Goal: Information Seeking & Learning: Learn about a topic

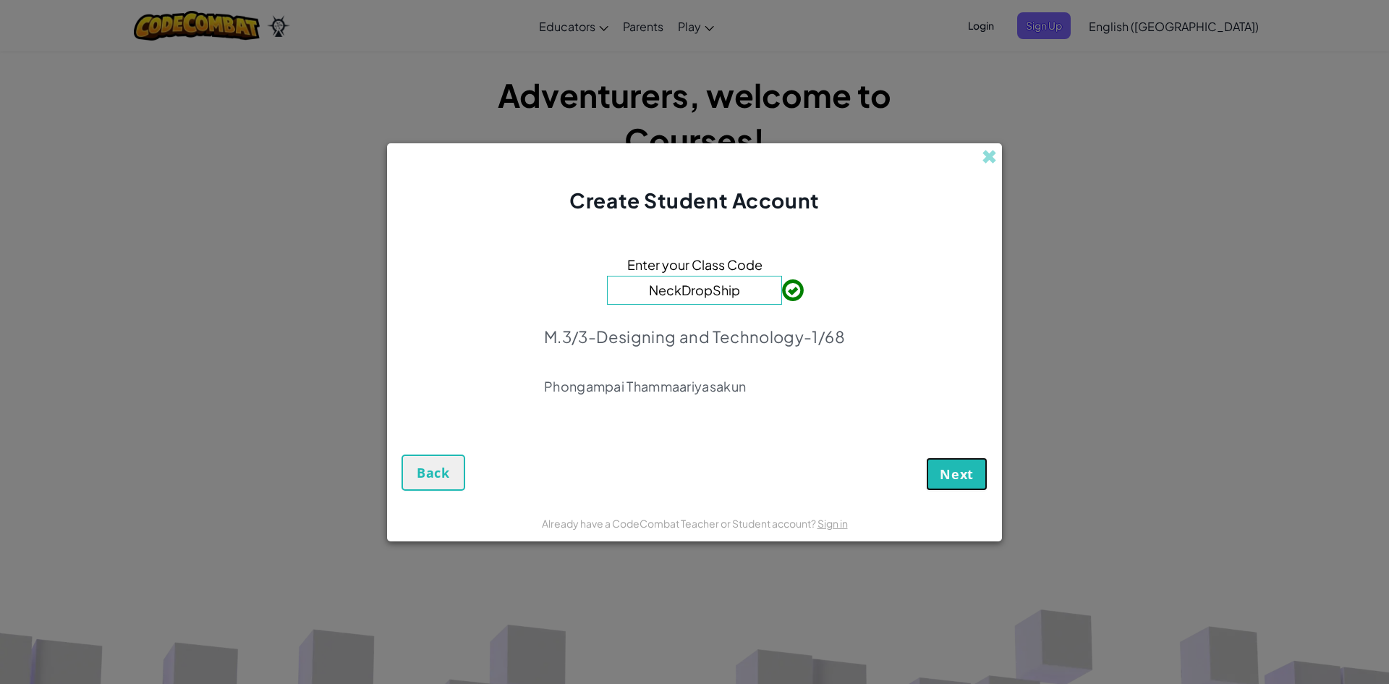
click at [969, 483] on button "Next" at bounding box center [956, 473] width 61 height 33
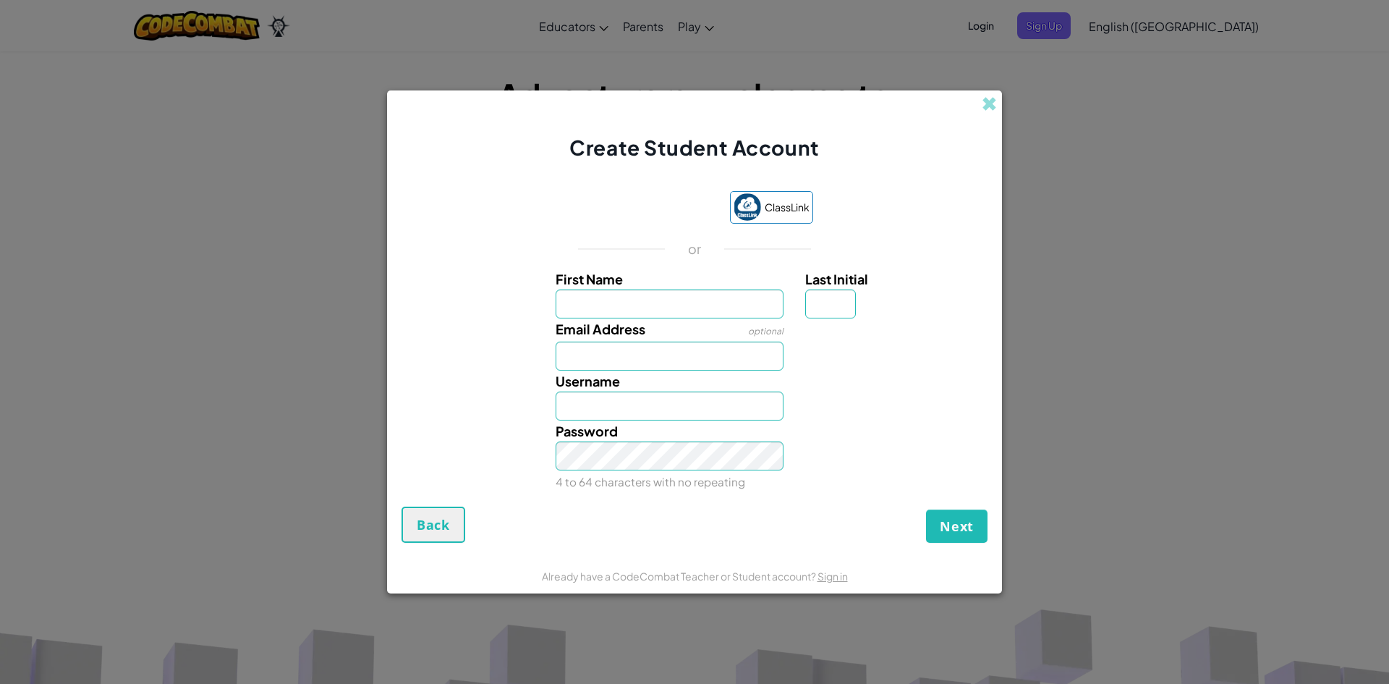
click at [587, 299] on input "First Name" at bounding box center [670, 303] width 229 height 29
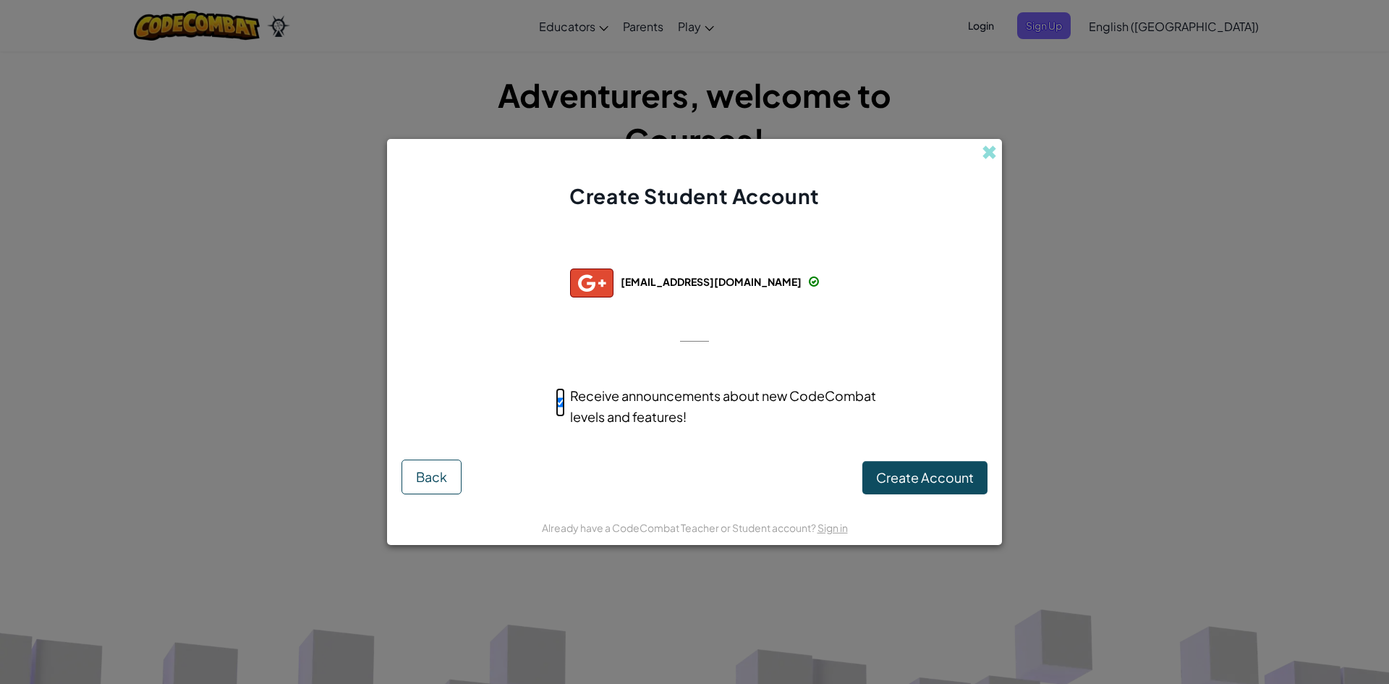
click at [560, 400] on input "Receive announcements about new CodeCombat levels and features!" at bounding box center [560, 402] width 9 height 29
checkbox input "false"
click at [909, 469] on span "Create Account" at bounding box center [925, 477] width 98 height 17
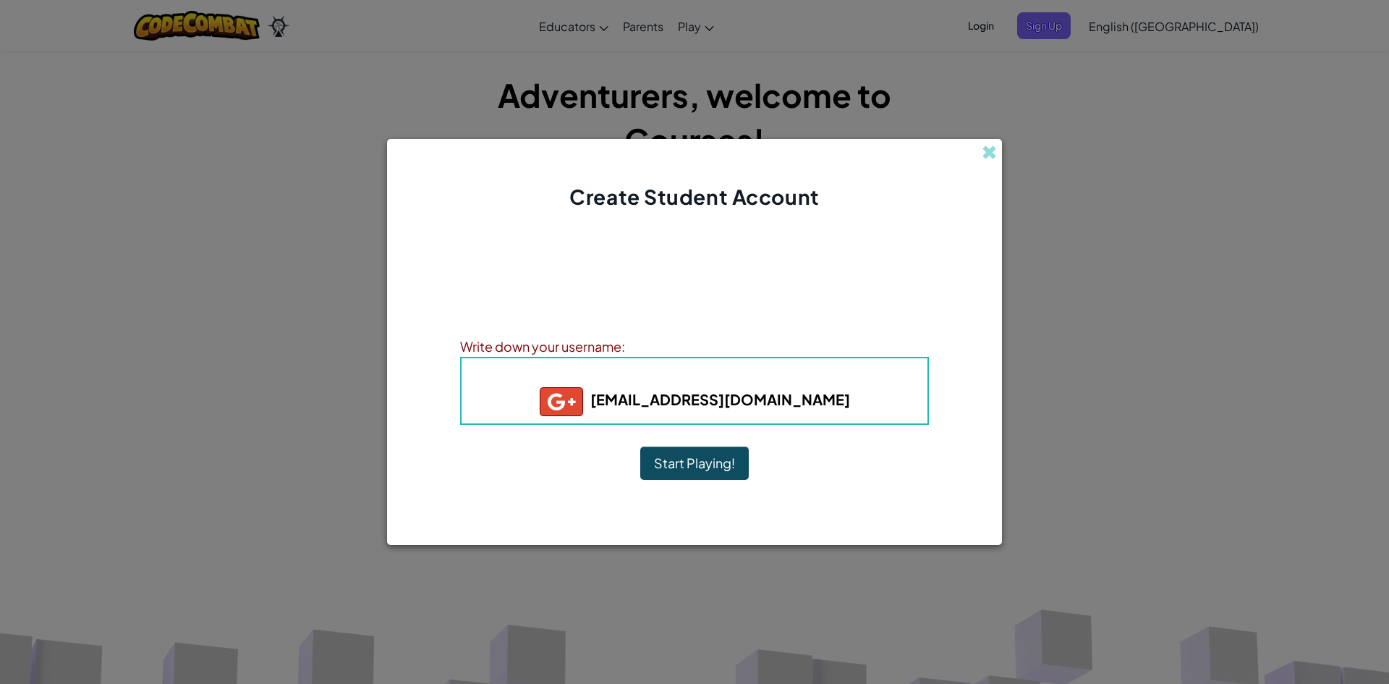
click at [712, 458] on button "Start Playing!" at bounding box center [694, 462] width 109 height 33
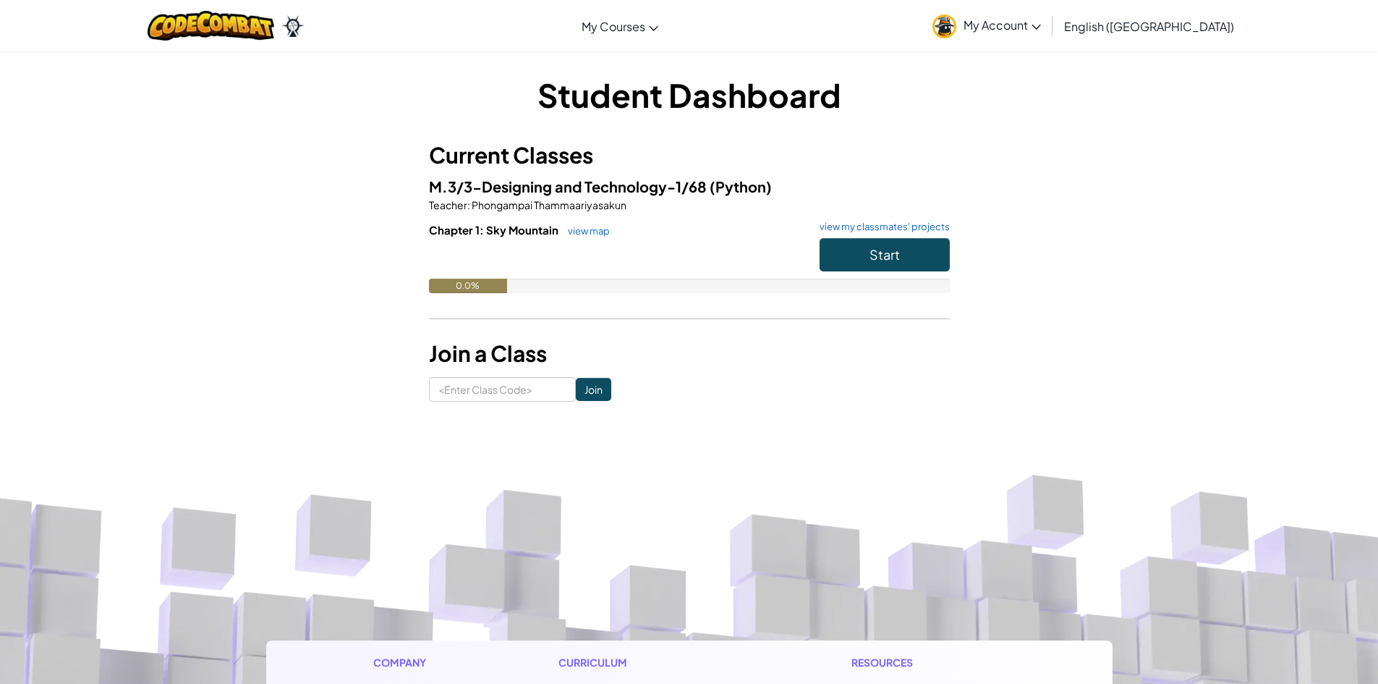
click at [1041, 25] on span "My Account" at bounding box center [1002, 24] width 77 height 15
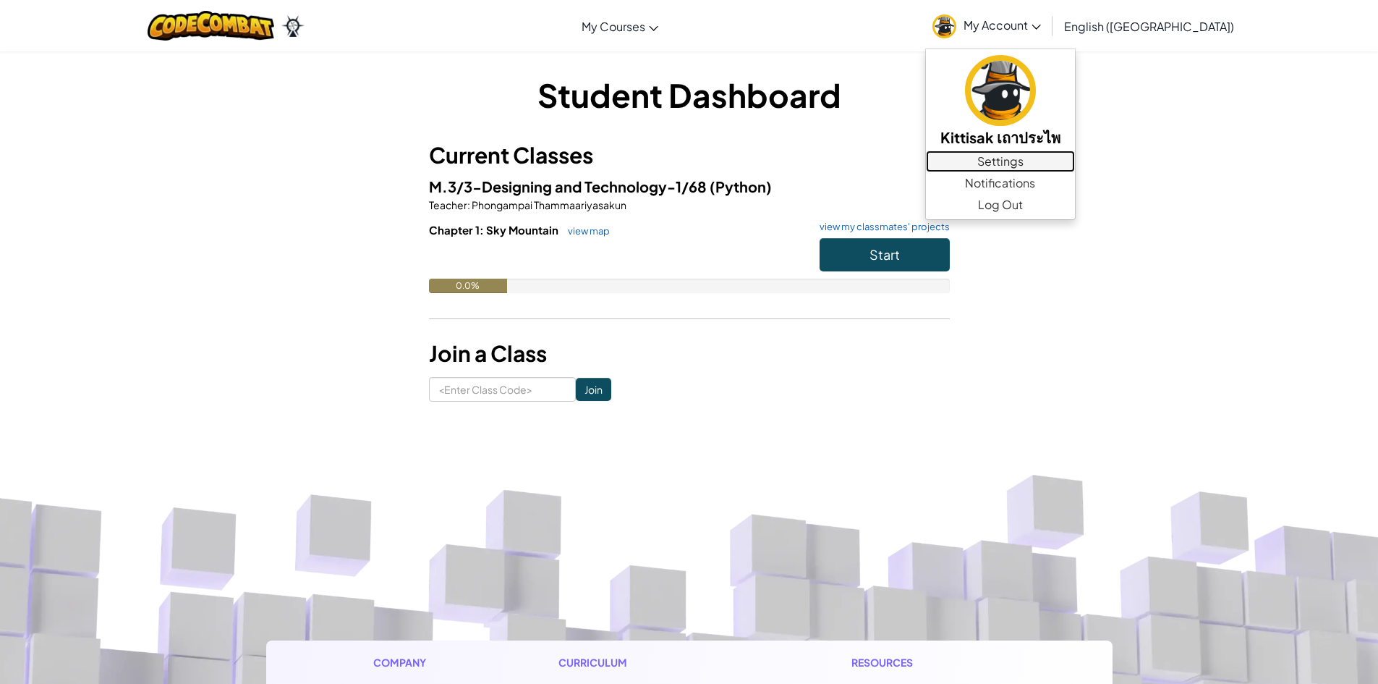
click at [1075, 160] on link "Settings" at bounding box center [1000, 161] width 149 height 22
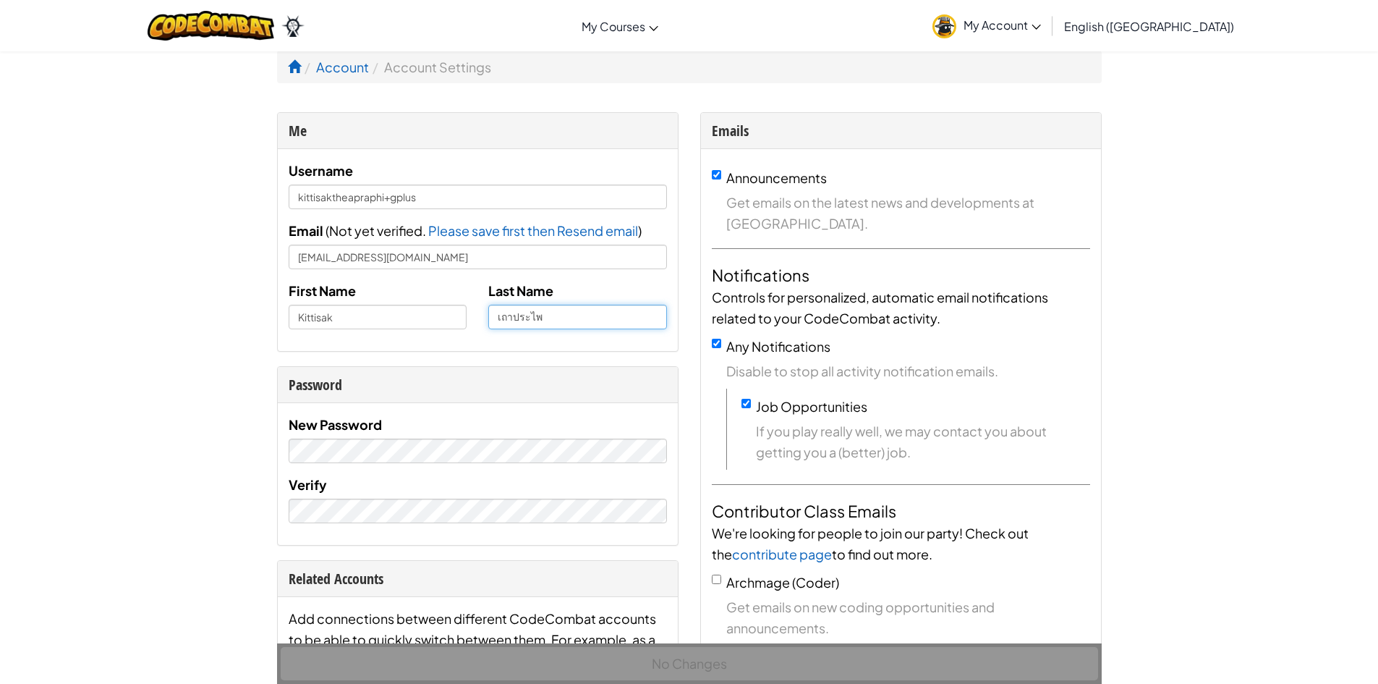
click at [553, 321] on input "เถาประไพ" at bounding box center [577, 317] width 179 height 25
drag, startPoint x: 292, startPoint y: 289, endPoint x: 354, endPoint y: 298, distance: 62.8
click at [354, 298] on label "First Name" at bounding box center [322, 290] width 67 height 21
click at [282, 294] on div "First Name Kittisak" at bounding box center [378, 304] width 200 height 49
drag, startPoint x: 289, startPoint y: 289, endPoint x: 388, endPoint y: 299, distance: 100.4
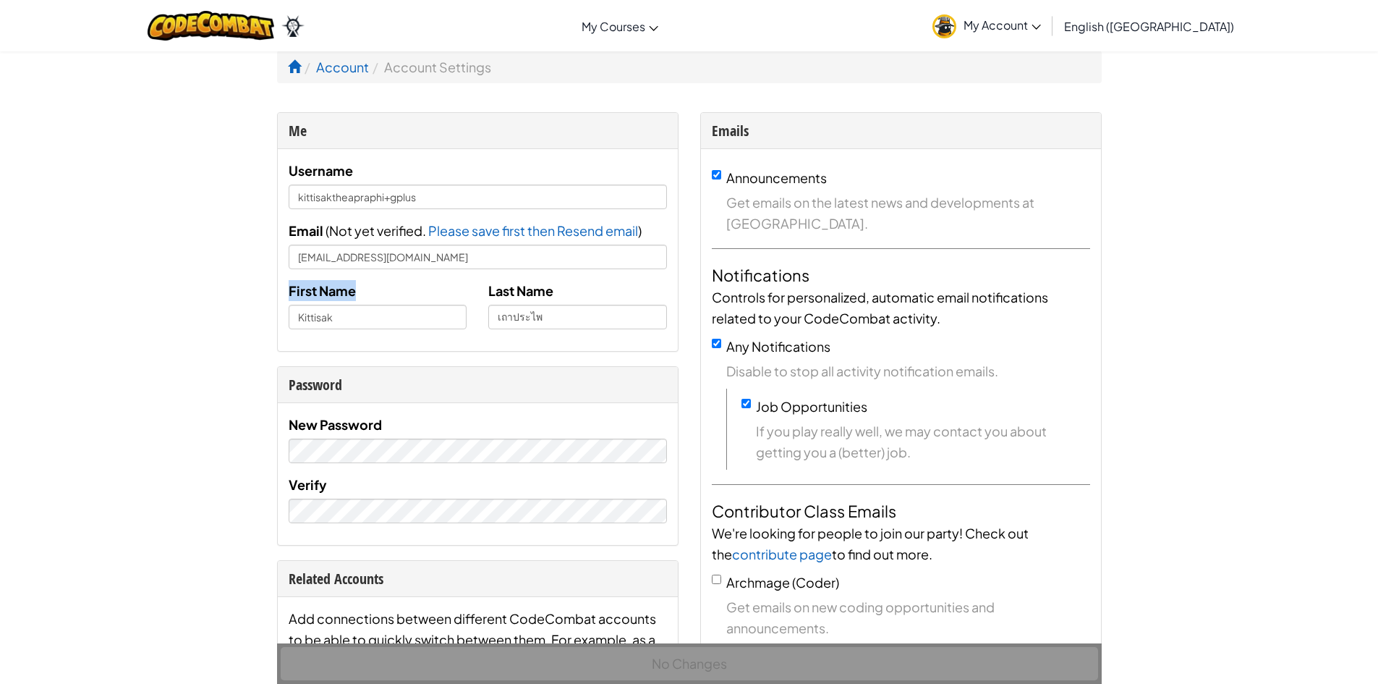
click at [388, 299] on div "First Name Kittisak" at bounding box center [378, 304] width 200 height 49
click at [384, 318] on input "Kittisak" at bounding box center [378, 317] width 179 height 25
type input "K"
type input "d"
type input "กิตติศักดิ์"
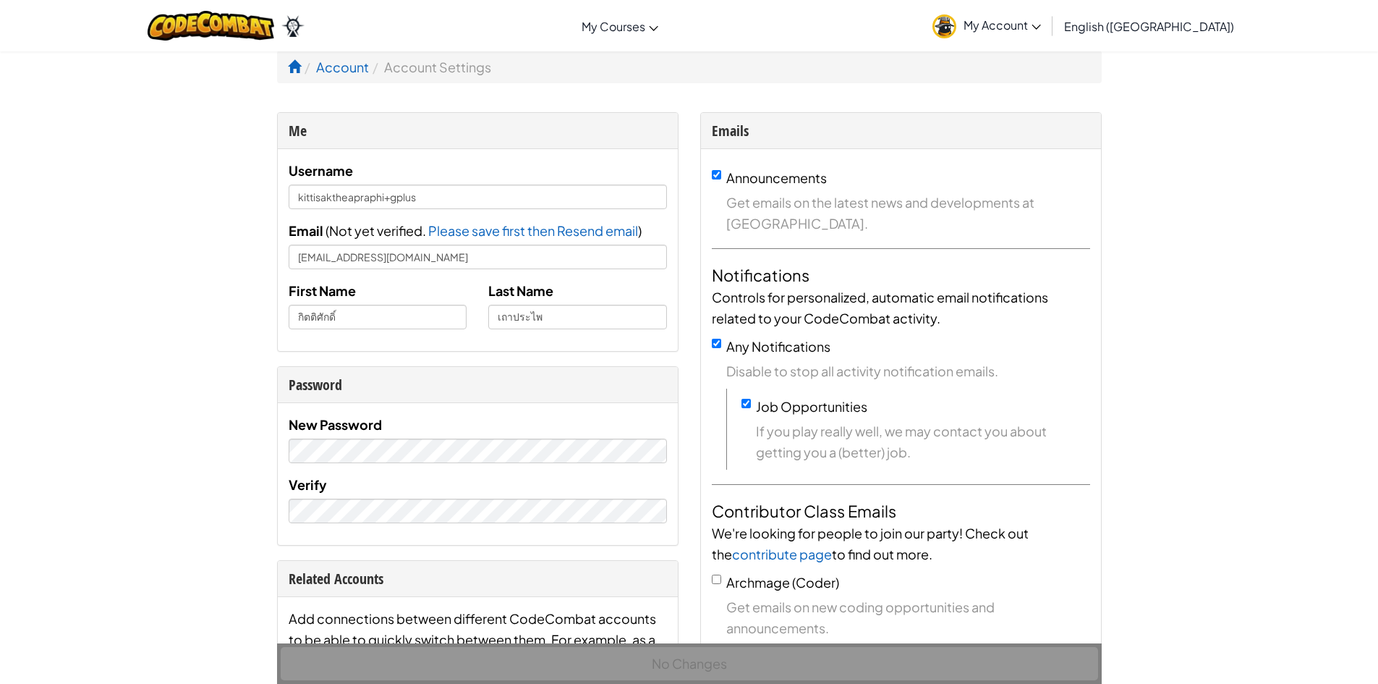
click at [1041, 26] on span "My Account" at bounding box center [1002, 24] width 77 height 15
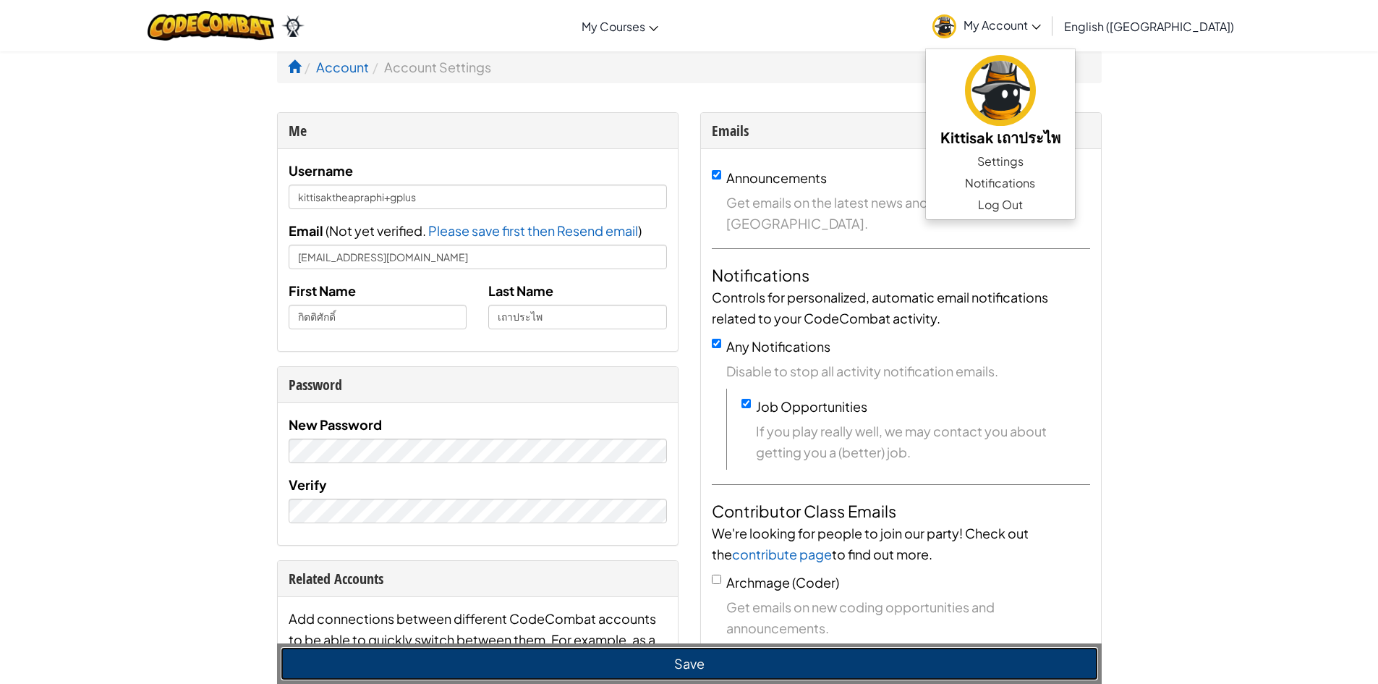
click at [689, 660] on button "Save" at bounding box center [689, 663] width 817 height 33
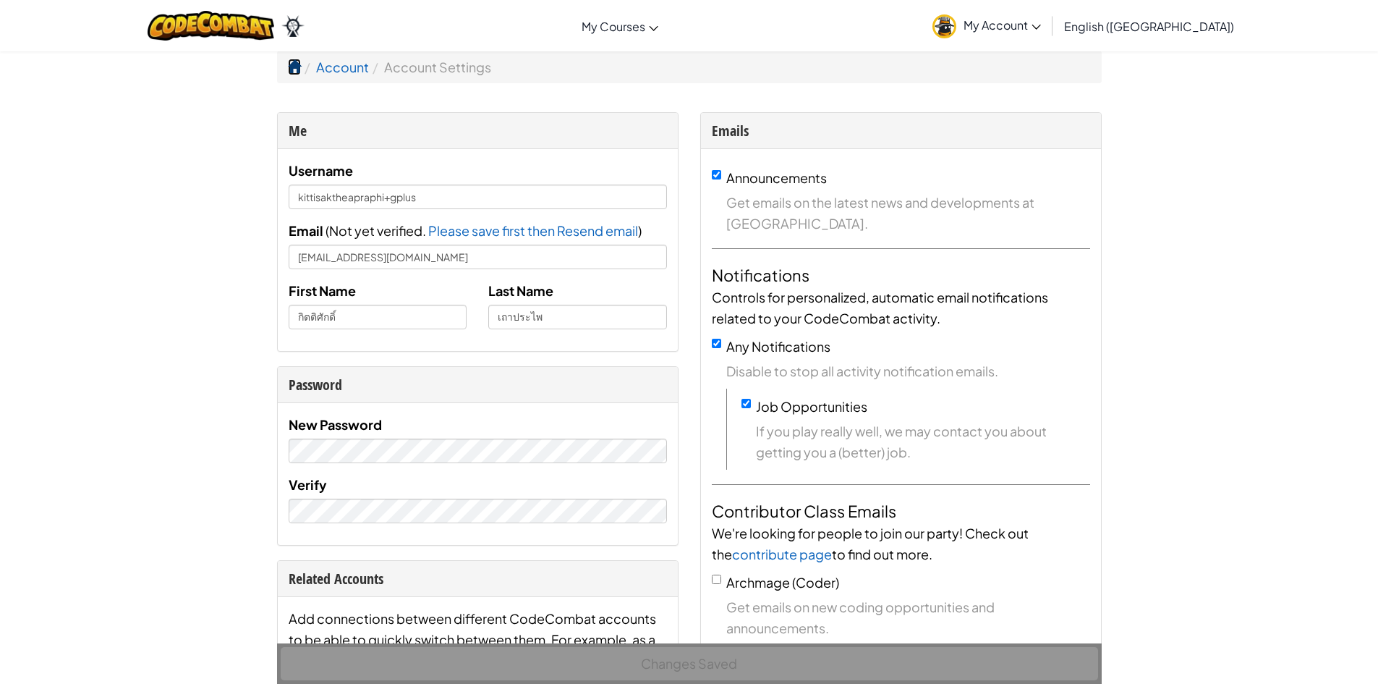
click at [296, 66] on span at bounding box center [294, 66] width 13 height 13
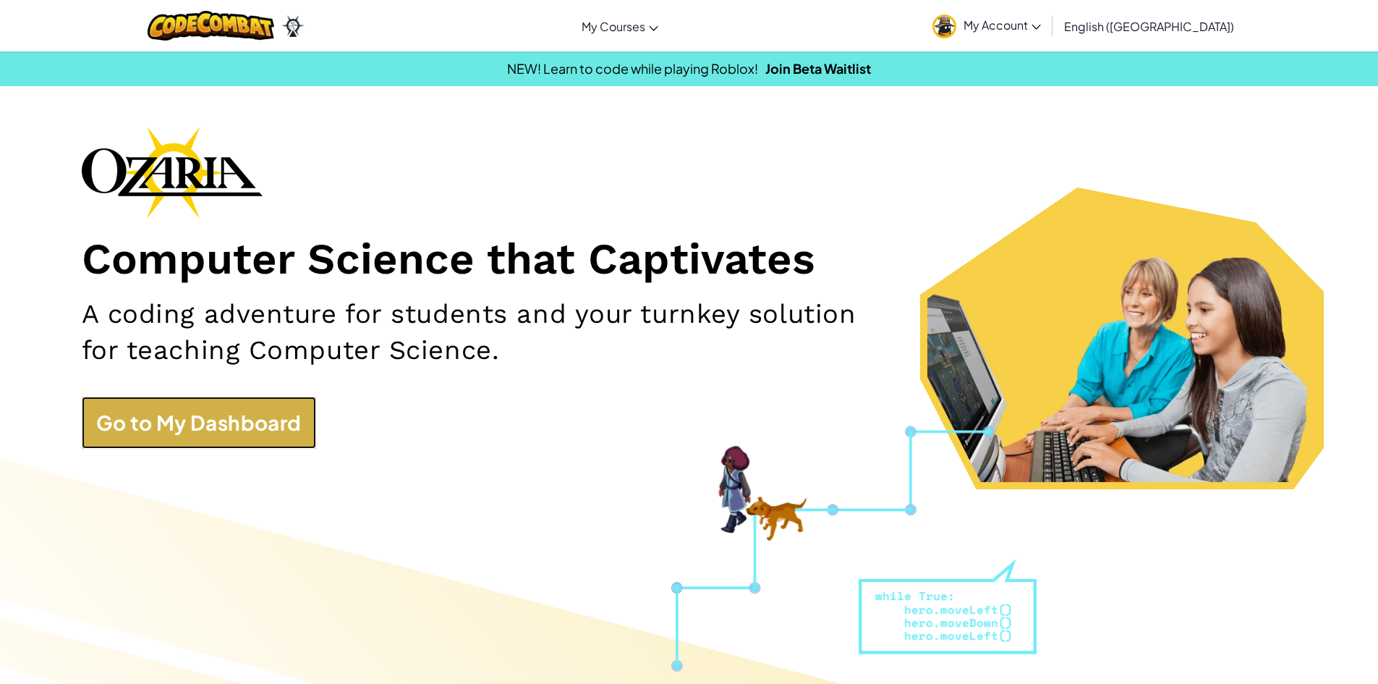
click at [197, 429] on link "Go to My Dashboard" at bounding box center [199, 422] width 234 height 52
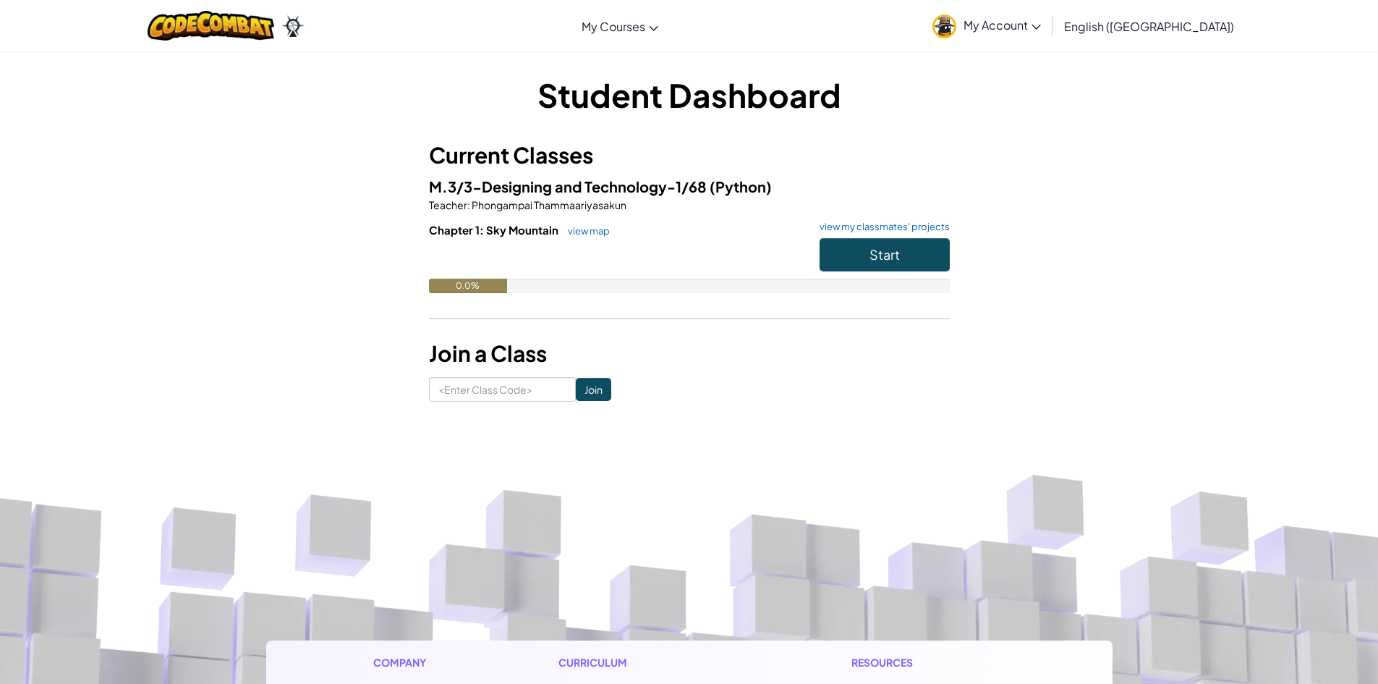
click at [1041, 19] on span "My Account" at bounding box center [1002, 24] width 77 height 15
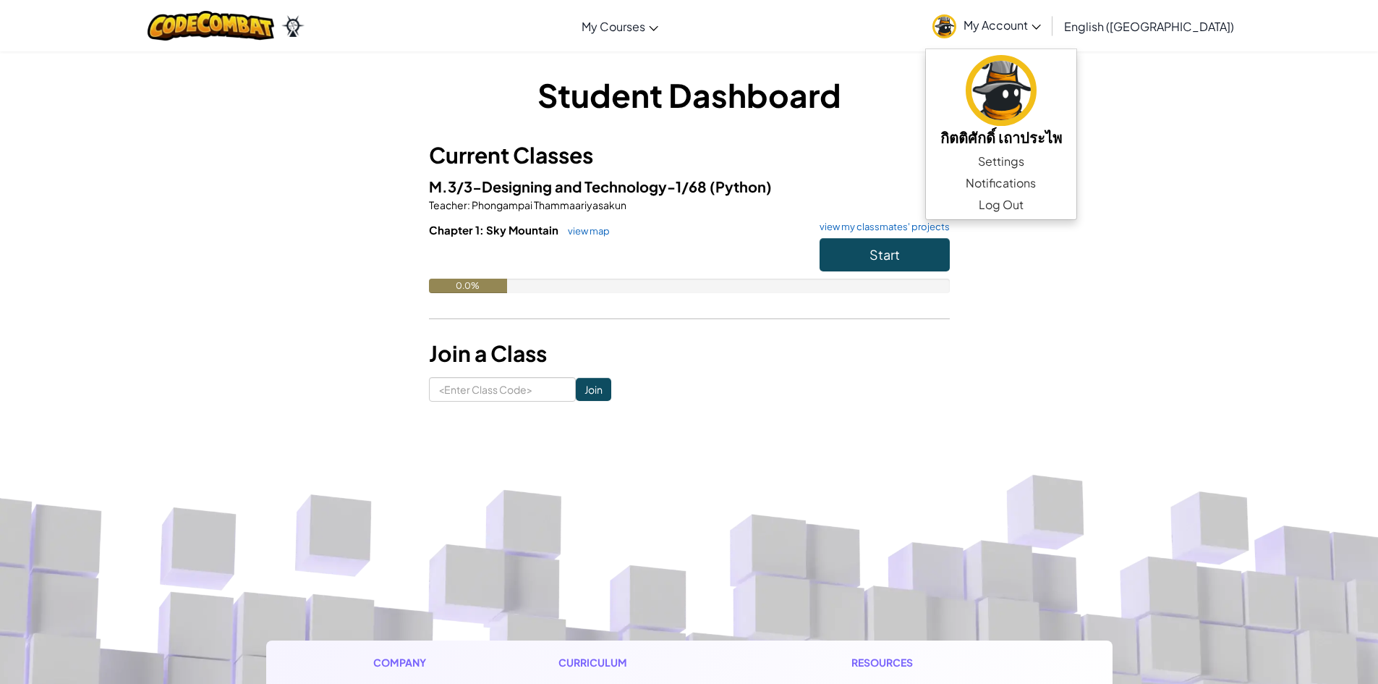
click at [1285, 222] on div "Student Dashboard Current Classes M.3/3-Designing and Technology-1/68 (Python) …" at bounding box center [689, 237] width 1378 height 373
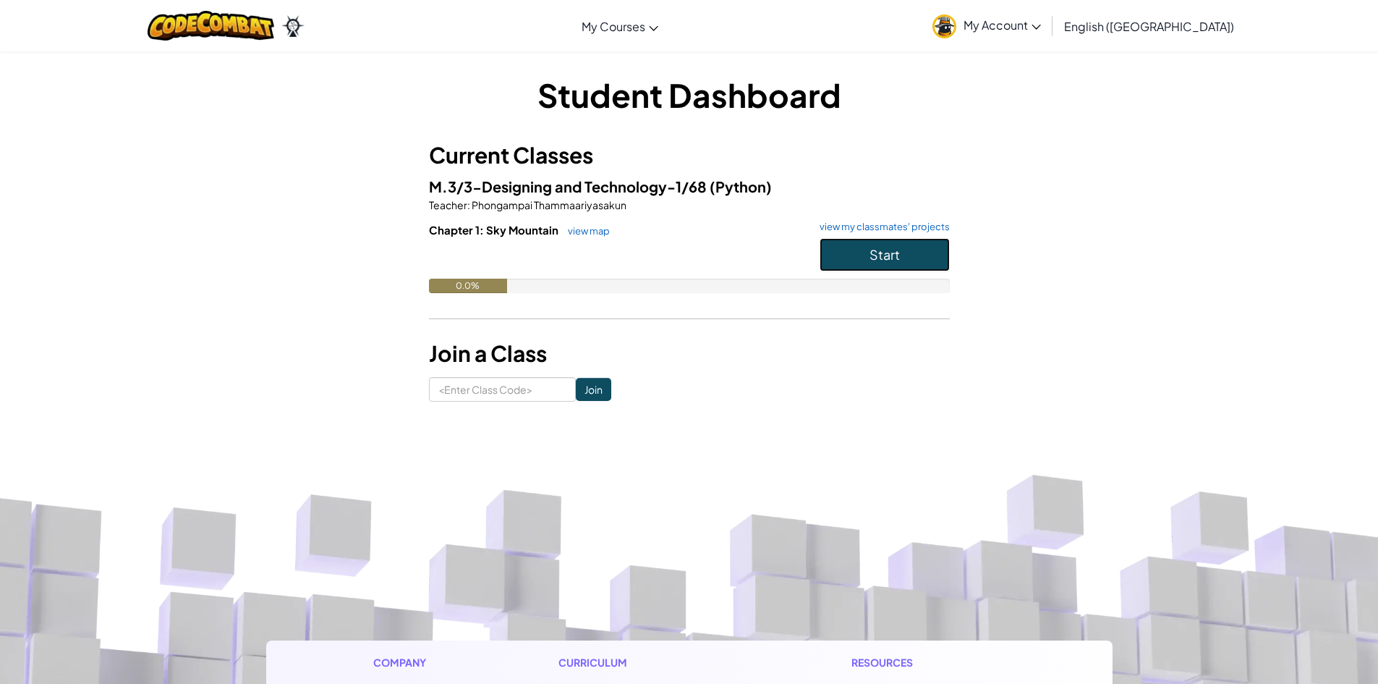
click at [914, 252] on button "Start" at bounding box center [885, 254] width 130 height 33
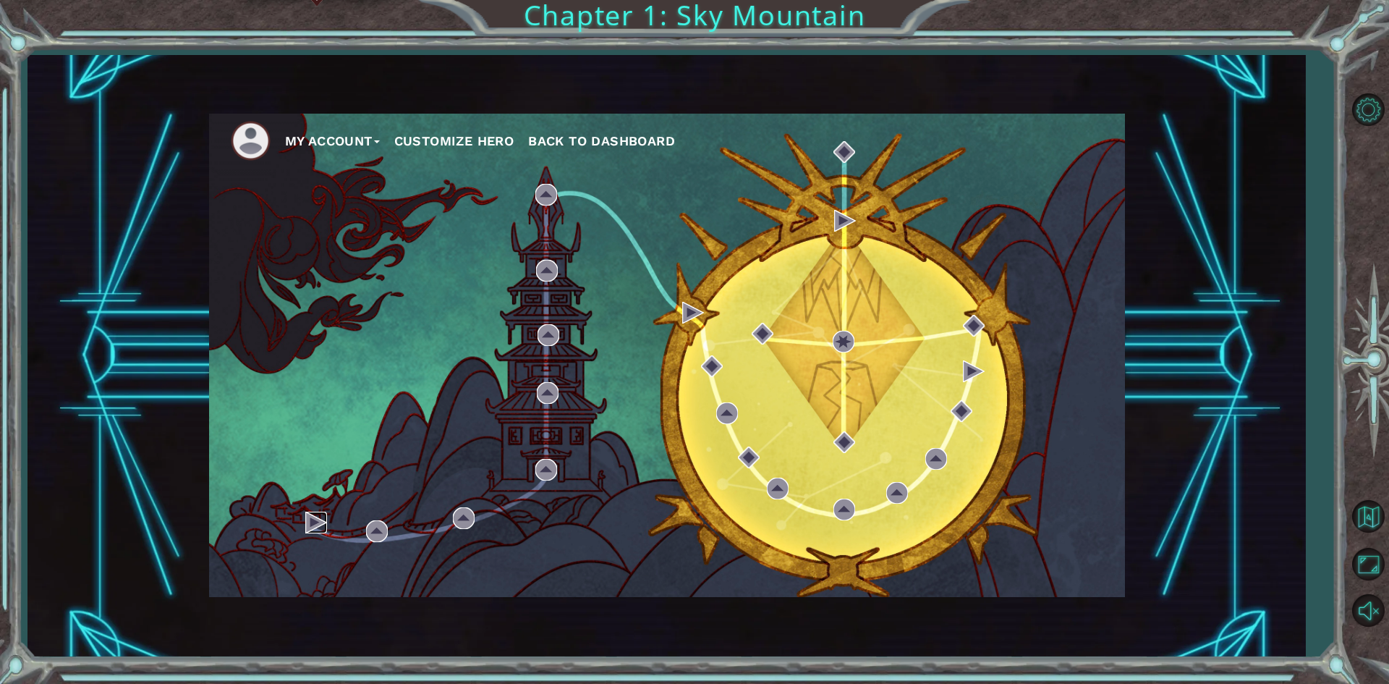
click at [319, 514] on img at bounding box center [316, 522] width 22 height 22
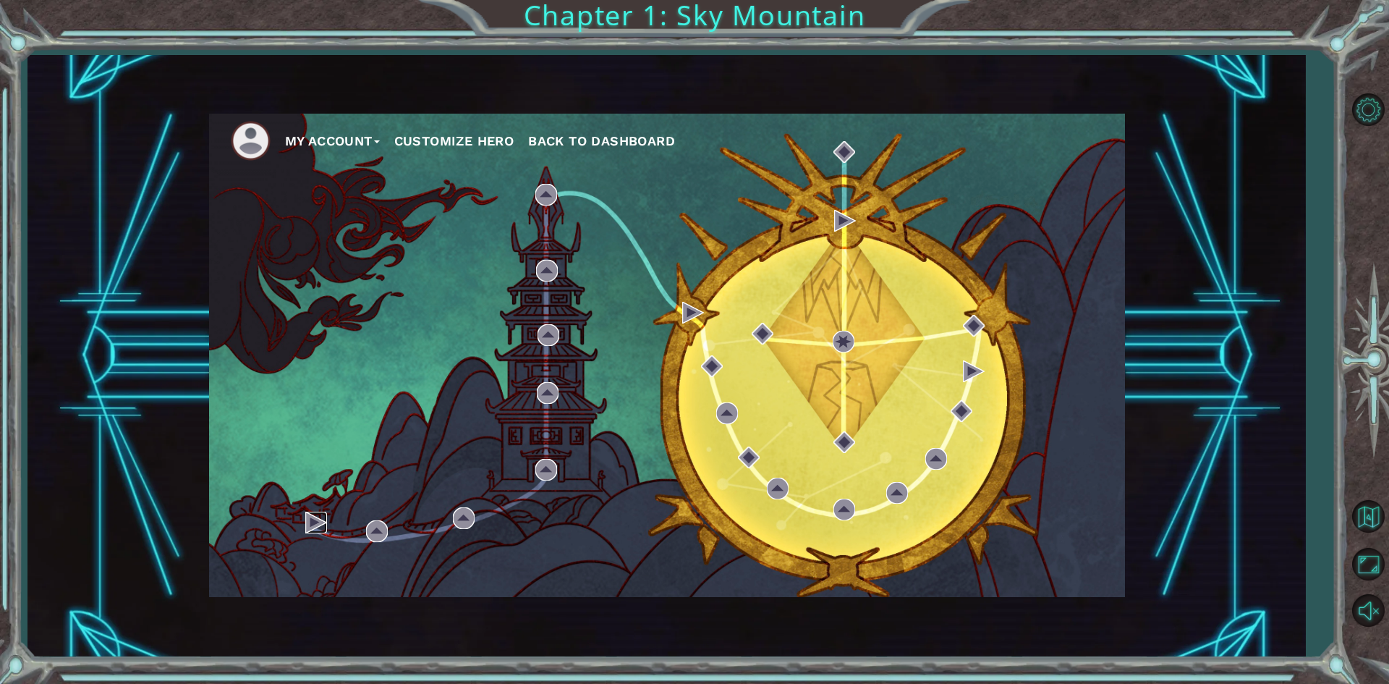
click at [319, 514] on img at bounding box center [316, 522] width 22 height 22
drag, startPoint x: 319, startPoint y: 514, endPoint x: 739, endPoint y: 463, distance: 422.7
click at [718, 471] on div "My Account Customize Hero Back to Dashboard" at bounding box center [667, 355] width 916 height 483
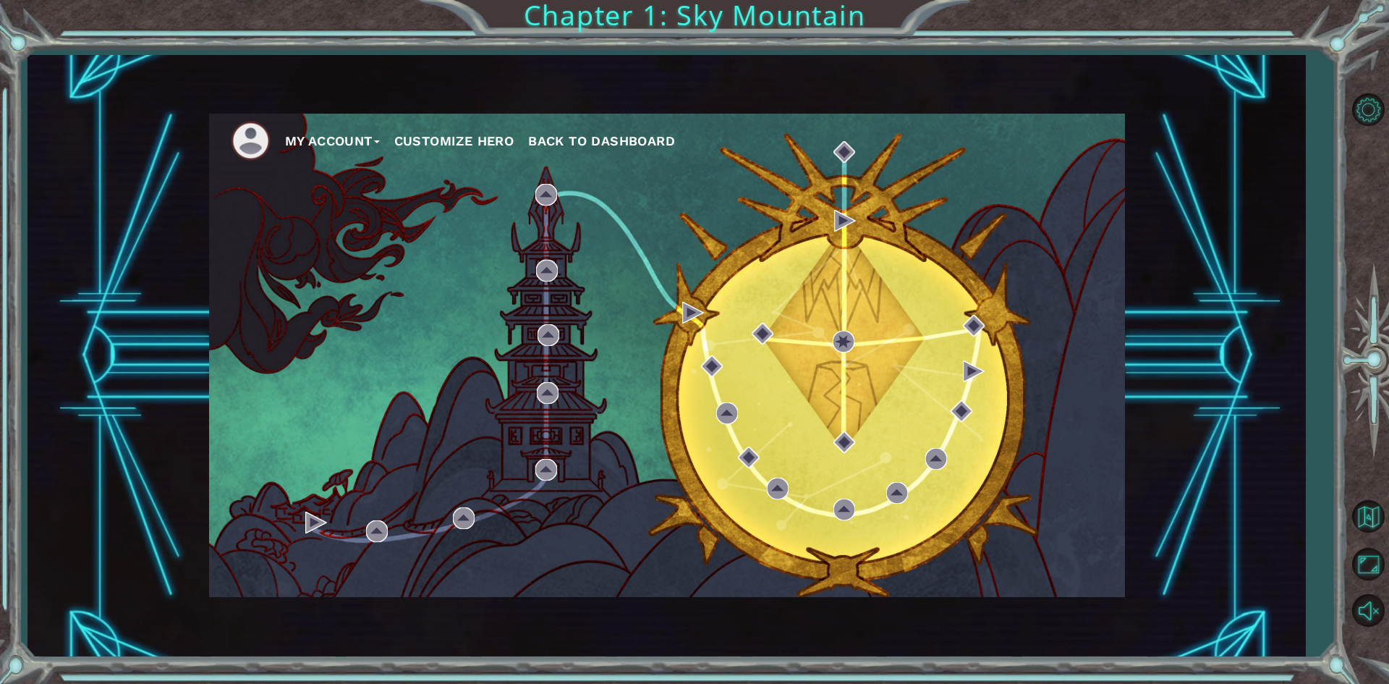
drag, startPoint x: 881, startPoint y: 495, endPoint x: 933, endPoint y: 464, distance: 60.7
click at [922, 481] on div "My Account Customize Hero Back to Dashboard" at bounding box center [667, 355] width 916 height 483
click at [979, 353] on div "My Account Customize Hero Back to Dashboard" at bounding box center [667, 355] width 916 height 483
drag, startPoint x: 890, startPoint y: 339, endPoint x: 740, endPoint y: 370, distance: 153.1
click at [741, 372] on div "My Account Customize Hero Back to Dashboard" at bounding box center [667, 355] width 916 height 483
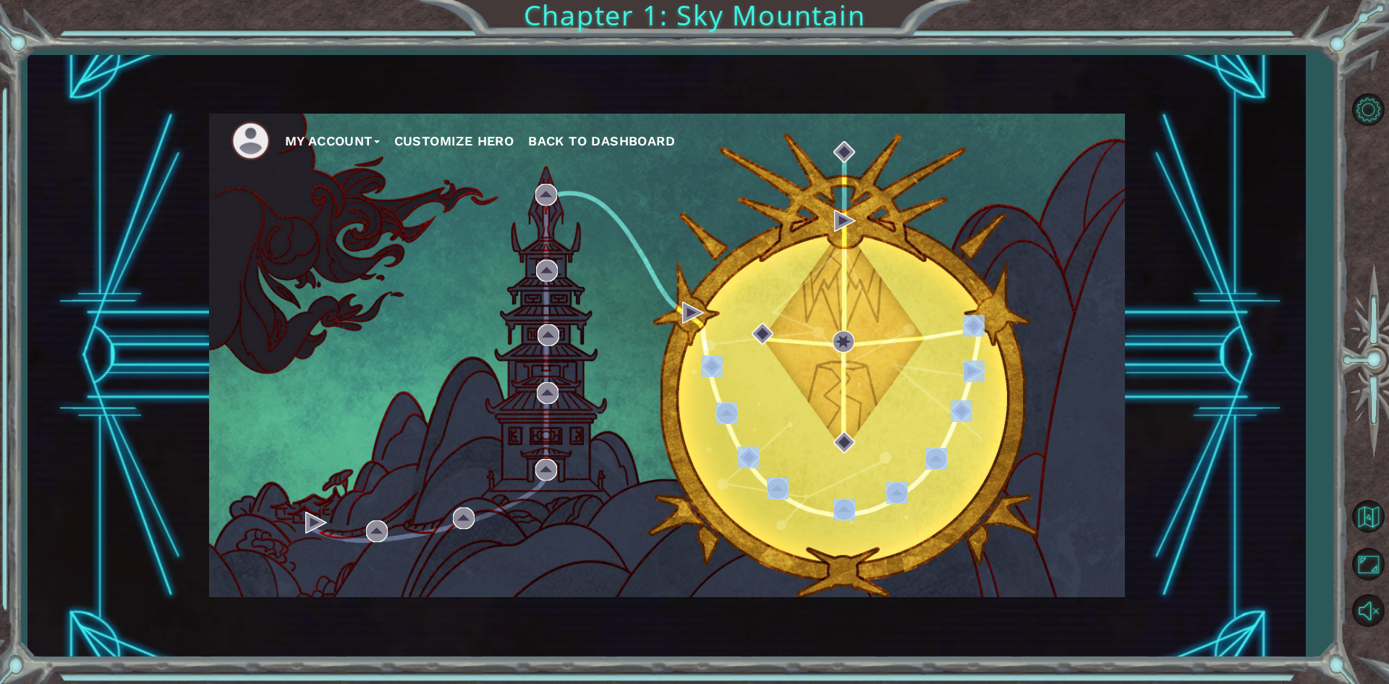
click at [964, 253] on div "My Account Customize Hero Back to Dashboard" at bounding box center [667, 355] width 916 height 483
copy div
click at [978, 381] on img at bounding box center [974, 371] width 22 height 22
drag, startPoint x: 978, startPoint y: 381, endPoint x: 972, endPoint y: 387, distance: 9.2
click at [972, 387] on div "My Account Customize Hero Back to Dashboard" at bounding box center [667, 355] width 916 height 483
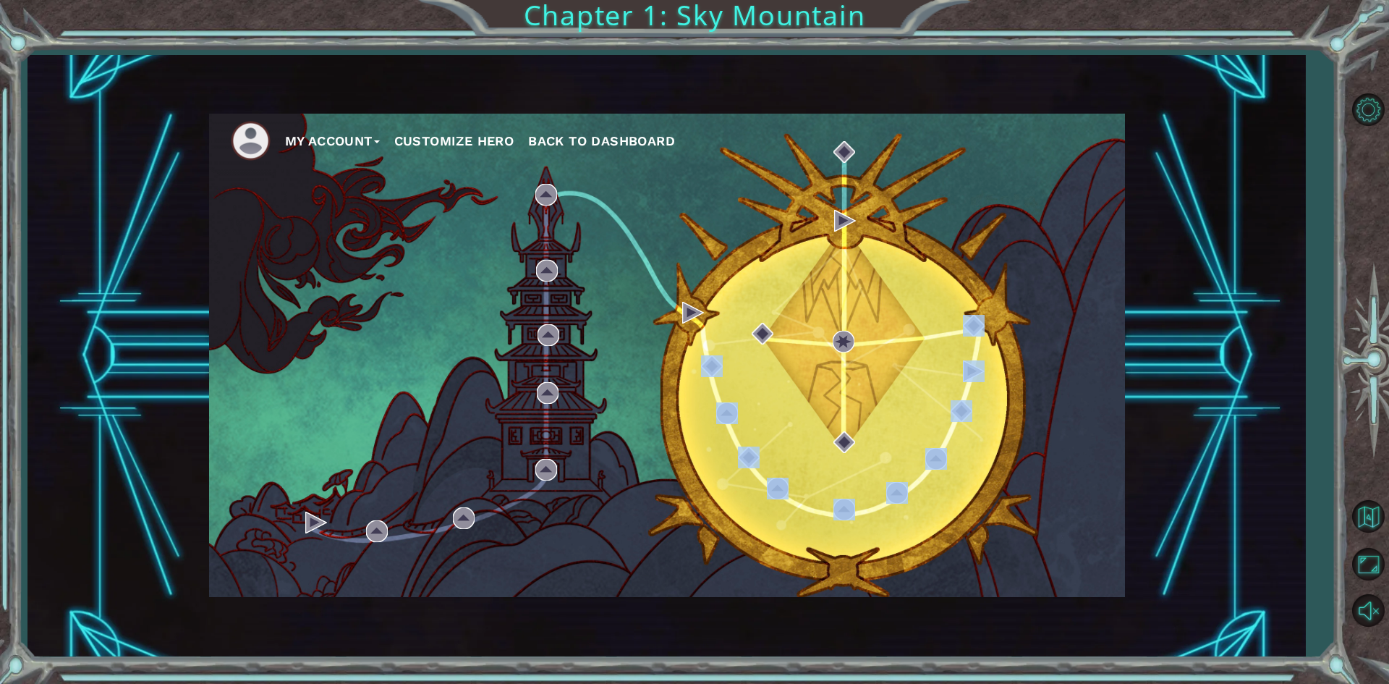
click at [970, 389] on div "My Account Customize Hero Back to Dashboard" at bounding box center [667, 355] width 916 height 483
click at [323, 519] on img at bounding box center [316, 522] width 22 height 22
click at [305, 527] on div "My Account Customize Hero Back to Dashboard" at bounding box center [667, 355] width 916 height 483
click at [313, 517] on img at bounding box center [316, 522] width 22 height 22
click at [314, 517] on img at bounding box center [316, 522] width 22 height 22
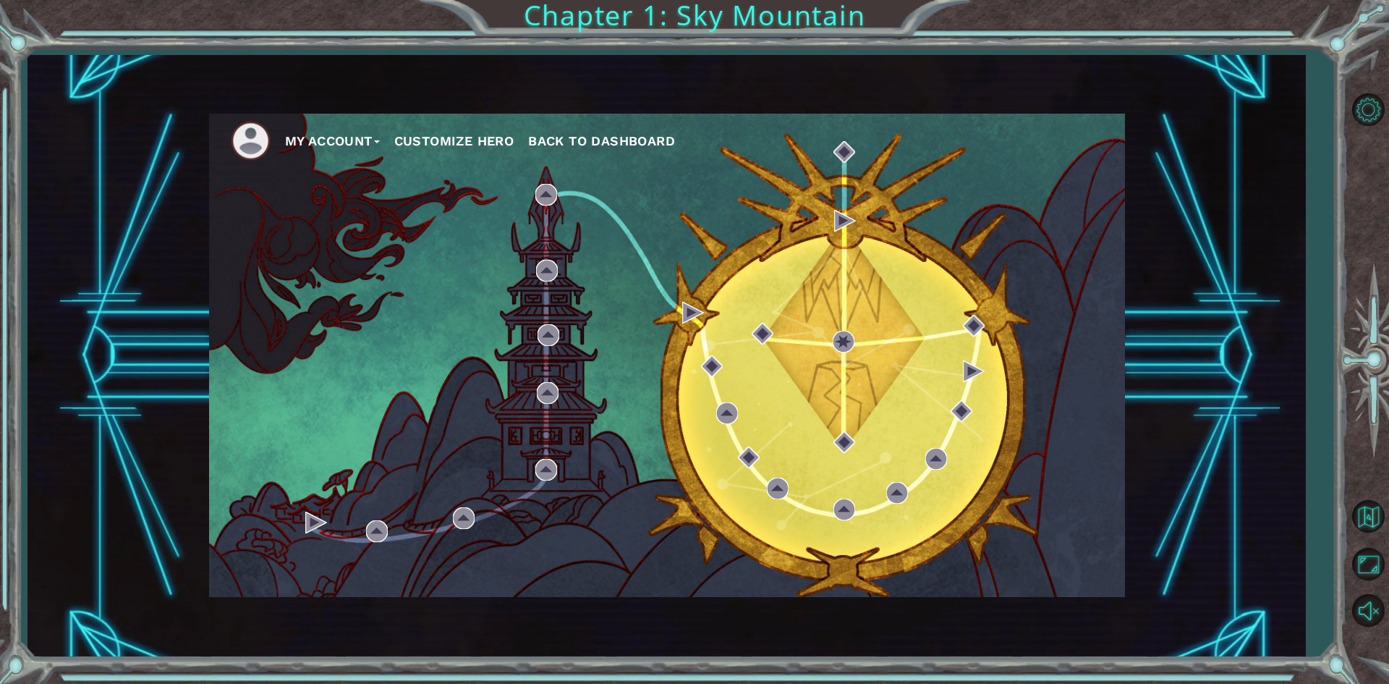
click at [305, 513] on div "My Account Customize Hero Back to Dashboard" at bounding box center [667, 355] width 916 height 483
click at [303, 513] on div "My Account Customize Hero Back to Dashboard" at bounding box center [667, 355] width 916 height 483
drag, startPoint x: 303, startPoint y: 513, endPoint x: 306, endPoint y: 522, distance: 9.8
click at [306, 522] on img at bounding box center [316, 522] width 22 height 22
click at [305, 522] on img at bounding box center [316, 522] width 22 height 22
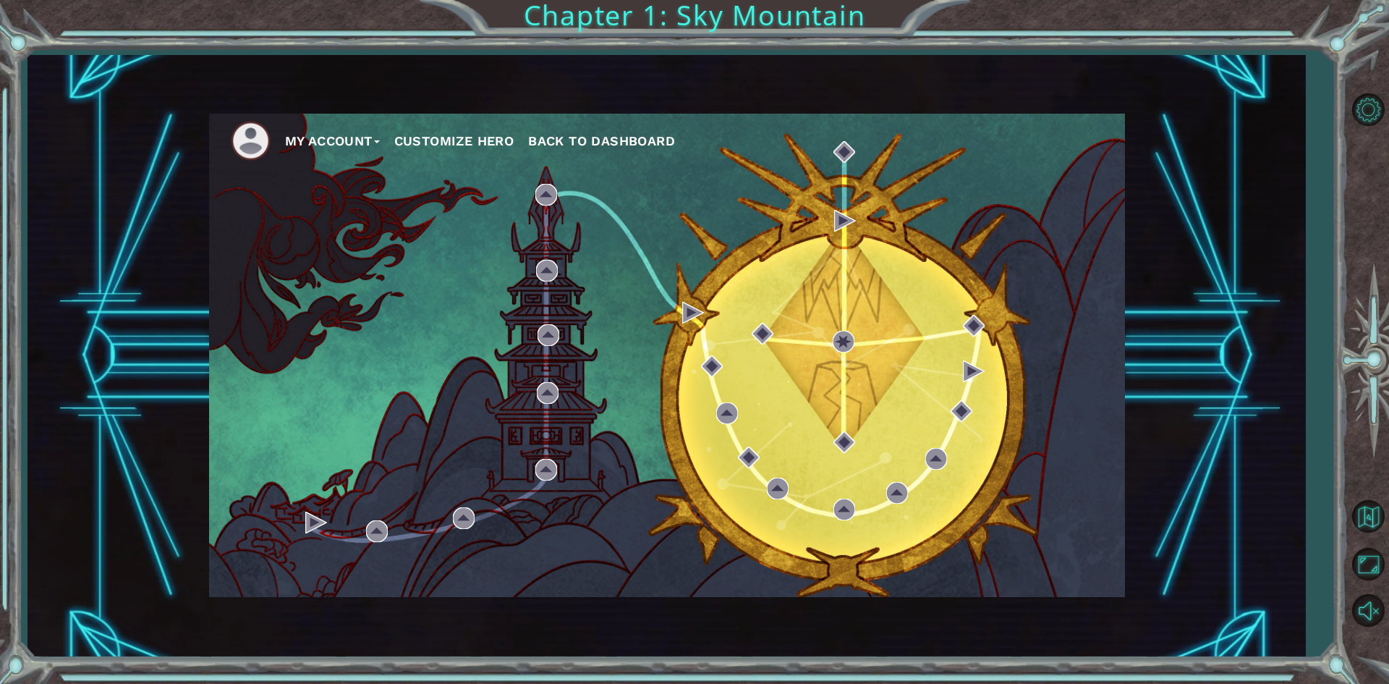
click at [304, 522] on div "My Account Customize Hero Back to Dashboard" at bounding box center [667, 355] width 916 height 483
click at [305, 522] on div "My Account Customize Hero Back to Dashboard" at bounding box center [667, 355] width 916 height 483
click at [323, 522] on img at bounding box center [316, 522] width 22 height 22
click at [323, 523] on img at bounding box center [316, 522] width 22 height 22
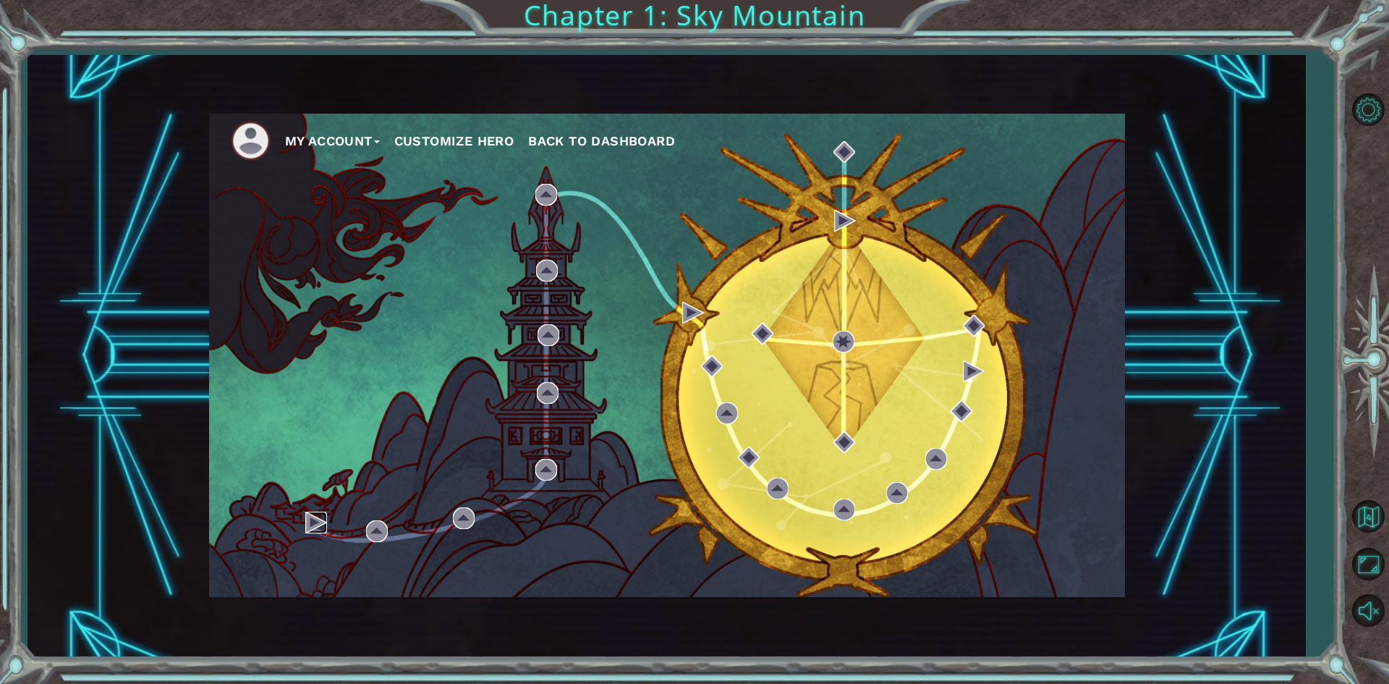
click at [322, 524] on img at bounding box center [316, 522] width 22 height 22
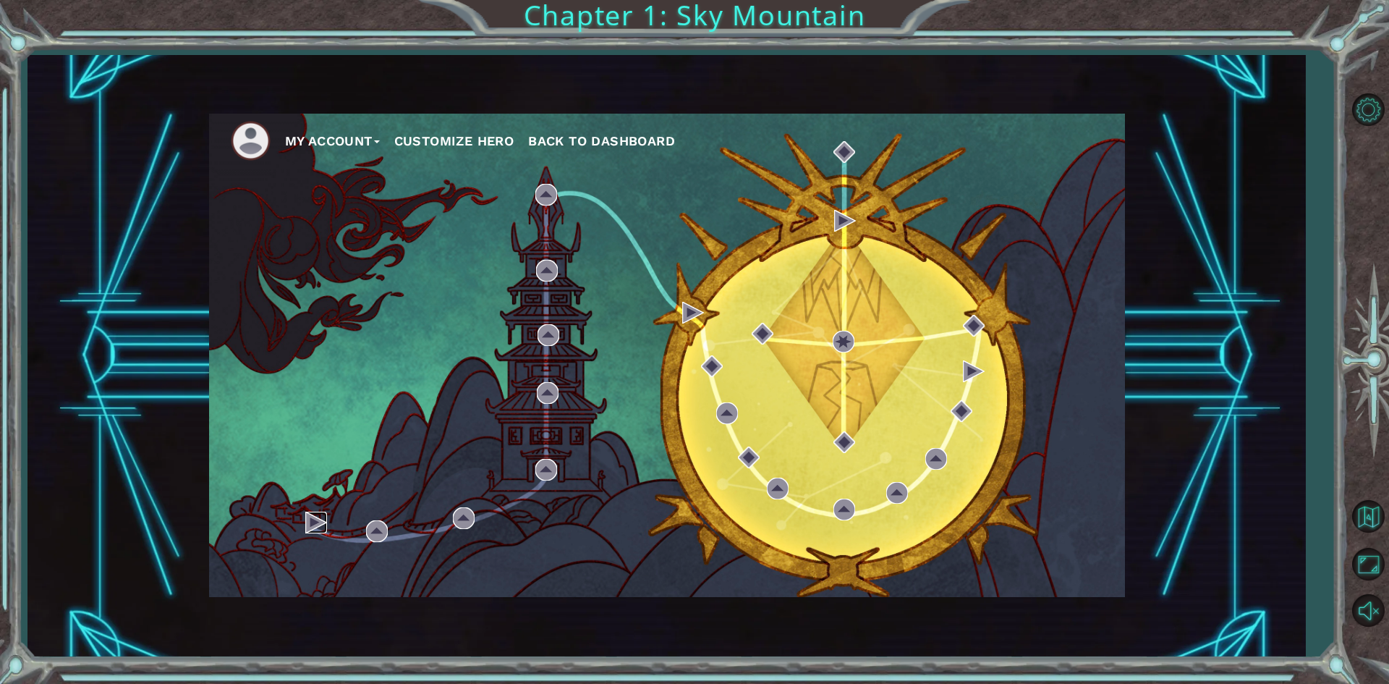
click at [322, 524] on img at bounding box center [316, 522] width 22 height 22
drag, startPoint x: 316, startPoint y: 527, endPoint x: 321, endPoint y: 519, distance: 8.8
click at [320, 522] on img at bounding box center [316, 522] width 22 height 22
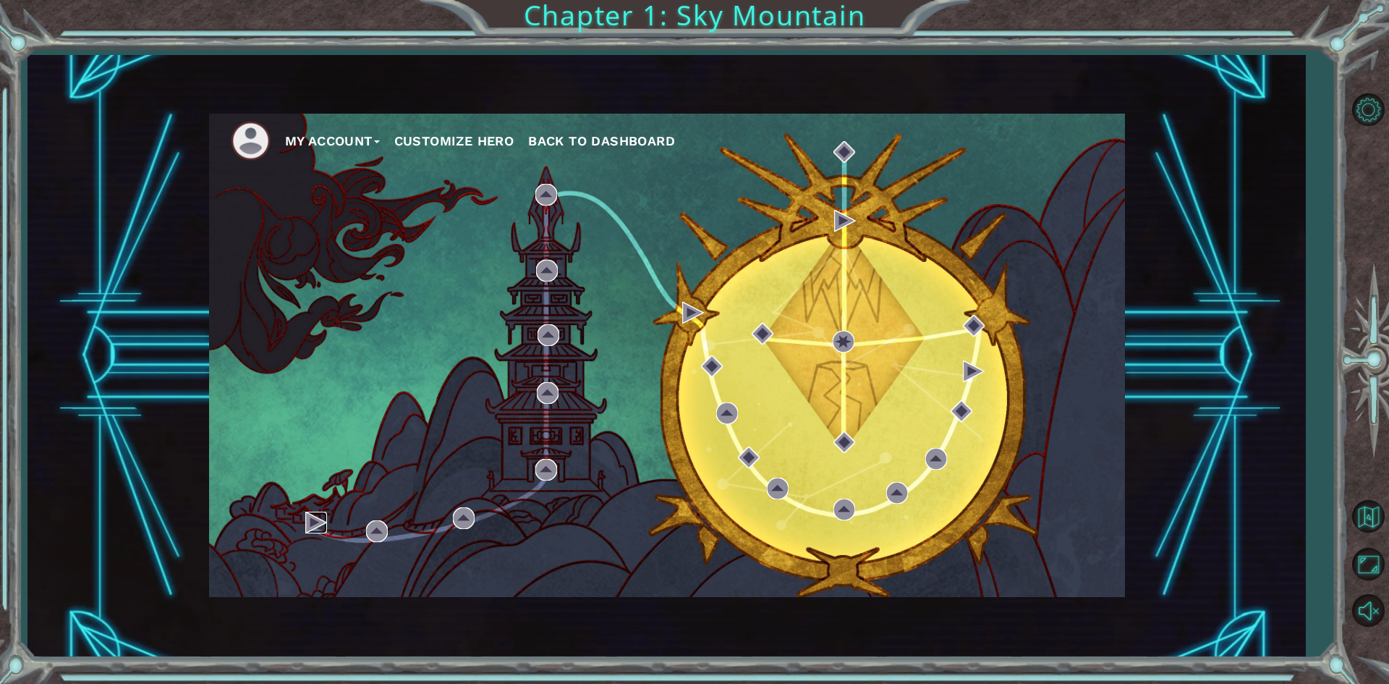
click at [321, 519] on img at bounding box center [316, 522] width 22 height 22
click at [472, 132] on button "Customize Hero" at bounding box center [454, 141] width 120 height 22
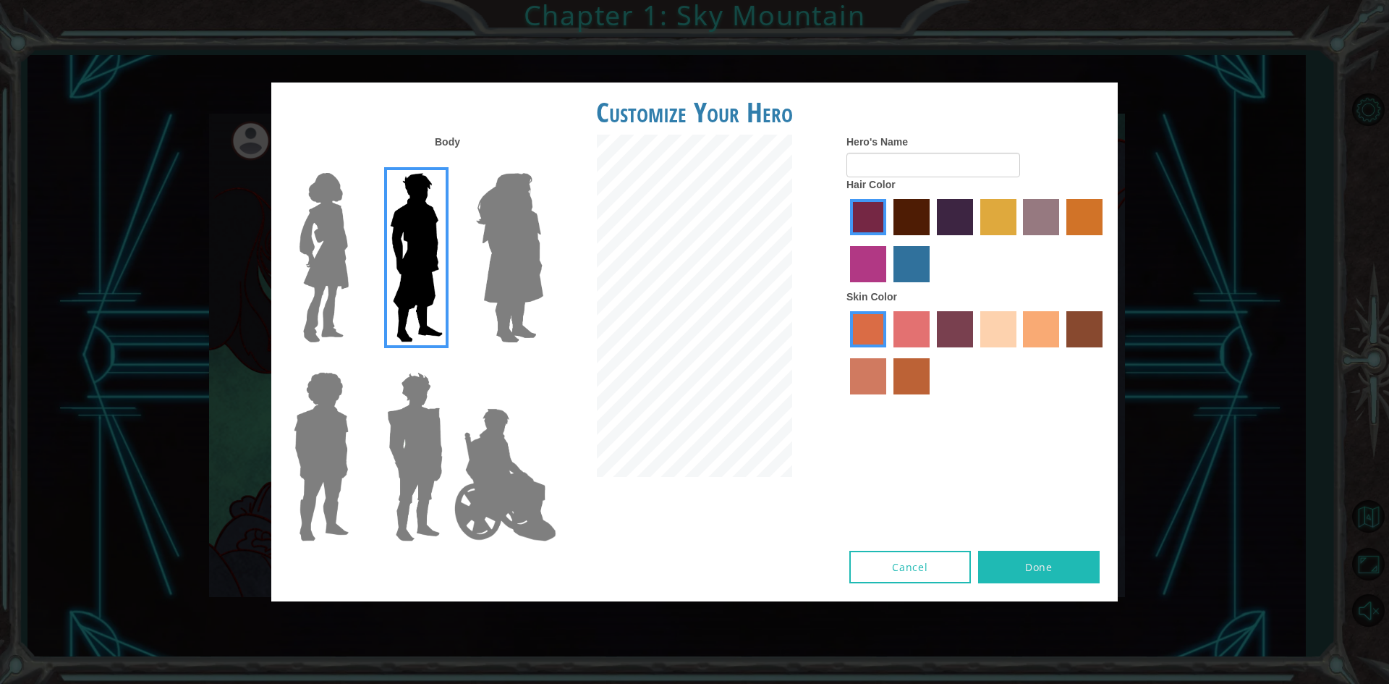
click at [502, 265] on img at bounding box center [509, 257] width 79 height 181
click at [543, 163] on input "Hero Amethyst" at bounding box center [543, 163] width 0 height 0
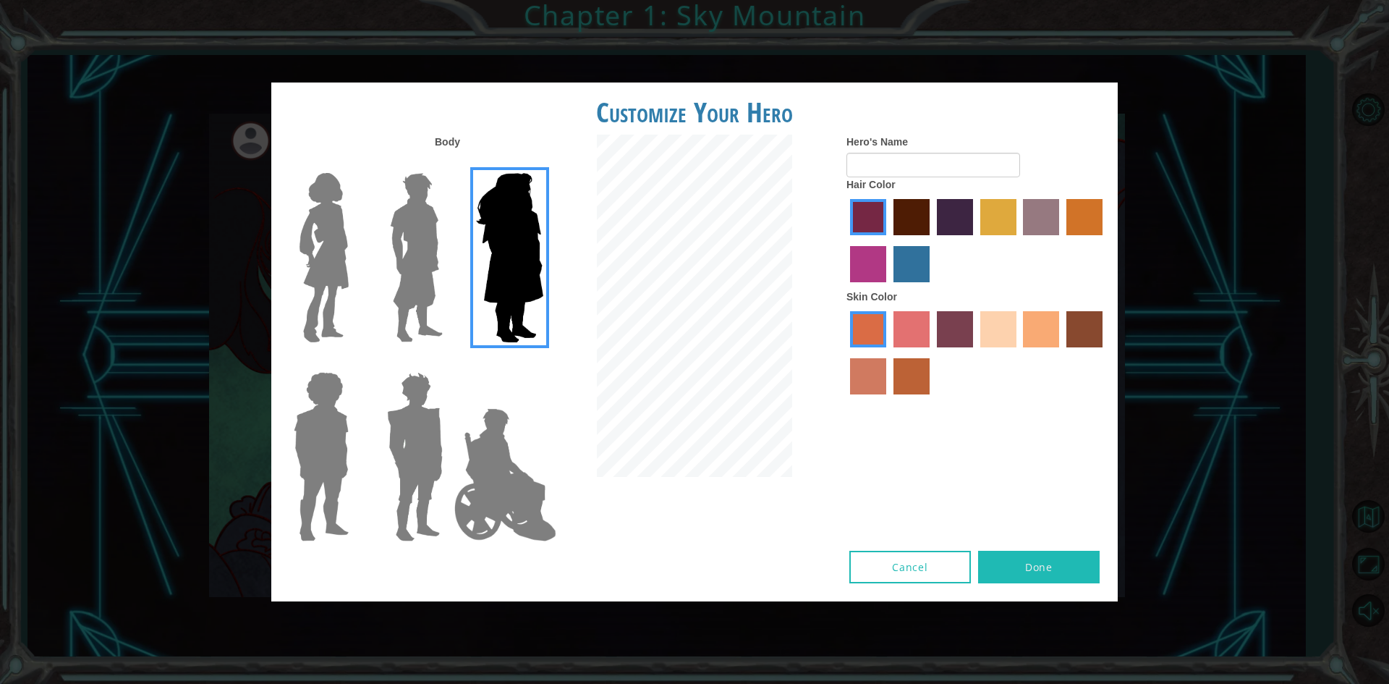
click at [483, 453] on img at bounding box center [506, 474] width 114 height 145
click at [543, 362] on input "Hero Jamie" at bounding box center [543, 362] width 0 height 0
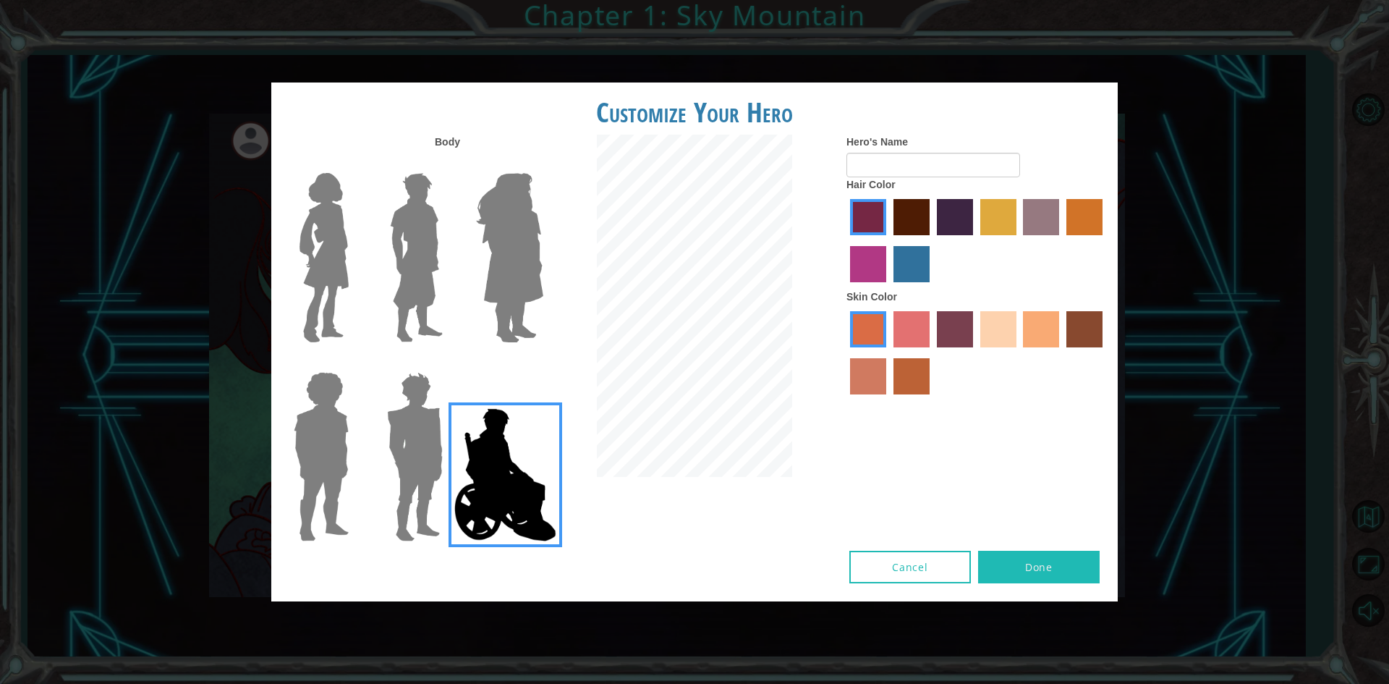
click at [424, 446] on img at bounding box center [414, 456] width 67 height 181
click at [449, 362] on input "Hero Garnet" at bounding box center [449, 362] width 0 height 0
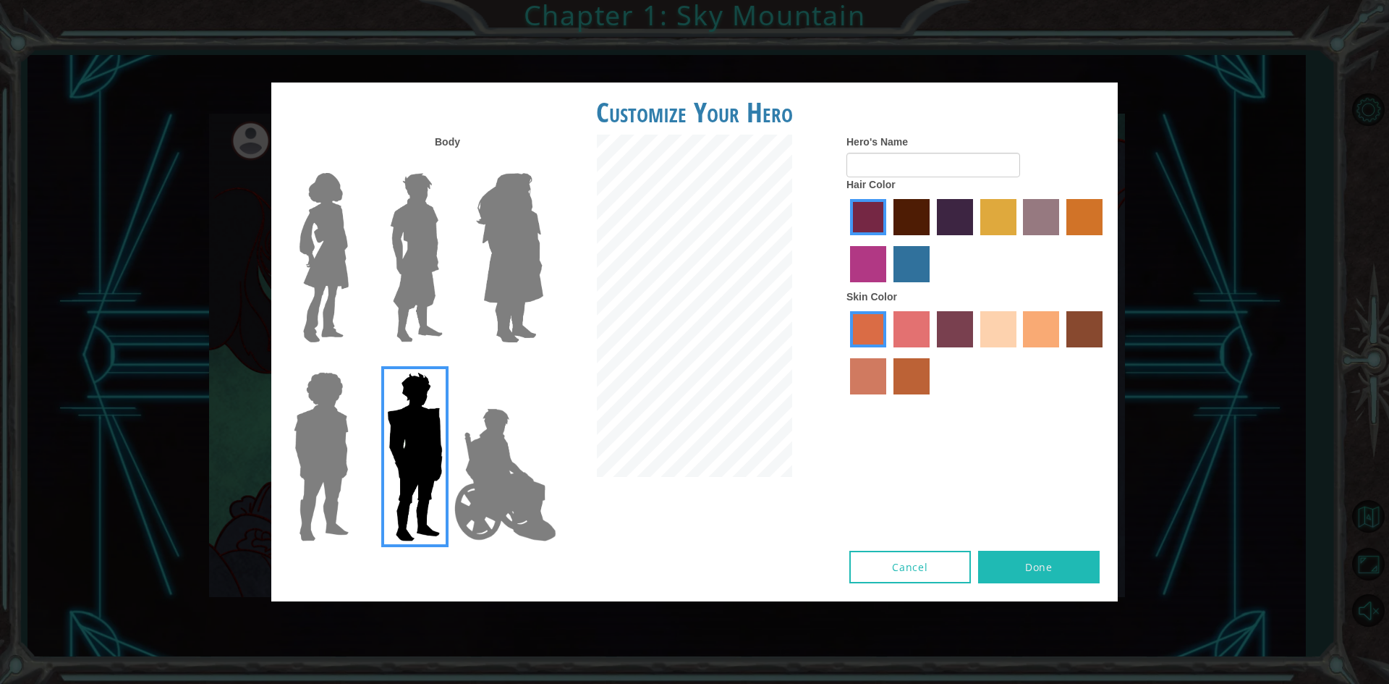
click at [394, 444] on img at bounding box center [414, 456] width 67 height 181
click at [449, 362] on input "Hero Garnet" at bounding box center [449, 362] width 0 height 0
click at [319, 430] on img at bounding box center [321, 456] width 67 height 181
click at [354, 362] on input "Hero Steven" at bounding box center [354, 362] width 0 height 0
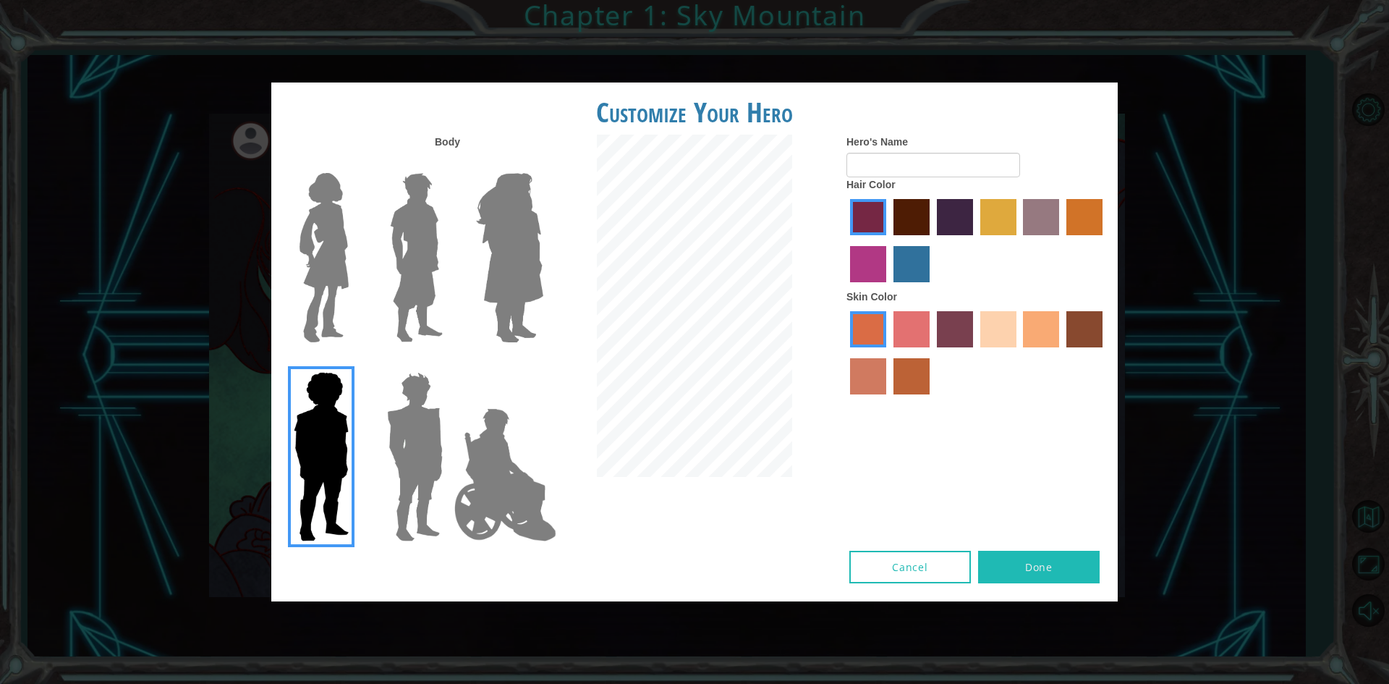
click at [369, 271] on div at bounding box center [412, 252] width 94 height 199
click at [909, 216] on label "maroon hair color" at bounding box center [911, 217] width 36 height 36
click at [888, 240] on input "maroon hair color" at bounding box center [888, 240] width 0 height 0
click at [904, 218] on label "maroon hair color" at bounding box center [911, 217] width 36 height 36
click at [888, 240] on input "maroon hair color" at bounding box center [888, 240] width 0 height 0
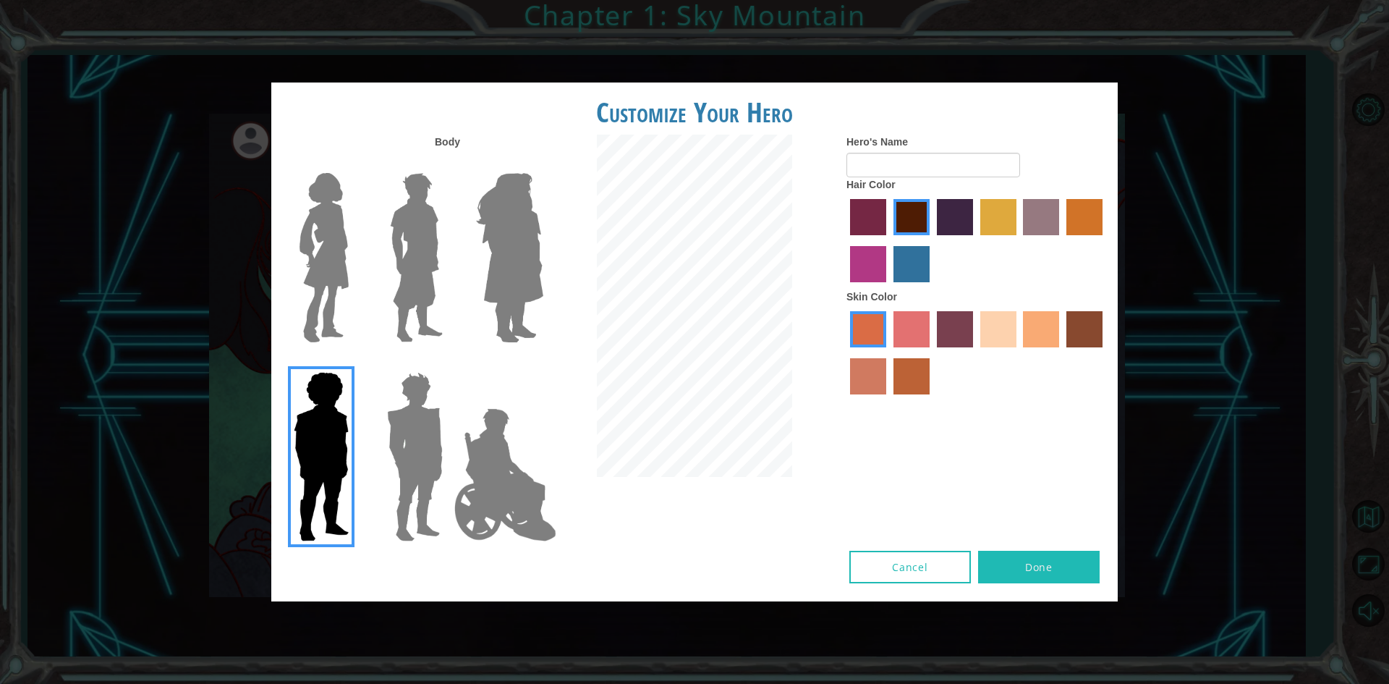
click at [846, 251] on div at bounding box center [976, 242] width 260 height 94
drag, startPoint x: 864, startPoint y: 260, endPoint x: 846, endPoint y: 255, distance: 17.9
click at [864, 260] on label "medium red violet hair color" at bounding box center [868, 264] width 36 height 36
click at [1105, 240] on input "medium red violet hair color" at bounding box center [1105, 240] width 0 height 0
click at [426, 218] on img at bounding box center [416, 257] width 64 height 181
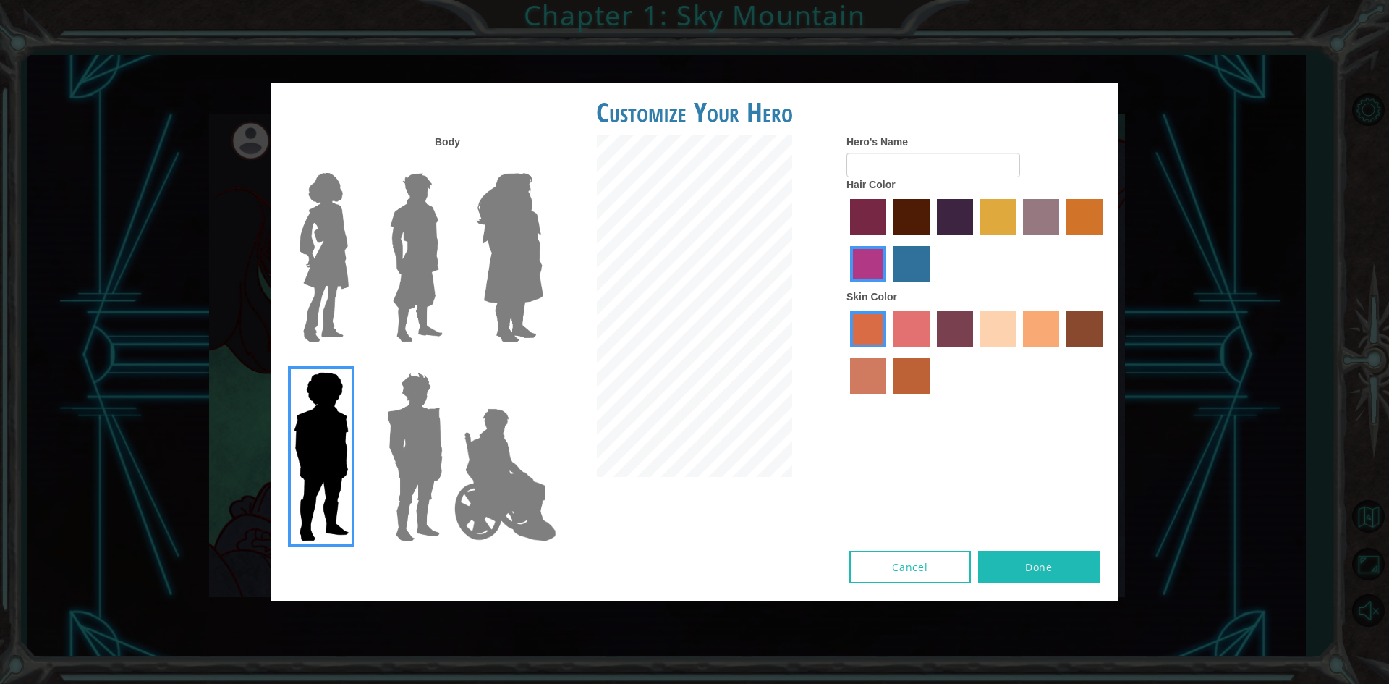
click at [449, 163] on input "Hero Lars" at bounding box center [449, 163] width 0 height 0
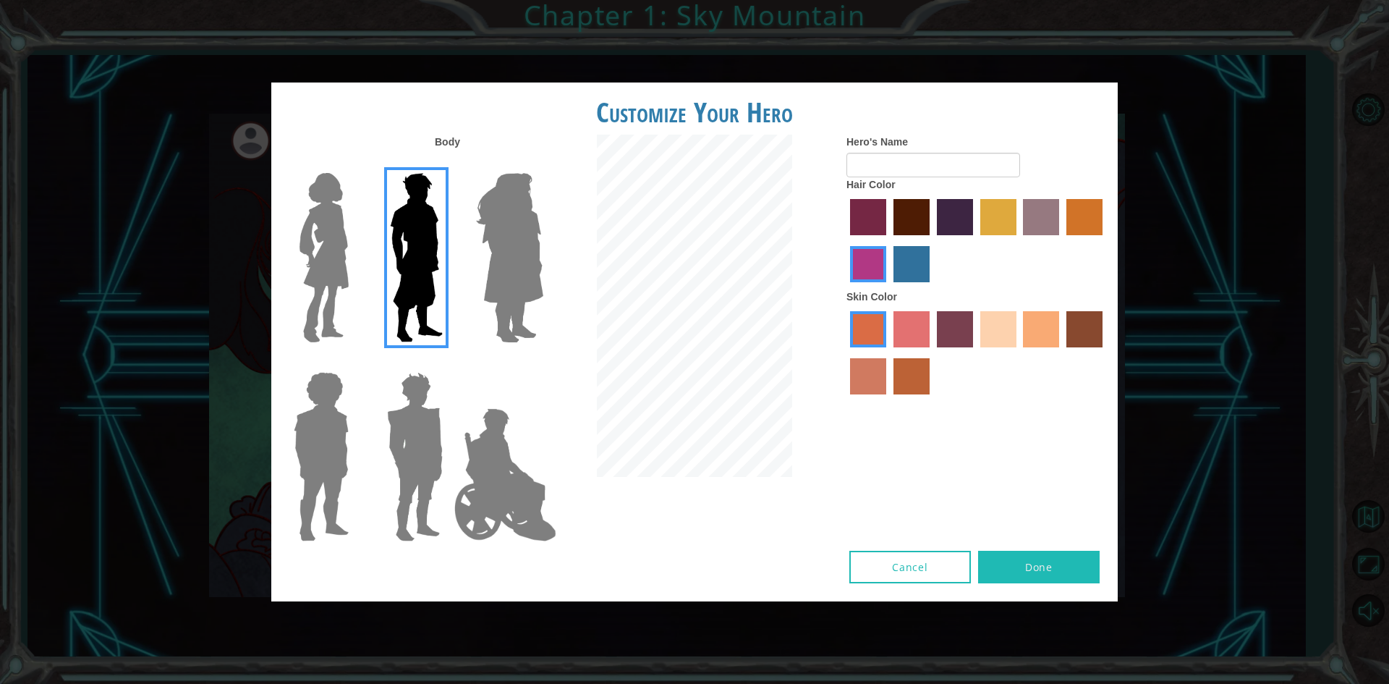
click at [339, 253] on img at bounding box center [324, 257] width 61 height 181
click at [354, 163] on input "Hero Connie" at bounding box center [354, 163] width 0 height 0
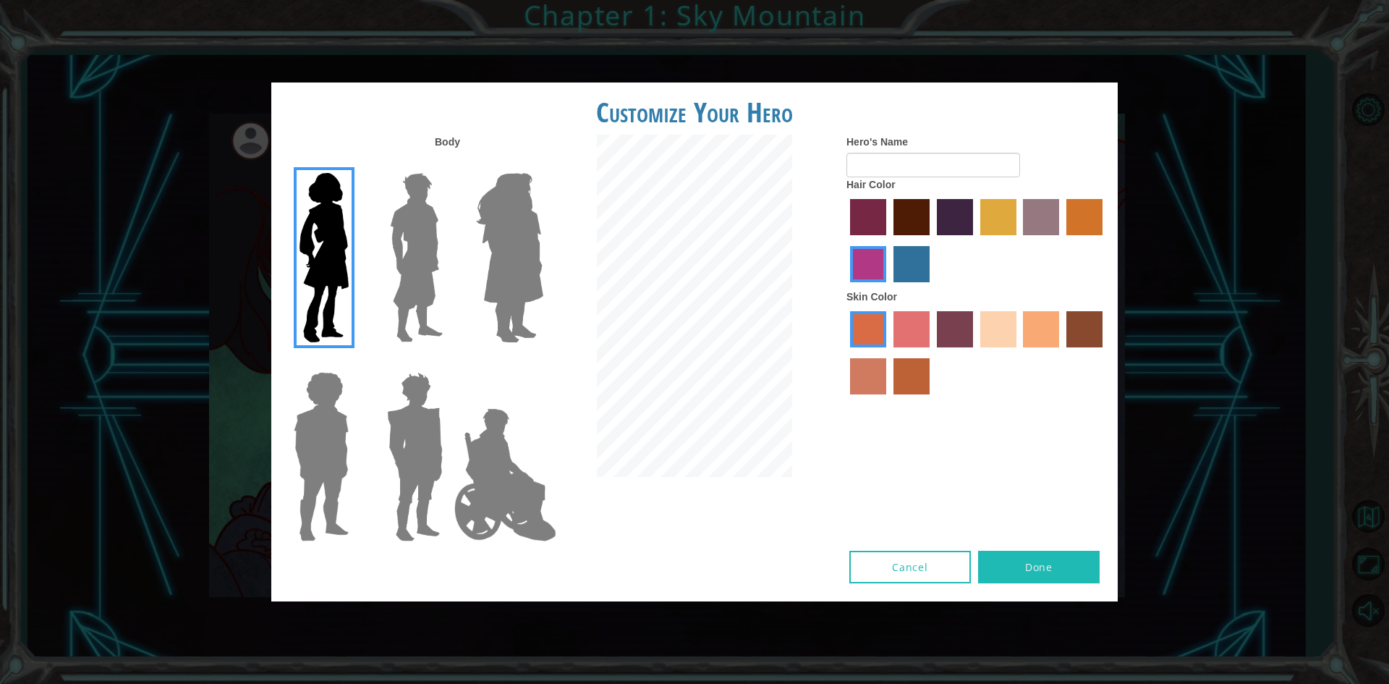
click at [423, 238] on img at bounding box center [416, 257] width 64 height 181
click at [449, 163] on input "Hero Lars" at bounding box center [449, 163] width 0 height 0
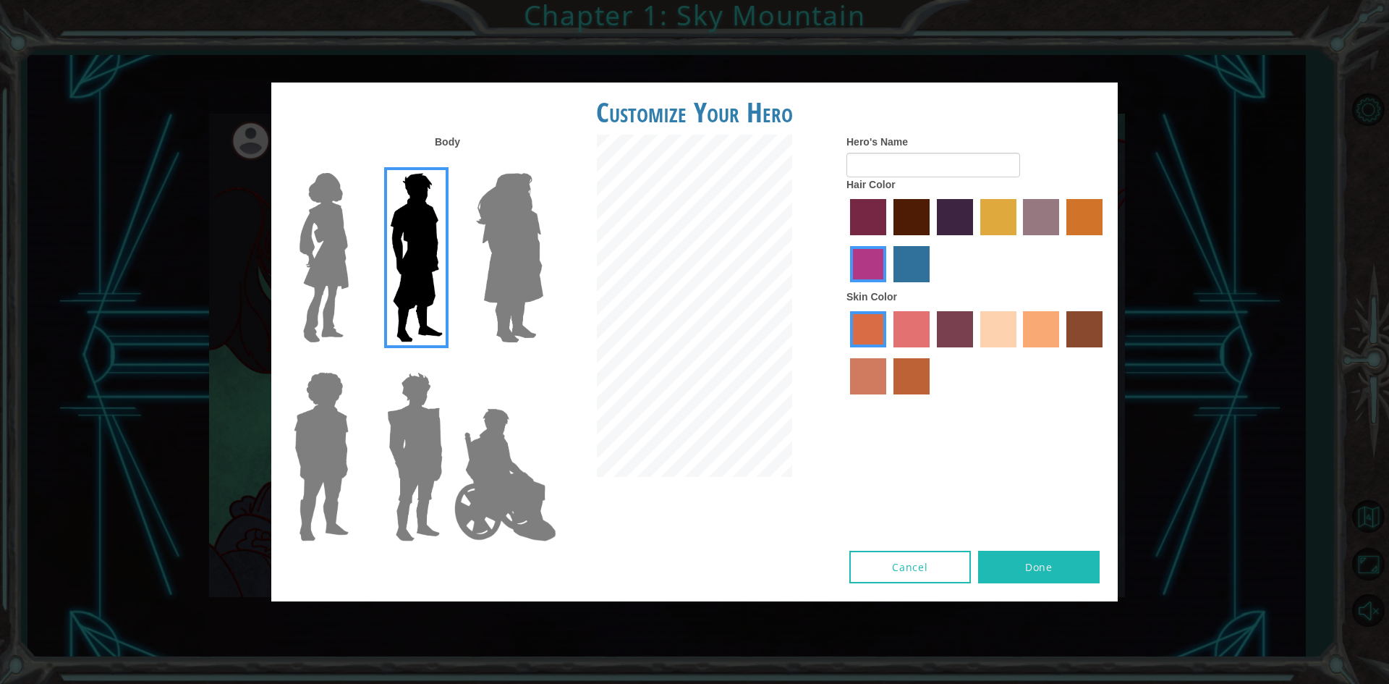
click at [919, 333] on label "froly skin color" at bounding box center [911, 329] width 36 height 36
click at [888, 352] on input "froly skin color" at bounding box center [888, 352] width 0 height 0
click at [535, 242] on img at bounding box center [509, 257] width 79 height 181
click at [543, 163] on input "Hero Amethyst" at bounding box center [543, 163] width 0 height 0
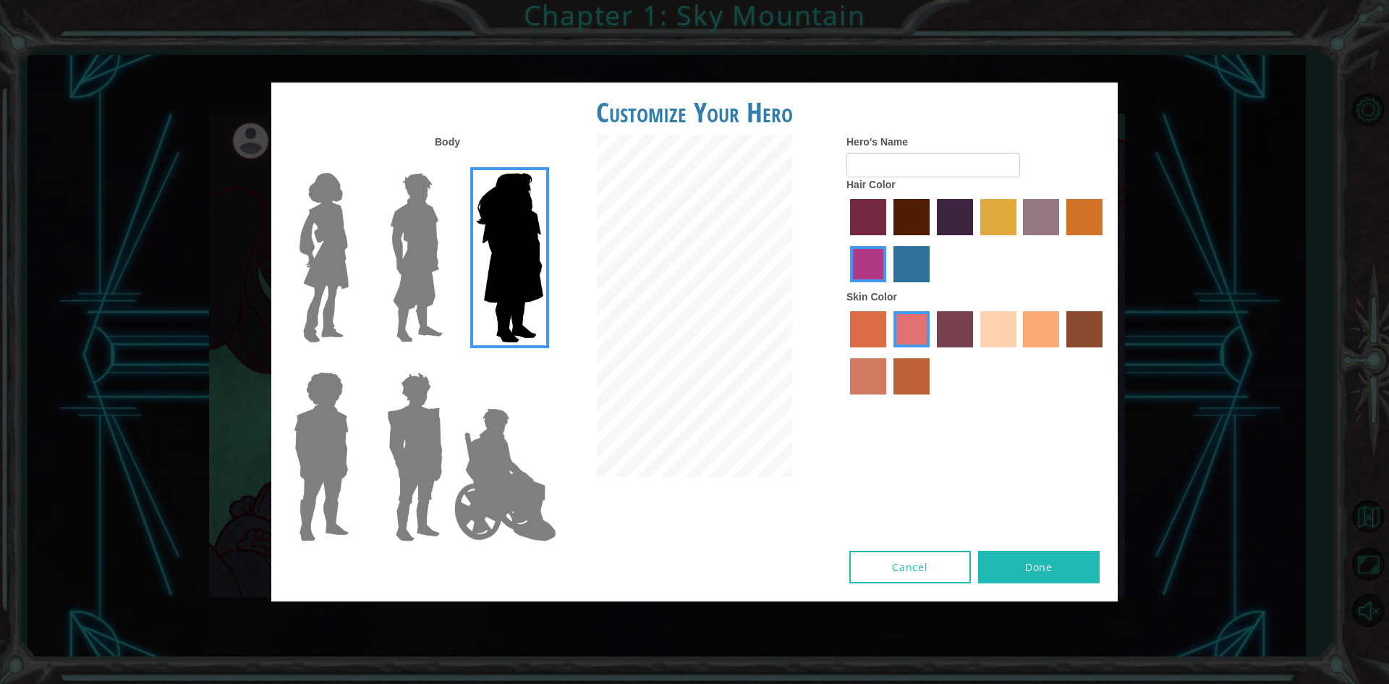
click at [465, 236] on div at bounding box center [506, 252] width 94 height 199
click at [400, 230] on img at bounding box center [416, 257] width 64 height 181
click at [449, 163] on input "Hero Lars" at bounding box center [449, 163] width 0 height 0
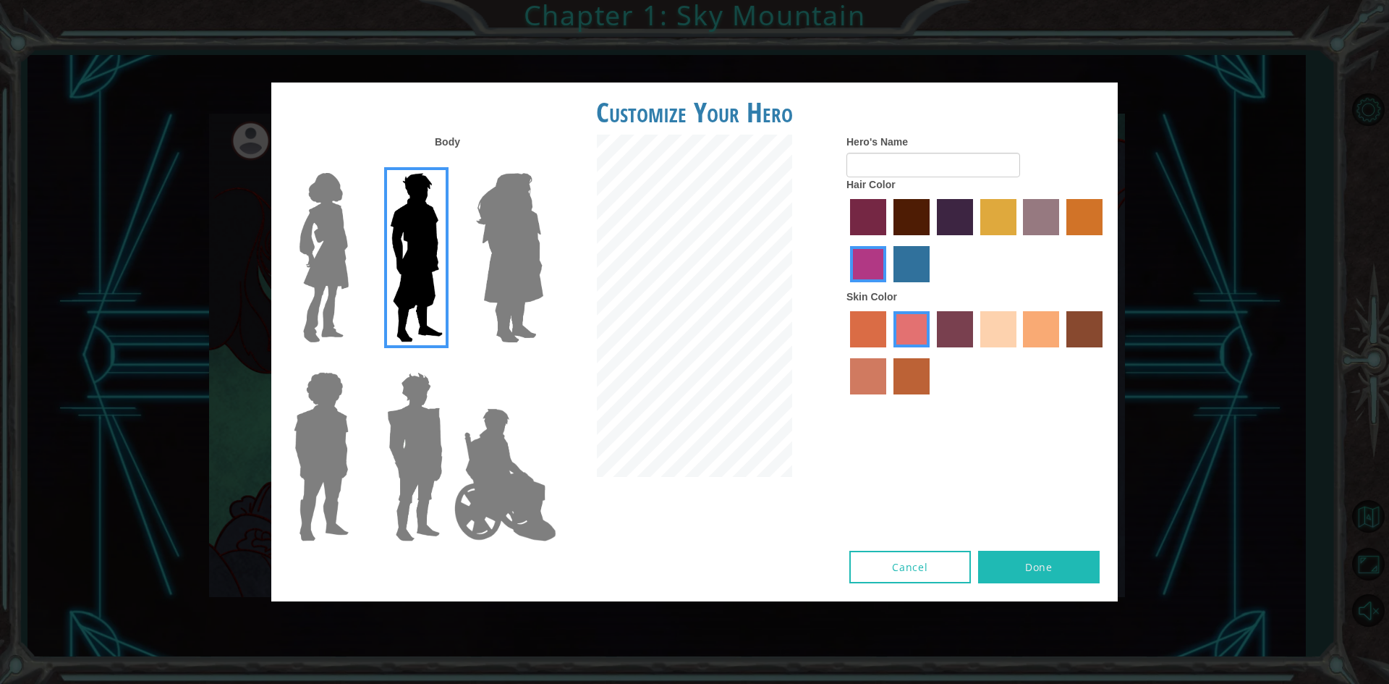
click at [891, 208] on div at bounding box center [976, 242] width 260 height 94
click at [867, 211] on label "paprika hair color" at bounding box center [868, 217] width 36 height 36
click at [845, 240] on input "paprika hair color" at bounding box center [845, 240] width 0 height 0
click at [1089, 224] on label "gold drop hair color" at bounding box center [1084, 217] width 36 height 36
click at [1061, 240] on input "gold drop hair color" at bounding box center [1061, 240] width 0 height 0
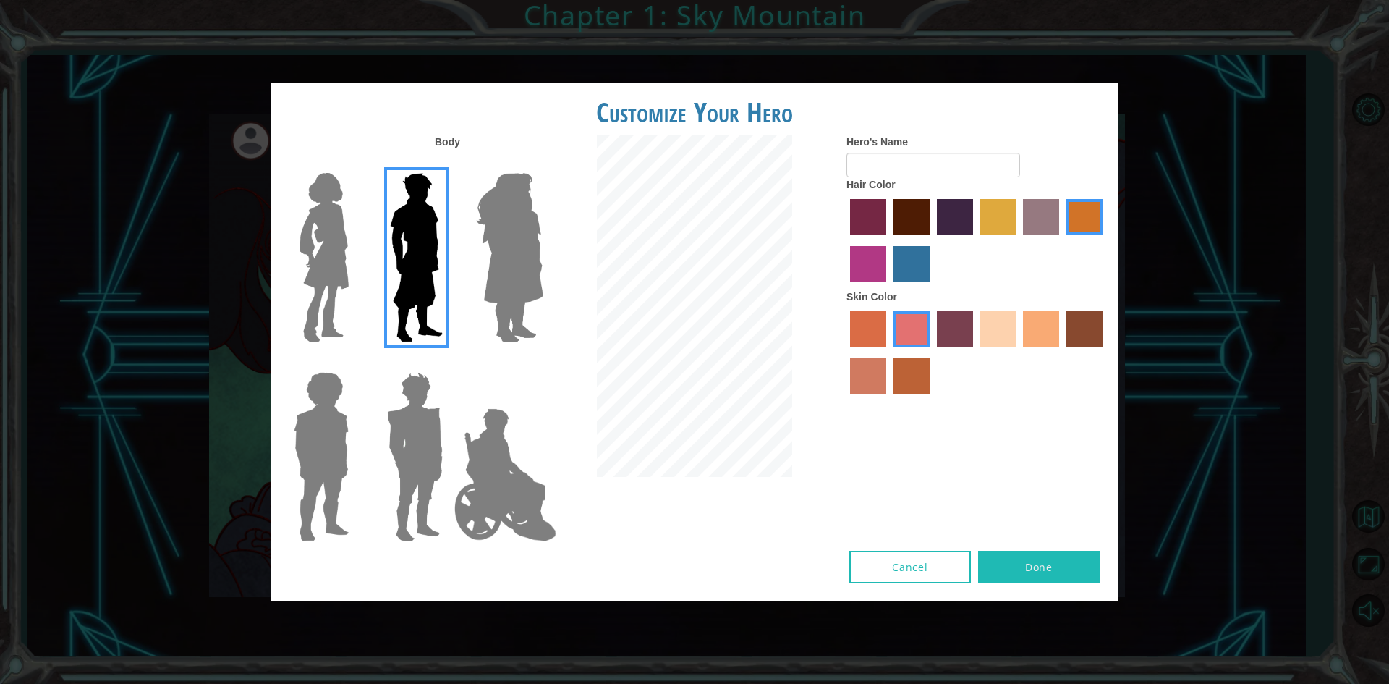
click at [906, 255] on label "lachmara hair color" at bounding box center [911, 264] width 36 height 36
click at [888, 287] on input "lachmara hair color" at bounding box center [888, 287] width 0 height 0
click at [864, 259] on label "medium red violet hair color" at bounding box center [868, 264] width 36 height 36
click at [1105, 240] on input "medium red violet hair color" at bounding box center [1105, 240] width 0 height 0
drag, startPoint x: 1124, startPoint y: 203, endPoint x: 1107, endPoint y: 213, distance: 19.7
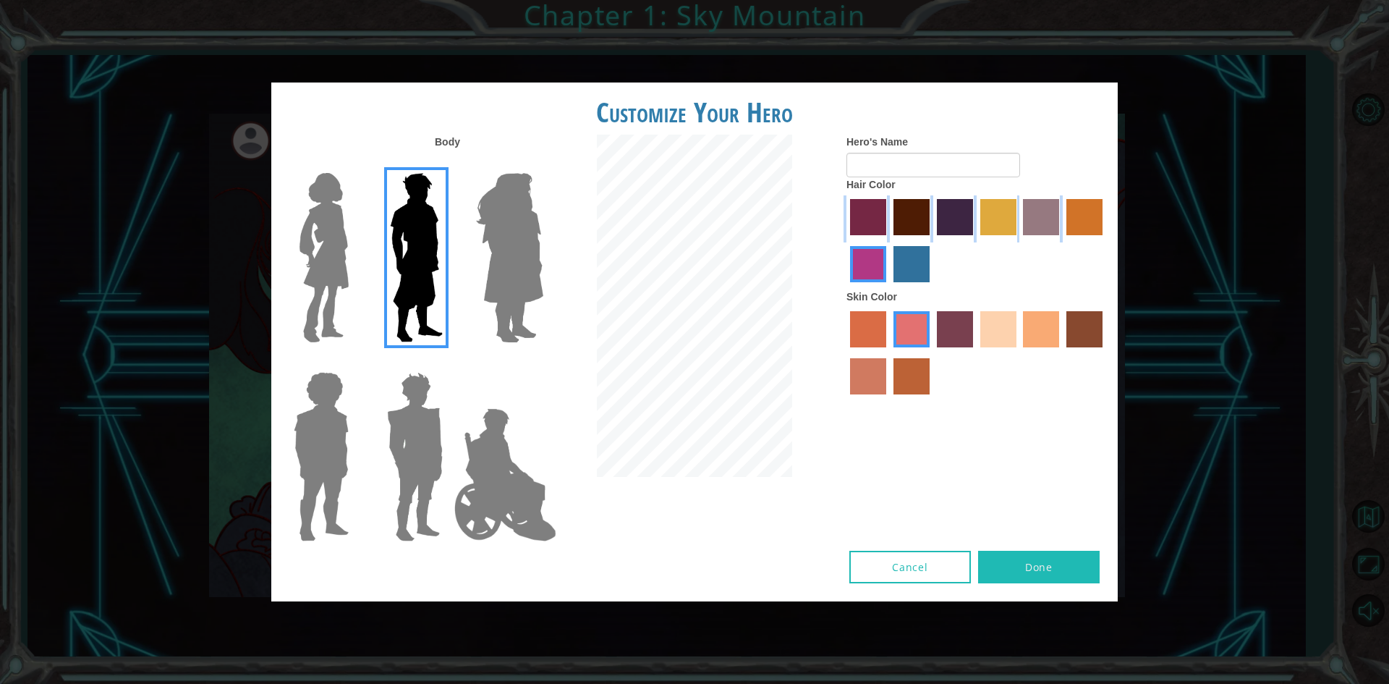
click at [1110, 211] on div "Customize Your Hero Body Hero's Name Hair Color Skin Color Cancel Done" at bounding box center [694, 342] width 1389 height 684
click at [1097, 216] on label "gold drop hair color" at bounding box center [1084, 217] width 36 height 36
click at [1061, 240] on input "gold drop hair color" at bounding box center [1061, 240] width 0 height 0
click at [1006, 331] on label "sandy beach skin color" at bounding box center [998, 329] width 36 height 36
click at [975, 352] on input "sandy beach skin color" at bounding box center [975, 352] width 0 height 0
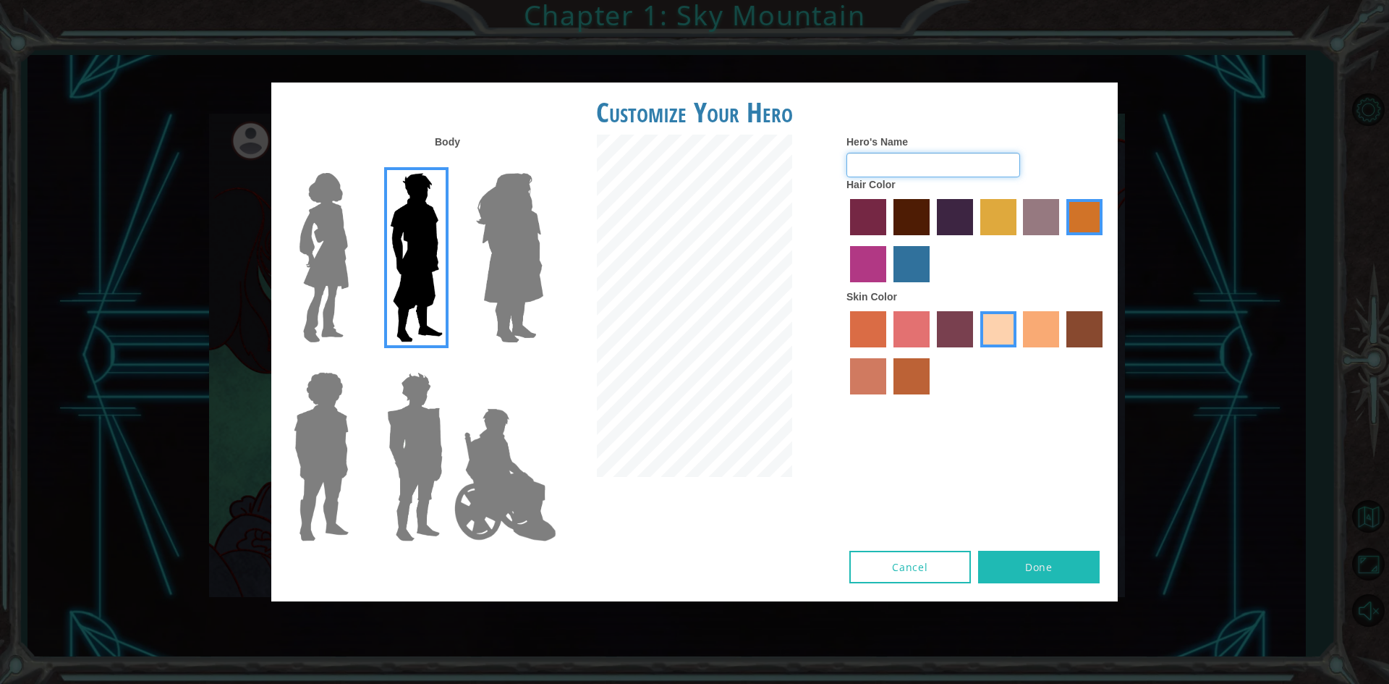
click at [947, 161] on input "Hero's Name" at bounding box center [933, 165] width 174 height 25
type input "spiderman"
click at [1000, 215] on label "tulip tree hair color" at bounding box center [998, 217] width 36 height 36
click at [975, 240] on input "tulip tree hair color" at bounding box center [975, 240] width 0 height 0
click at [870, 277] on label "medium red violet hair color" at bounding box center [868, 264] width 36 height 36
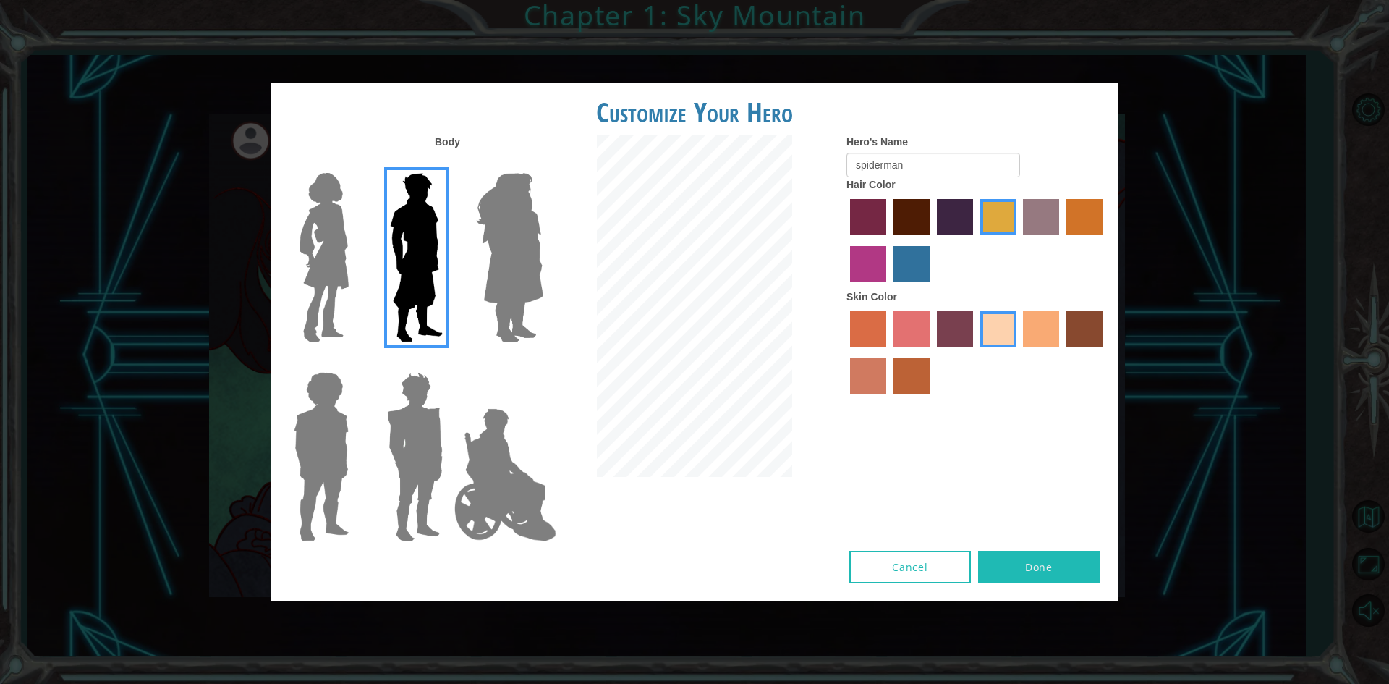
click at [1105, 240] on input "medium red violet hair color" at bounding box center [1105, 240] width 0 height 0
click at [1081, 207] on label "gold drop hair color" at bounding box center [1084, 217] width 36 height 36
click at [1061, 240] on input "gold drop hair color" at bounding box center [1061, 240] width 0 height 0
click at [1003, 211] on label "tulip tree hair color" at bounding box center [998, 217] width 36 height 36
click at [975, 240] on input "tulip tree hair color" at bounding box center [975, 240] width 0 height 0
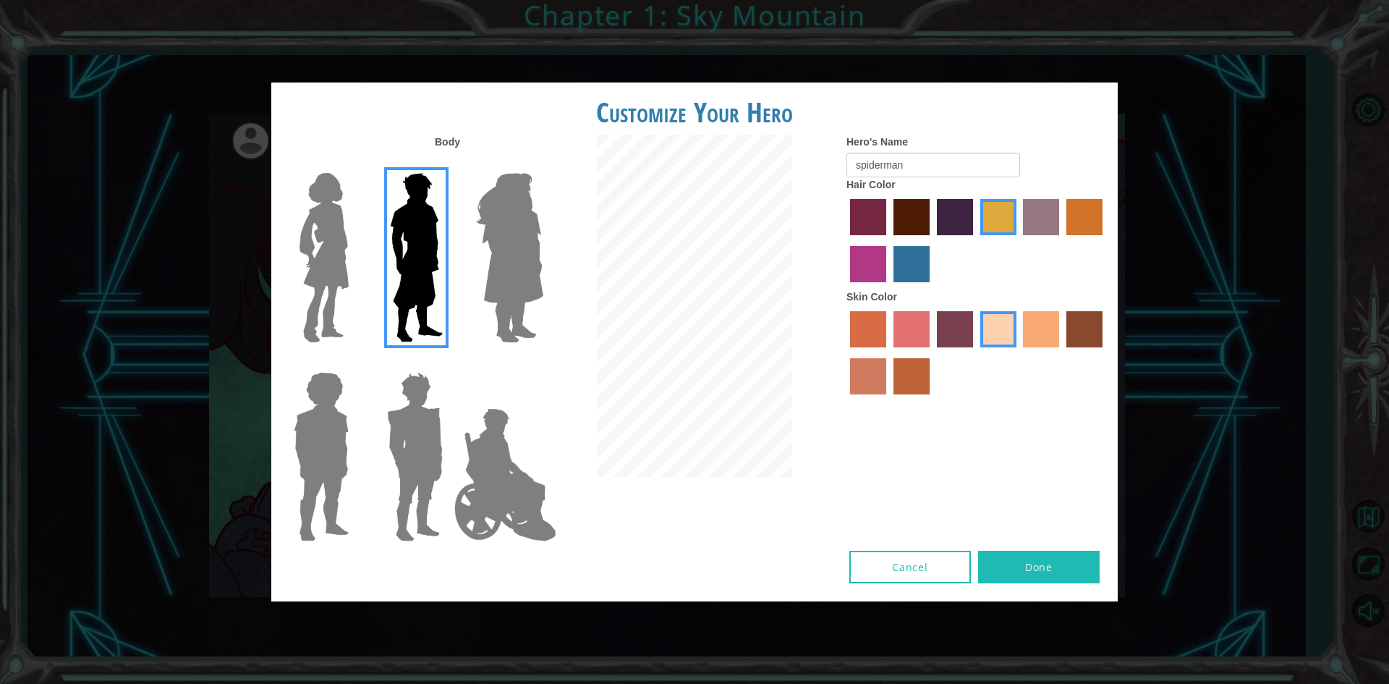
click at [1040, 214] on label "bazaar hair color" at bounding box center [1041, 217] width 36 height 36
click at [1019, 240] on input "bazaar hair color" at bounding box center [1019, 240] width 0 height 0
click at [1000, 212] on label "tulip tree hair color" at bounding box center [998, 217] width 36 height 36
click at [975, 240] on input "tulip tree hair color" at bounding box center [975, 240] width 0 height 0
click at [1074, 209] on label "gold drop hair color" at bounding box center [1084, 217] width 36 height 36
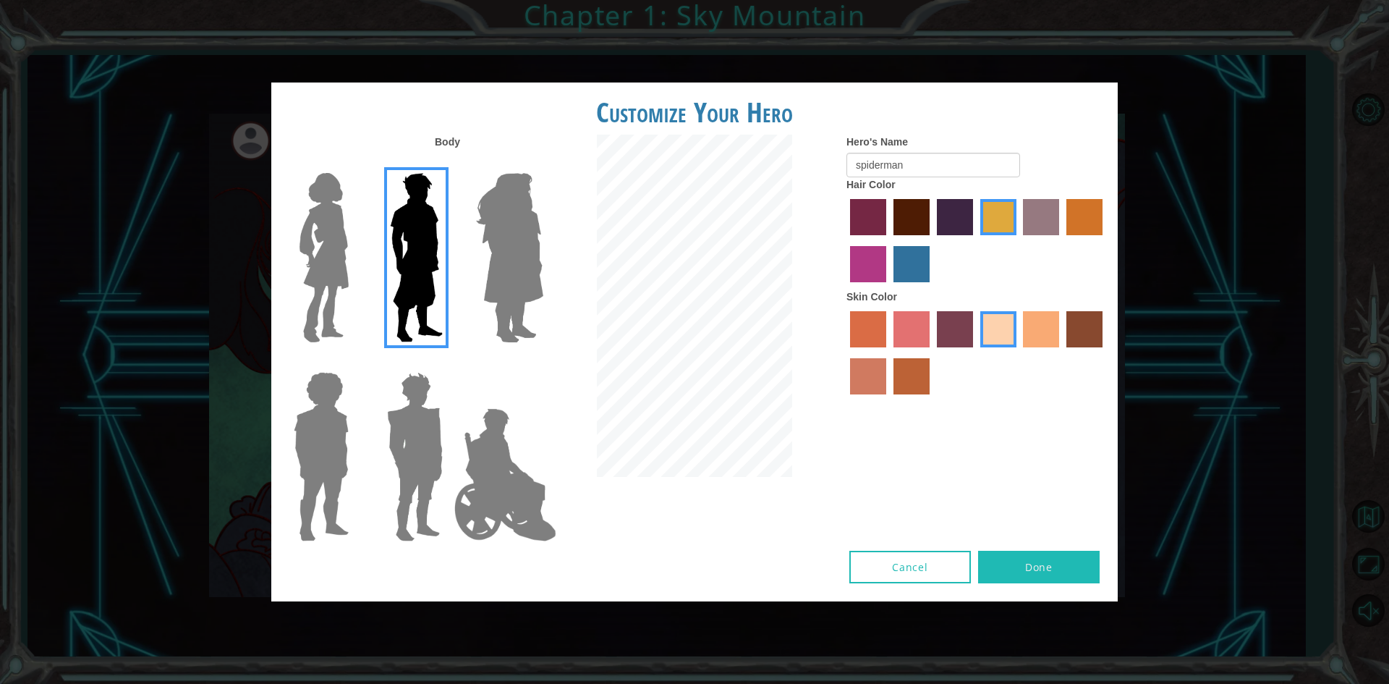
click at [1061, 240] on input "gold drop hair color" at bounding box center [1061, 240] width 0 height 0
click at [993, 216] on label "tulip tree hair color" at bounding box center [998, 217] width 36 height 36
click at [975, 240] on input "tulip tree hair color" at bounding box center [975, 240] width 0 height 0
click at [1072, 218] on label "gold drop hair color" at bounding box center [1084, 217] width 36 height 36
click at [1061, 240] on input "gold drop hair color" at bounding box center [1061, 240] width 0 height 0
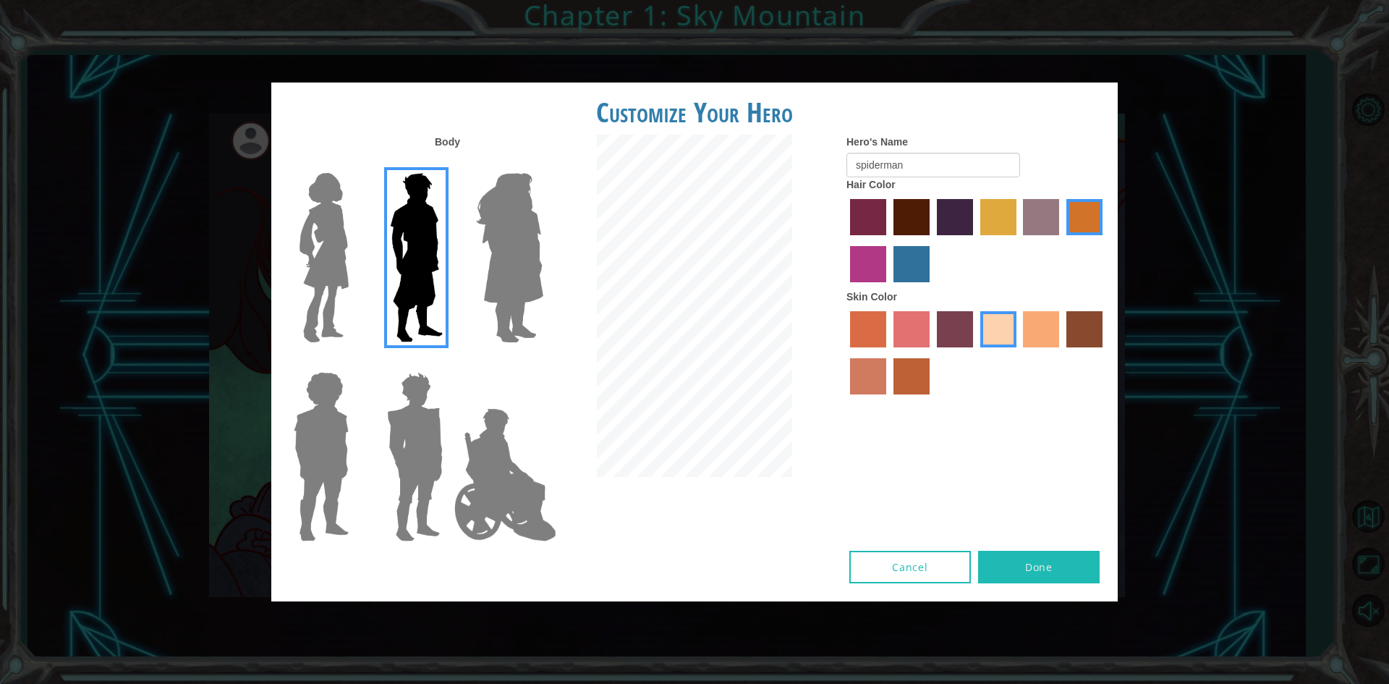
click at [1025, 564] on button "Done" at bounding box center [1039, 567] width 122 height 33
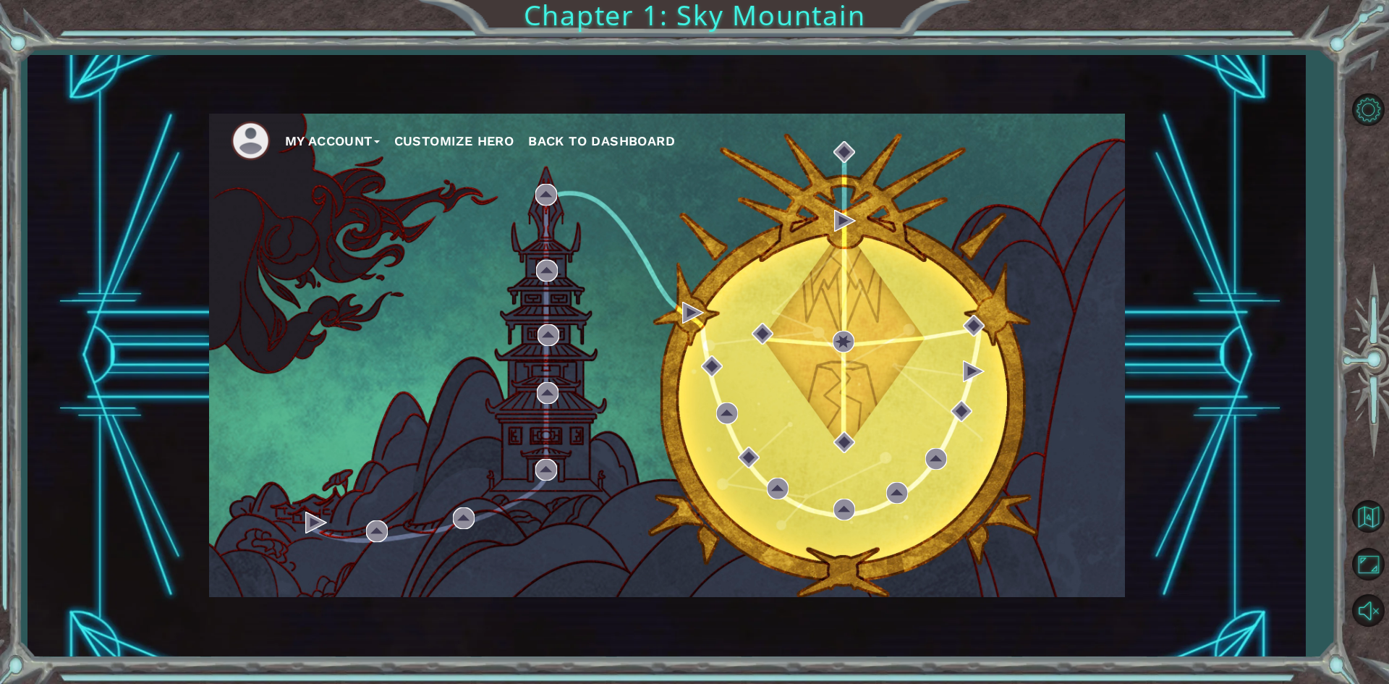
drag, startPoint x: 340, startPoint y: 439, endPoint x: 359, endPoint y: 645, distance: 206.3
click at [368, 657] on div "My Account Customize Hero Back to Dashboard Chapter 1: Sky Mountain" at bounding box center [694, 342] width 1389 height 684
click at [413, 482] on div "My Account Customize Hero Back to Dashboard" at bounding box center [667, 355] width 916 height 483
click at [315, 517] on img at bounding box center [316, 522] width 22 height 22
click at [366, 522] on img at bounding box center [377, 531] width 22 height 22
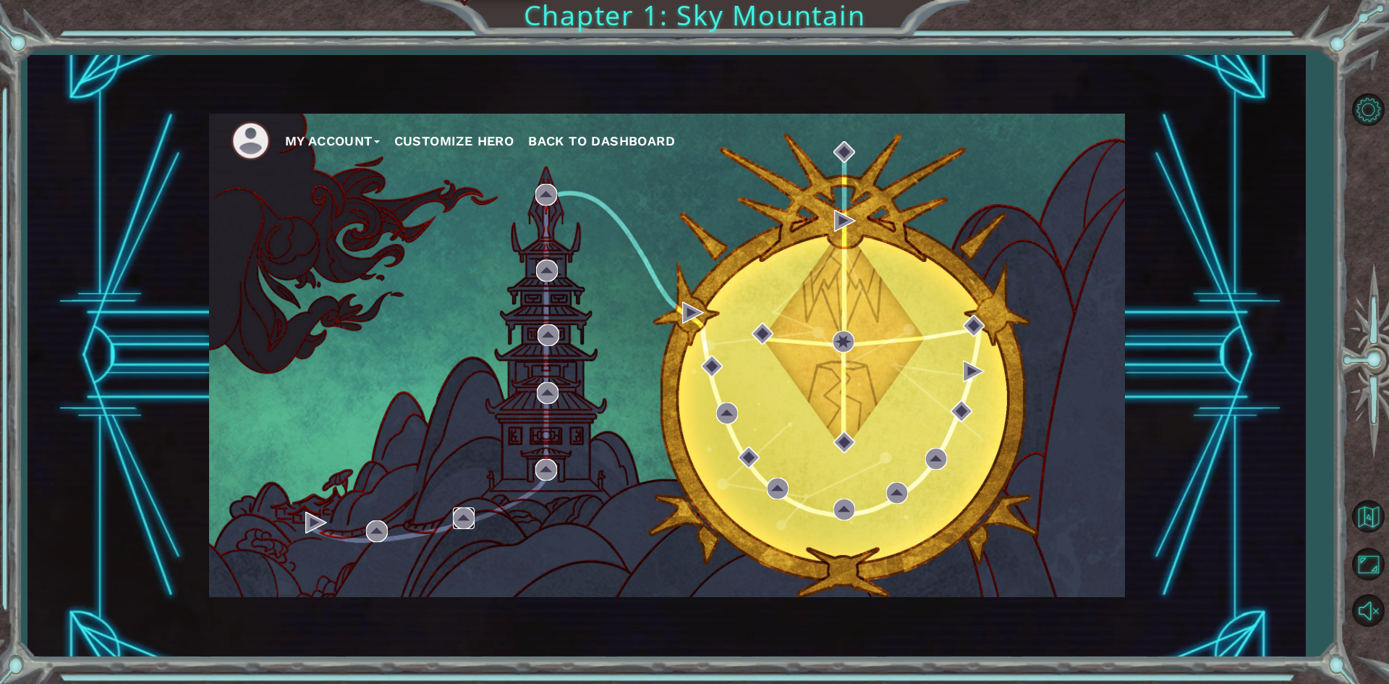
click at [454, 513] on img at bounding box center [464, 518] width 22 height 22
click at [548, 470] on img at bounding box center [546, 470] width 22 height 22
click at [542, 389] on img at bounding box center [548, 393] width 22 height 22
click at [546, 352] on div "My Account Customize Hero Back to Dashboard" at bounding box center [667, 355] width 916 height 483
click at [543, 340] on img at bounding box center [548, 335] width 22 height 22
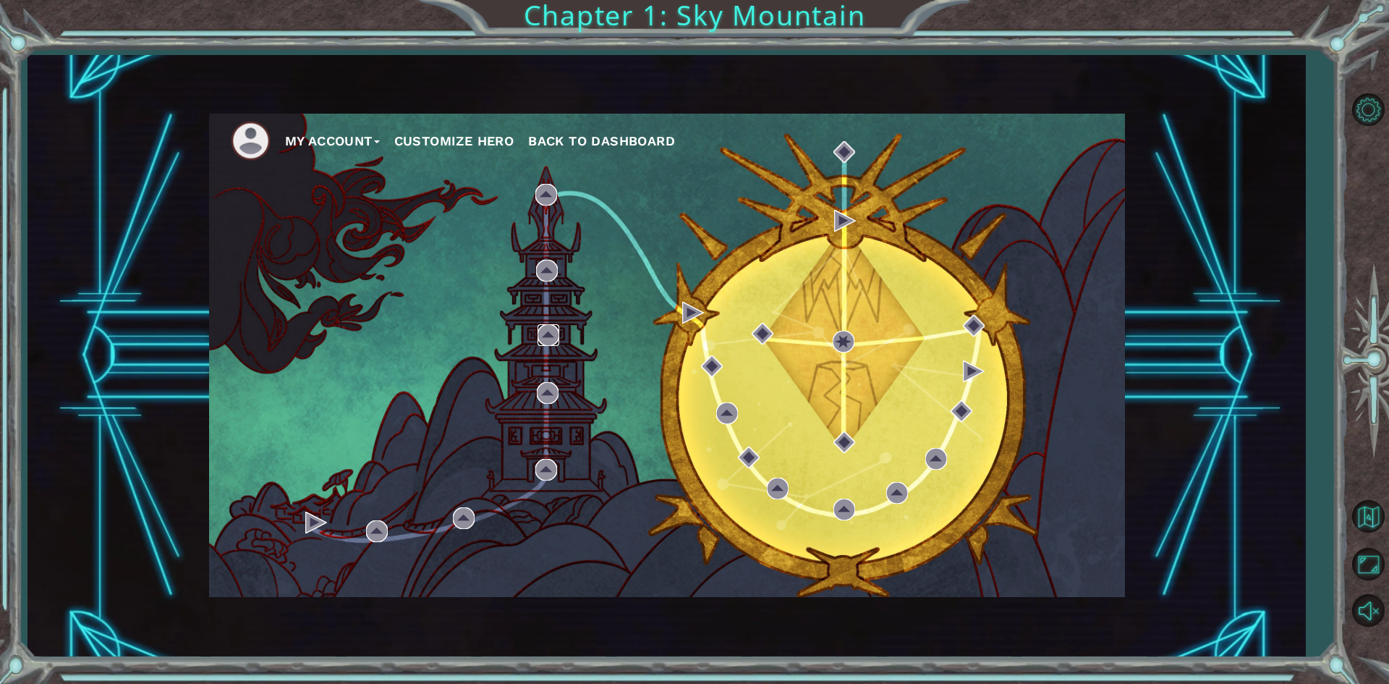
drag, startPoint x: 543, startPoint y: 340, endPoint x: 1063, endPoint y: 357, distance: 519.7
click at [1063, 357] on div "My Account Customize Hero Back to Dashboard" at bounding box center [667, 355] width 916 height 483
drag, startPoint x: 1037, startPoint y: 360, endPoint x: 637, endPoint y: 163, distance: 445.2
click at [811, 205] on div "My Account Customize Hero Back to Dashboard" at bounding box center [667, 355] width 916 height 483
click at [609, 158] on ul "My Account Customize Hero Back to Dashboard" at bounding box center [678, 141] width 894 height 40
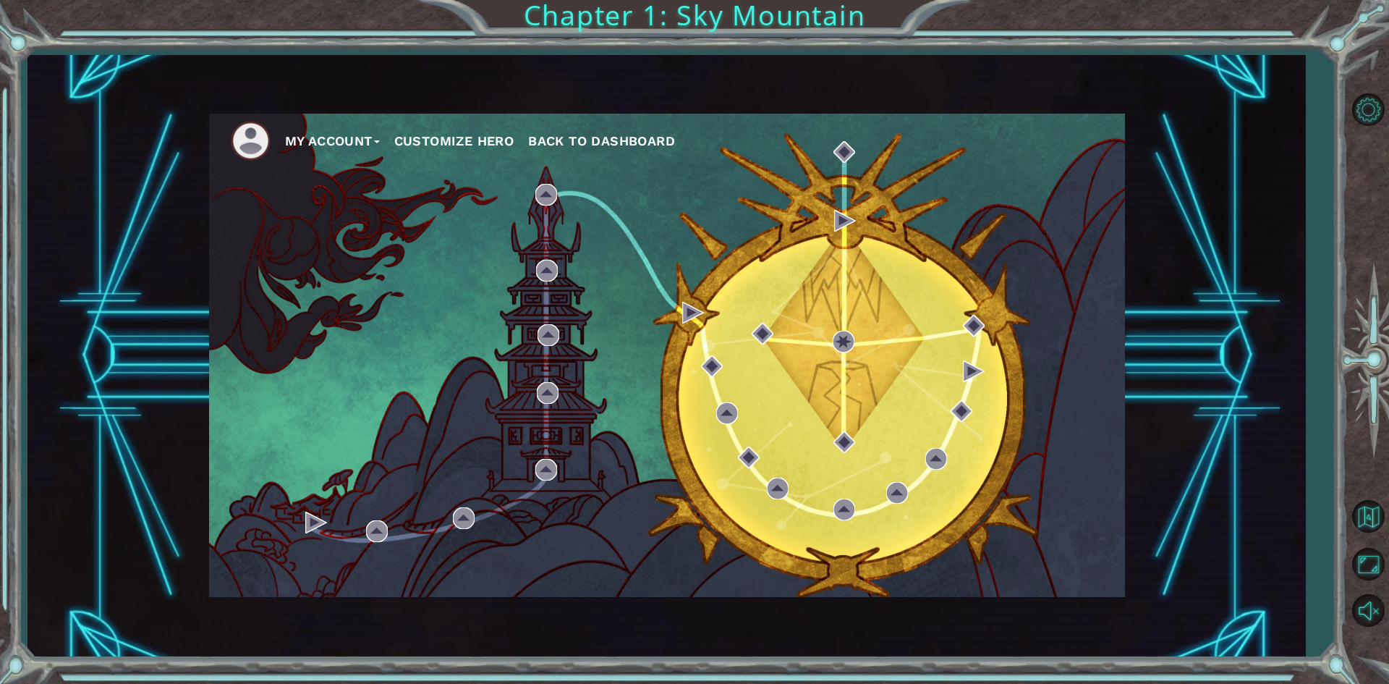
drag, startPoint x: 226, startPoint y: 493, endPoint x: 1084, endPoint y: 199, distance: 906.4
click at [1084, 199] on div "My Account Customize Hero Back to Dashboard" at bounding box center [667, 355] width 916 height 483
click at [315, 522] on img at bounding box center [316, 522] width 22 height 22
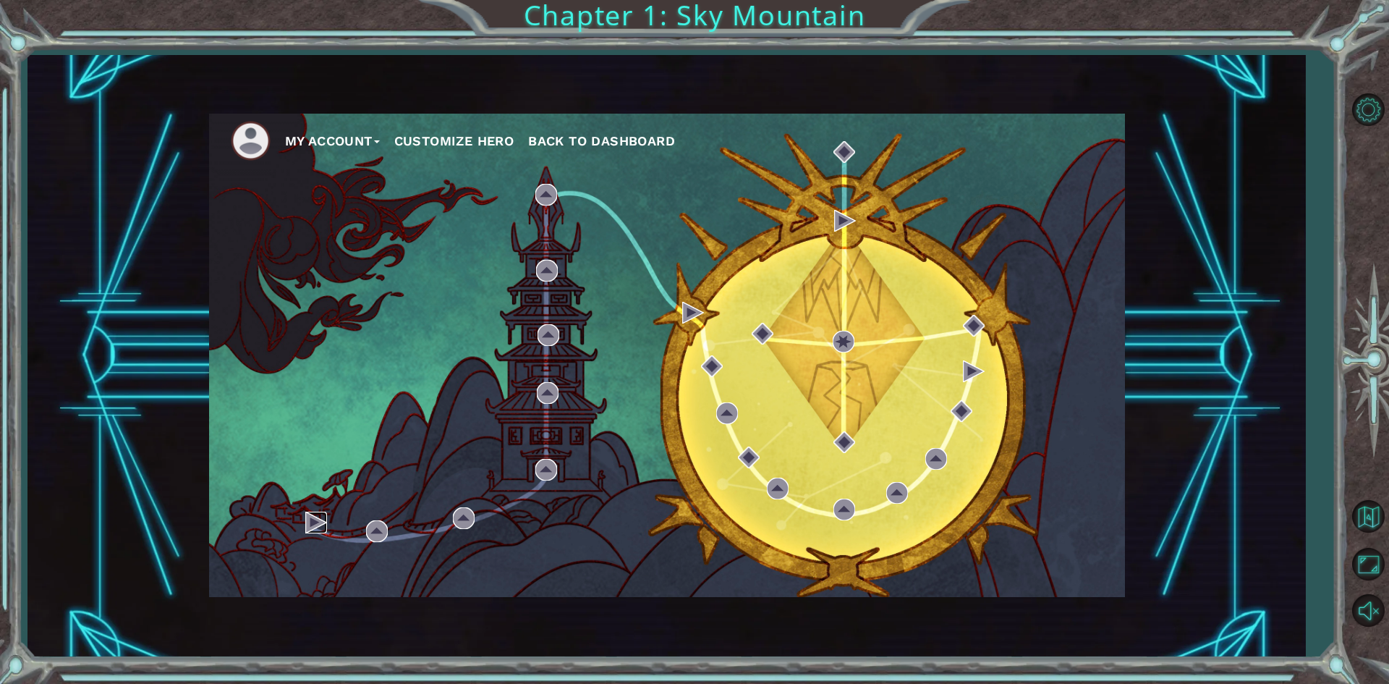
click at [315, 522] on img at bounding box center [316, 522] width 22 height 22
click at [307, 529] on img at bounding box center [316, 522] width 22 height 22
click at [306, 530] on img at bounding box center [316, 522] width 22 height 22
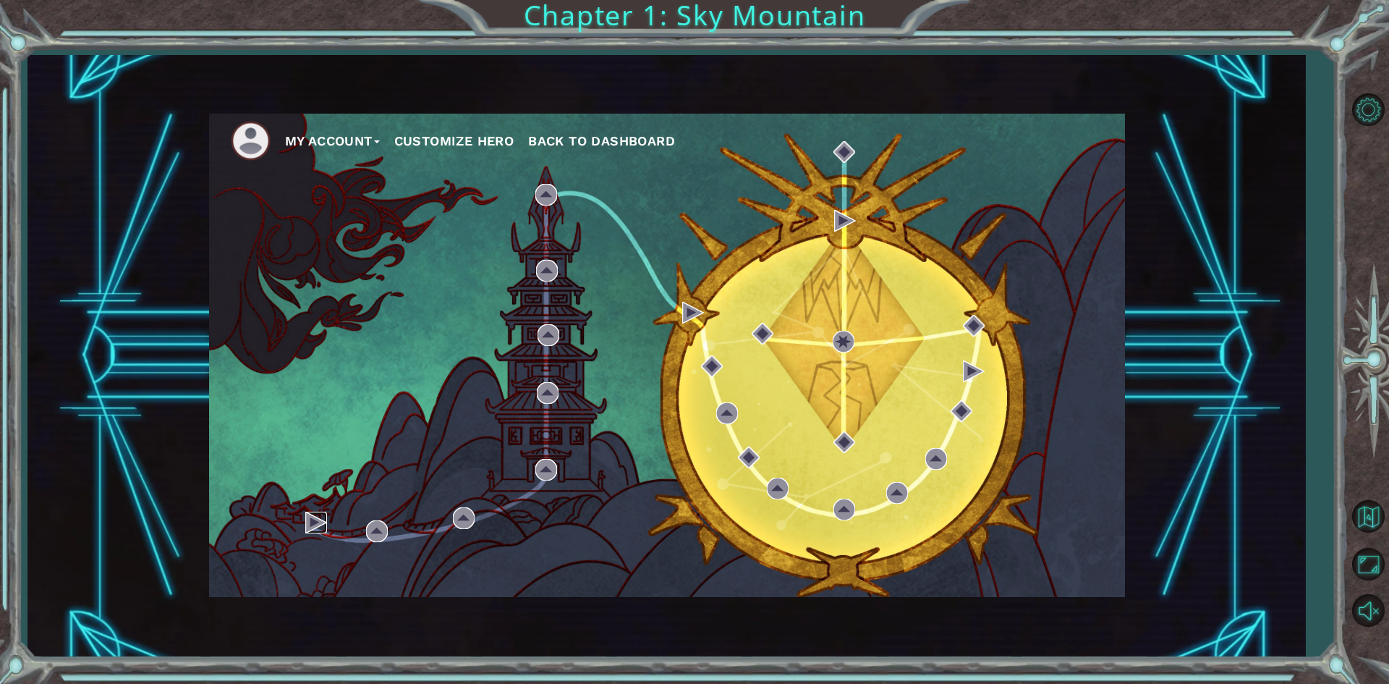
click at [307, 523] on img at bounding box center [316, 522] width 22 height 22
click at [307, 524] on img at bounding box center [316, 522] width 22 height 22
click at [309, 524] on img at bounding box center [316, 522] width 22 height 22
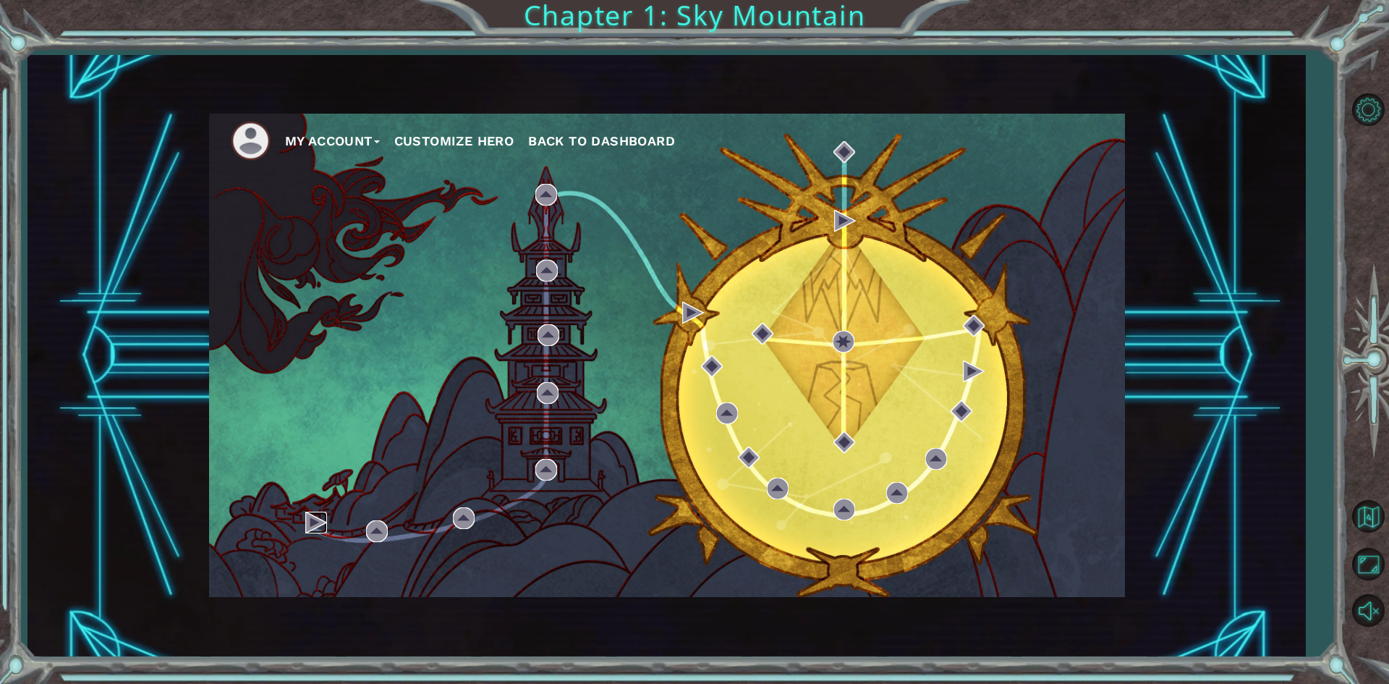
click at [309, 524] on img at bounding box center [316, 522] width 22 height 22
click at [310, 524] on img at bounding box center [316, 522] width 22 height 22
click at [295, 507] on div "My Account Customize Hero Back to Dashboard" at bounding box center [667, 355] width 916 height 483
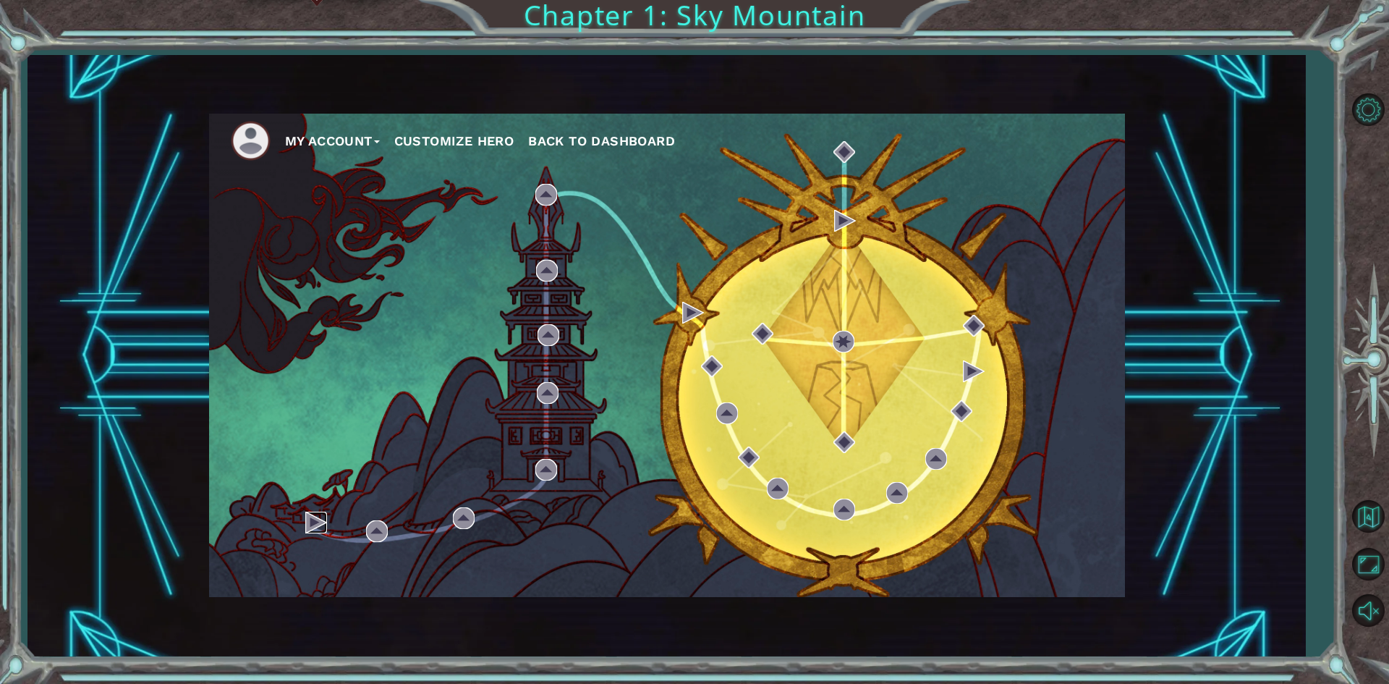
click at [308, 512] on img at bounding box center [316, 522] width 22 height 22
click at [306, 526] on img at bounding box center [316, 522] width 22 height 22
click at [305, 526] on div "My Account Customize Hero Back to Dashboard" at bounding box center [667, 355] width 916 height 483
click at [381, 527] on img at bounding box center [377, 531] width 22 height 22
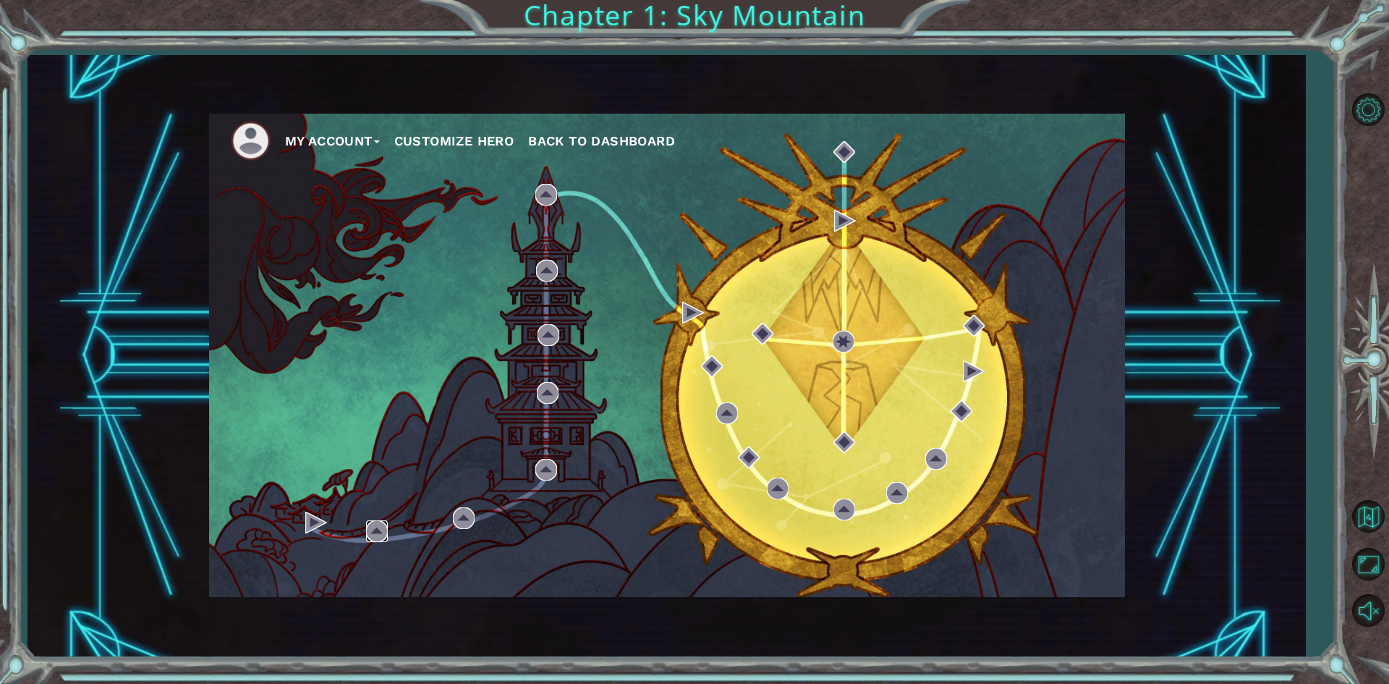
click at [381, 527] on img at bounding box center [377, 531] width 22 height 22
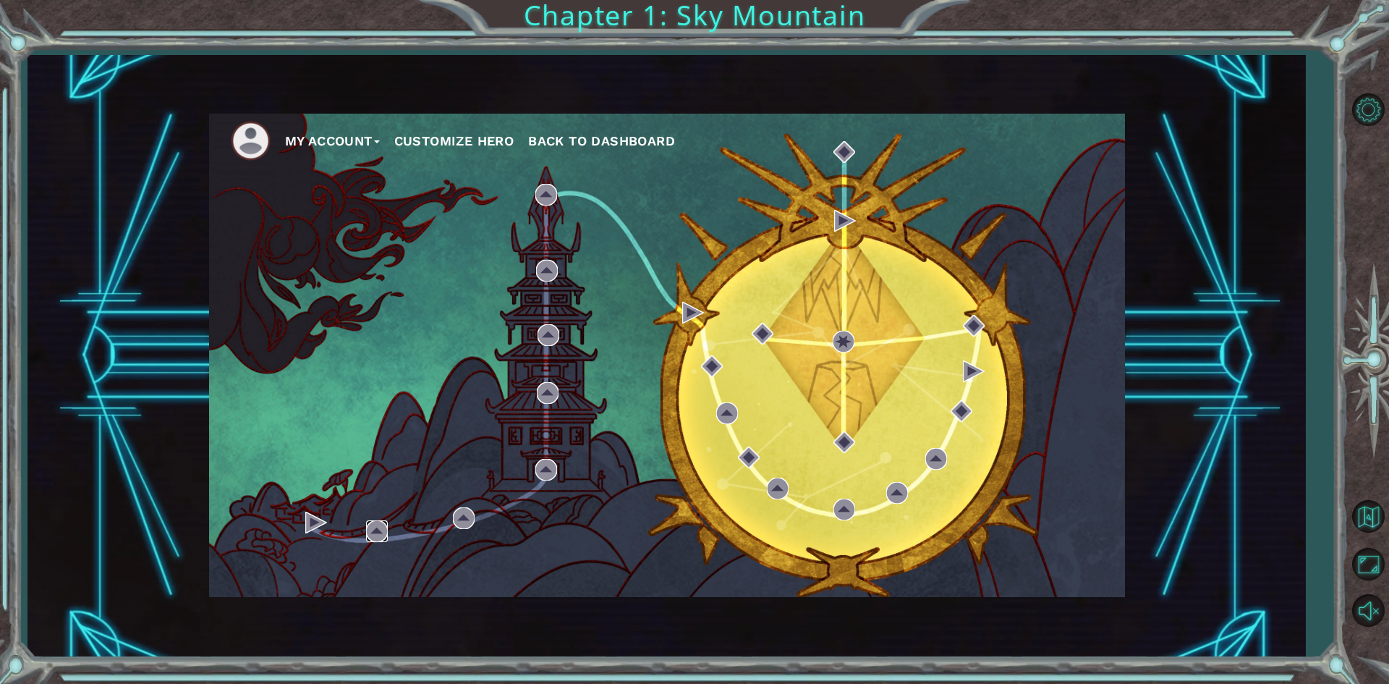
click at [381, 527] on img at bounding box center [377, 531] width 22 height 22
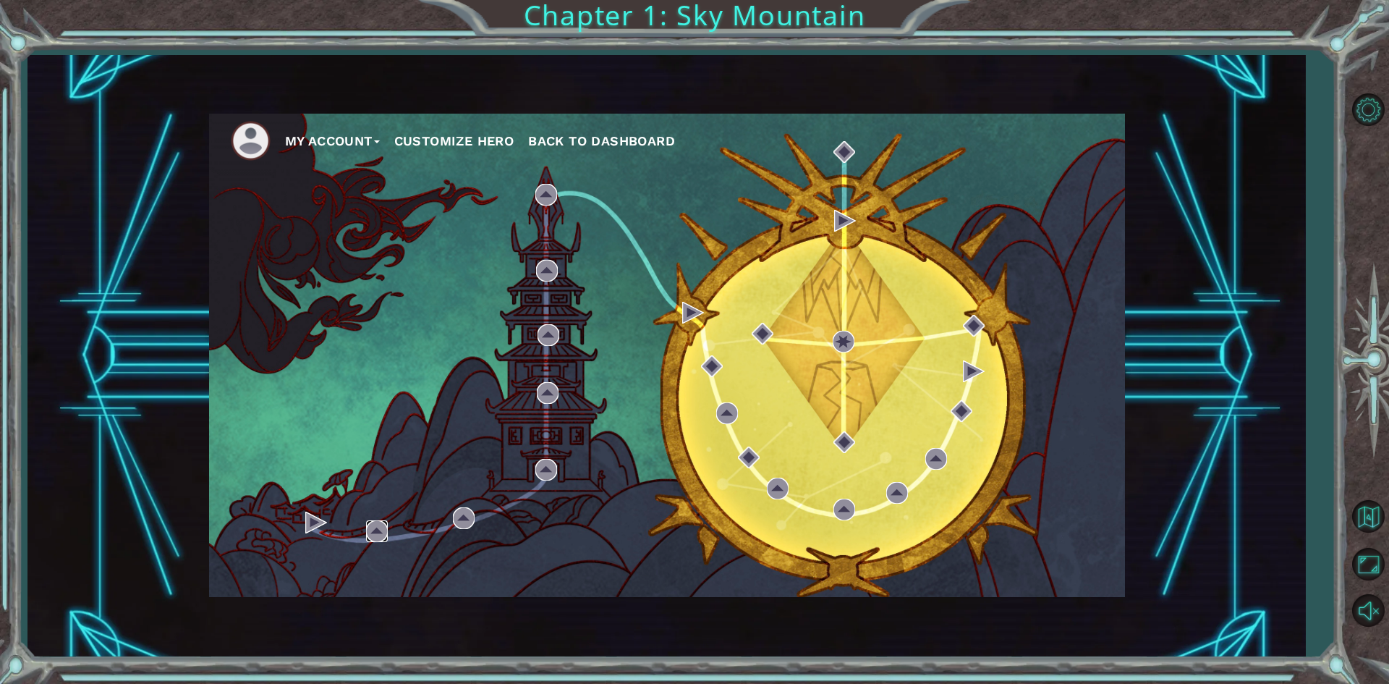
click at [381, 527] on img at bounding box center [377, 531] width 22 height 22
drag, startPoint x: 305, startPoint y: 518, endPoint x: 284, endPoint y: 525, distance: 22.9
click at [284, 525] on div "My Account Customize Hero Back to Dashboard" at bounding box center [667, 355] width 916 height 483
click at [312, 524] on img at bounding box center [316, 522] width 22 height 22
click at [310, 527] on img at bounding box center [316, 522] width 22 height 22
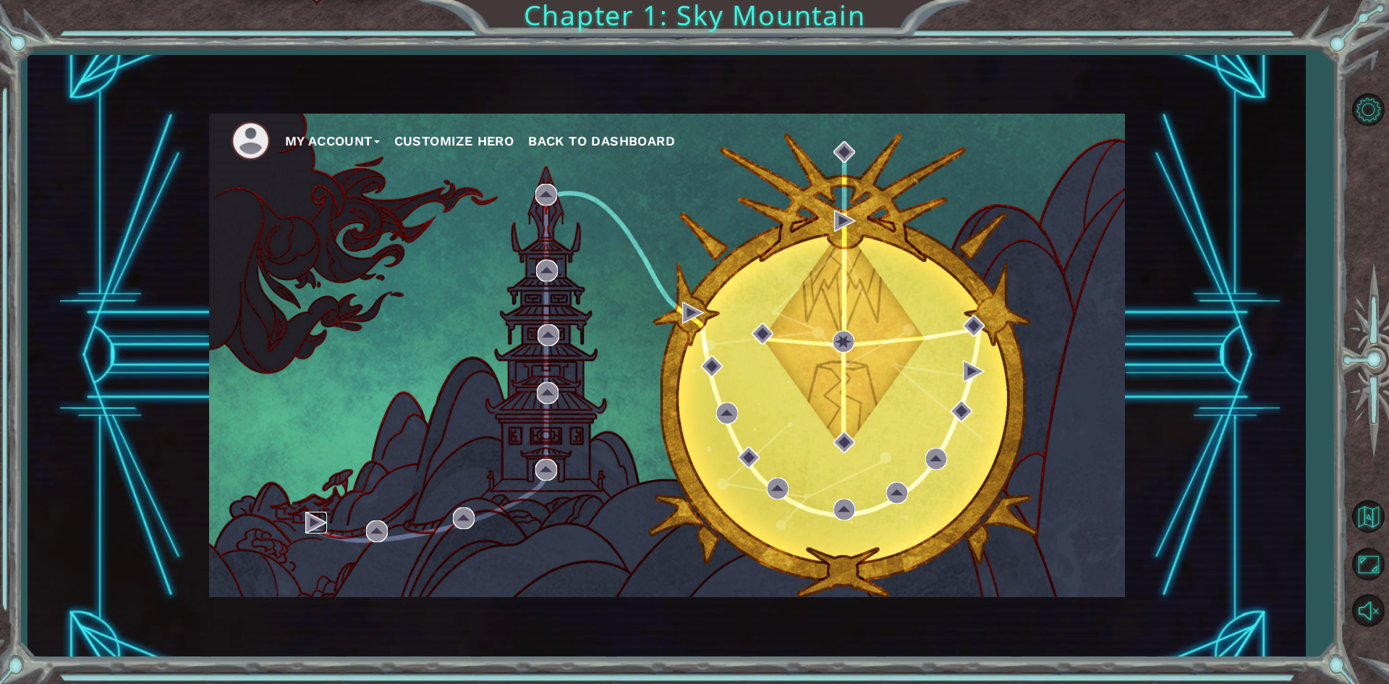
click at [309, 524] on img at bounding box center [316, 522] width 22 height 22
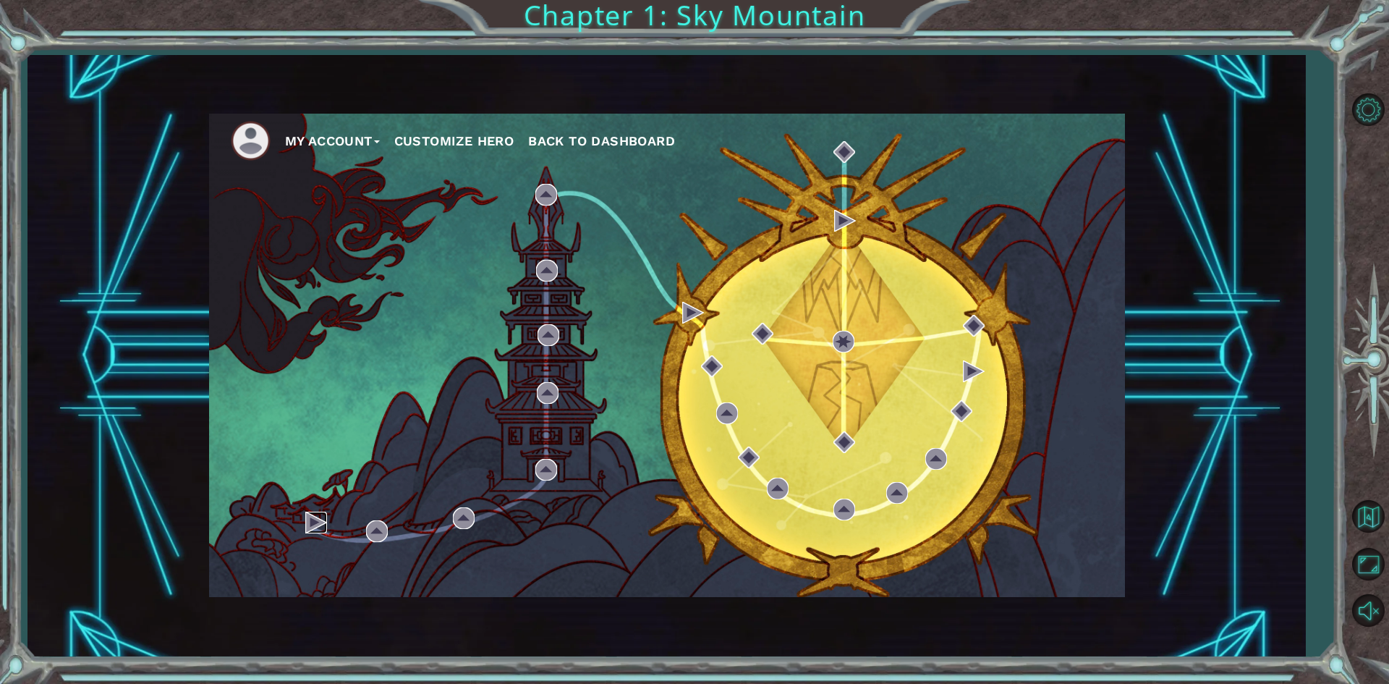
click at [309, 524] on img at bounding box center [316, 522] width 22 height 22
click at [841, 149] on img at bounding box center [844, 152] width 22 height 22
click at [762, 213] on div "My Account Customize Hero Back to Dashboard" at bounding box center [667, 355] width 916 height 483
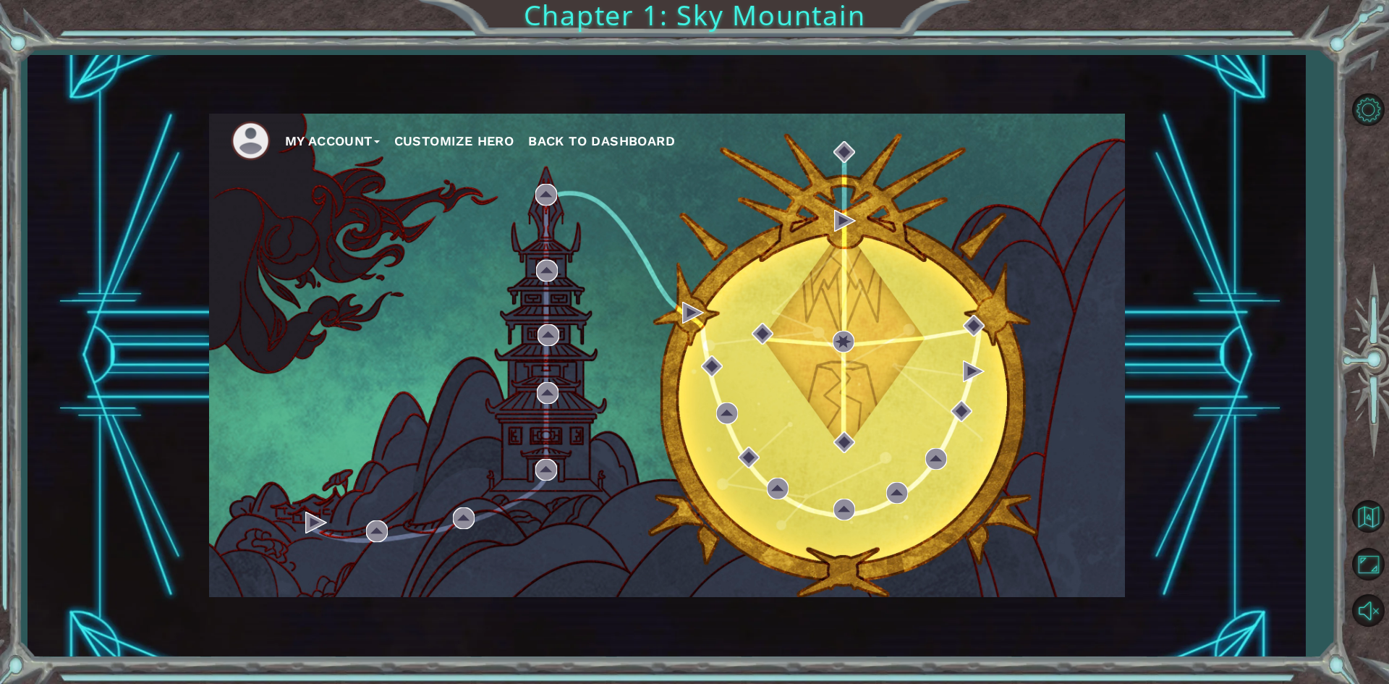
click at [704, 258] on div "My Account Customize Hero Back to Dashboard" at bounding box center [667, 355] width 916 height 483
click at [265, 370] on div "My Account Customize Hero Back to Dashboard" at bounding box center [667, 355] width 916 height 483
click at [256, 404] on div "My Account Customize Hero Back to Dashboard" at bounding box center [667, 355] width 916 height 483
click at [305, 514] on div "My Account Customize Hero Back to Dashboard" at bounding box center [667, 355] width 916 height 483
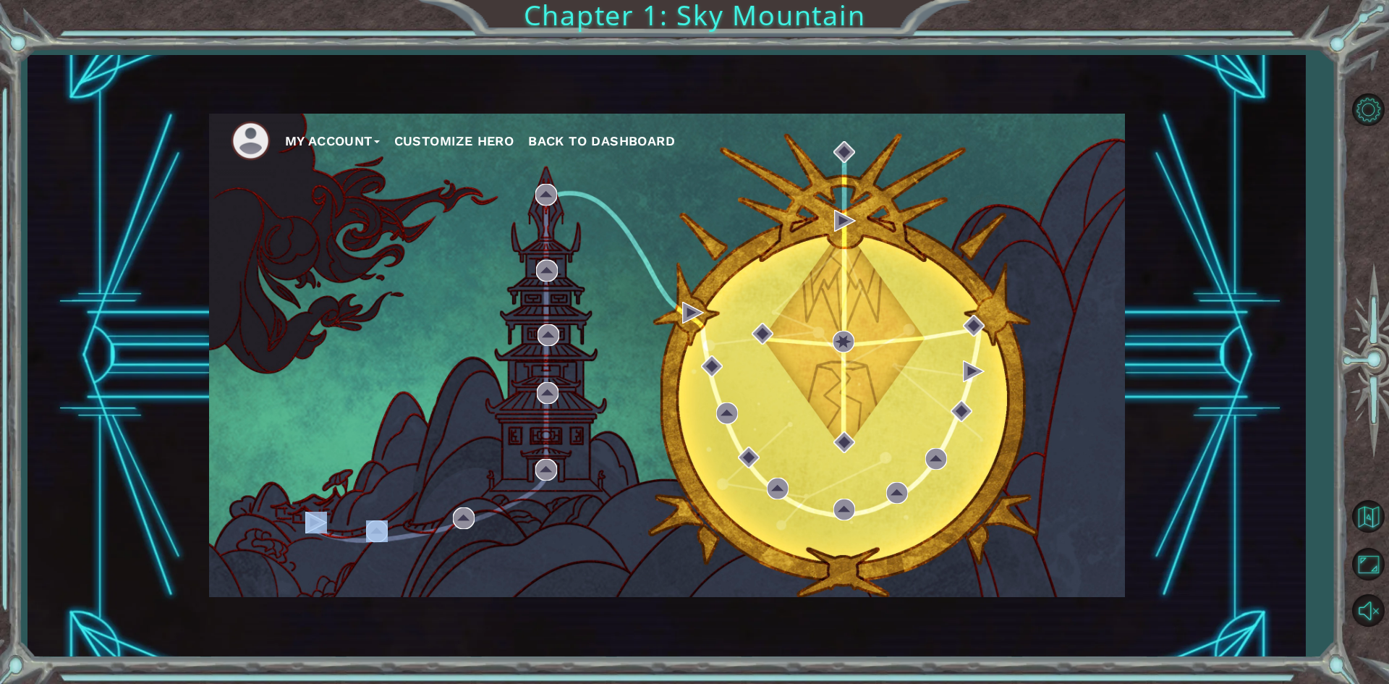
click at [305, 514] on div "My Account Customize Hero Back to Dashboard" at bounding box center [667, 355] width 916 height 483
click at [302, 515] on div "My Account Customize Hero Back to Dashboard" at bounding box center [667, 355] width 916 height 483
drag, startPoint x: 300, startPoint y: 515, endPoint x: 277, endPoint y: 512, distance: 23.3
click at [277, 512] on div "My Account Customize Hero Back to Dashboard" at bounding box center [667, 355] width 916 height 483
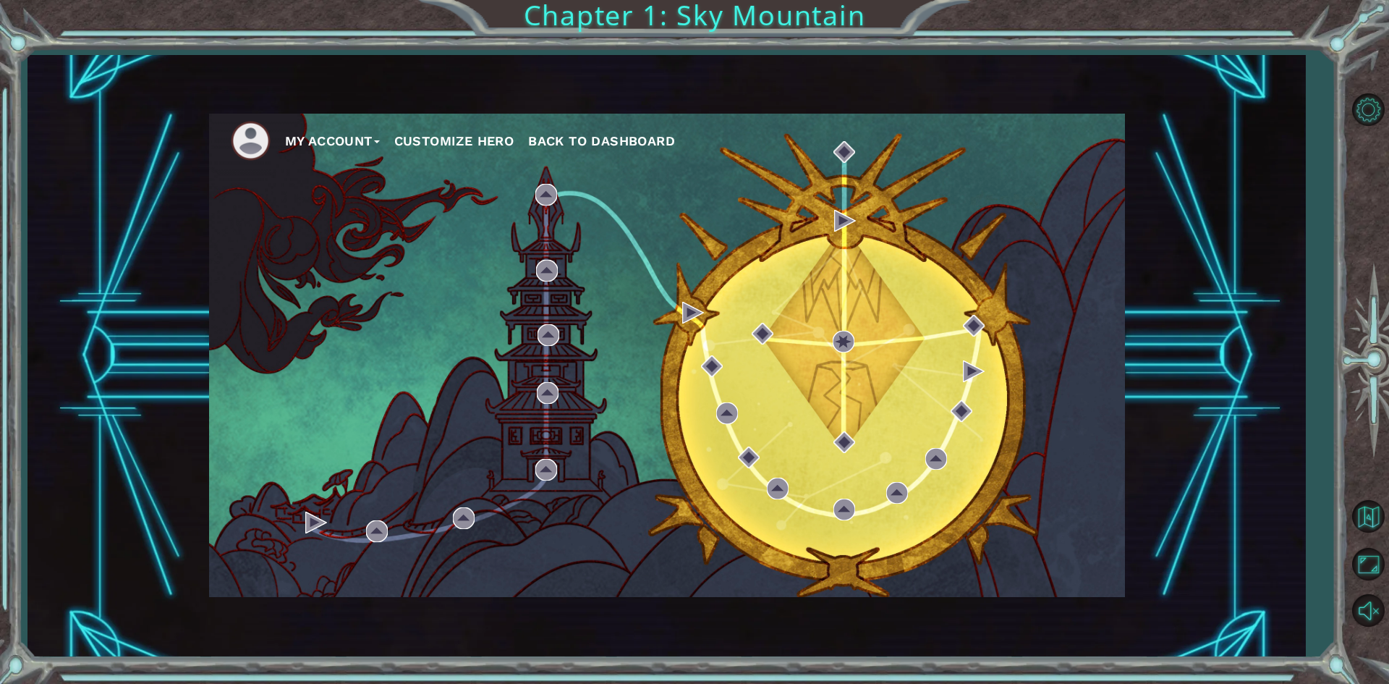
click at [82, 360] on div "My Account Customize Hero Back to Dashboard" at bounding box center [666, 356] width 1278 height 602
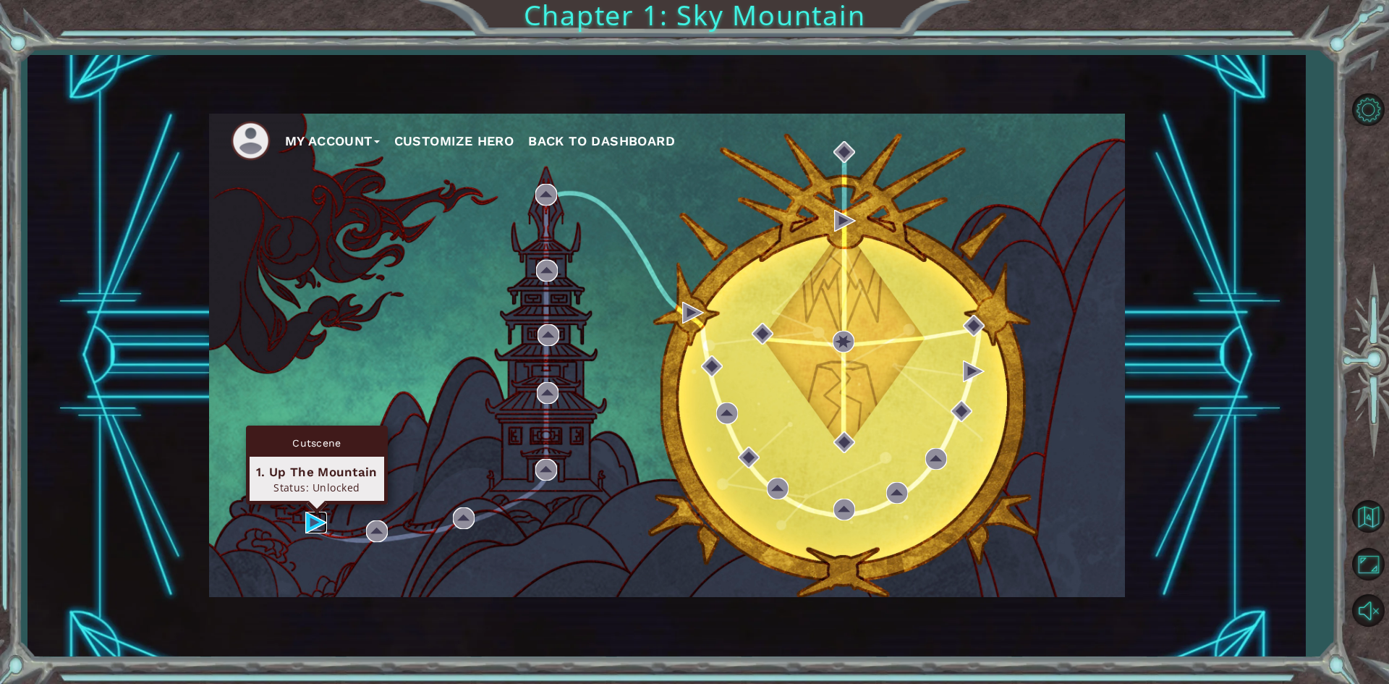
click at [310, 514] on img at bounding box center [316, 522] width 22 height 22
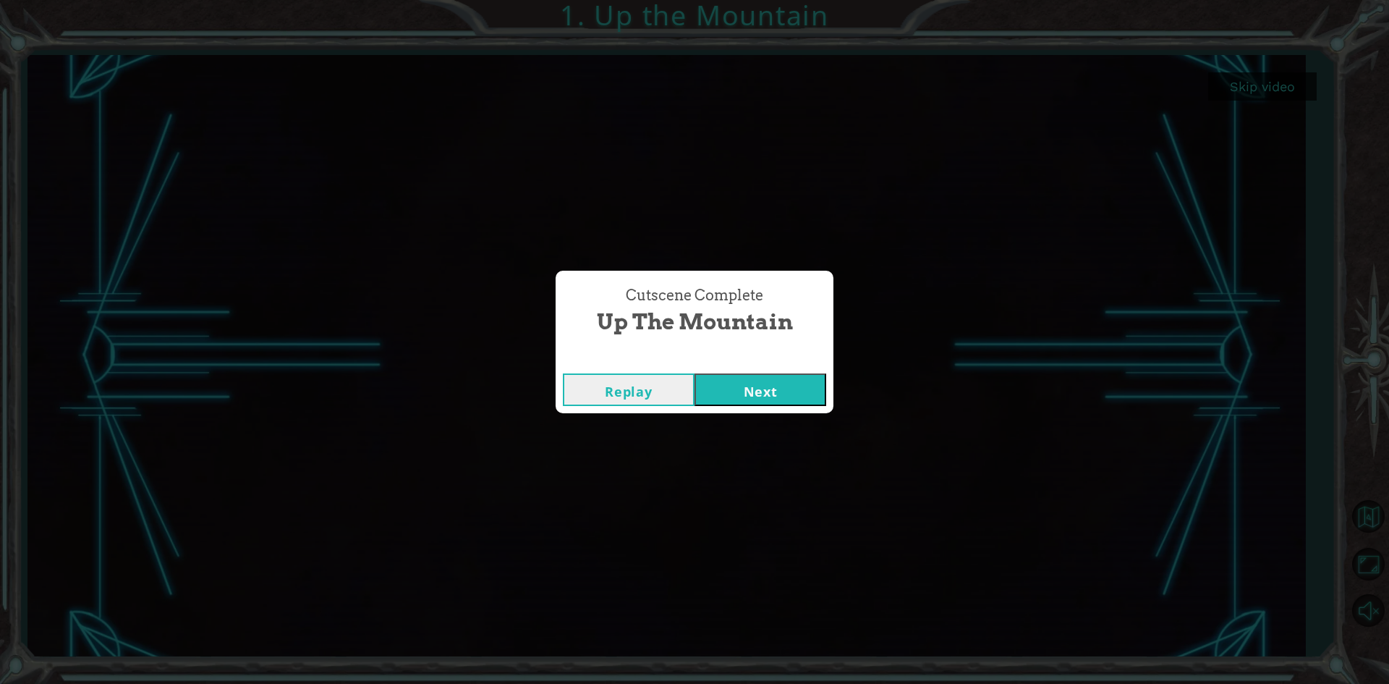
click at [735, 387] on button "Next" at bounding box center [760, 389] width 132 height 33
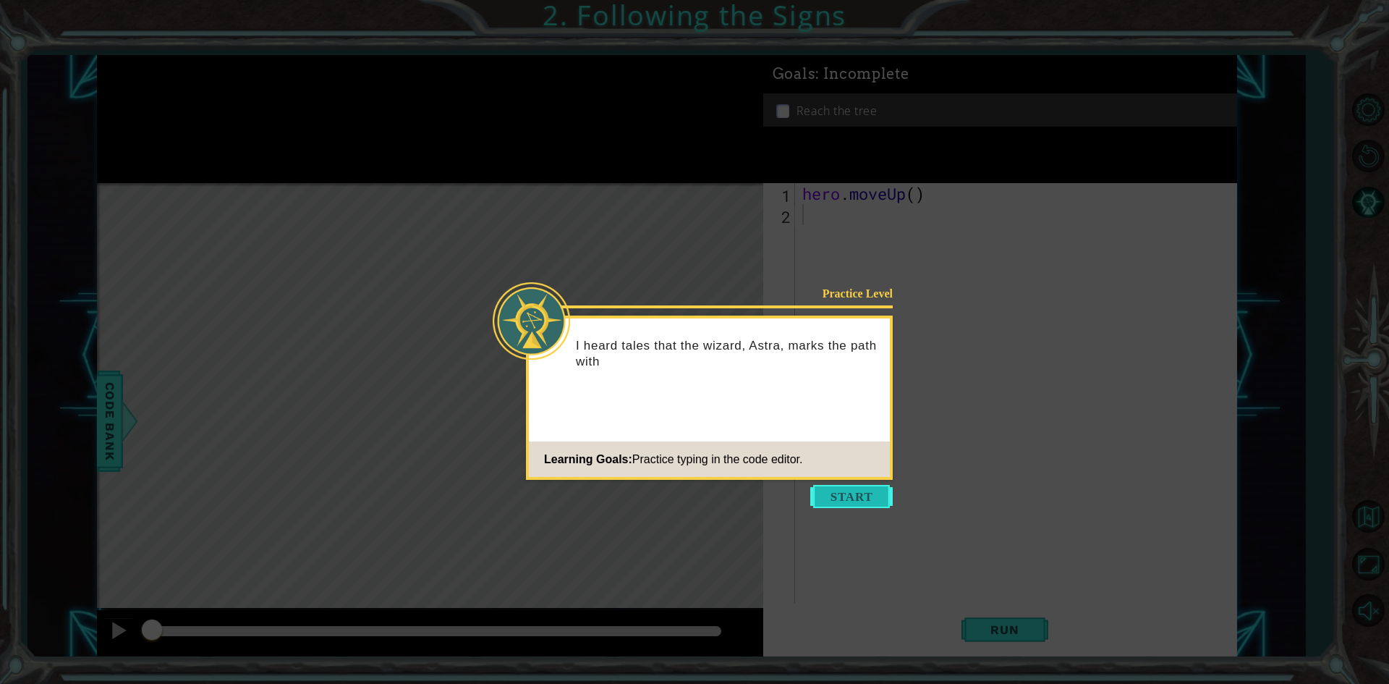
click at [840, 501] on button "Start" at bounding box center [851, 496] width 82 height 23
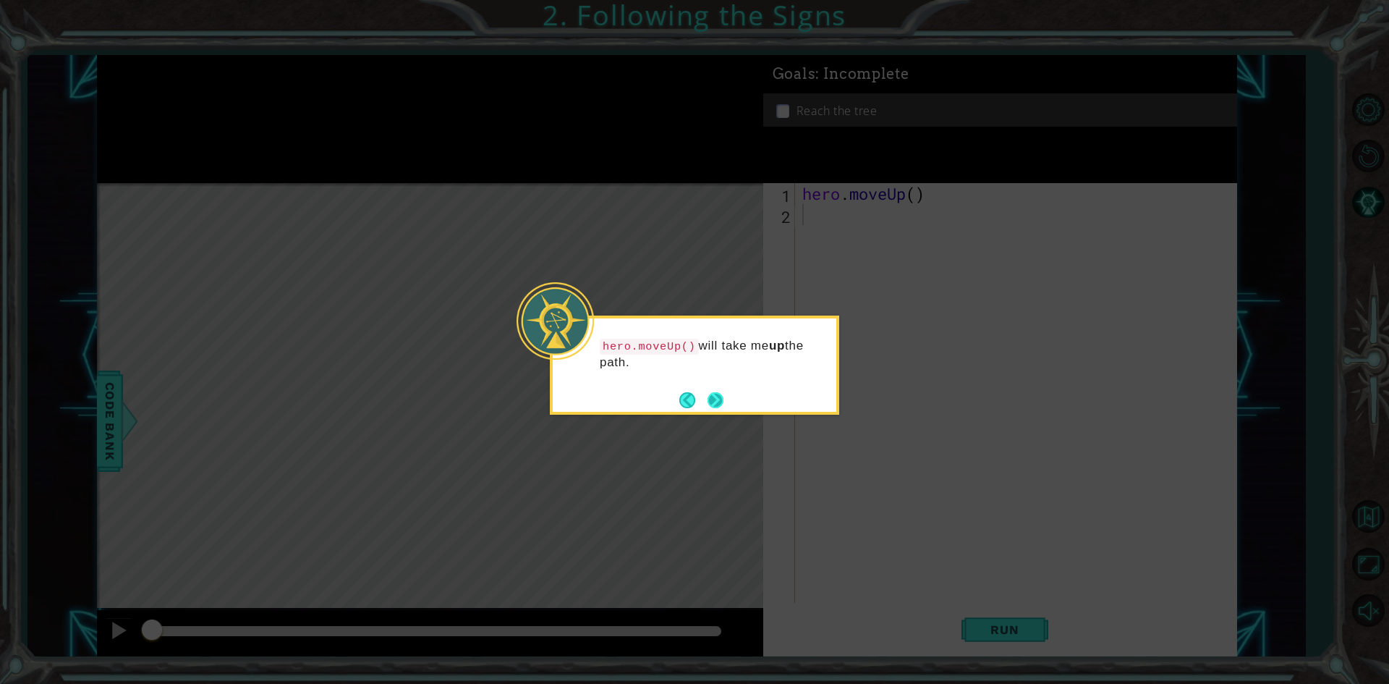
click at [707, 400] on button "Next" at bounding box center [715, 399] width 17 height 17
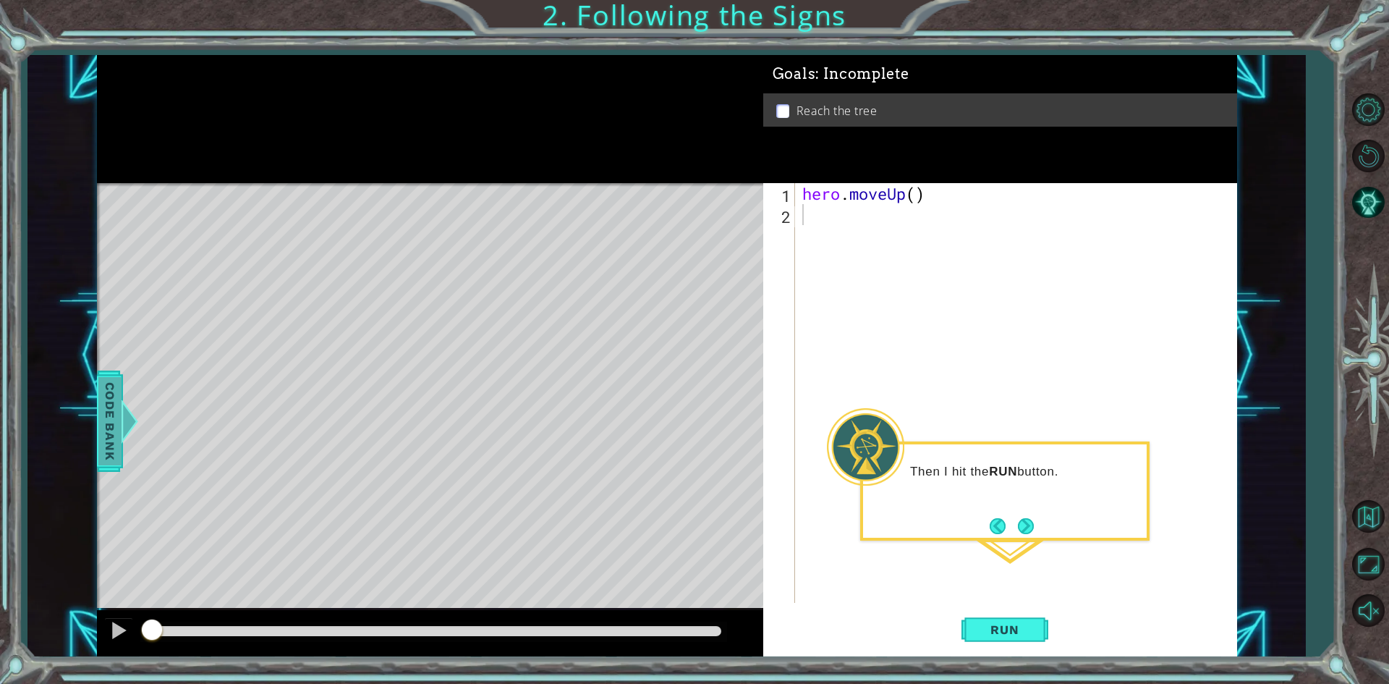
click at [106, 411] on span "Code Bank" at bounding box center [109, 420] width 23 height 88
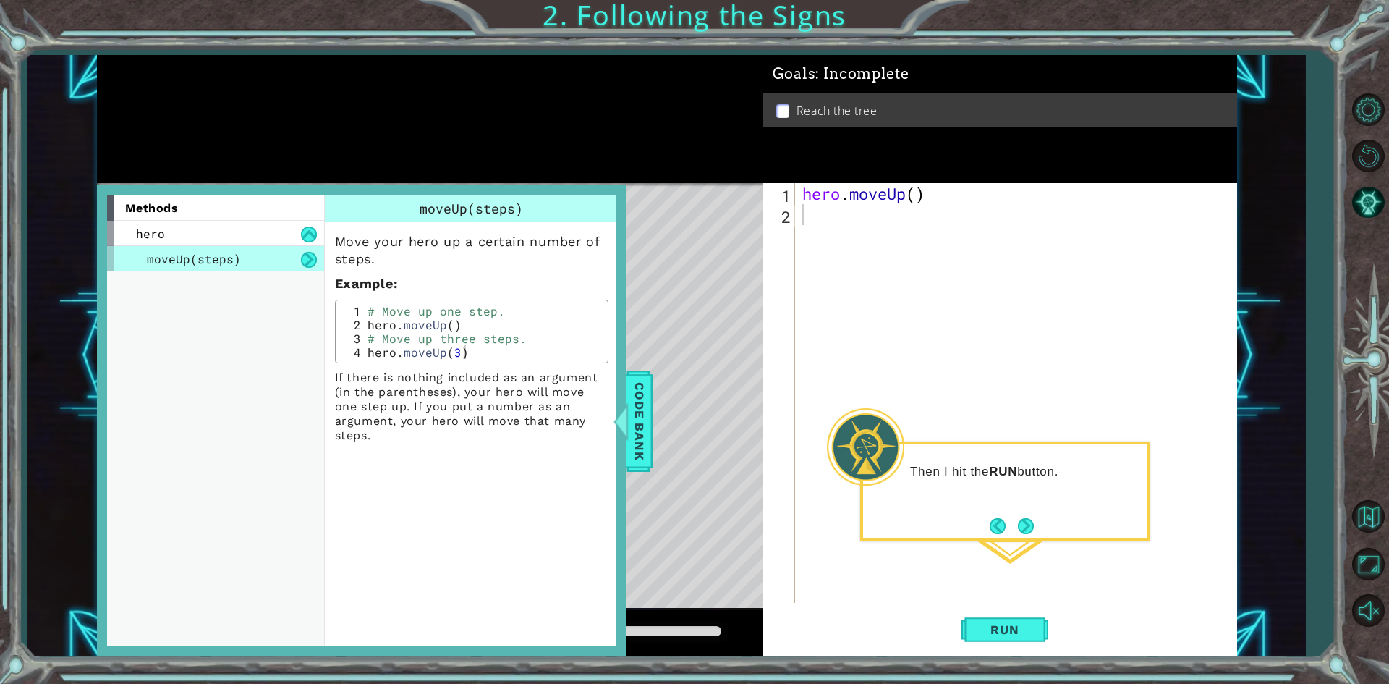
click at [795, 198] on div "1 2 hero . moveUp ( ) ההההההההההההההההההההההההההההההההההההההההההההההההההההההההה…" at bounding box center [997, 393] width 469 height 420
click at [795, 197] on div "1 2 hero . moveUp ( ) ההההההההההההההההההההההההההההההההההההההההההההההההההההההההה…" at bounding box center [997, 393] width 469 height 420
click at [796, 195] on div "1 2 hero . moveUp ( ) ההההההההההההההההההההההההההההההההההההההההההההההההההההההההה…" at bounding box center [997, 393] width 469 height 420
click at [799, 192] on div "hero . moveUp ( )" at bounding box center [1015, 393] width 433 height 420
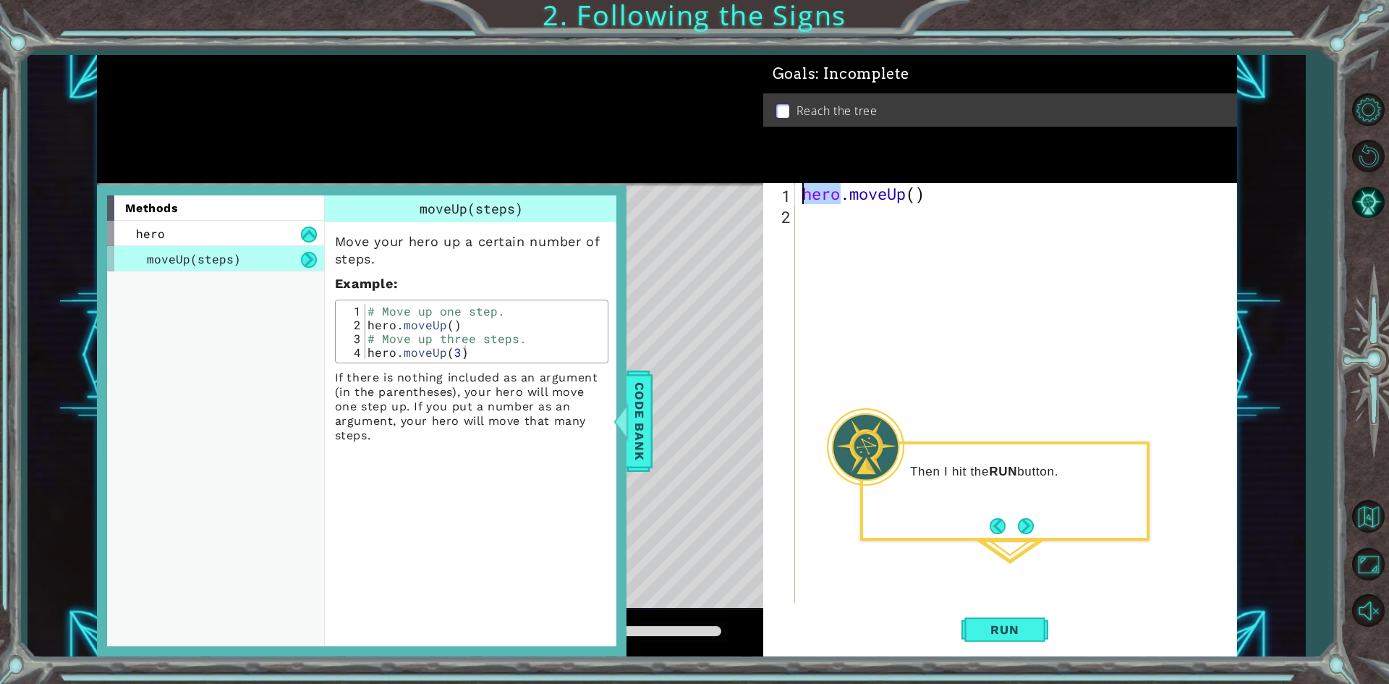
click at [799, 192] on div "hero . moveUp ( )" at bounding box center [1015, 393] width 433 height 420
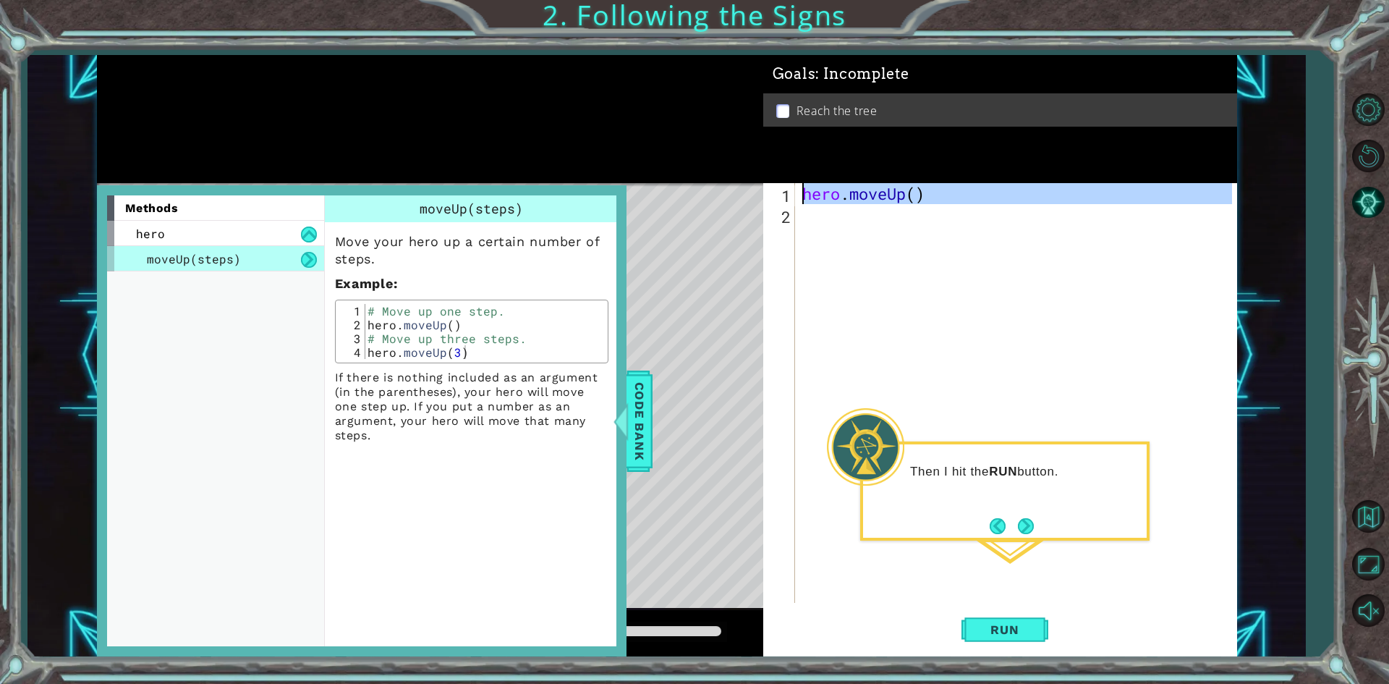
drag, startPoint x: 799, startPoint y: 192, endPoint x: 833, endPoint y: 187, distance: 35.0
click at [828, 189] on div "hero . moveUp ( )" at bounding box center [1015, 393] width 433 height 420
type textarea "hero.moveUp()"
paste textarea "Code Area"
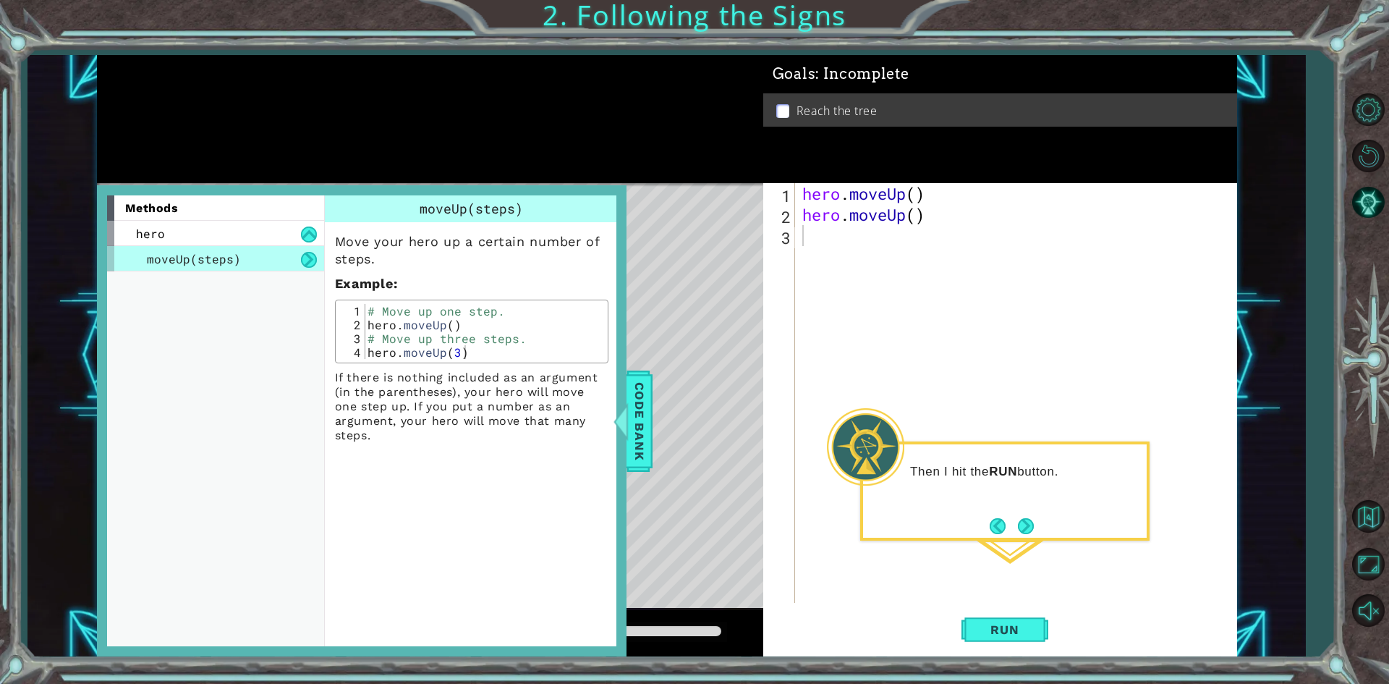
click at [663, 315] on div "Level Map" at bounding box center [431, 396] width 668 height 426
click at [626, 402] on div at bounding box center [620, 420] width 18 height 43
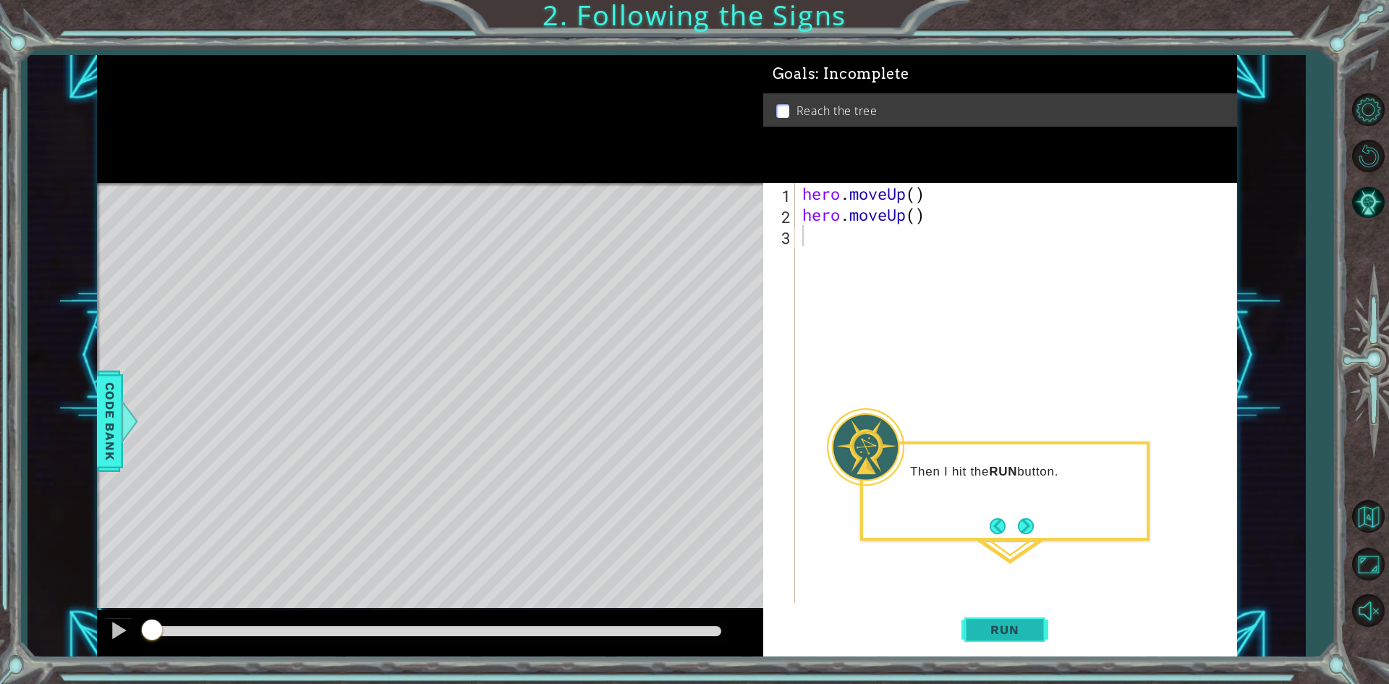
click at [982, 634] on span "Run" at bounding box center [1004, 629] width 57 height 14
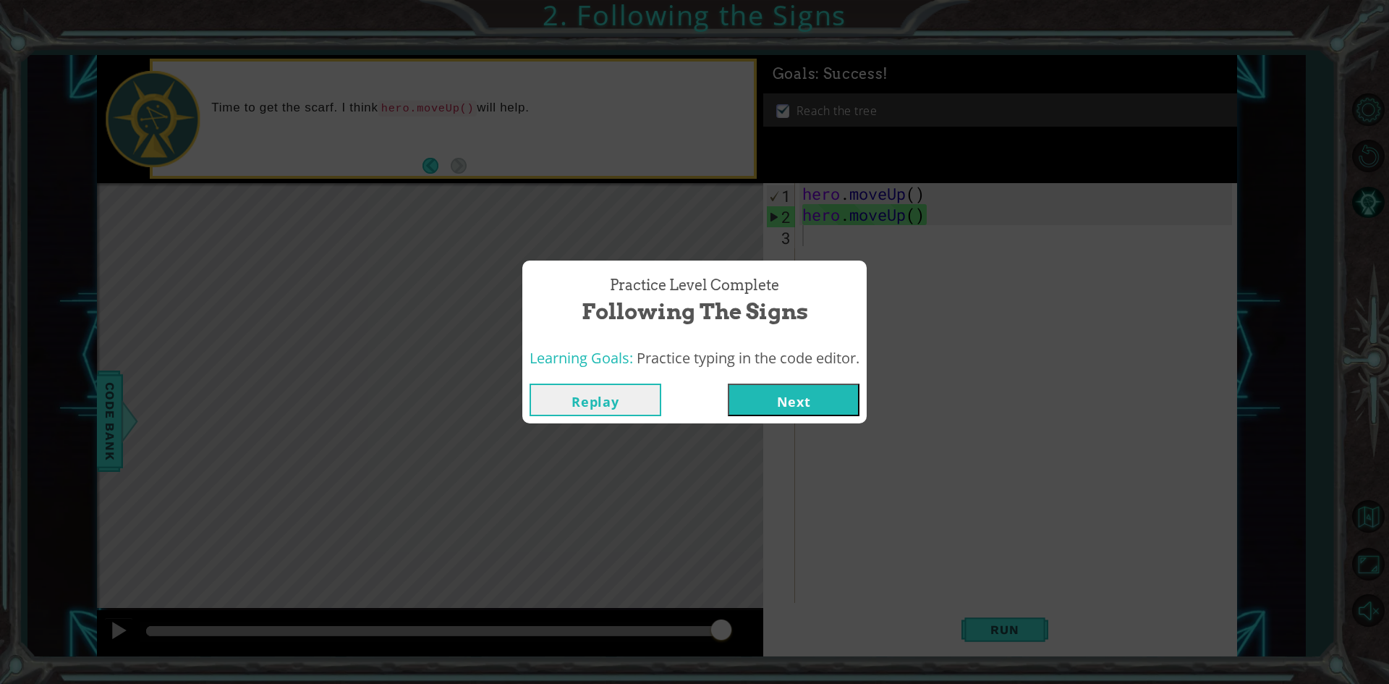
click at [828, 399] on button "Next" at bounding box center [794, 399] width 132 height 33
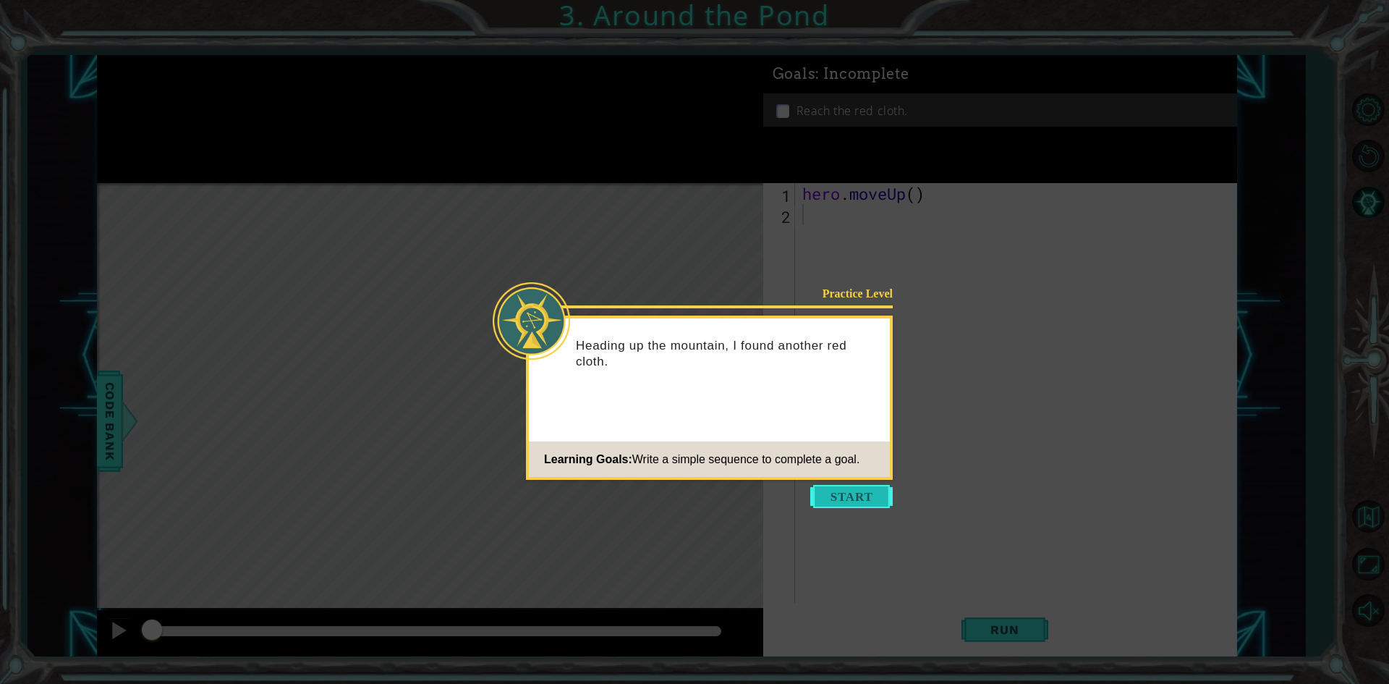
click at [867, 496] on button "Start" at bounding box center [851, 496] width 82 height 23
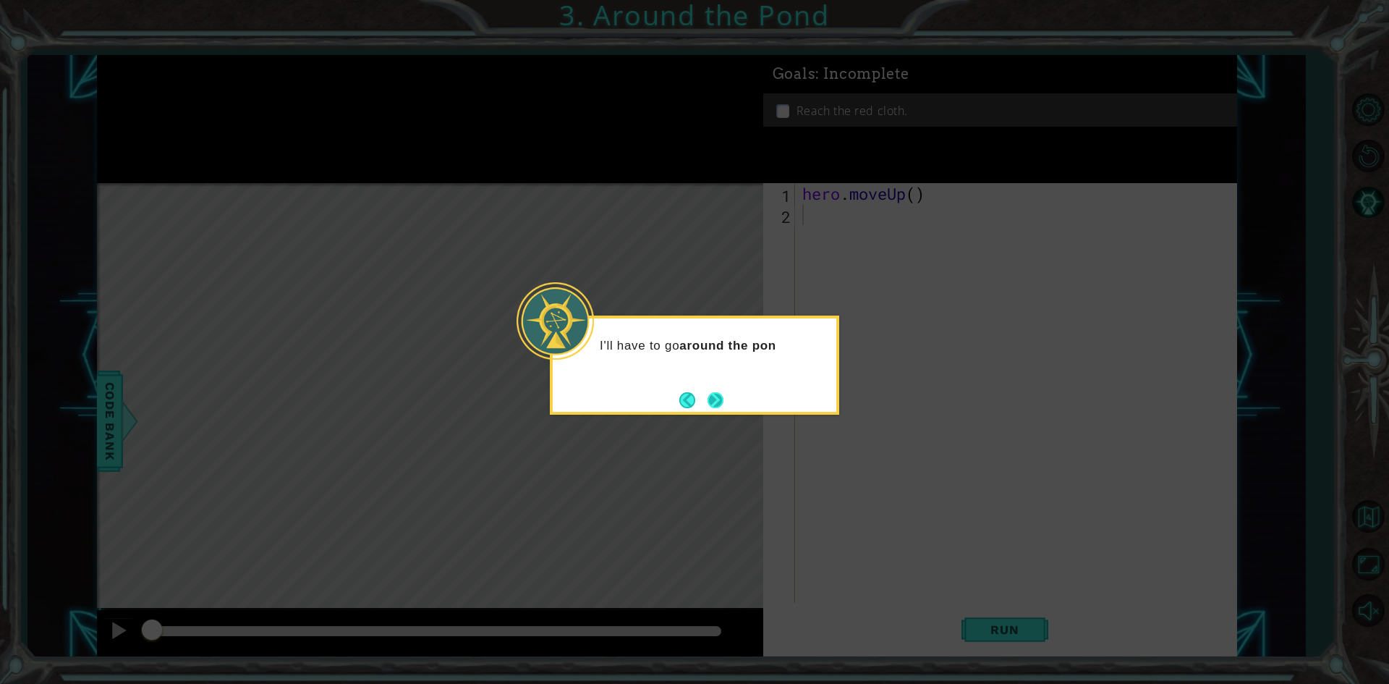
click at [713, 391] on button "Next" at bounding box center [715, 399] width 17 height 17
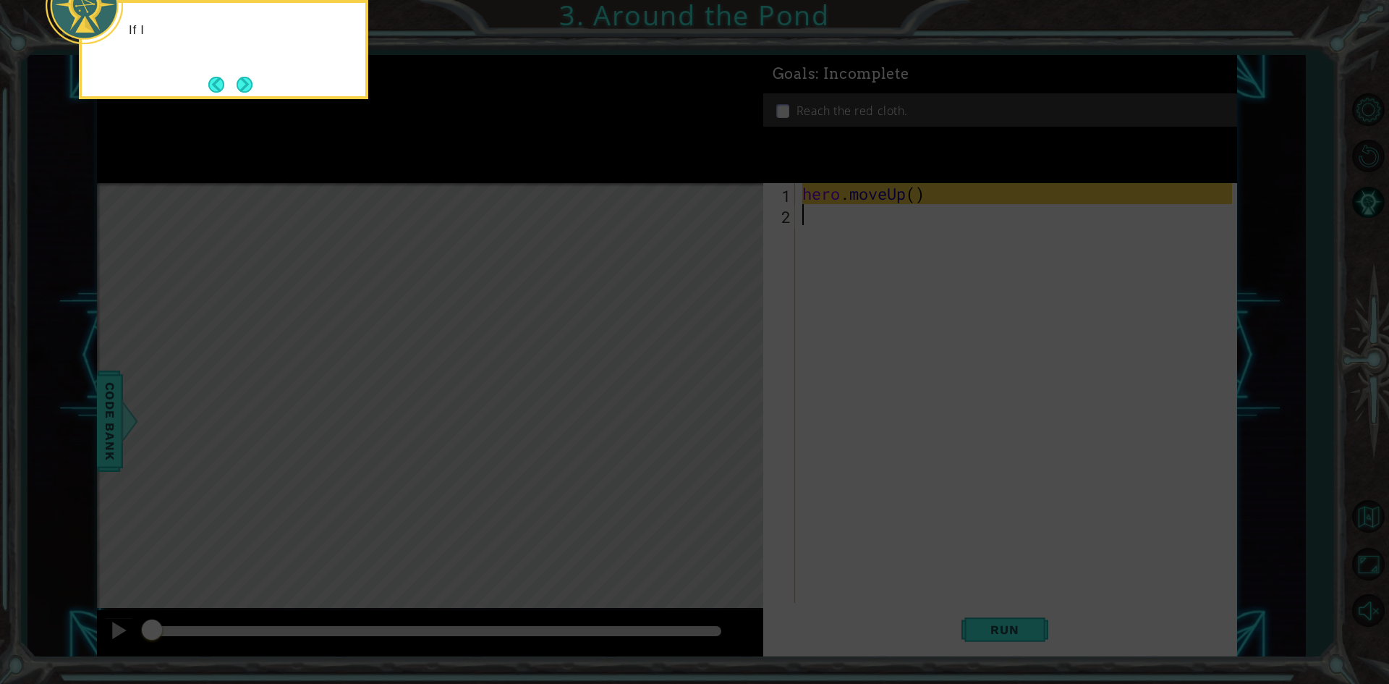
click at [713, 391] on icon at bounding box center [694, 102] width 1389 height 1163
drag, startPoint x: 713, startPoint y: 391, endPoint x: 592, endPoint y: 395, distance: 121.6
click at [592, 395] on icon at bounding box center [694, 102] width 1389 height 1163
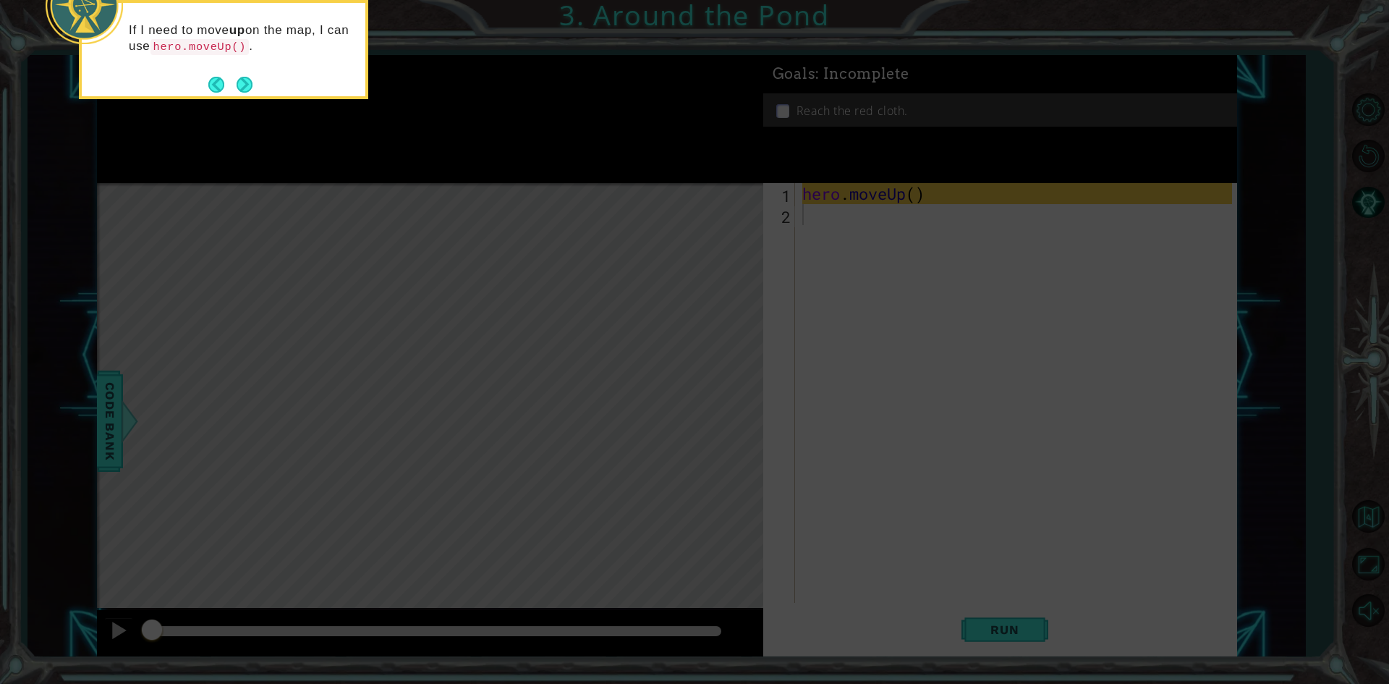
click at [592, 395] on icon at bounding box center [694, 102] width 1389 height 1163
click at [621, 321] on icon at bounding box center [694, 102] width 1389 height 1163
click at [247, 85] on button "Next" at bounding box center [245, 85] width 16 height 16
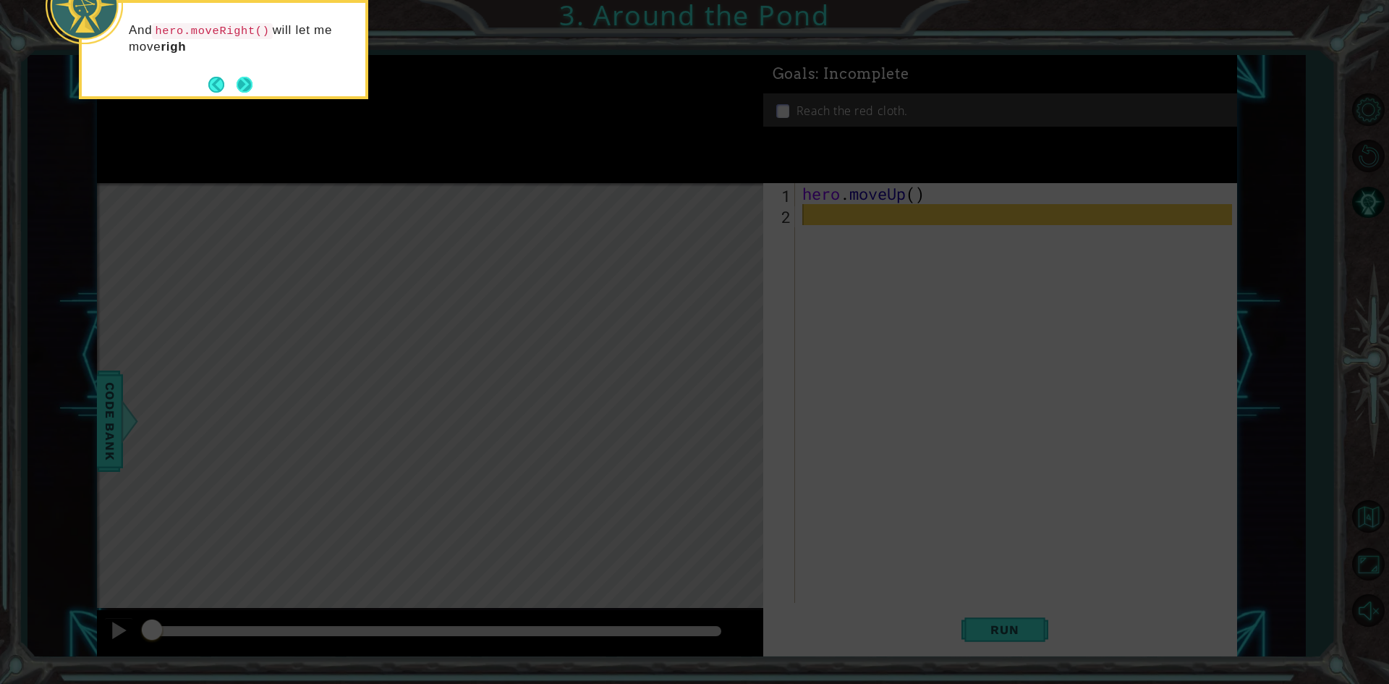
click at [237, 84] on button "Next" at bounding box center [245, 85] width 16 height 16
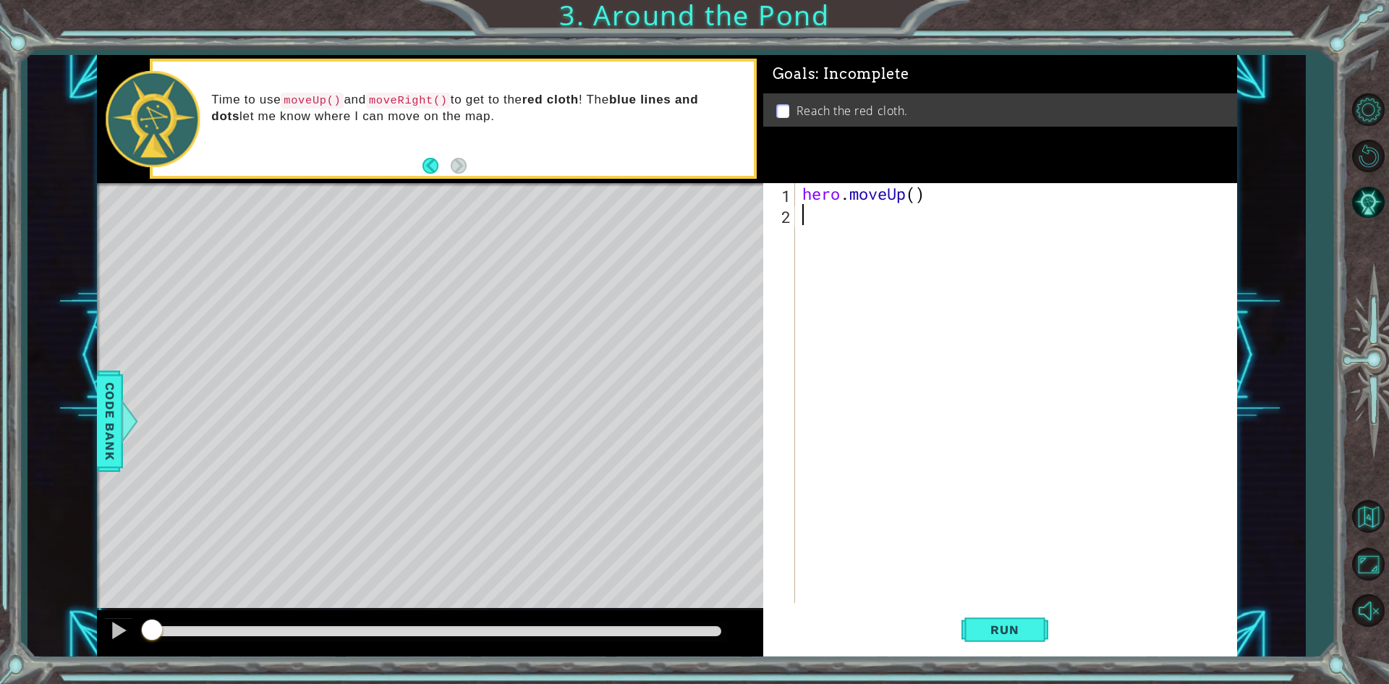
type textarea "hero.moveUp()"
drag, startPoint x: 814, startPoint y: 198, endPoint x: 798, endPoint y: 193, distance: 16.7
drag, startPoint x: 798, startPoint y: 193, endPoint x: 1084, endPoint y: 242, distance: 290.0
click at [1163, 251] on div "hero . moveUp ( )" at bounding box center [1019, 414] width 440 height 462
drag, startPoint x: 872, startPoint y: 222, endPoint x: 912, endPoint y: 190, distance: 51.4
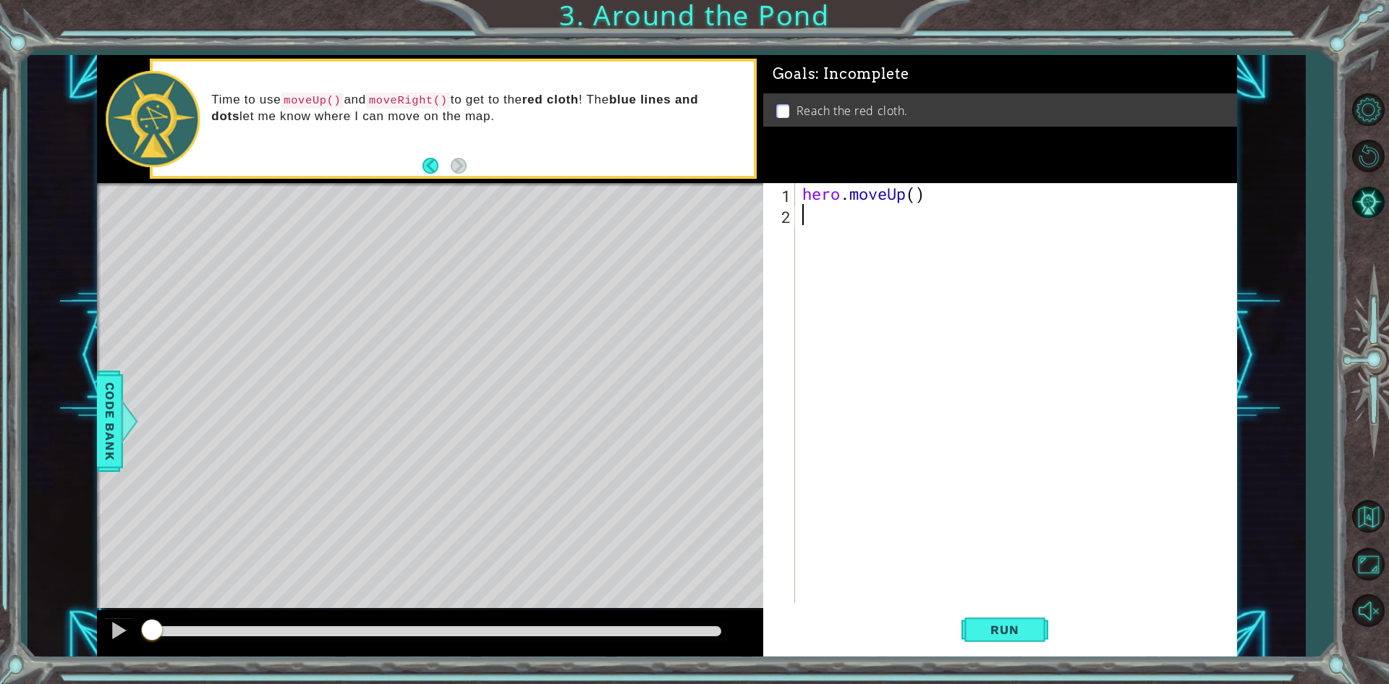
click at [912, 190] on div "hero . moveUp ( )" at bounding box center [1019, 414] width 440 height 462
type textarea "hero.moveUp(2)"
drag, startPoint x: 978, startPoint y: 484, endPoint x: 1057, endPoint y: 624, distance: 160.3
click at [1031, 575] on div "hero . moveUp ( 2 )" at bounding box center [1019, 414] width 440 height 462
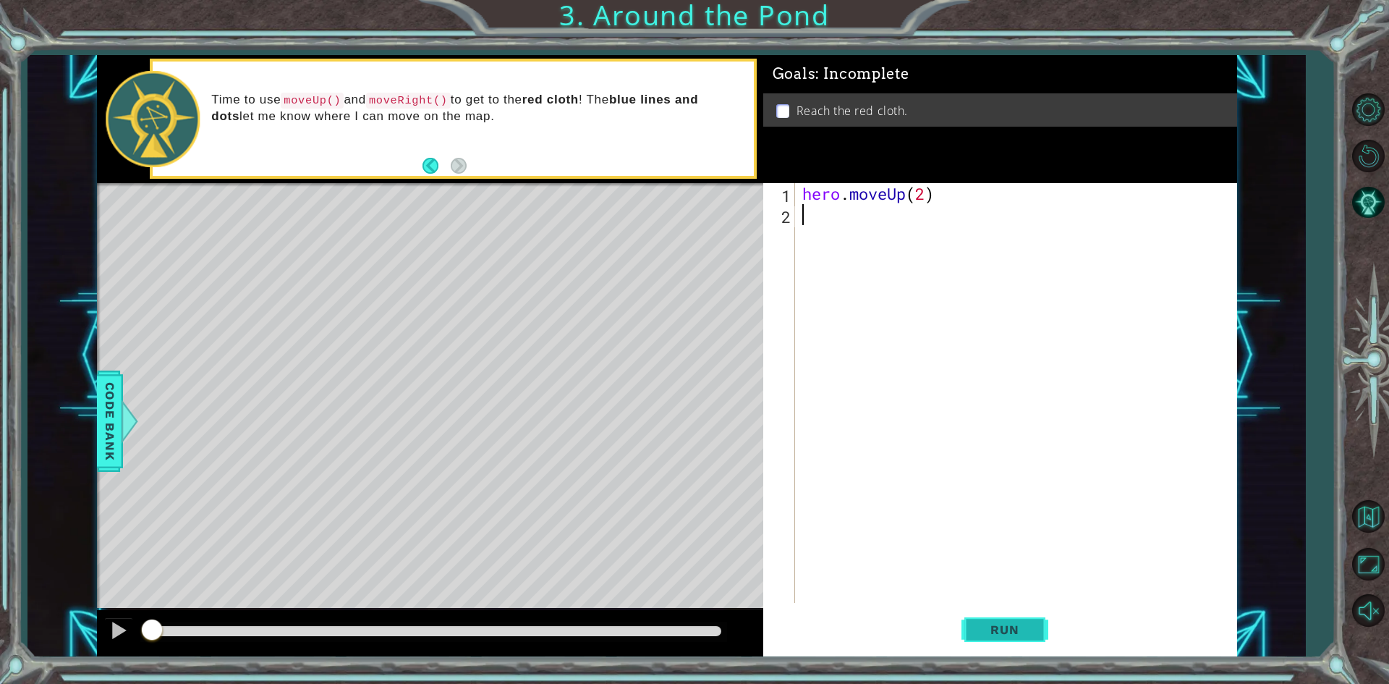
scroll to position [0, 0]
click at [1030, 620] on button "Run" at bounding box center [1004, 629] width 87 height 47
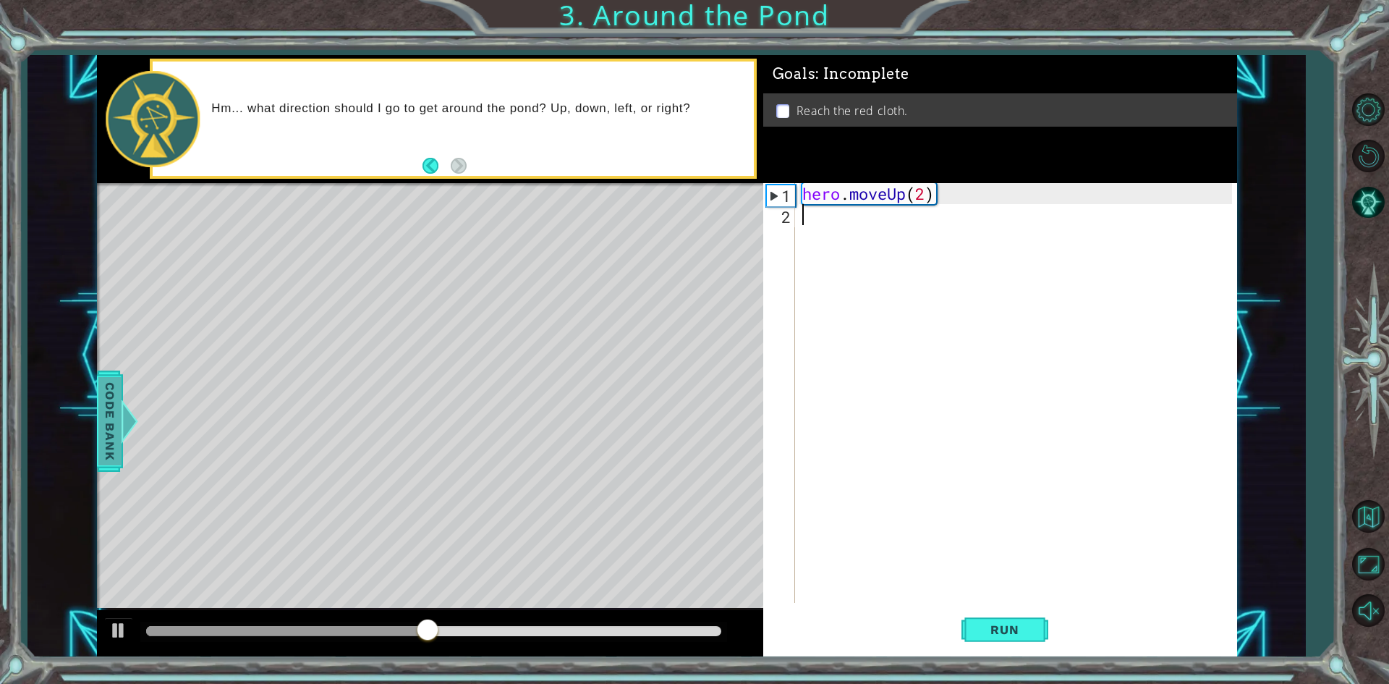
click at [99, 412] on span "Code Bank" at bounding box center [109, 420] width 23 height 88
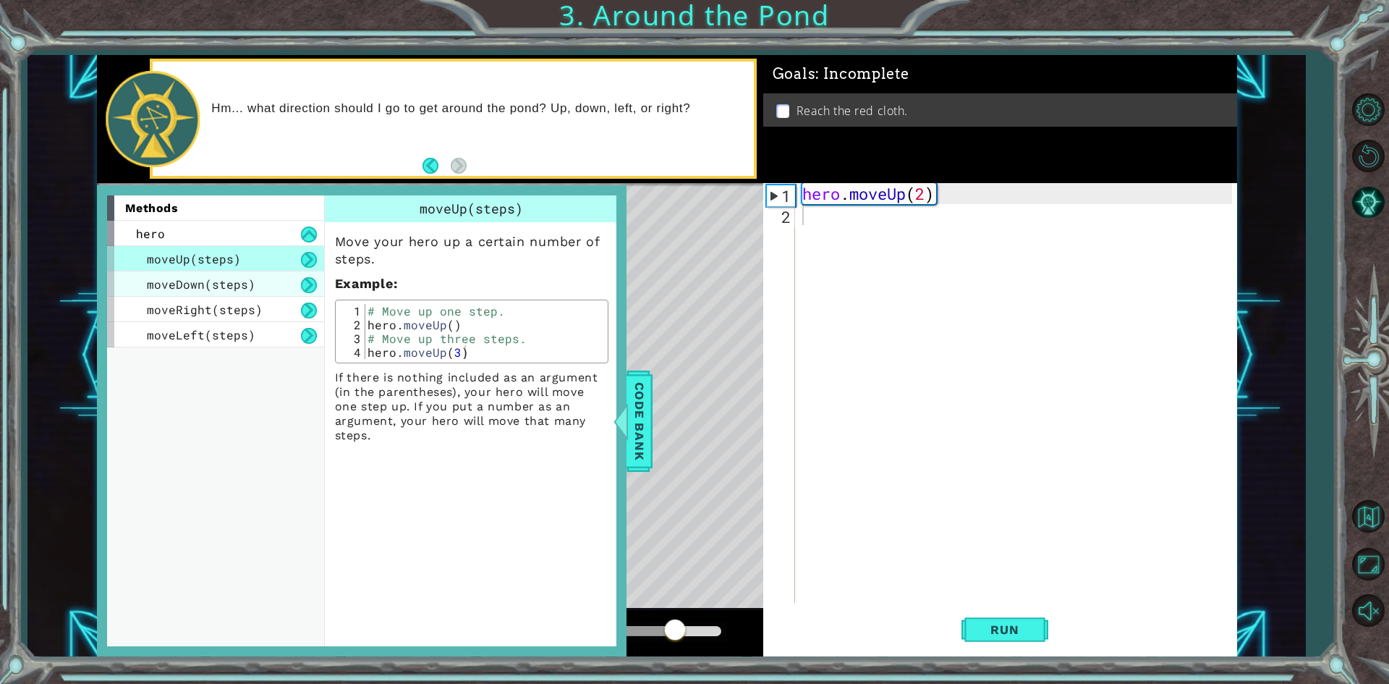
click at [281, 289] on div "moveDown(steps)" at bounding box center [215, 283] width 217 height 25
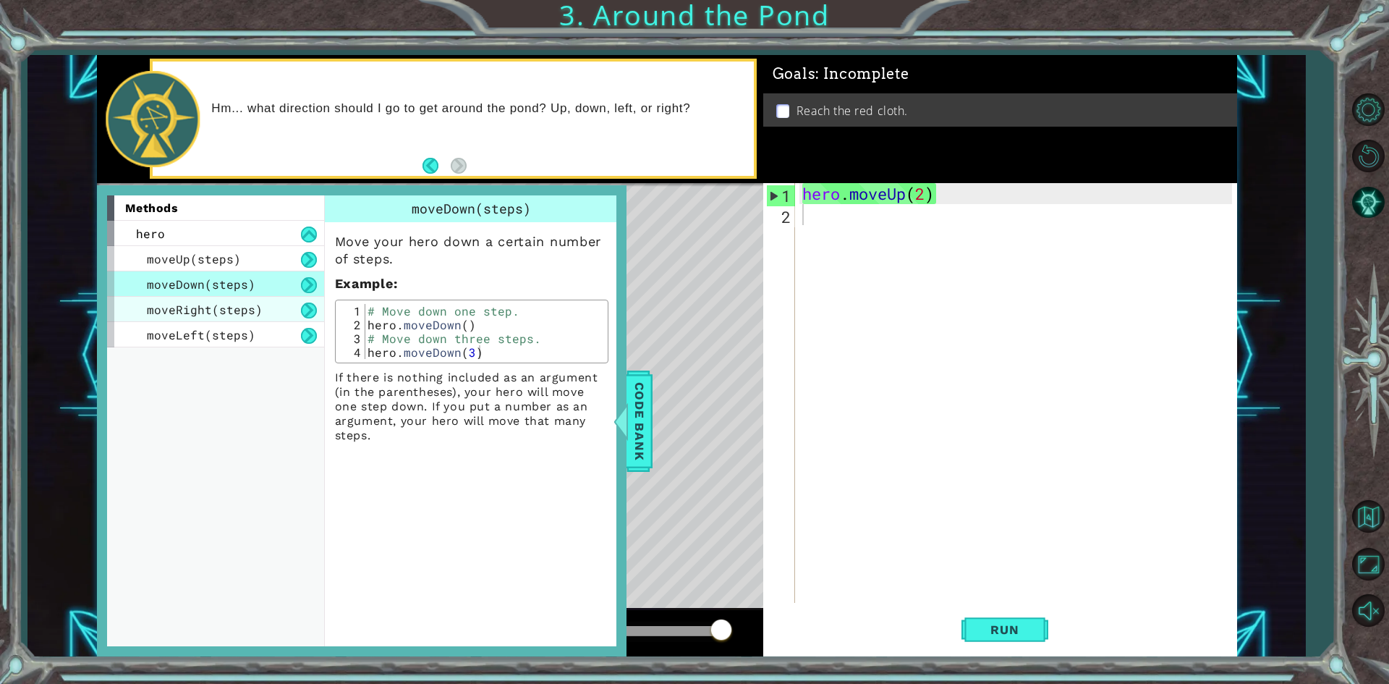
click at [273, 308] on div "moveRight(steps)" at bounding box center [215, 309] width 217 height 25
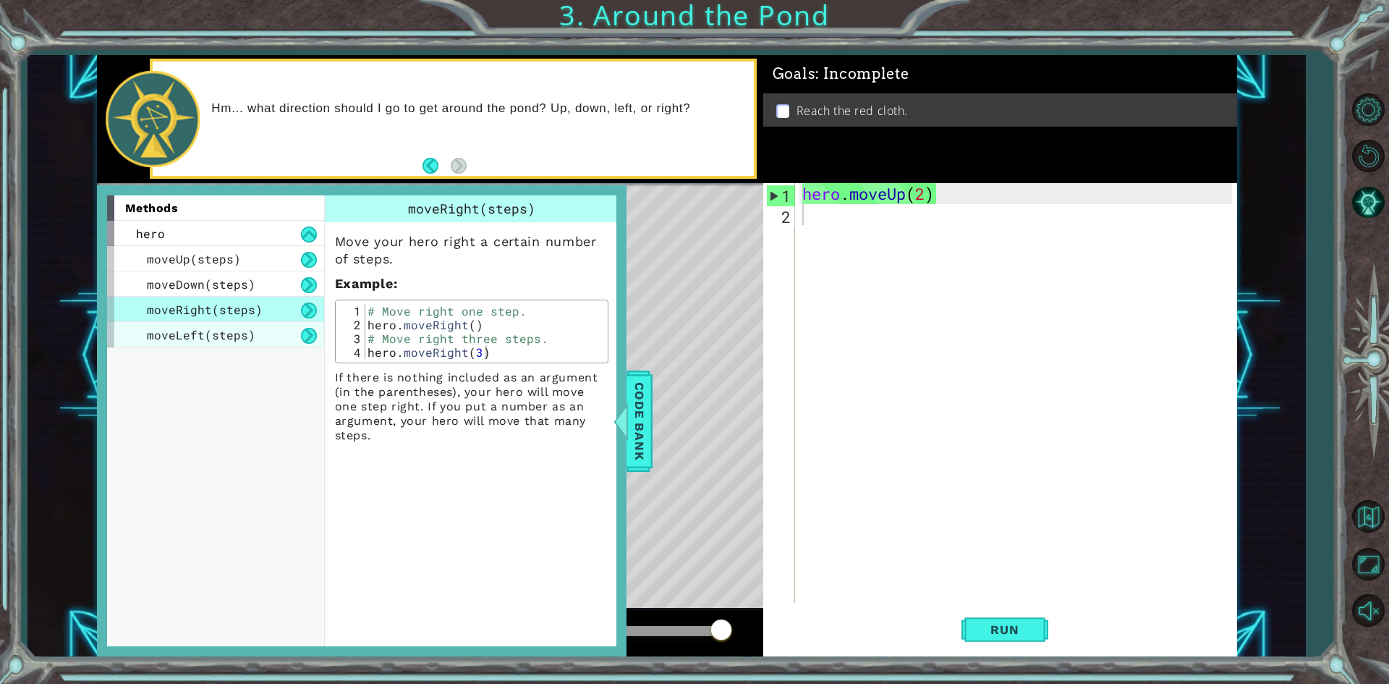
click at [260, 338] on div "moveLeft(steps)" at bounding box center [215, 334] width 217 height 25
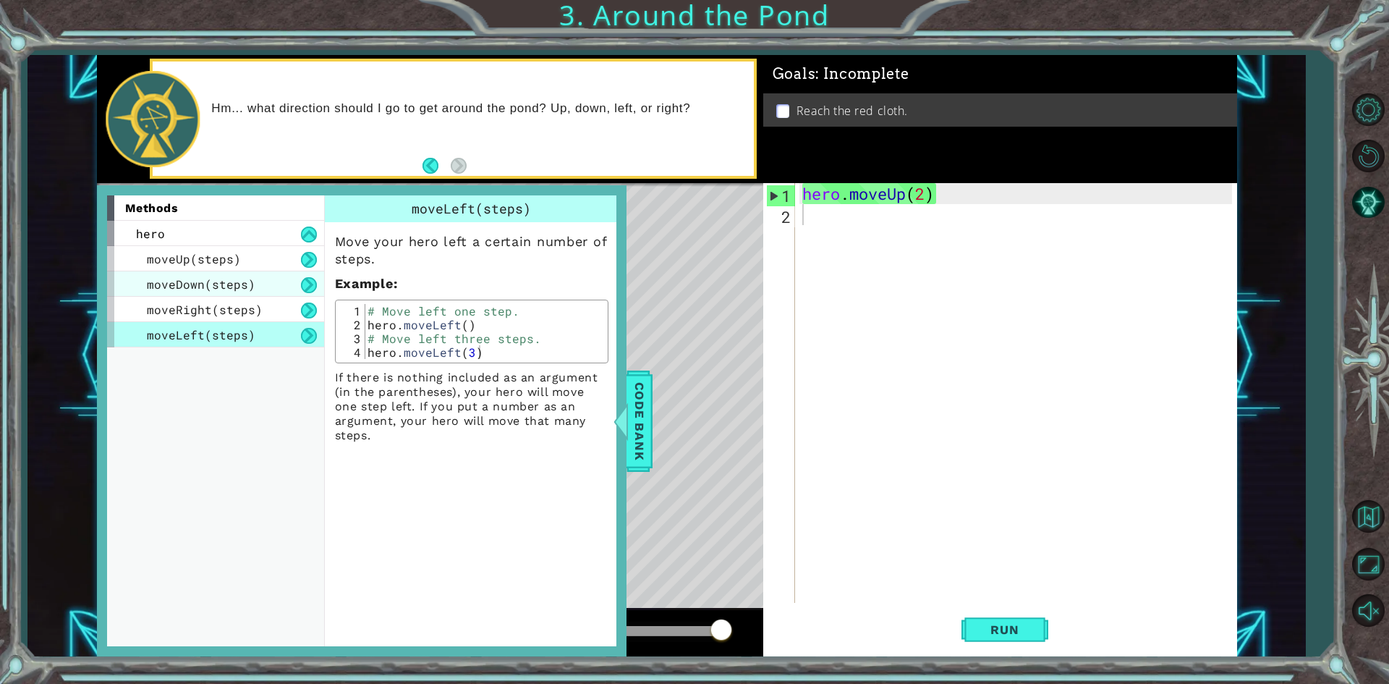
click at [255, 286] on div "moveDown(steps)" at bounding box center [215, 283] width 217 height 25
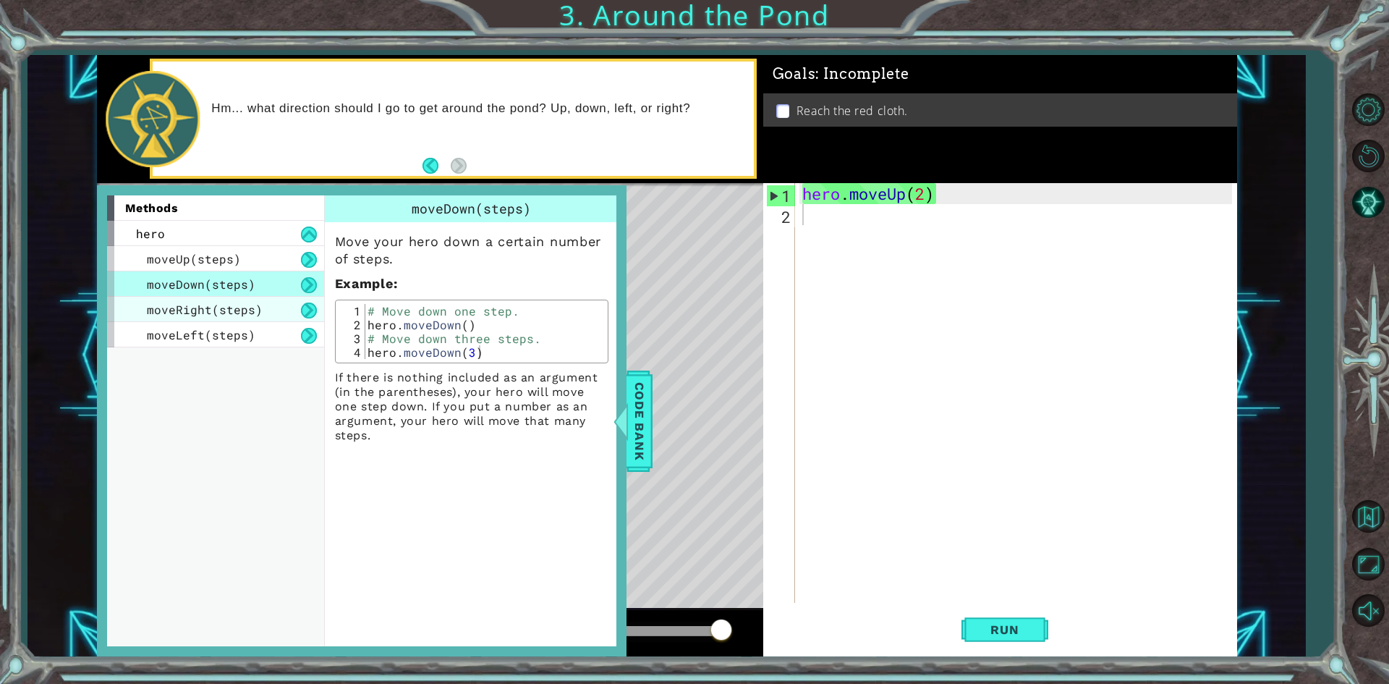
click at [258, 302] on span "moveRight(steps)" at bounding box center [205, 309] width 116 height 15
click at [852, 230] on div "hero . moveUp ( 2 )" at bounding box center [1019, 414] width 440 height 462
type textarea "h"
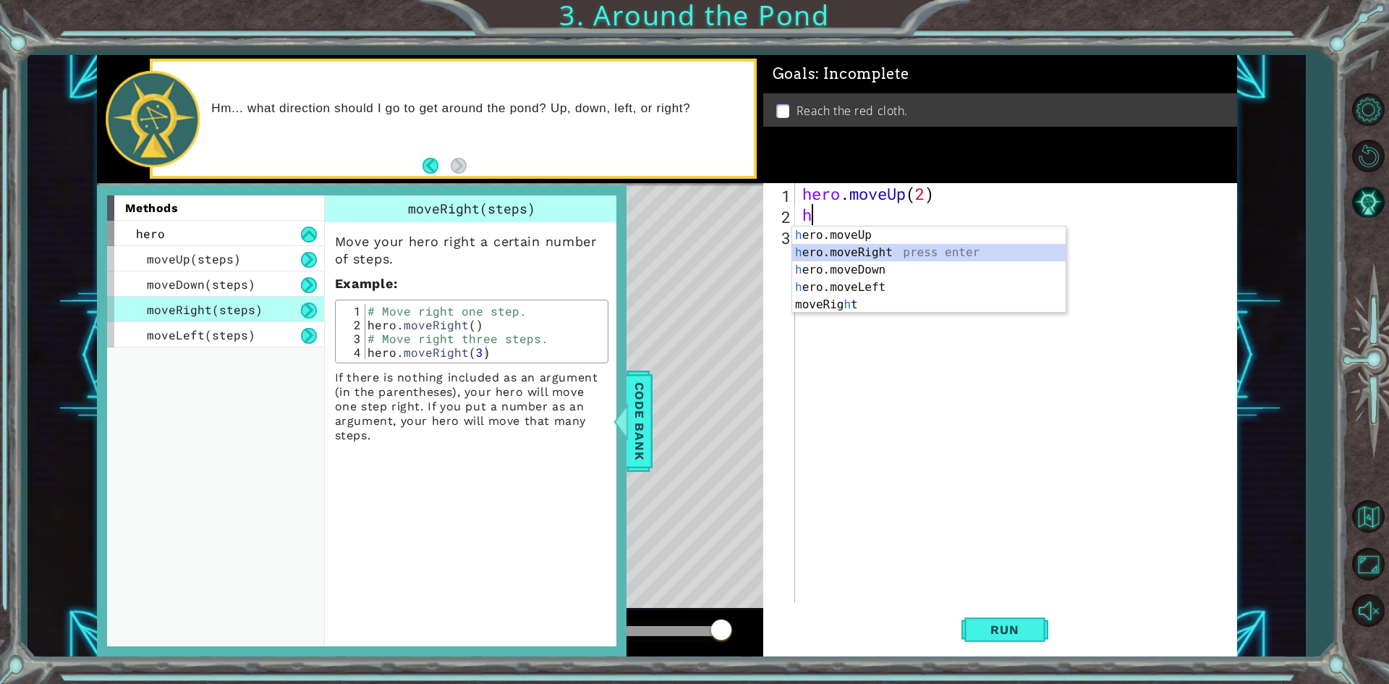
click at [906, 258] on div "h ero.moveUp press enter h ero.moveRight press enter h ero.moveDown press enter…" at bounding box center [928, 287] width 273 height 122
click at [893, 307] on div "h ero.moveUp press enter h ero.moveRight press enter h ero.moveDown press enter…" at bounding box center [928, 308] width 273 height 122
type textarea "hero.moveLeft(1)"
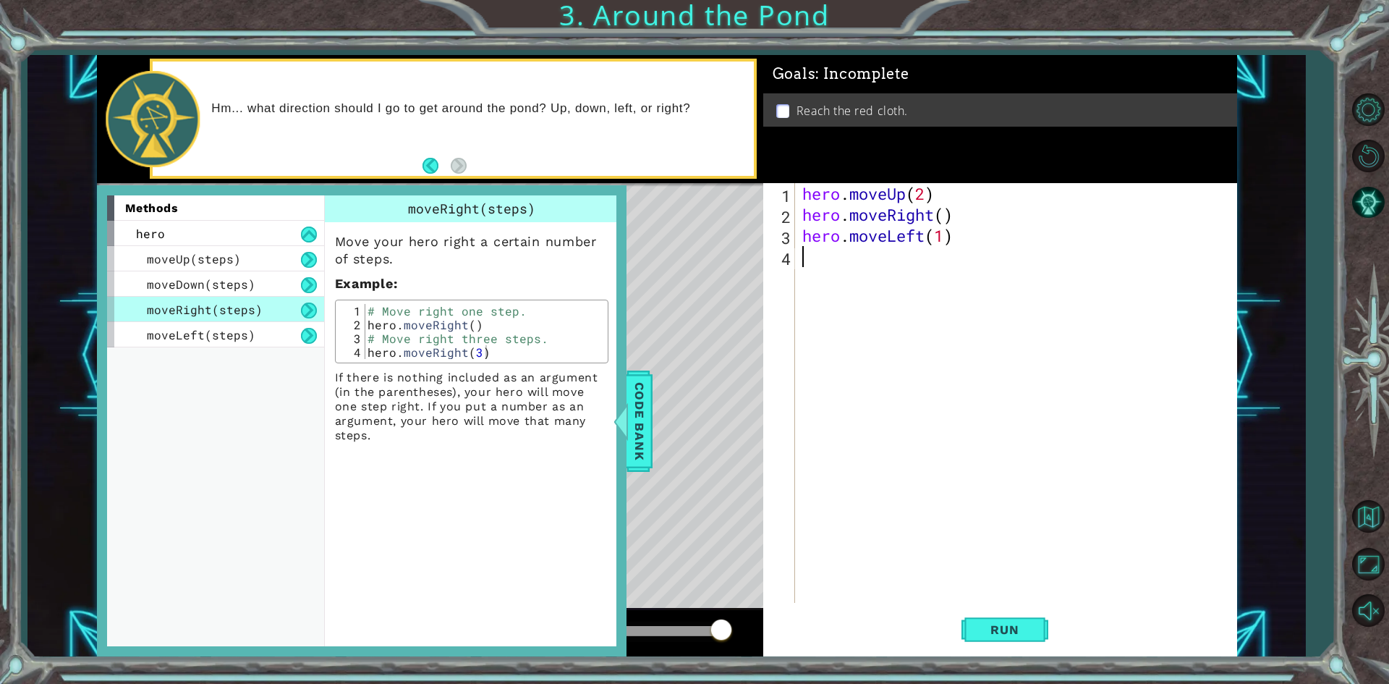
click at [823, 269] on div "hero . moveUp ( 2 ) hero . moveRight ( ) hero . moveLeft ( 1 )" at bounding box center [1019, 414] width 440 height 462
click at [990, 619] on button "Run" at bounding box center [1004, 629] width 87 height 47
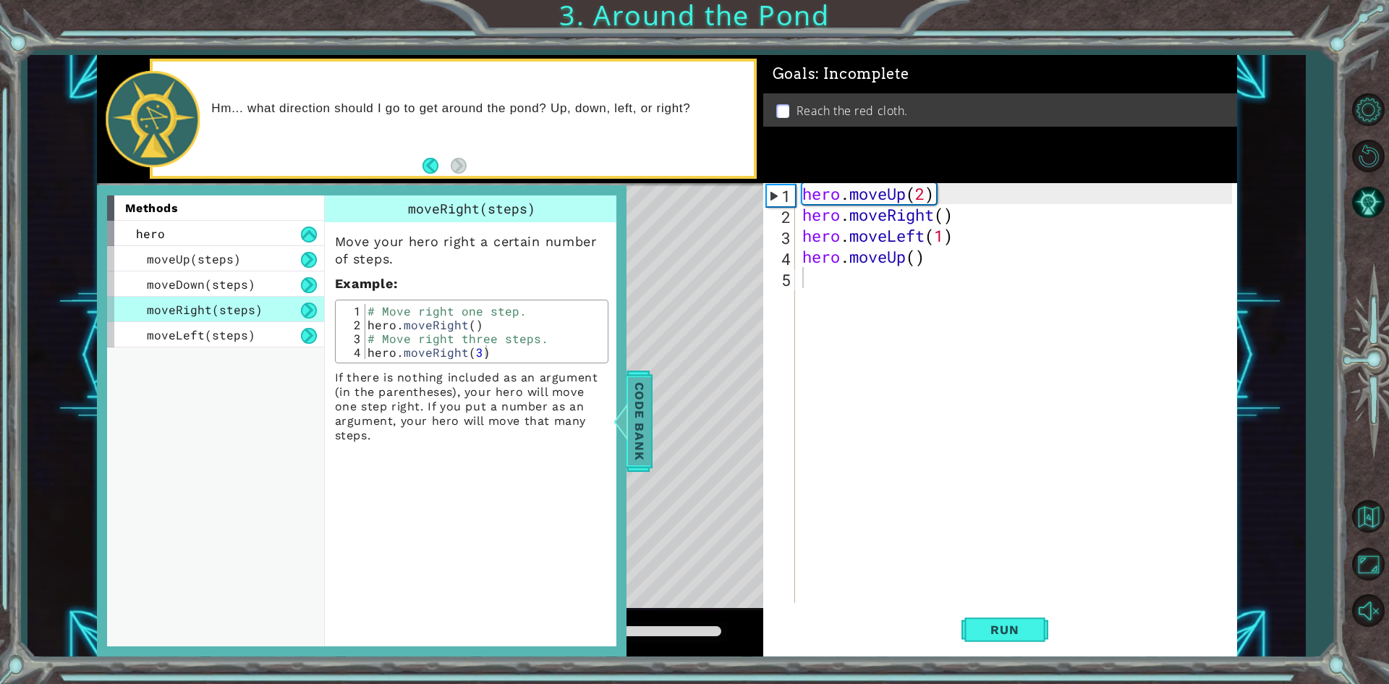
click at [642, 449] on span "Code Bank" at bounding box center [639, 420] width 23 height 88
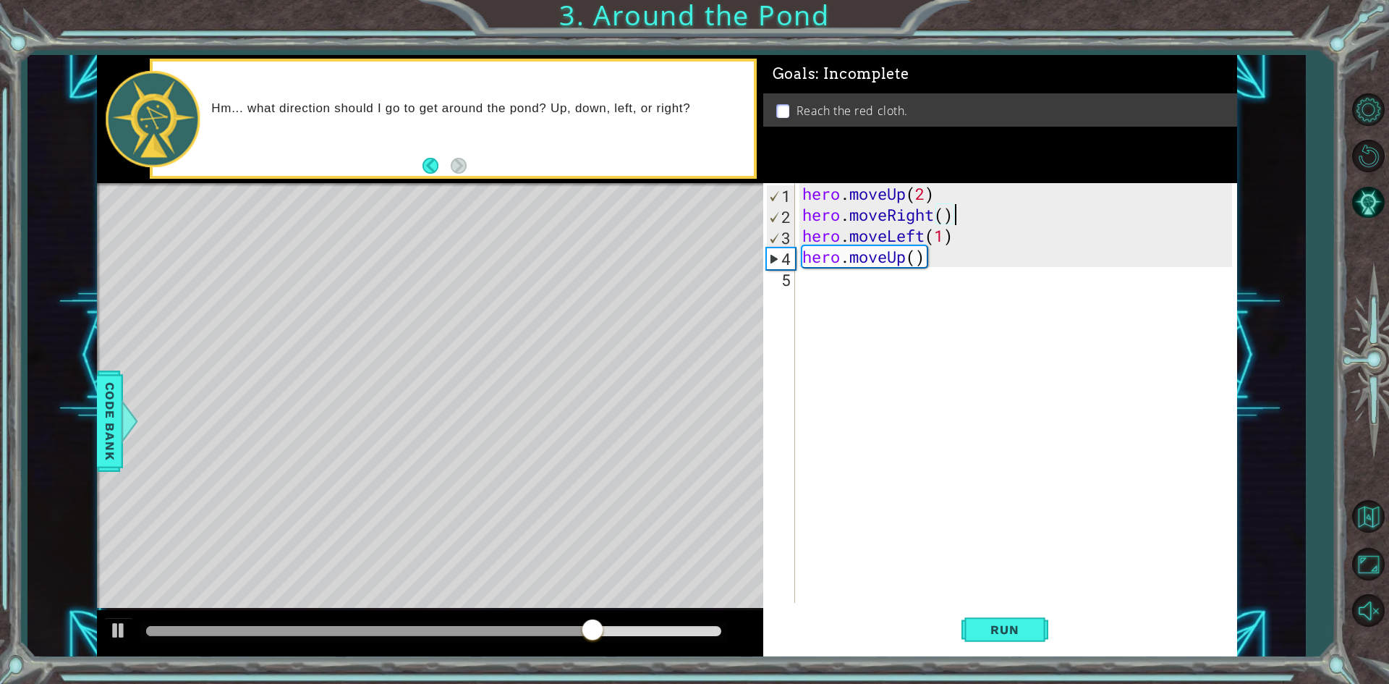
drag, startPoint x: 920, startPoint y: 236, endPoint x: 999, endPoint y: 224, distance: 79.7
click at [999, 224] on div "hero . moveUp ( 2 ) hero . moveRight ( ) hero . moveLeft ( 1 ) hero . moveUp ( )" at bounding box center [1019, 414] width 440 height 462
click at [969, 238] on div "hero . moveUp ( 2 ) hero . moveRight ( ) hero . moveLeft ( 1 ) hero . moveUp ( )" at bounding box center [1019, 414] width 440 height 462
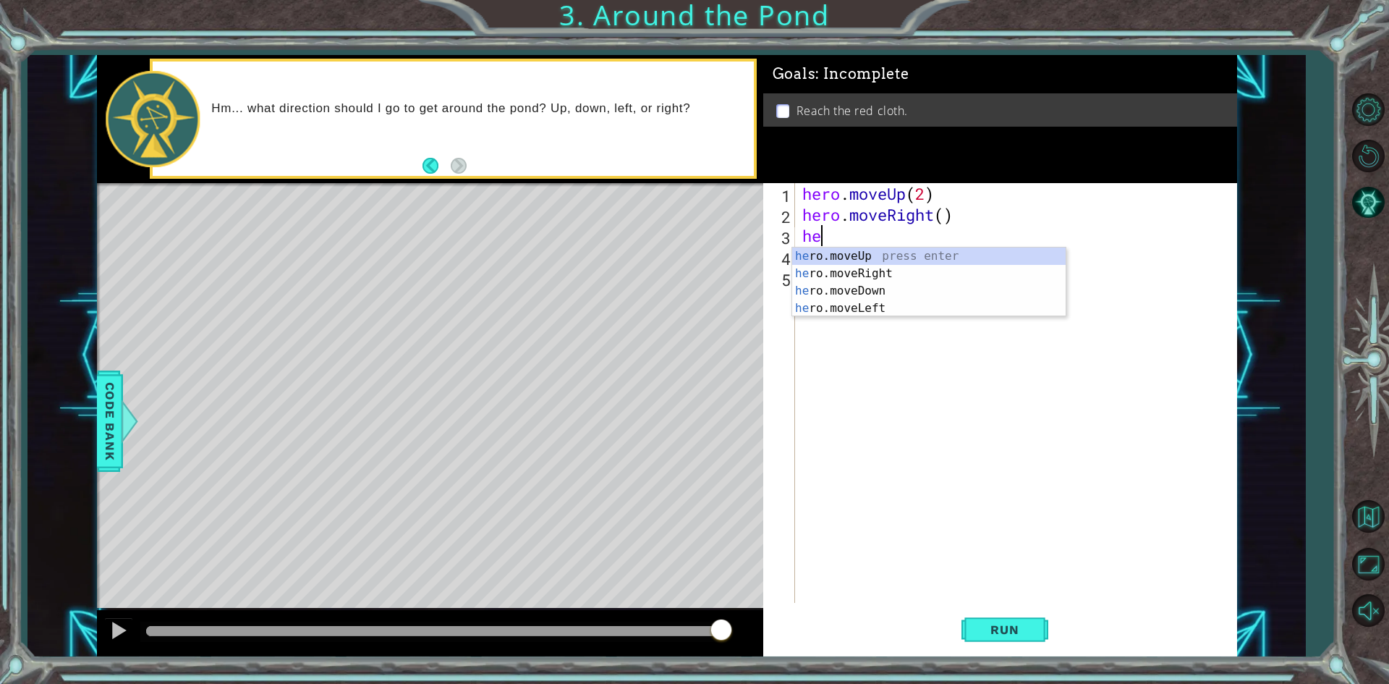
type textarea "h"
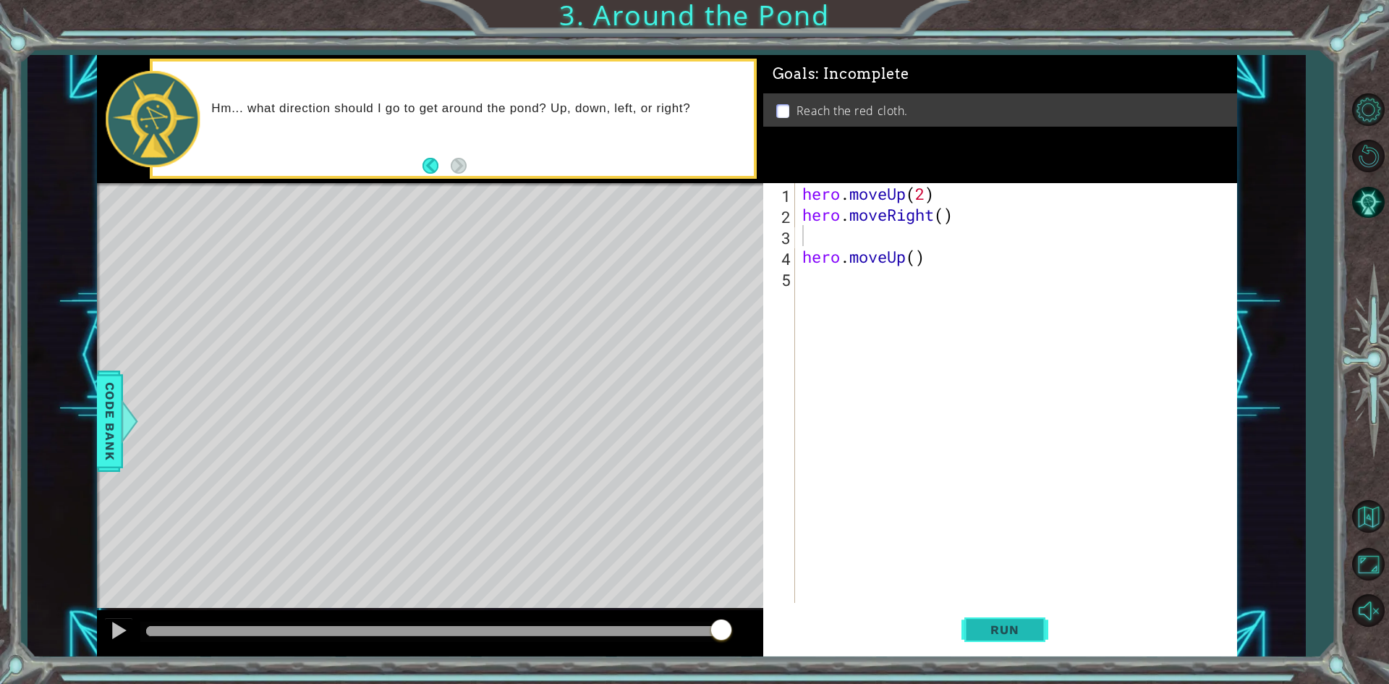
click at [1032, 642] on button "Run" at bounding box center [1004, 629] width 87 height 47
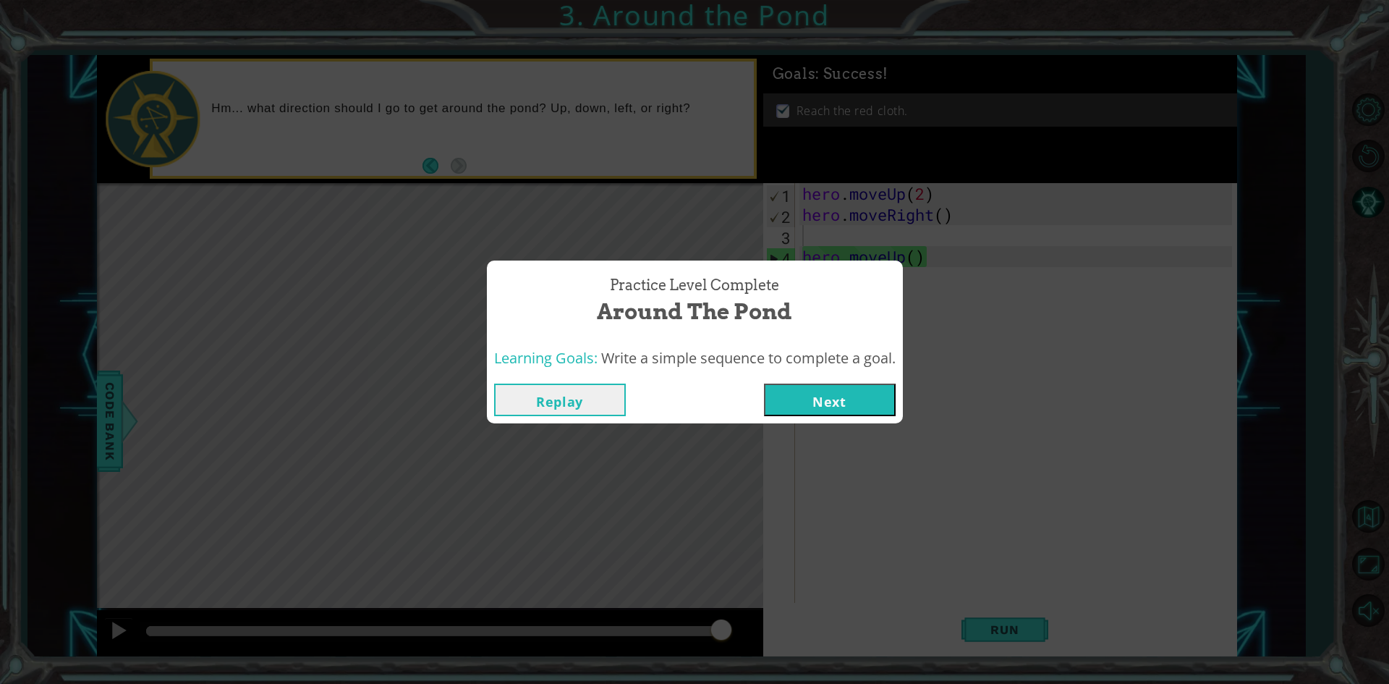
click at [824, 391] on button "Next" at bounding box center [830, 399] width 132 height 33
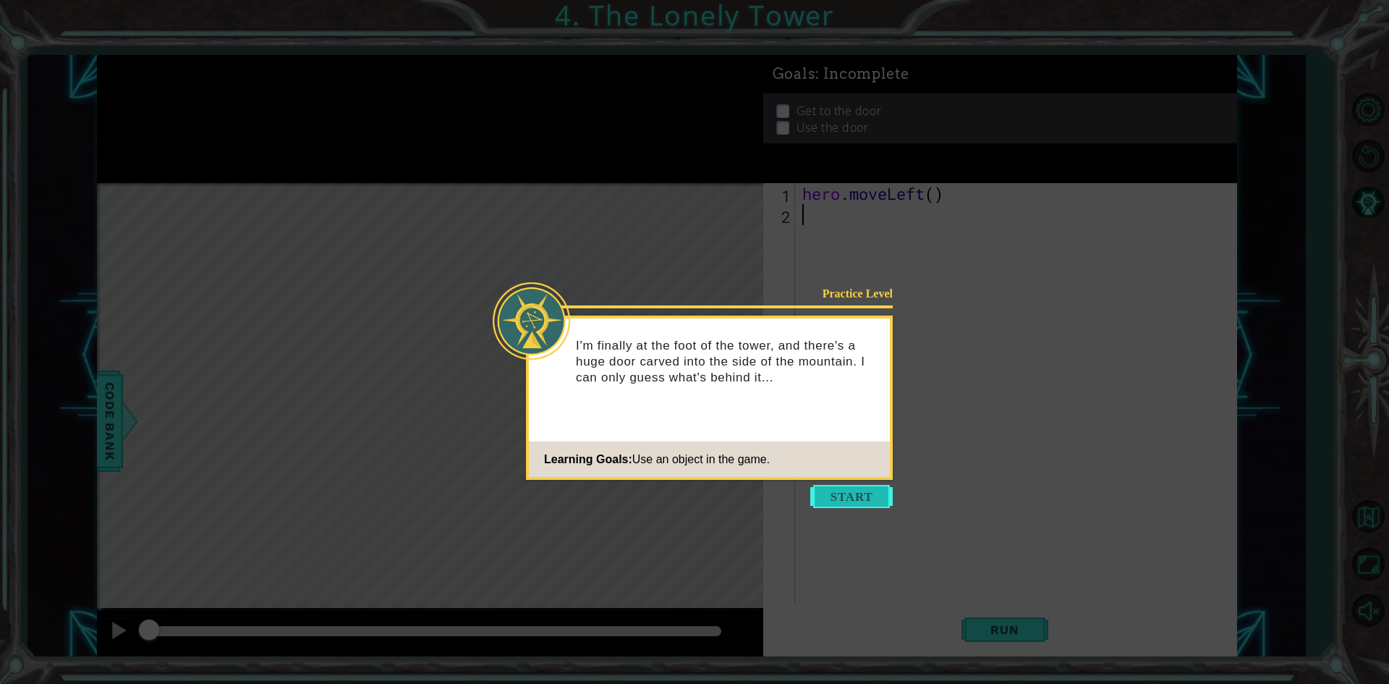
click at [876, 498] on button "Start" at bounding box center [851, 496] width 82 height 23
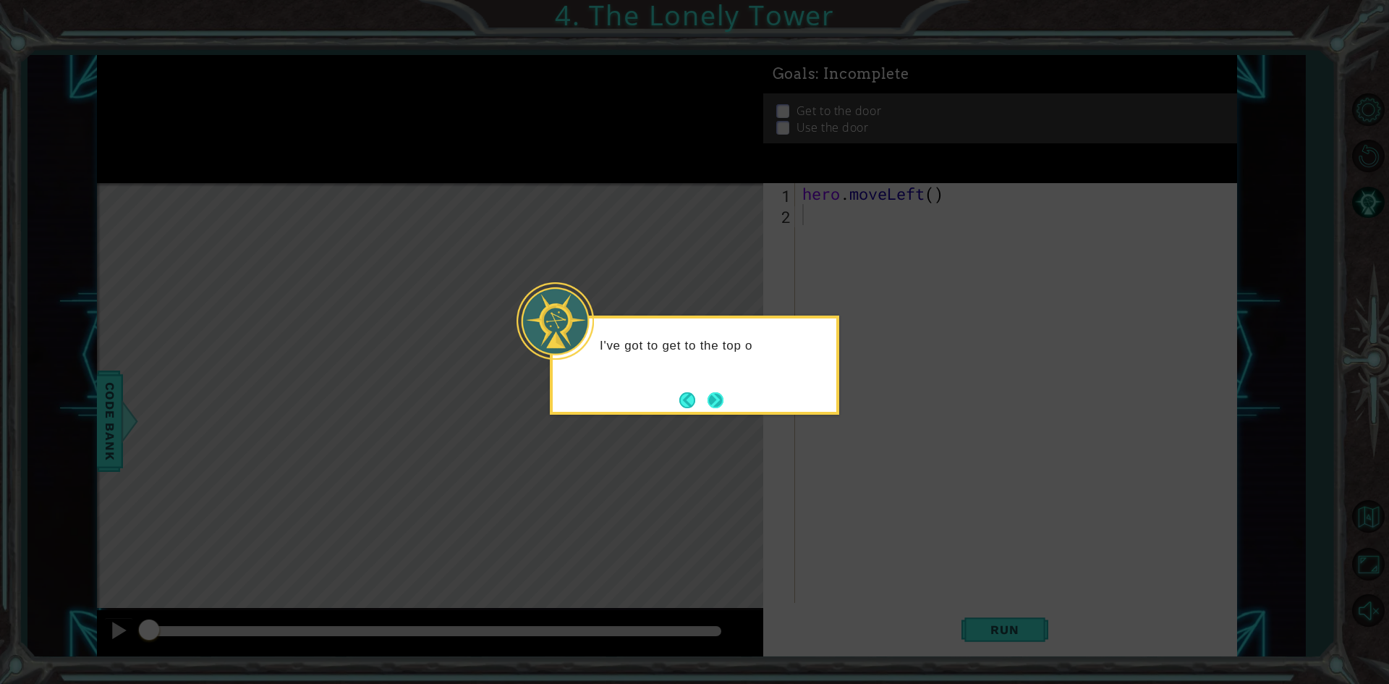
click at [707, 404] on button "Next" at bounding box center [715, 400] width 16 height 16
click at [713, 395] on button "Next" at bounding box center [715, 400] width 16 height 16
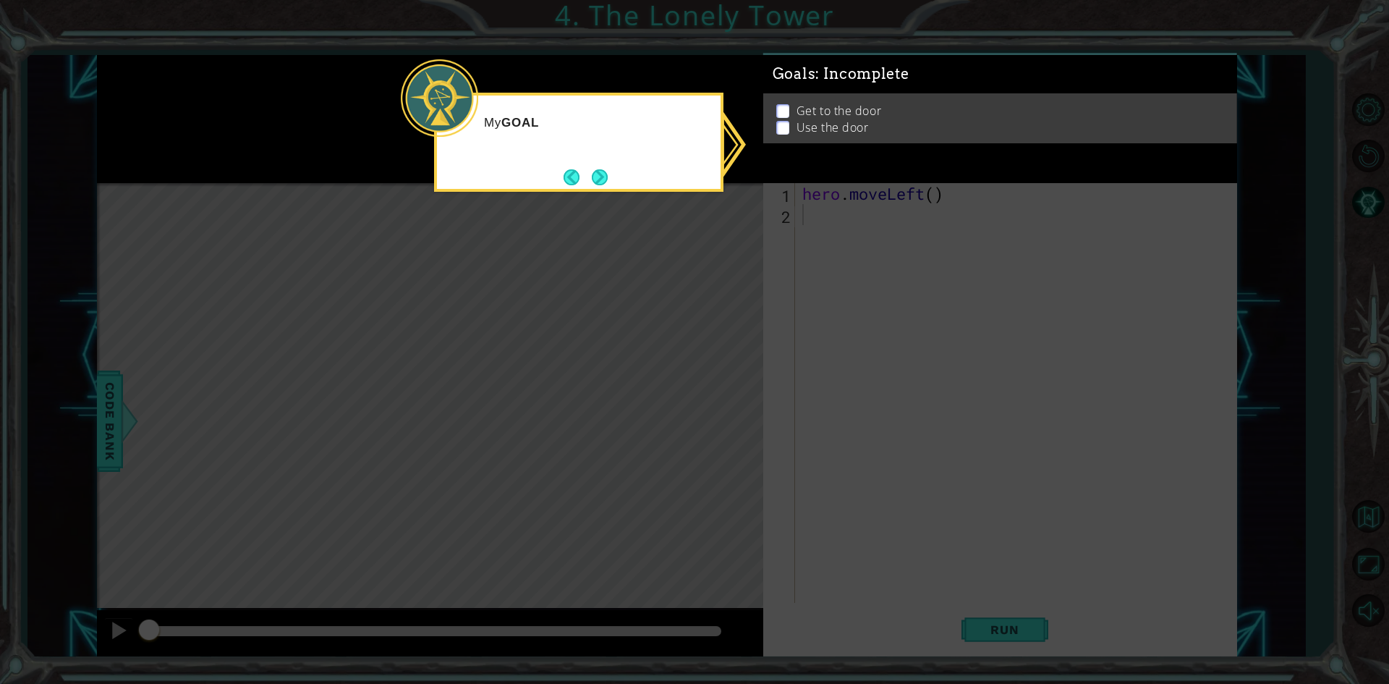
click at [750, 354] on icon at bounding box center [694, 342] width 1389 height 684
click at [607, 181] on button "Next" at bounding box center [600, 177] width 16 height 16
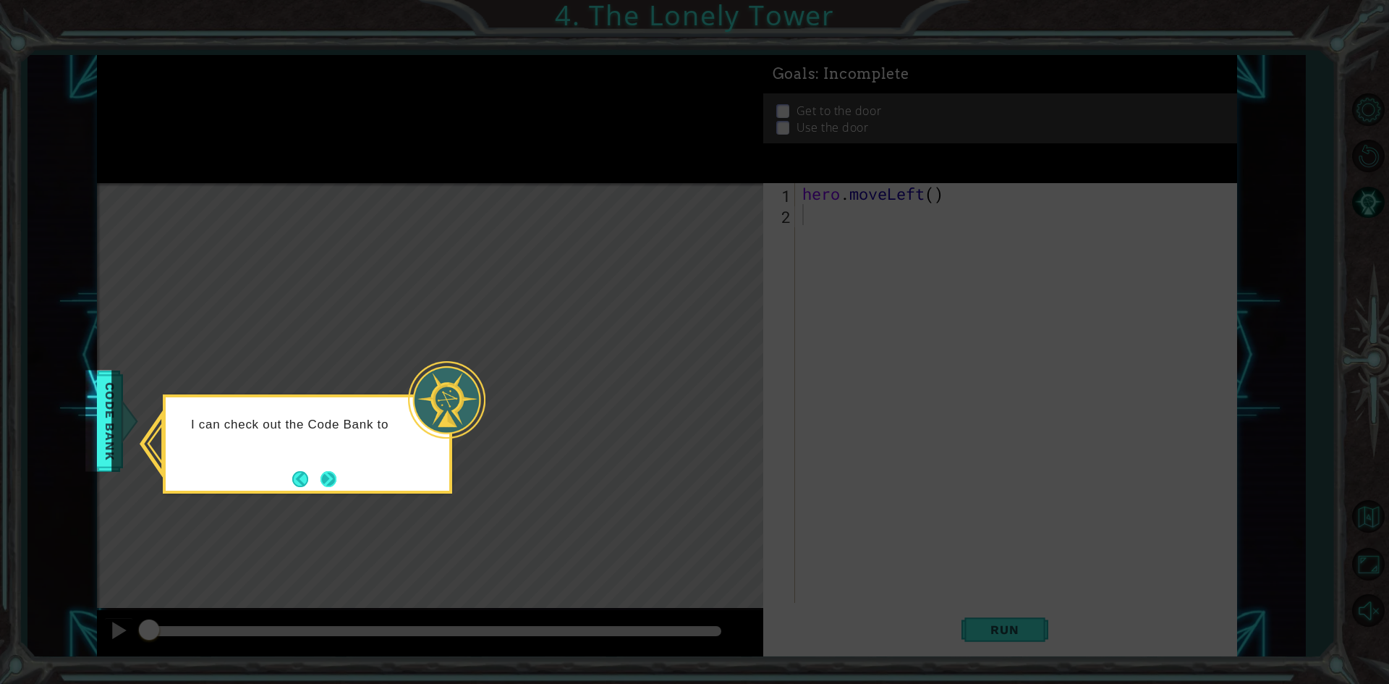
click at [333, 471] on button "Next" at bounding box center [328, 479] width 16 height 16
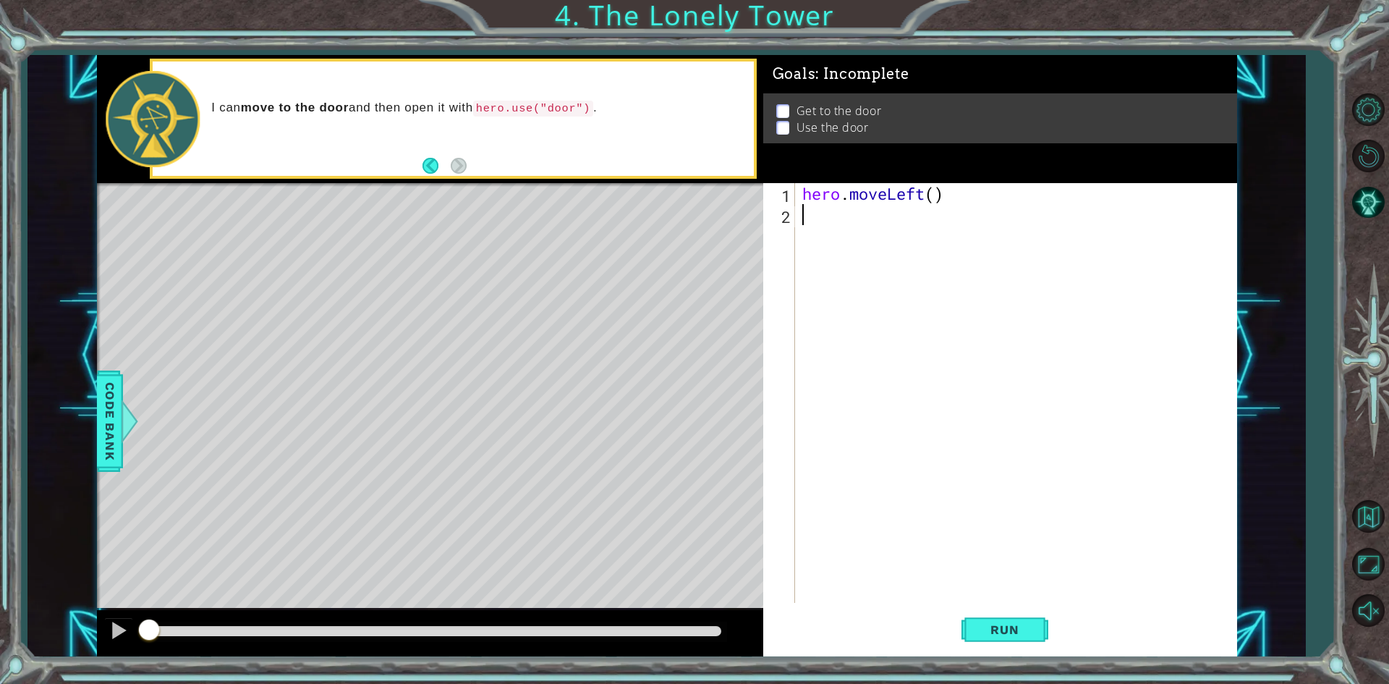
click at [932, 195] on div "hero . moveLeft ( )" at bounding box center [1019, 414] width 440 height 462
type textarea "hero.moveLeft(2)"
click at [838, 242] on div "hero . moveLeft ( 2 )" at bounding box center [1019, 414] width 440 height 462
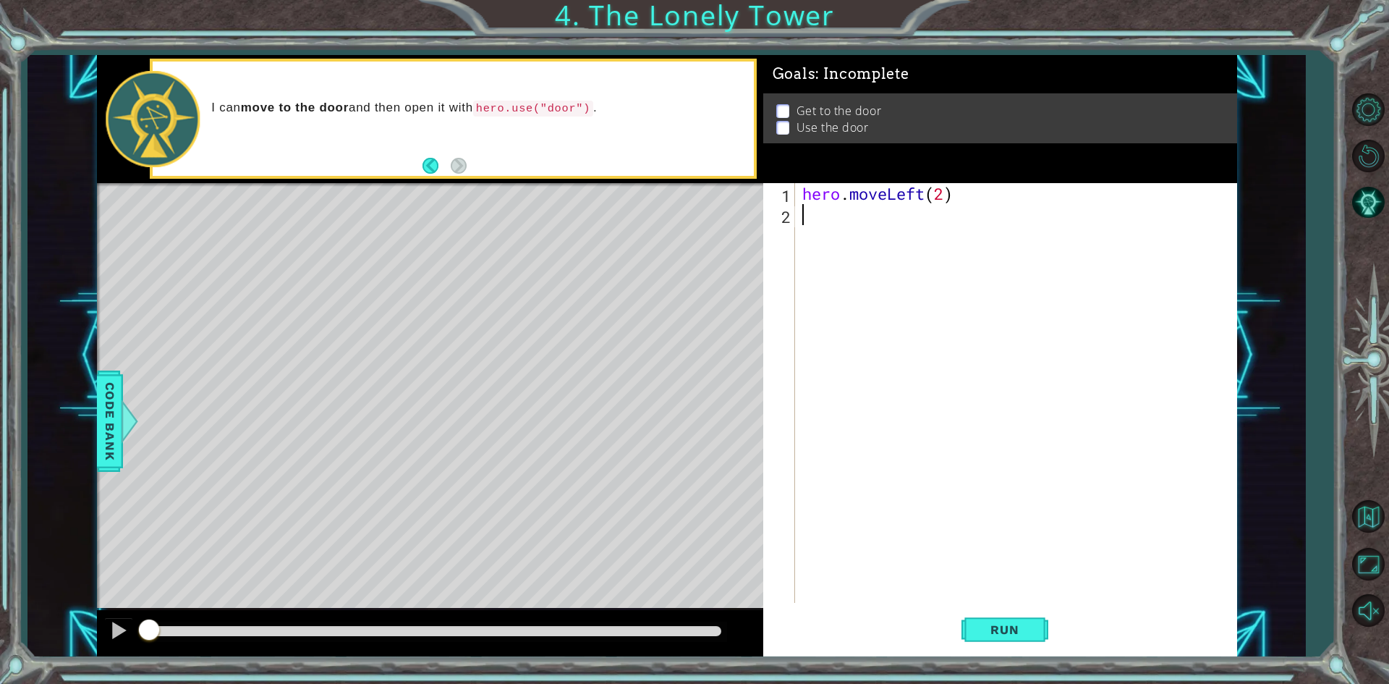
type textarea "h"
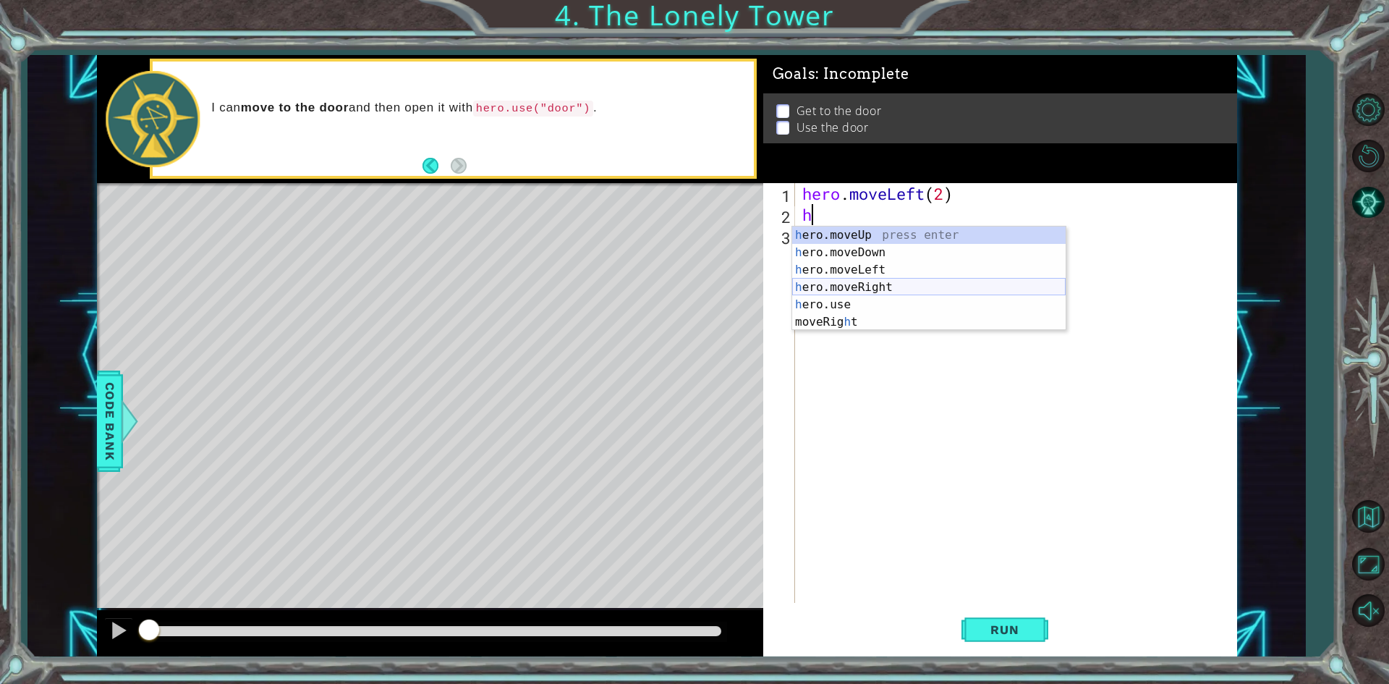
click at [873, 284] on div "h ero.moveUp press enter h ero.moveDown press enter h ero.moveLeft press enter …" at bounding box center [928, 295] width 273 height 139
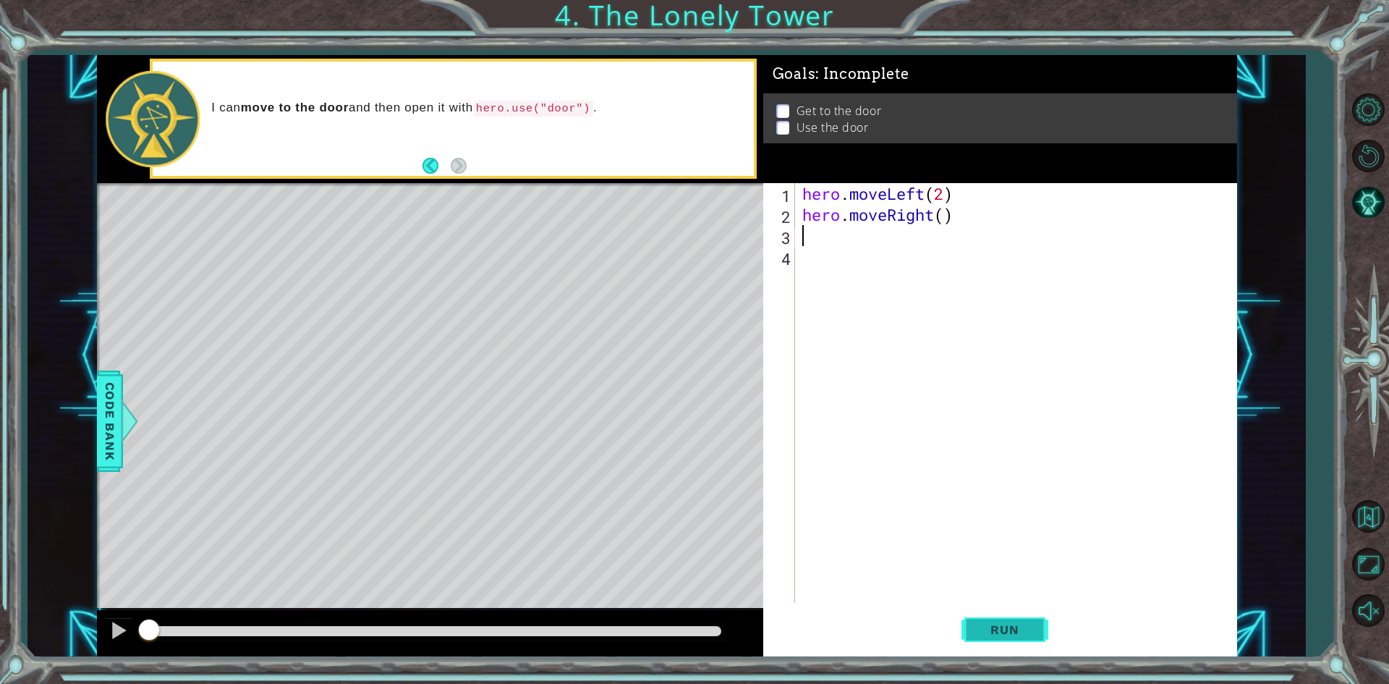
click at [963, 626] on button "Run" at bounding box center [1004, 629] width 87 height 47
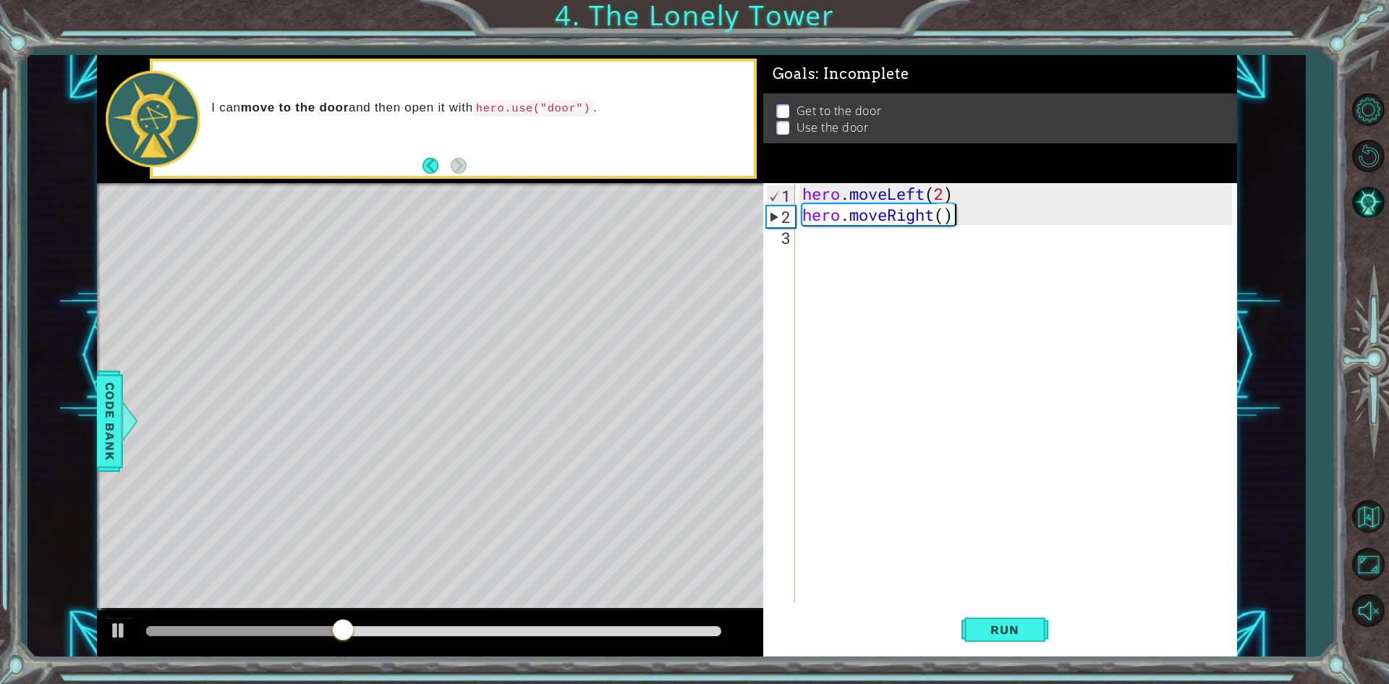
click at [966, 215] on div "hero . moveLeft ( 2 ) hero . moveRight ( )" at bounding box center [1019, 414] width 440 height 462
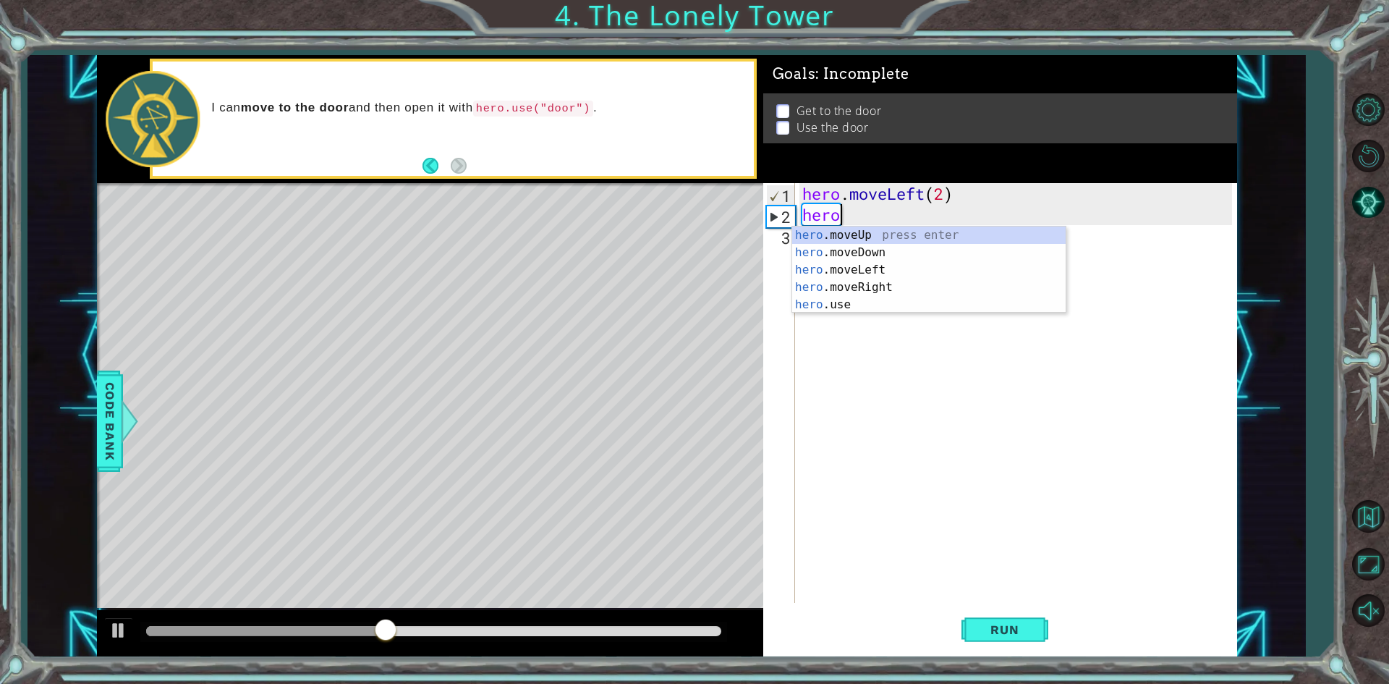
type textarea "h"
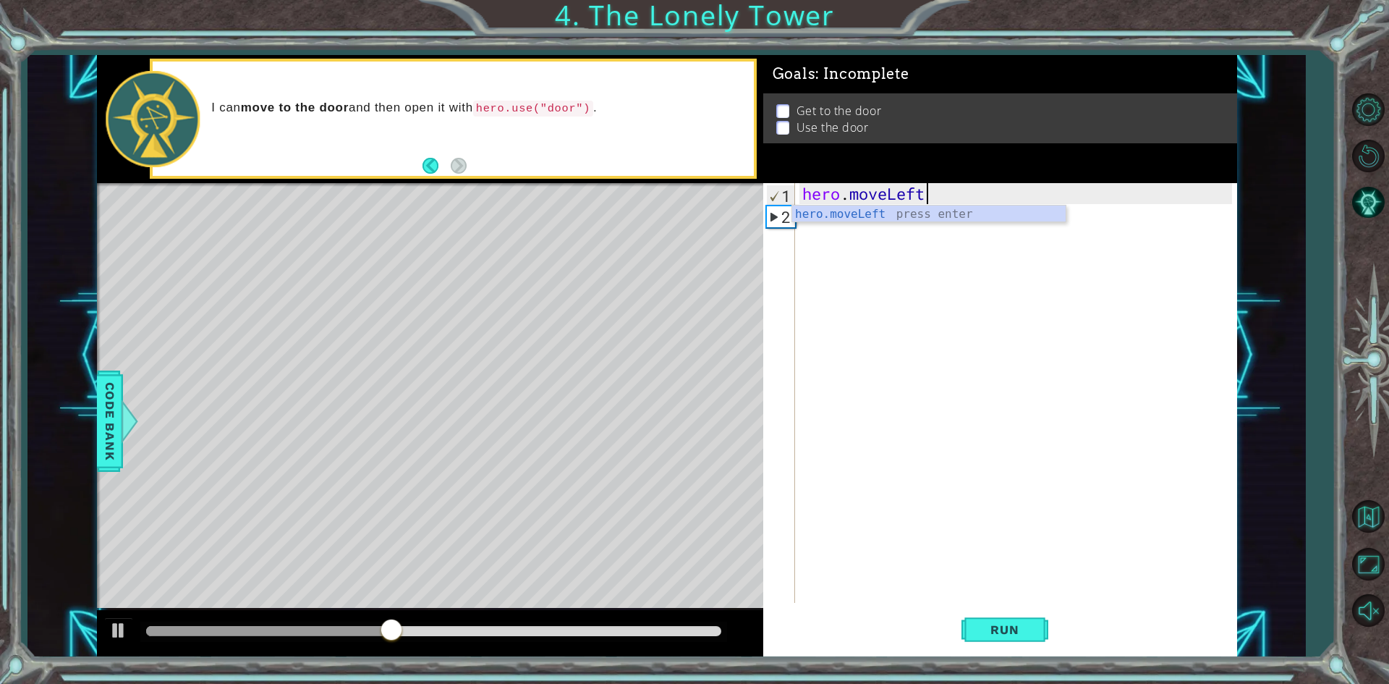
type textarea "hero.move"
click at [902, 211] on div "hero.move Up press enter hero.move Down press enter hero.move Left press enter …" at bounding box center [928, 257] width 273 height 104
click at [913, 199] on div "hero . moveUp ( )" at bounding box center [1019, 414] width 440 height 462
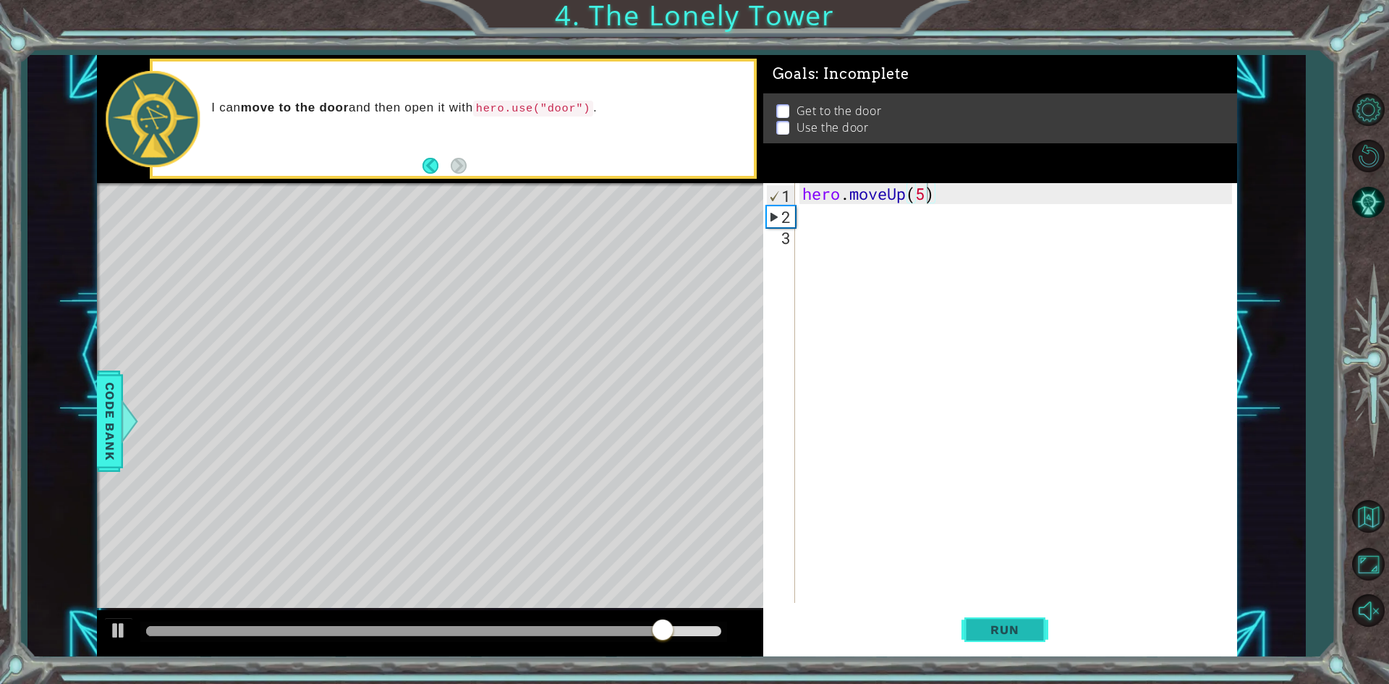
click at [1003, 618] on button "Run" at bounding box center [1004, 629] width 87 height 47
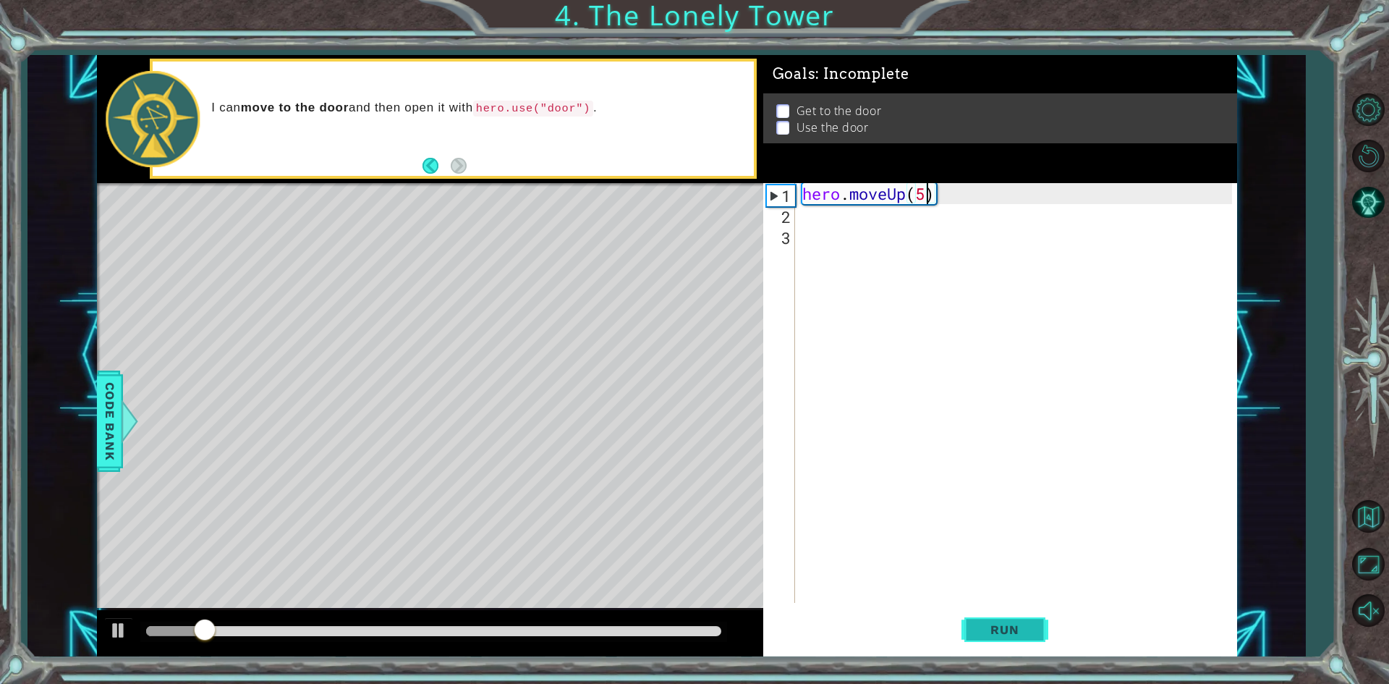
click at [1003, 616] on button "Run" at bounding box center [1004, 629] width 87 height 47
click at [1005, 617] on button "Run" at bounding box center [1004, 629] width 87 height 47
click at [1024, 618] on button "Run" at bounding box center [1004, 629] width 87 height 47
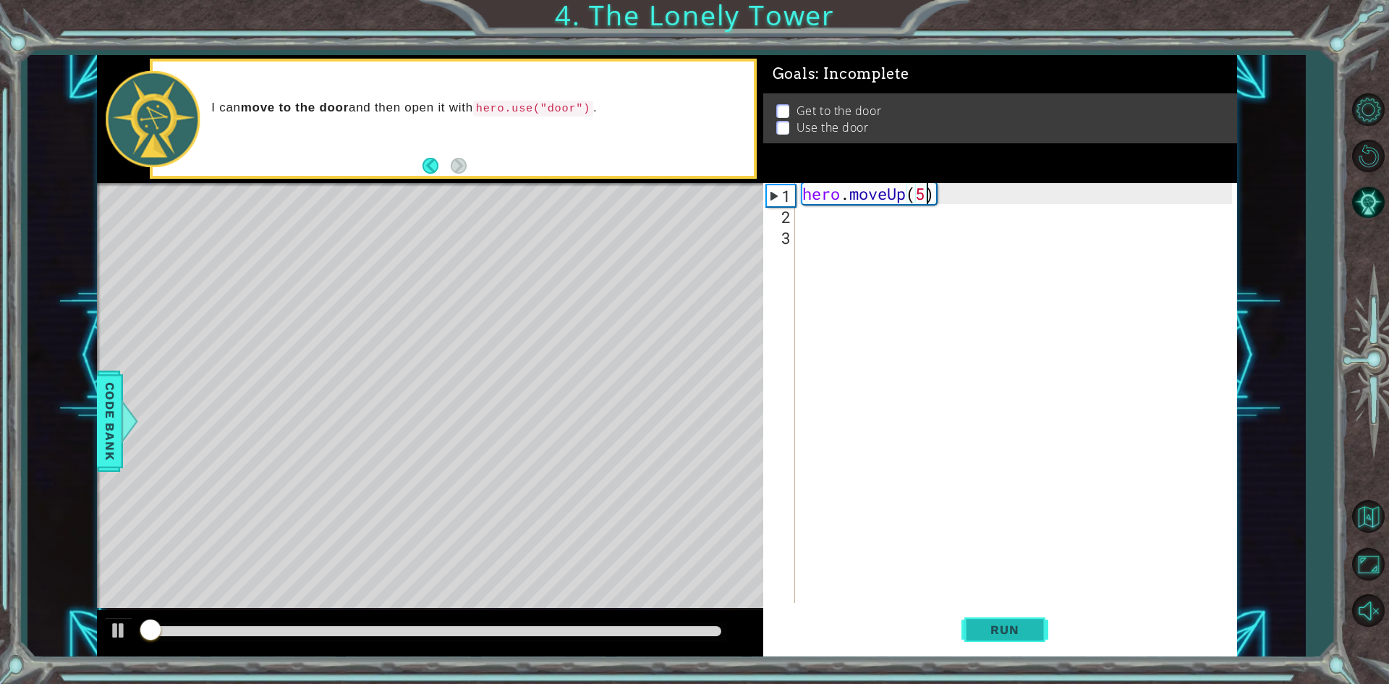
click at [1024, 618] on button "Run" at bounding box center [1004, 629] width 87 height 47
click at [1027, 621] on button "Run" at bounding box center [1004, 629] width 87 height 47
type textarea "hero.moveUp(2)"
click at [1017, 619] on button "Run" at bounding box center [1004, 629] width 87 height 47
click at [1013, 615] on button "Run" at bounding box center [1004, 629] width 87 height 47
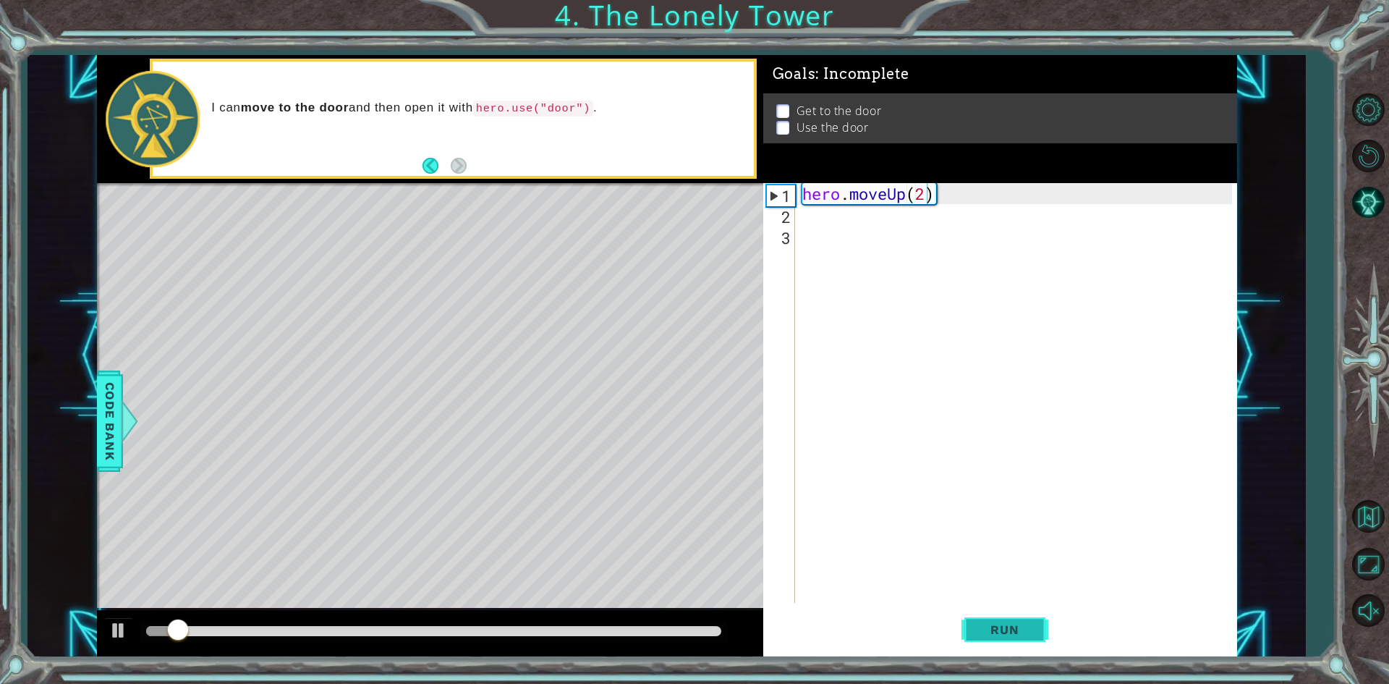
click at [1013, 615] on button "Run" at bounding box center [1004, 629] width 87 height 47
click at [1013, 616] on button "Run" at bounding box center [1004, 629] width 87 height 47
drag, startPoint x: 1013, startPoint y: 616, endPoint x: 995, endPoint y: 455, distance: 161.6
click at [1013, 604] on div "hero.moveUp(2) 1 2 3 hero . moveUp ( 2 ) הההההההההההההההההההההההההההההההההההההה…" at bounding box center [1000, 419] width 474 height 473
click at [956, 216] on div "hero . moveUp ( 2 )" at bounding box center [1019, 414] width 440 height 462
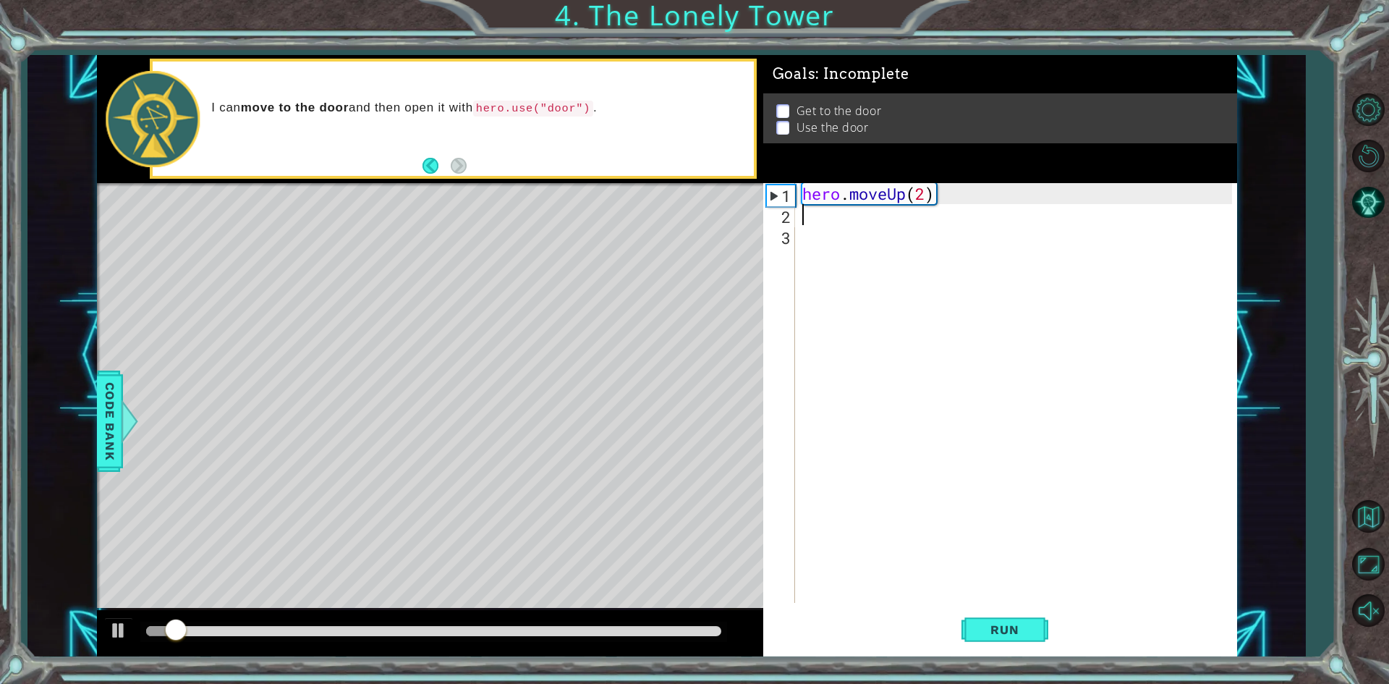
scroll to position [0, 0]
click at [957, 210] on div "hero . moveUp ( 2 )" at bounding box center [1019, 414] width 440 height 462
click at [964, 195] on div "hero . moveUp ( 2 )" at bounding box center [1019, 414] width 440 height 462
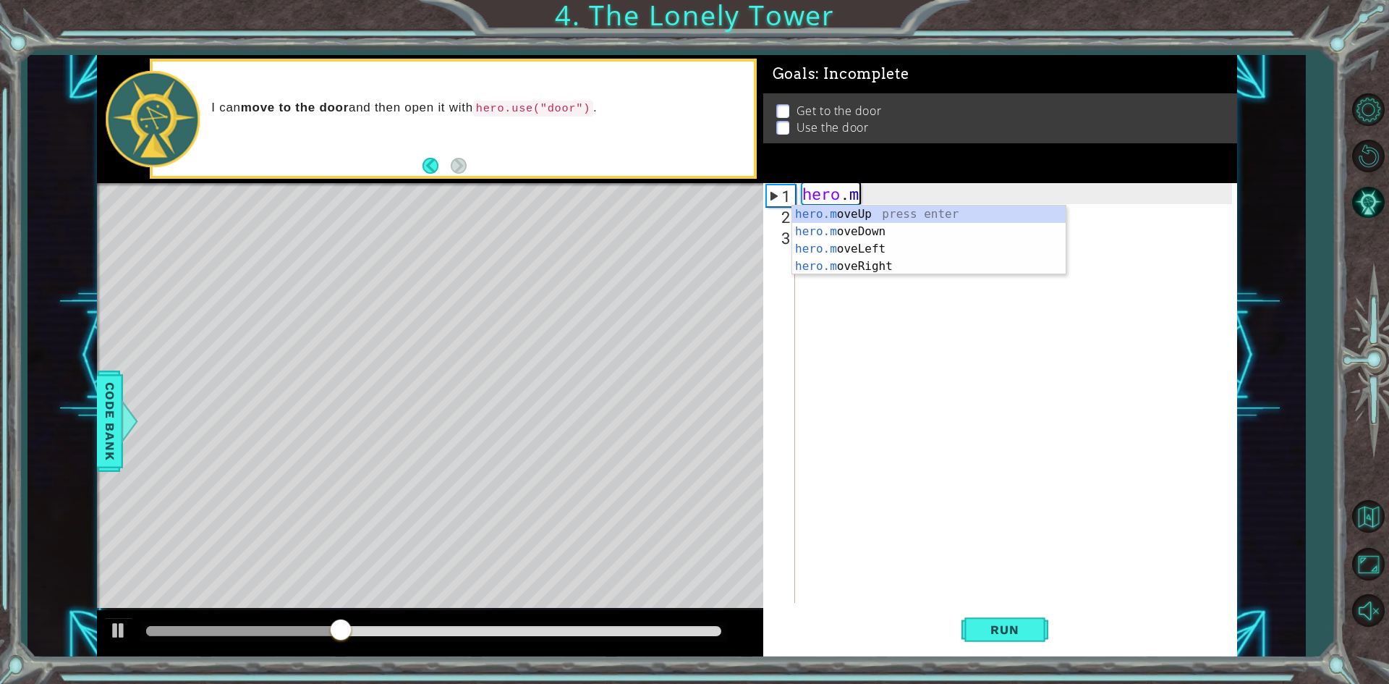
type textarea "hero."
click at [906, 211] on div "hero. moveUp press enter hero. moveDown press enter hero. moveLeft press enter …" at bounding box center [928, 266] width 273 height 122
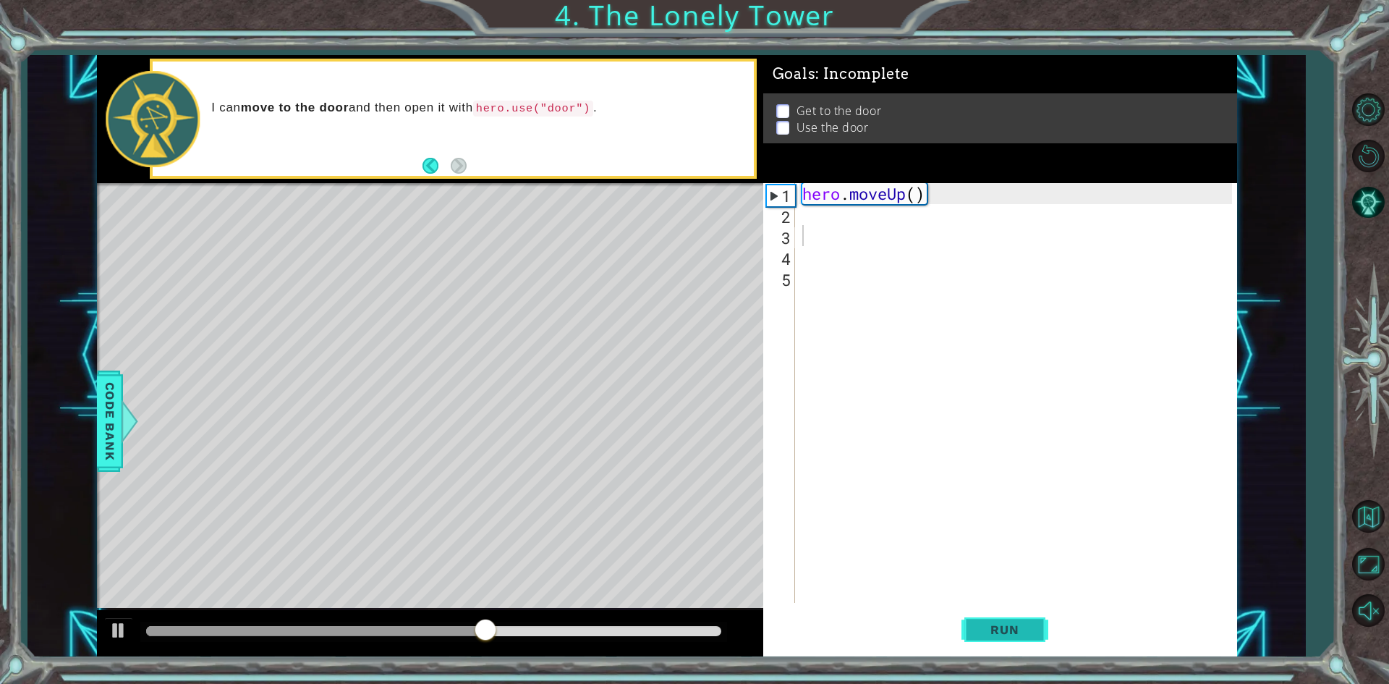
click at [1026, 623] on span "Run" at bounding box center [1004, 629] width 57 height 14
click at [875, 230] on div "hero . moveUp ( )" at bounding box center [1019, 414] width 440 height 462
click at [764, 184] on div "1 2 3 4 5 hero . moveUp ( ) ההההההההההההההההההההההההההההההההההההההההההההההההההה…" at bounding box center [997, 393] width 469 height 420
click at [778, 194] on div "1" at bounding box center [781, 195] width 28 height 21
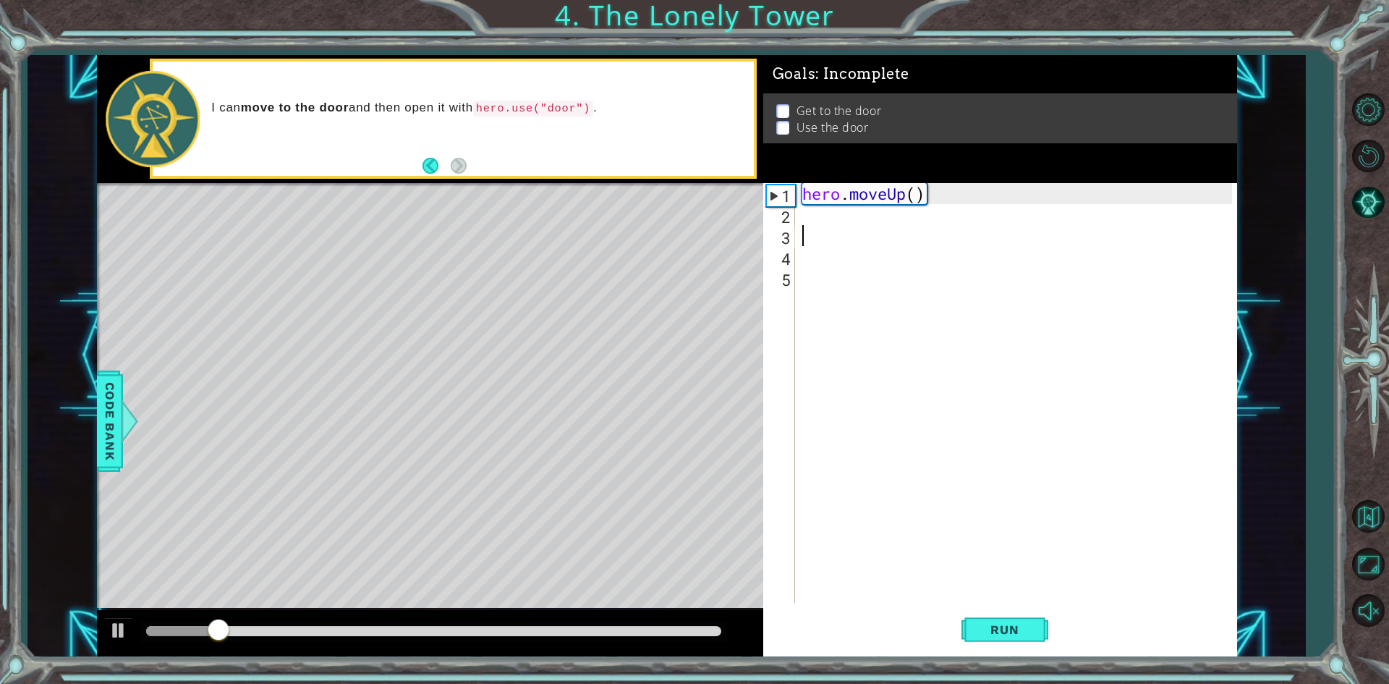
type textarea "hero.moveUp()"
click at [834, 229] on div "hero . moveUp ( )" at bounding box center [1019, 414] width 440 height 462
click at [911, 196] on div "hero . moveUp ( )" at bounding box center [1019, 414] width 440 height 462
type textarea "()"
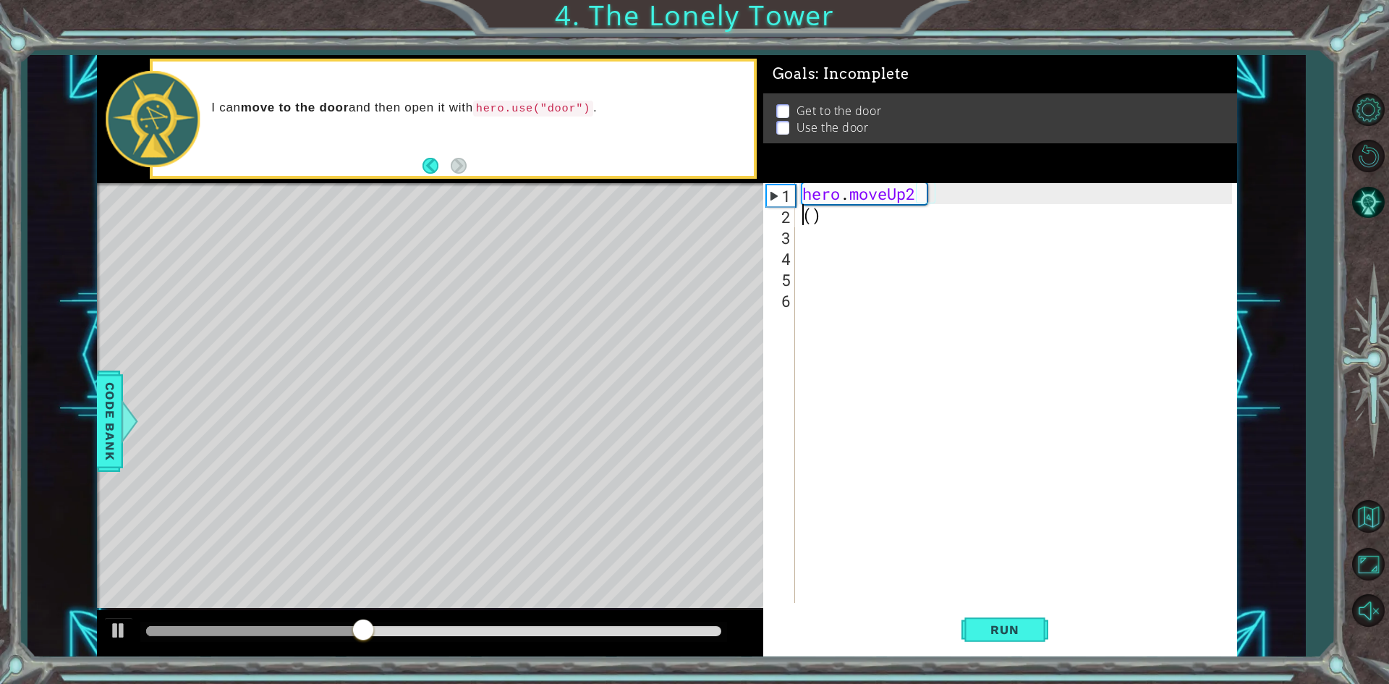
scroll to position [0, 0]
click at [943, 232] on div "hero . moveUp2 ( )" at bounding box center [1019, 414] width 440 height 462
click at [943, 231] on div "hero . moveUp2 ( )" at bounding box center [1019, 414] width 440 height 462
drag, startPoint x: 943, startPoint y: 229, endPoint x: 888, endPoint y: 222, distance: 55.5
click at [921, 229] on div "hero . moveUp2 ( )" at bounding box center [1019, 414] width 440 height 462
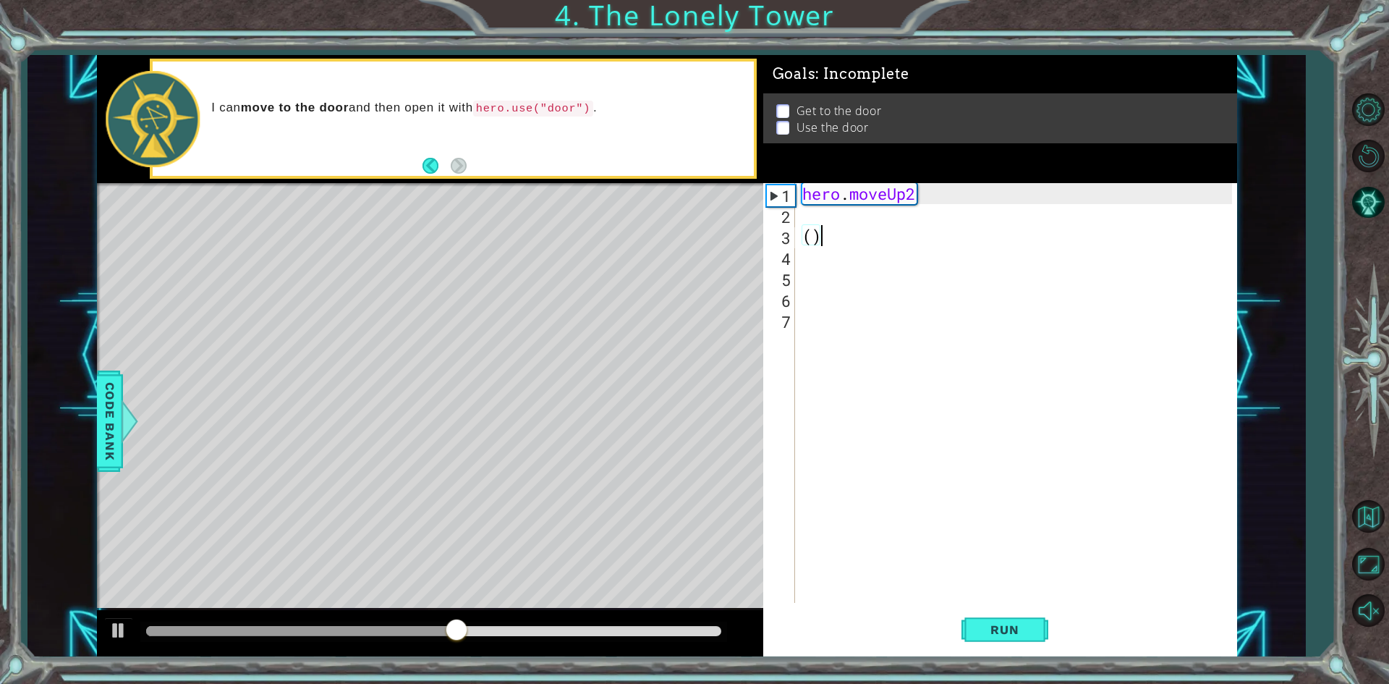
drag, startPoint x: 886, startPoint y: 221, endPoint x: 898, endPoint y: 207, distance: 18.5
click at [894, 213] on div "hero . moveUp2 ( )" at bounding box center [1019, 414] width 440 height 462
click at [898, 206] on div "hero . moveUp2 ( )" at bounding box center [1019, 414] width 440 height 462
click at [898, 201] on div "hero . moveUp2 ( )" at bounding box center [1019, 414] width 440 height 462
click at [896, 197] on div "hero . moveUp2 ( )" at bounding box center [1019, 414] width 440 height 462
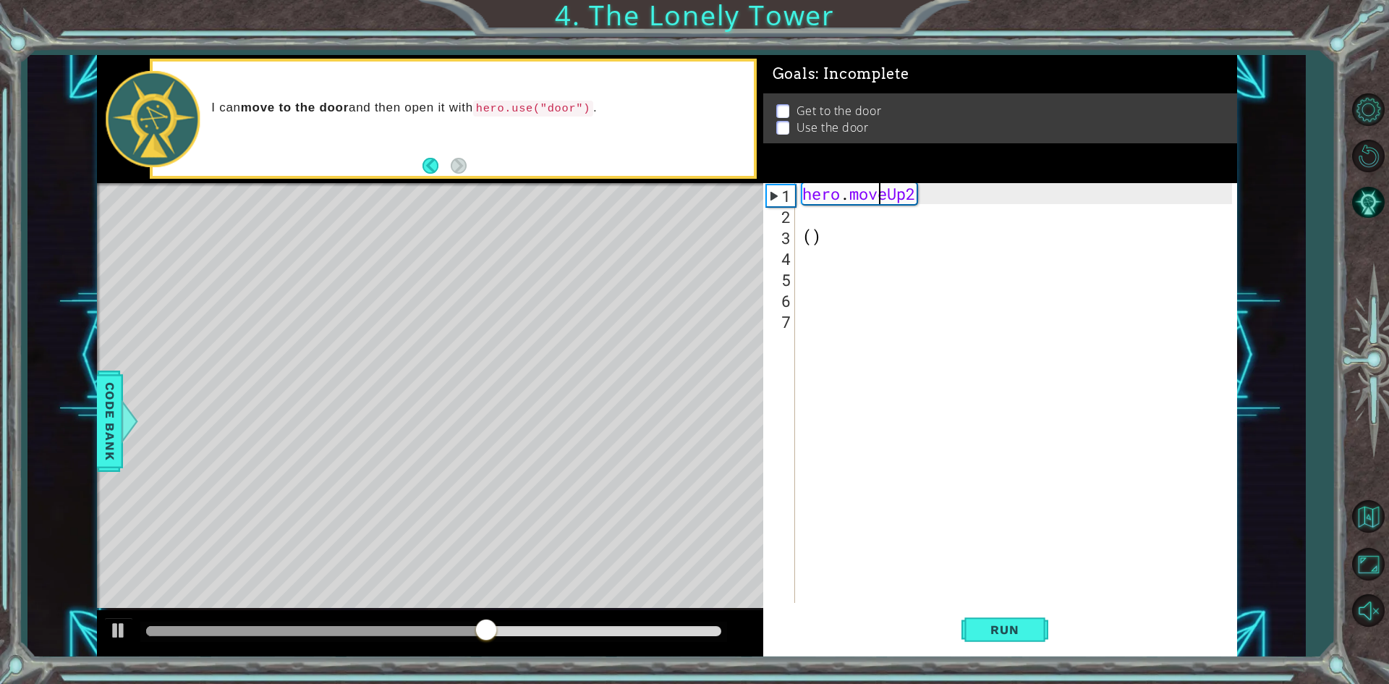
drag, startPoint x: 883, startPoint y: 194, endPoint x: 875, endPoint y: 192, distance: 8.2
click at [883, 193] on div "hero . moveUp2 ( )" at bounding box center [1019, 414] width 440 height 462
click at [870, 190] on div "hero . moveUp2 ( )" at bounding box center [1019, 414] width 440 height 462
drag, startPoint x: 852, startPoint y: 190, endPoint x: 831, endPoint y: 189, distance: 21.0
click at [837, 190] on div "hero . moveUp2 ( )" at bounding box center [1019, 414] width 440 height 462
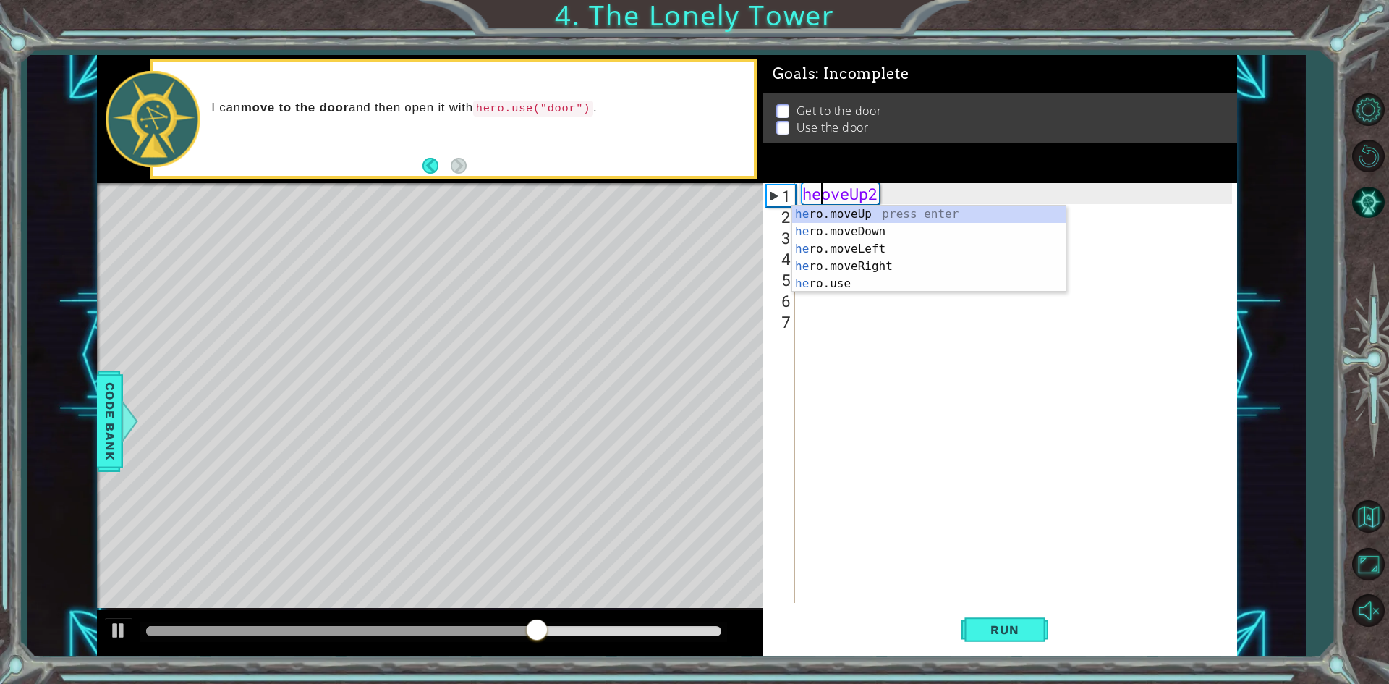
type textarea "oveUp2"
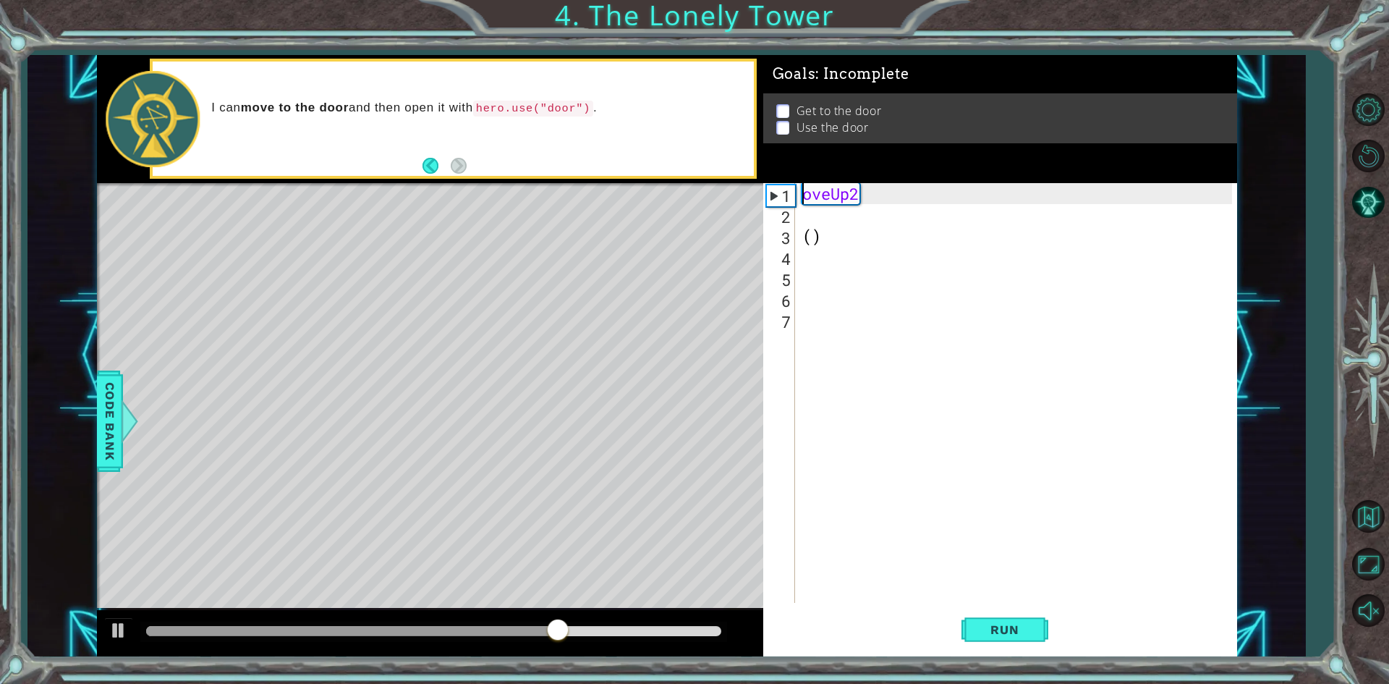
click at [927, 205] on div "oveUp2 ( )" at bounding box center [1019, 414] width 440 height 462
click at [913, 196] on div "oveUp2 ( )" at bounding box center [1019, 414] width 440 height 462
type textarea "o"
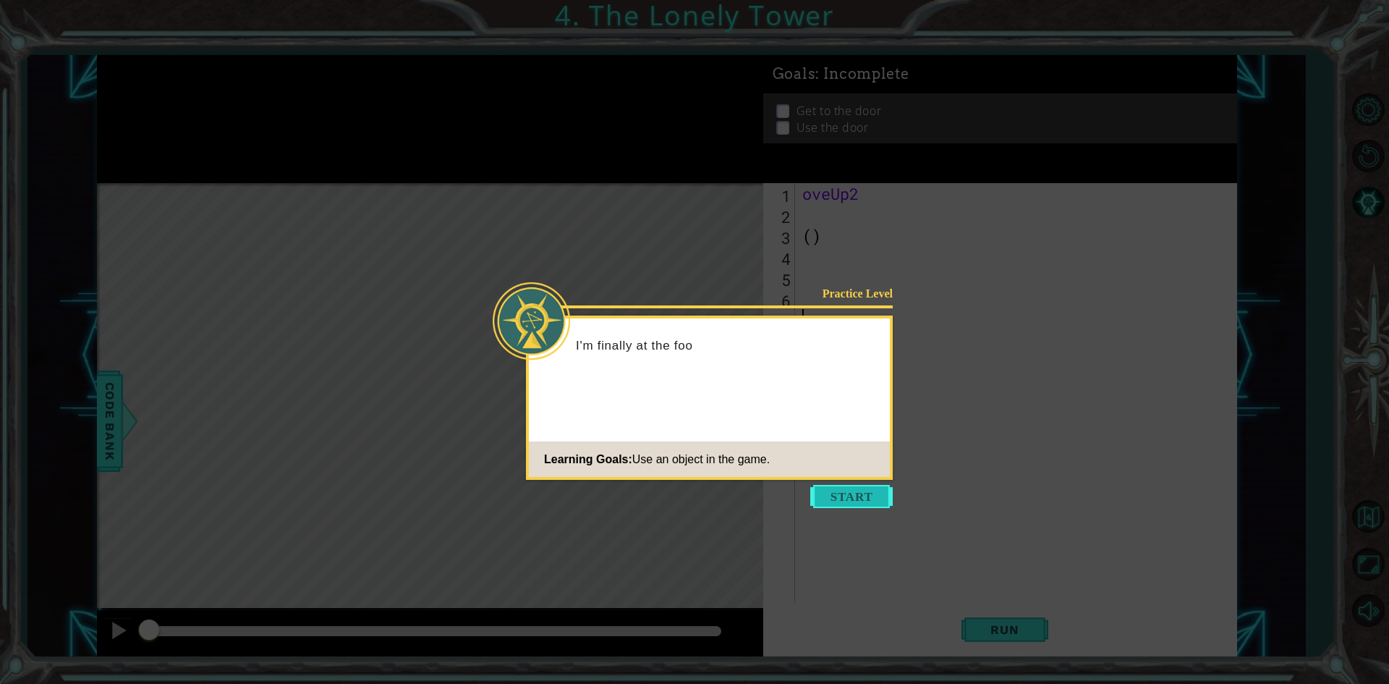
click at [841, 498] on button "Start" at bounding box center [851, 496] width 82 height 23
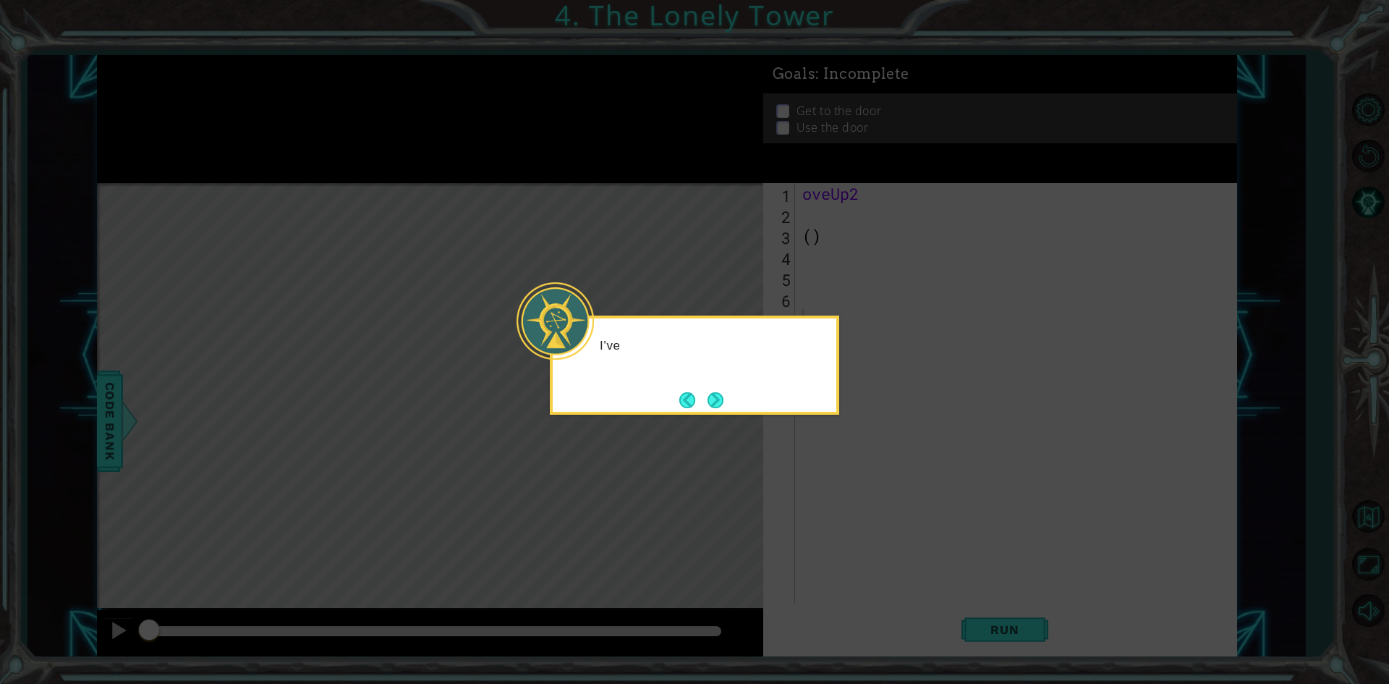
click at [846, 480] on icon at bounding box center [694, 342] width 1389 height 684
click at [847, 477] on icon at bounding box center [694, 342] width 1389 height 684
click at [707, 394] on button "Next" at bounding box center [715, 400] width 16 height 16
click at [707, 396] on button "Next" at bounding box center [715, 399] width 17 height 17
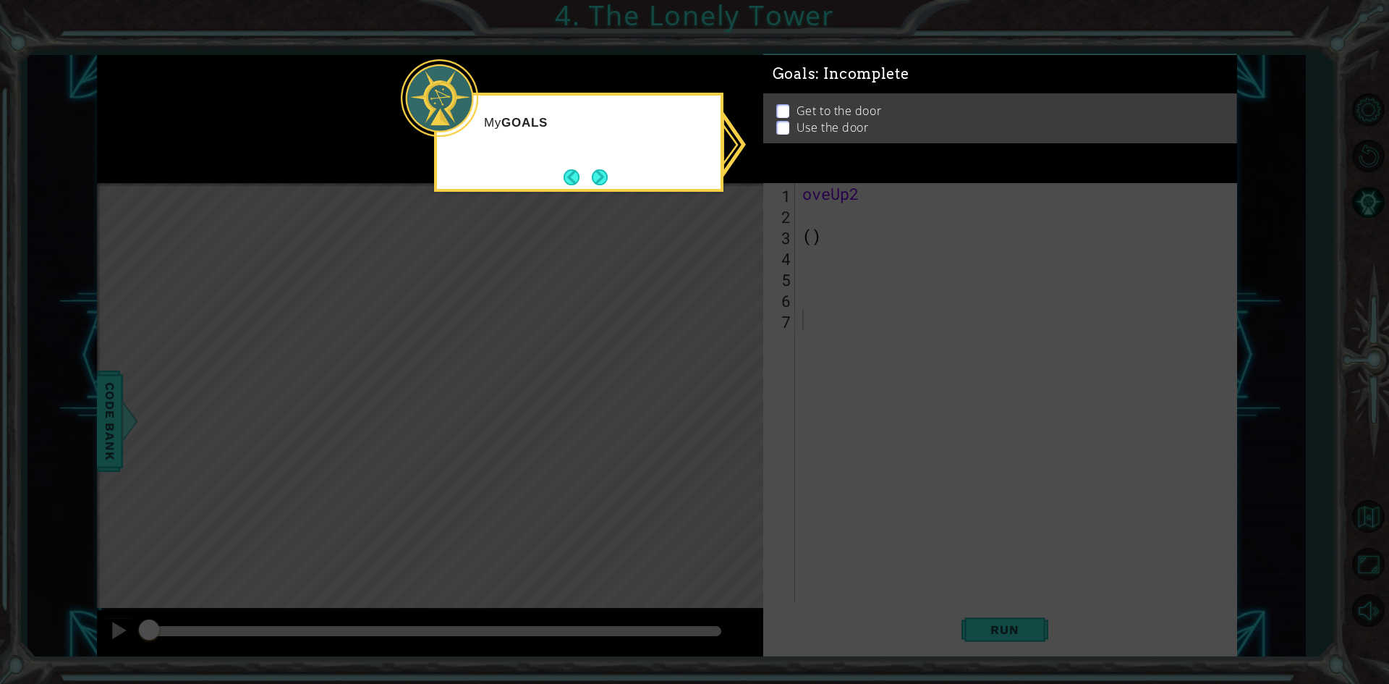
click at [804, 284] on icon at bounding box center [694, 342] width 1389 height 684
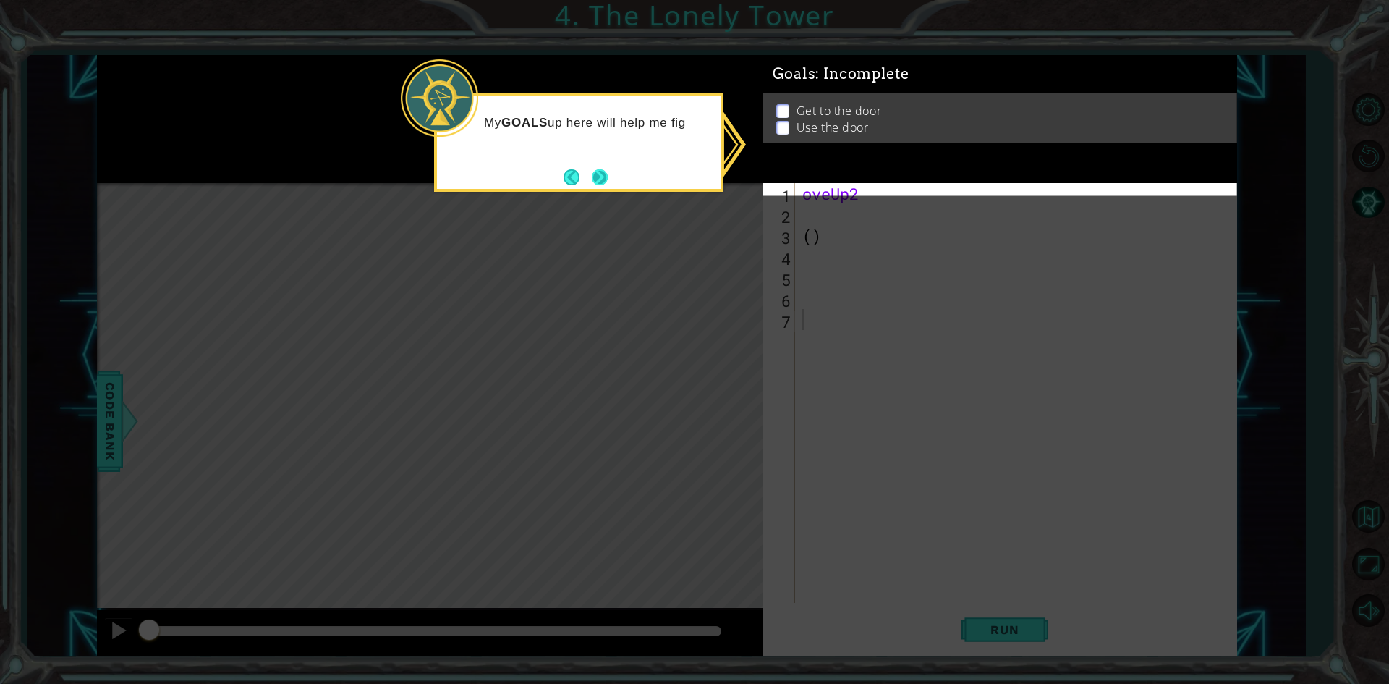
click at [602, 177] on button "Next" at bounding box center [600, 177] width 20 height 20
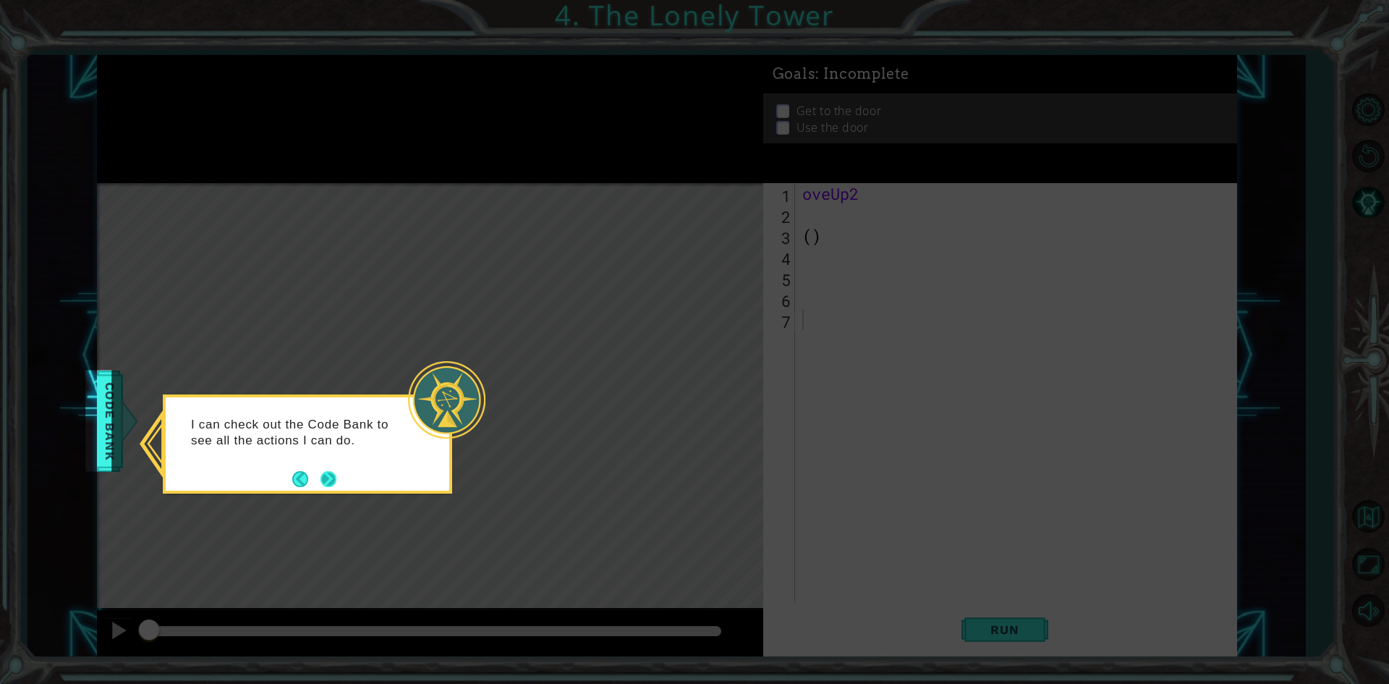
click at [323, 483] on button "Next" at bounding box center [328, 478] width 17 height 17
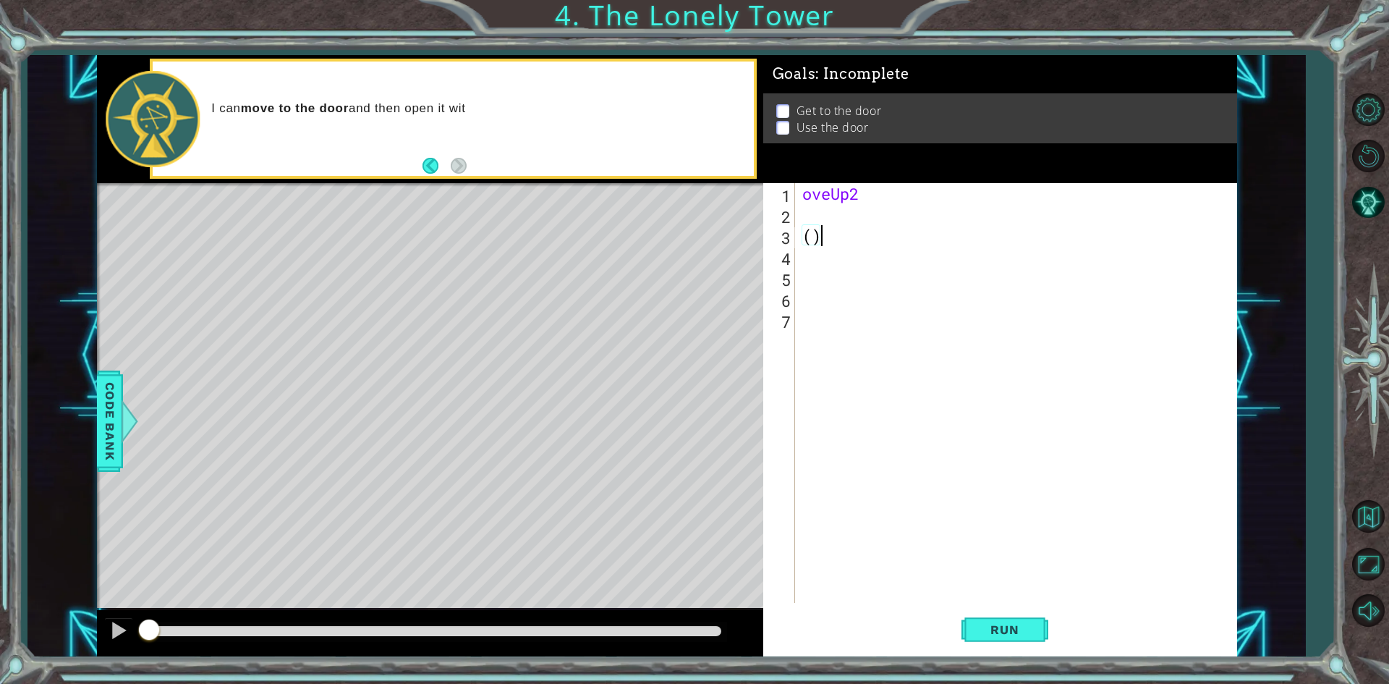
click at [845, 237] on div "oveUp2 ( )" at bounding box center [1019, 414] width 440 height 462
type textarea "("
click at [854, 195] on div "oveUp2" at bounding box center [1019, 414] width 440 height 462
click at [859, 197] on div "oveUp2" at bounding box center [1019, 414] width 440 height 462
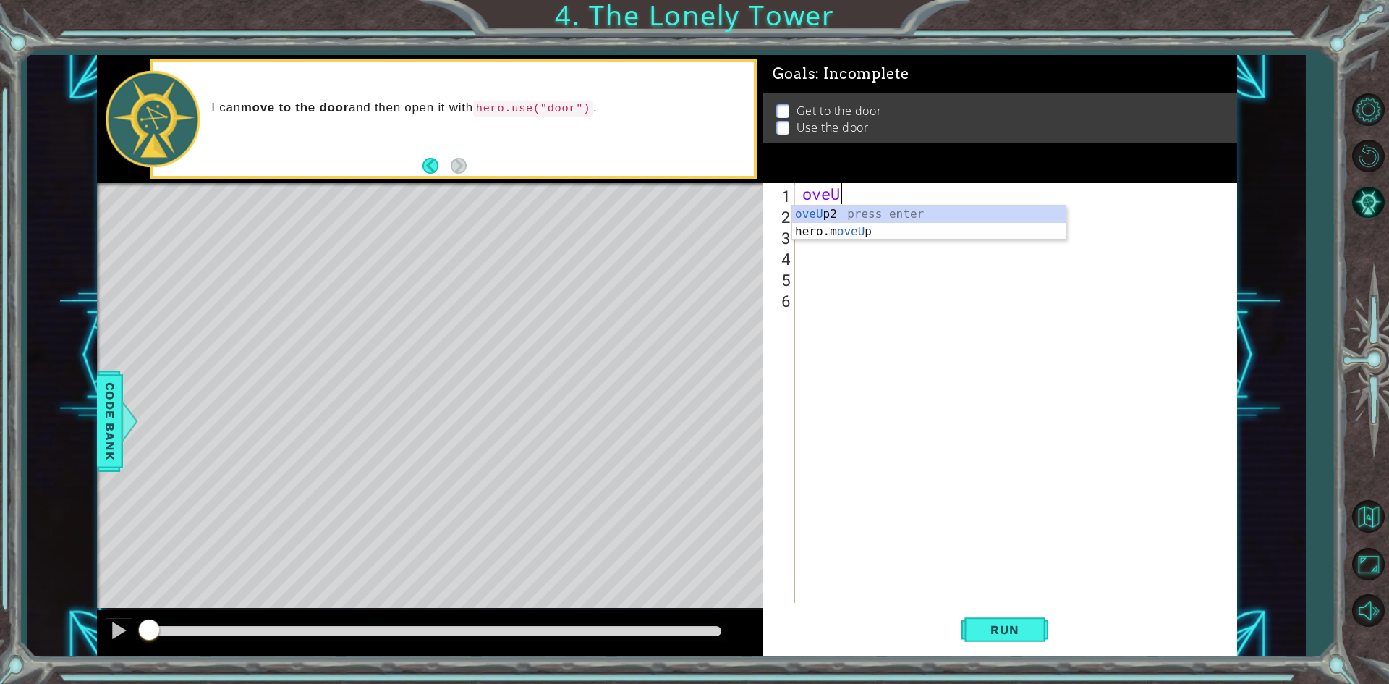
type textarea "o"
type textarea "h"
click at [885, 212] on div "h ero.moveUp press enter h ero.moveDown press enter h ero.moveLeft press enter …" at bounding box center [928, 274] width 273 height 139
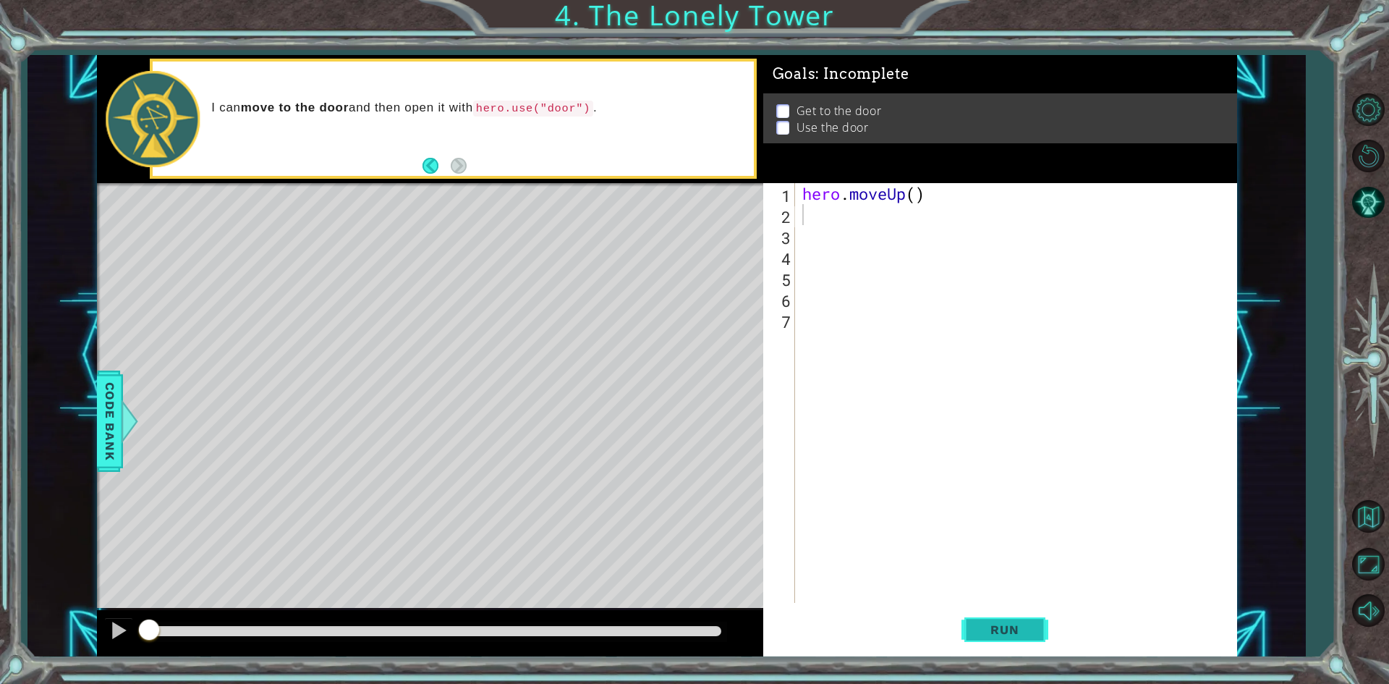
click at [991, 636] on span "Run" at bounding box center [1004, 629] width 57 height 14
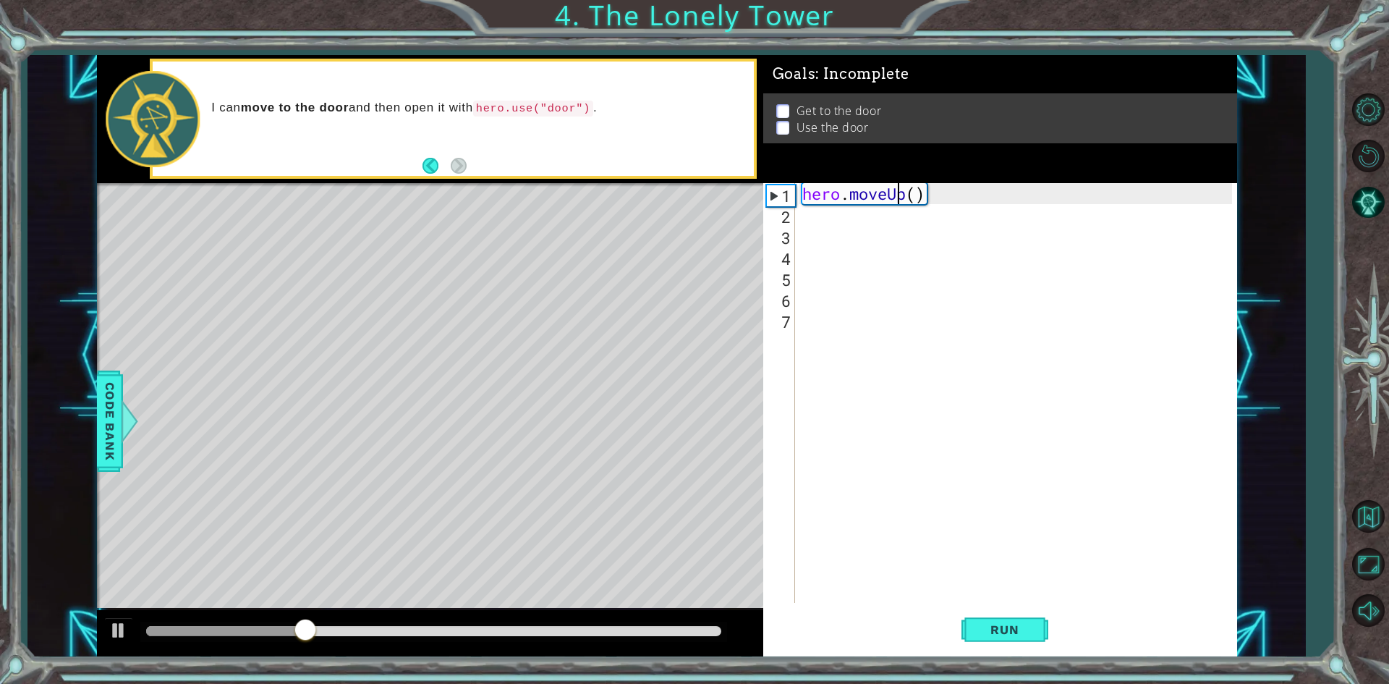
click at [898, 192] on div "hero . moveUp ( )" at bounding box center [1019, 414] width 440 height 462
click at [902, 196] on div "hero . moveUp ( )" at bounding box center [1019, 414] width 440 height 462
click at [904, 197] on div "hero . moveUp ( )" at bounding box center [1019, 414] width 440 height 462
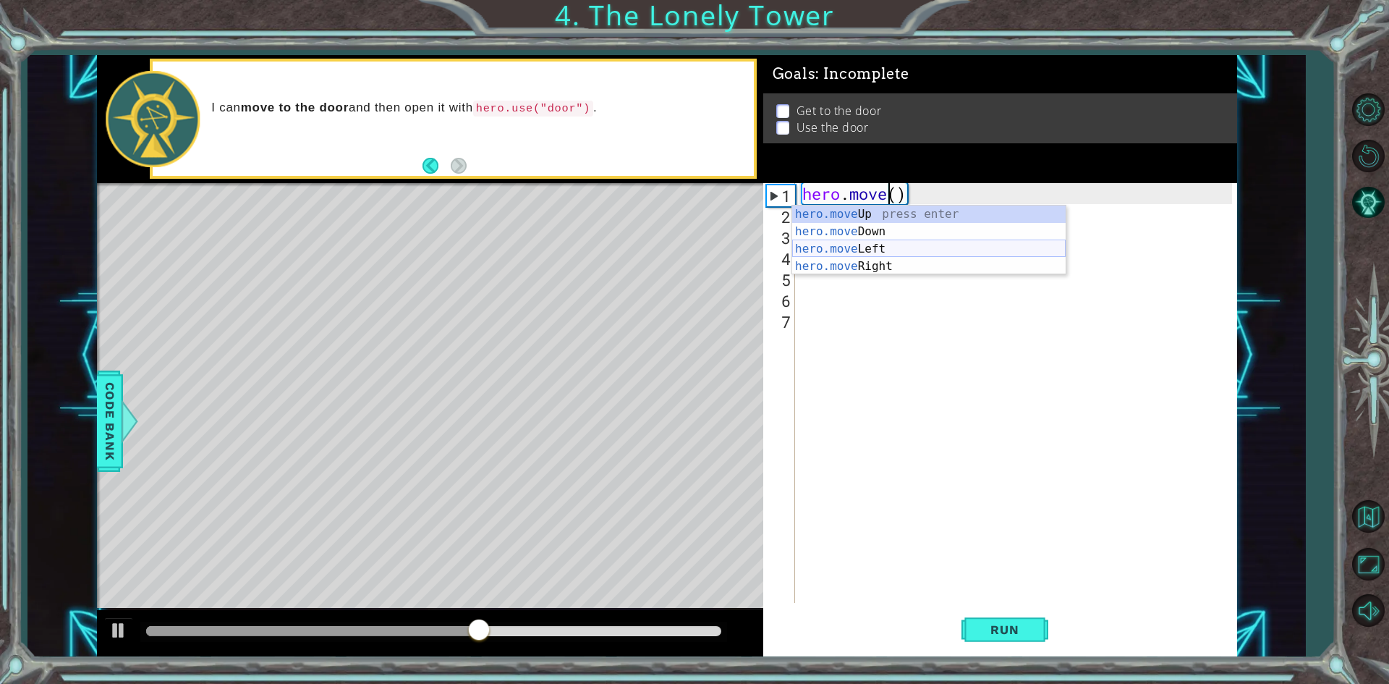
click at [877, 243] on div "hero.move Up press enter hero.move Down press enter hero.move Left press enter …" at bounding box center [928, 257] width 273 height 104
type textarea "hero.moveLeft"
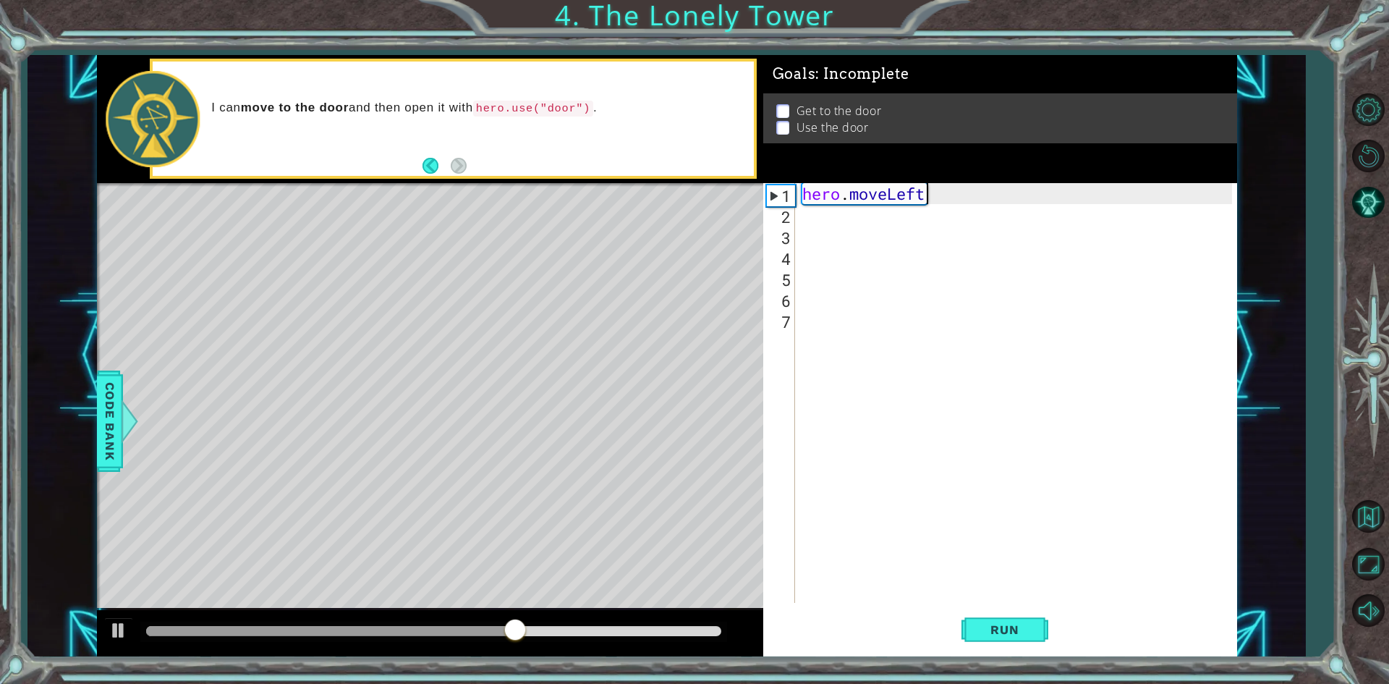
click at [809, 214] on div "hero . moveLeft" at bounding box center [1019, 414] width 440 height 462
click at [991, 631] on span "Run" at bounding box center [1004, 629] width 57 height 14
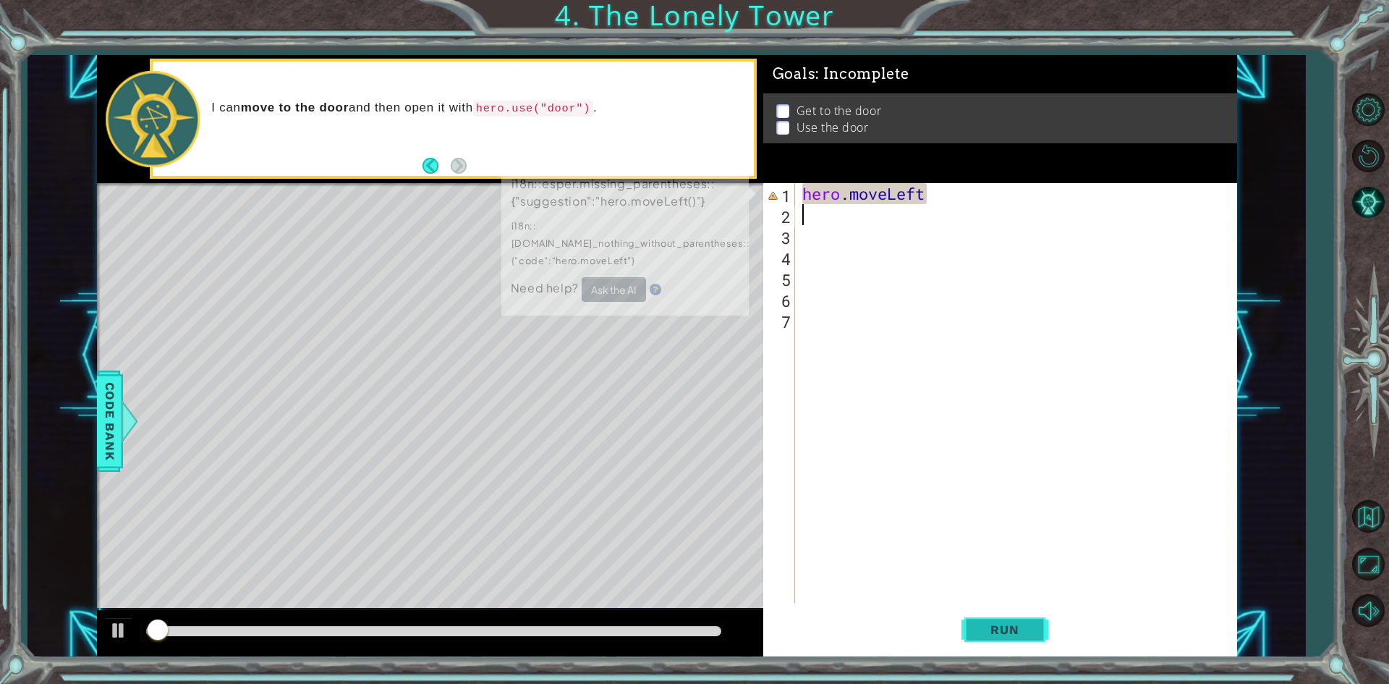
click at [993, 627] on span "Run" at bounding box center [1004, 629] width 57 height 14
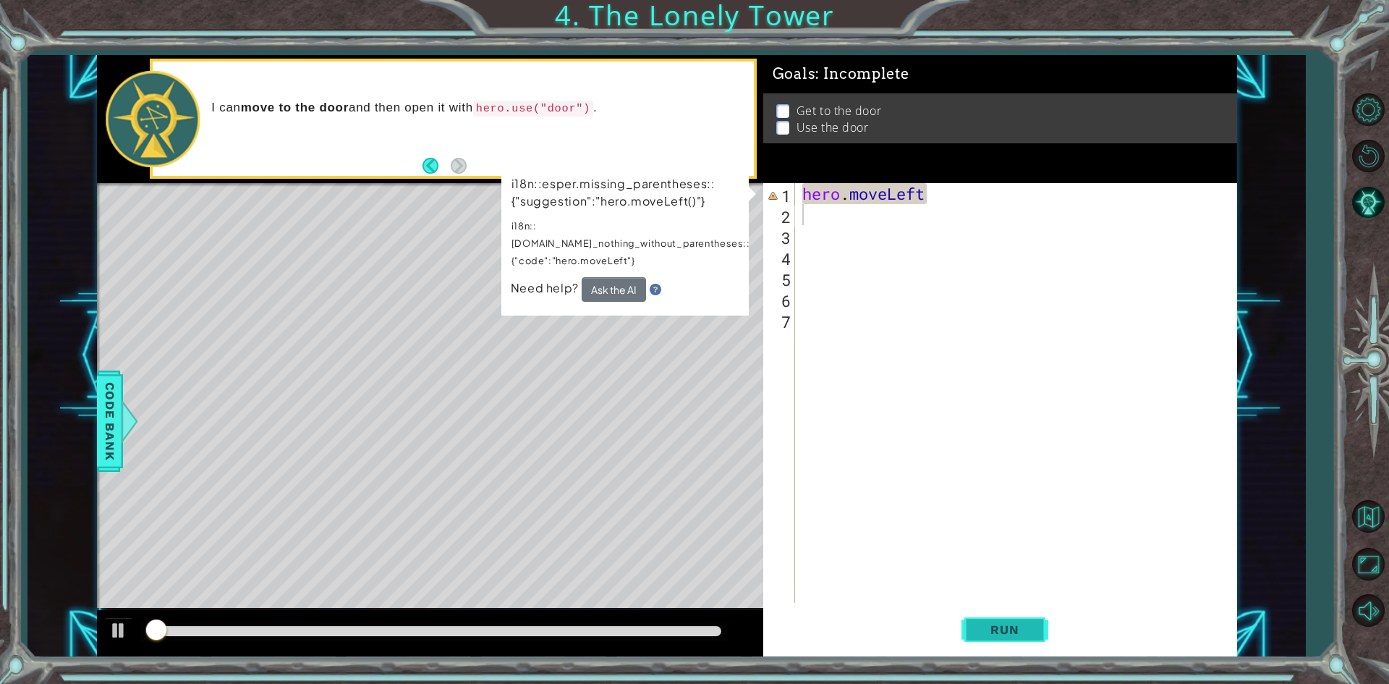
click at [993, 627] on span "Run" at bounding box center [1004, 629] width 57 height 14
click at [822, 226] on div "hero . moveLeft" at bounding box center [1019, 414] width 440 height 462
click at [903, 226] on div "hero . moveLeft" at bounding box center [1019, 414] width 440 height 462
click at [796, 214] on div "1 2 3 4 5 6 7 hero . moveLeft ההההההההההההההההההההההההההההההההההההההההההההההההה…" at bounding box center [997, 393] width 469 height 420
click at [805, 215] on div "hero . moveLeft" at bounding box center [1019, 414] width 440 height 462
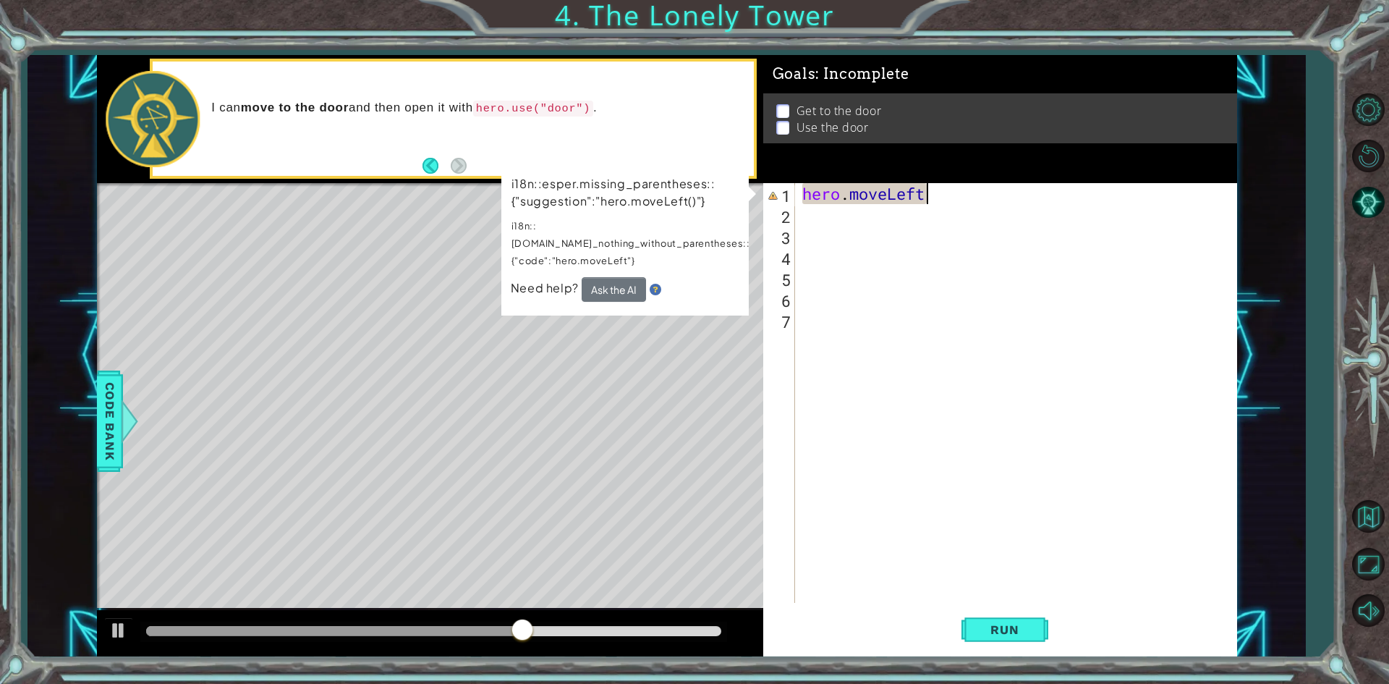
click at [953, 195] on div "hero . moveLeft" at bounding box center [1019, 414] width 440 height 462
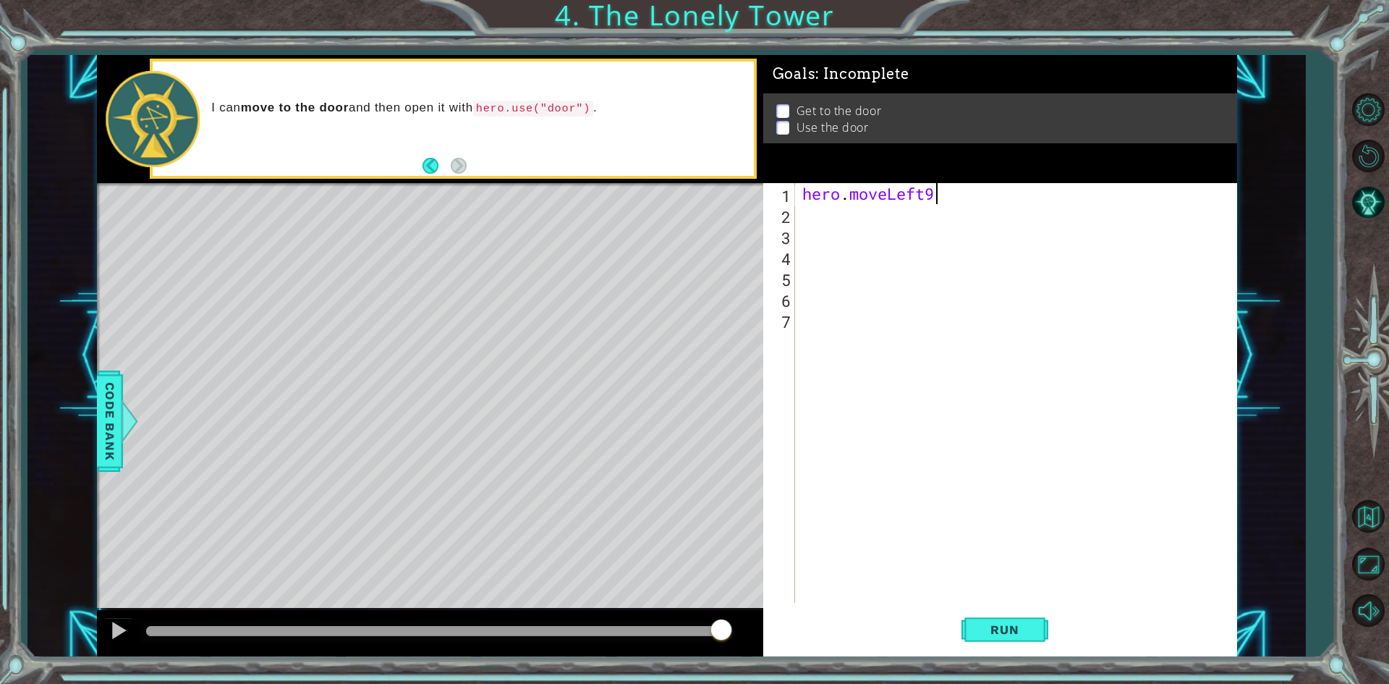
scroll to position [0, 5]
type textarea "hero.moveLeft()"
click at [847, 226] on div "hero . moveLeft ( )" at bounding box center [1019, 414] width 440 height 462
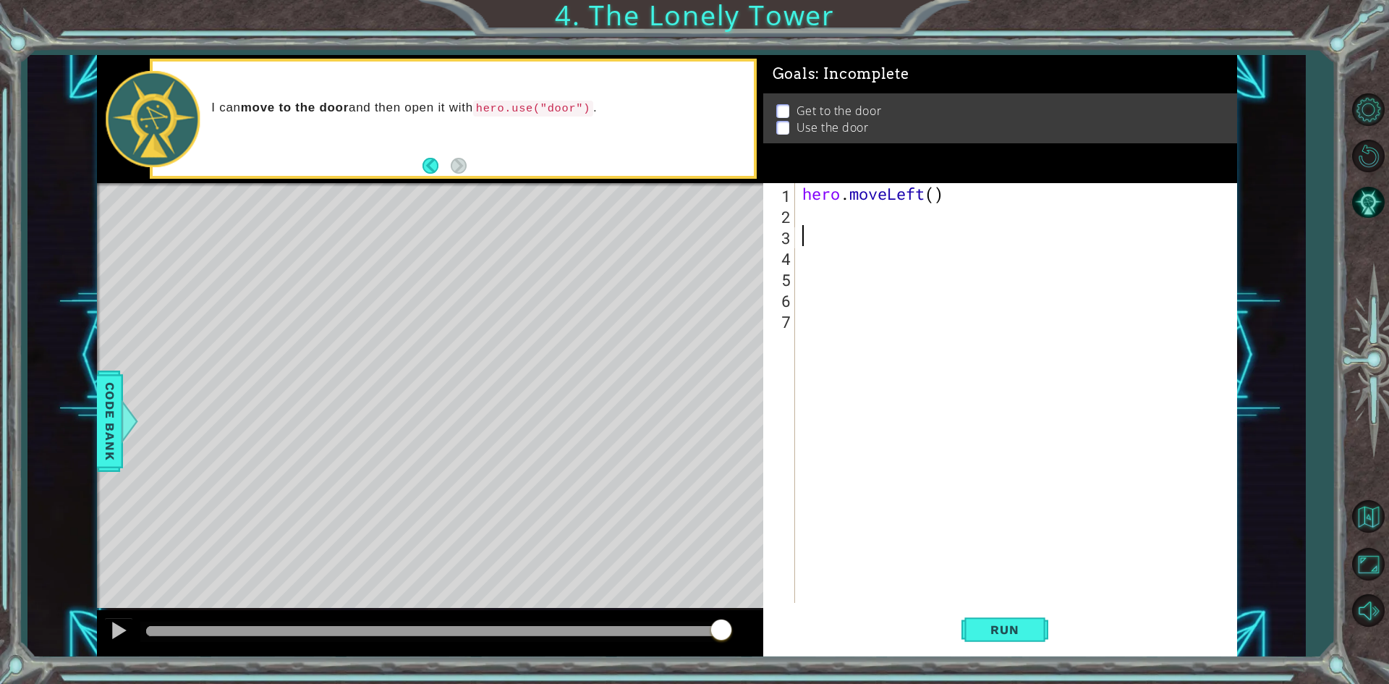
click at [846, 226] on div "hero . moveLeft ( )" at bounding box center [1019, 414] width 440 height 462
click at [833, 220] on div "hero . moveLeft ( )" at bounding box center [1019, 414] width 440 height 462
type textarea "h"
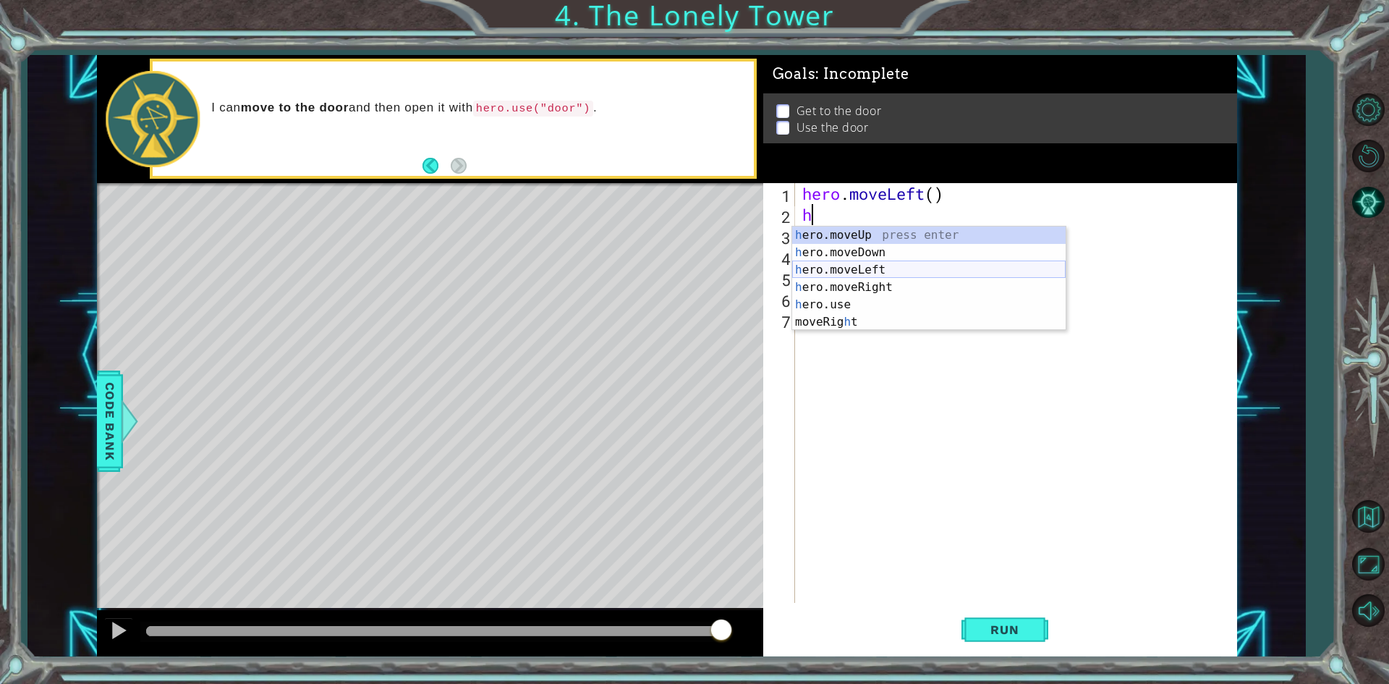
click at [870, 271] on div "h ero.moveUp press enter h ero.moveDown press enter h ero.moveLeft press enter …" at bounding box center [928, 295] width 273 height 139
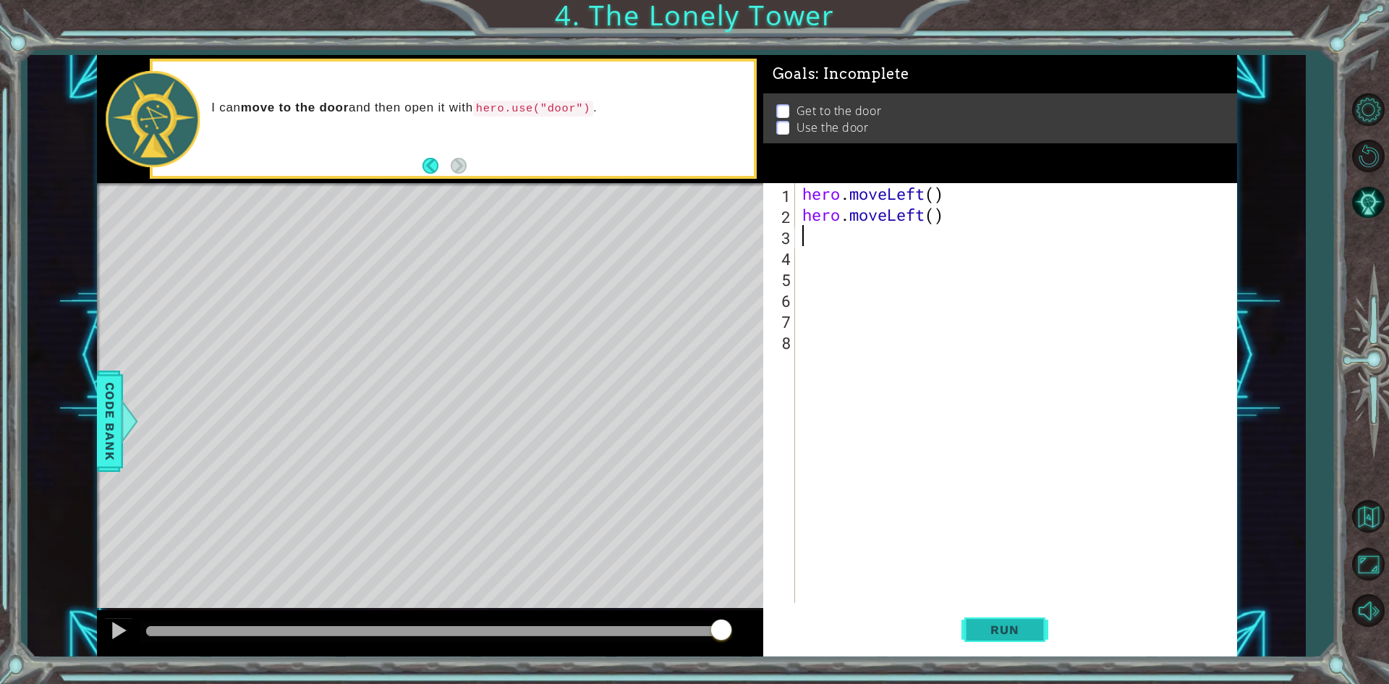
click at [980, 619] on button "Run" at bounding box center [1004, 629] width 87 height 47
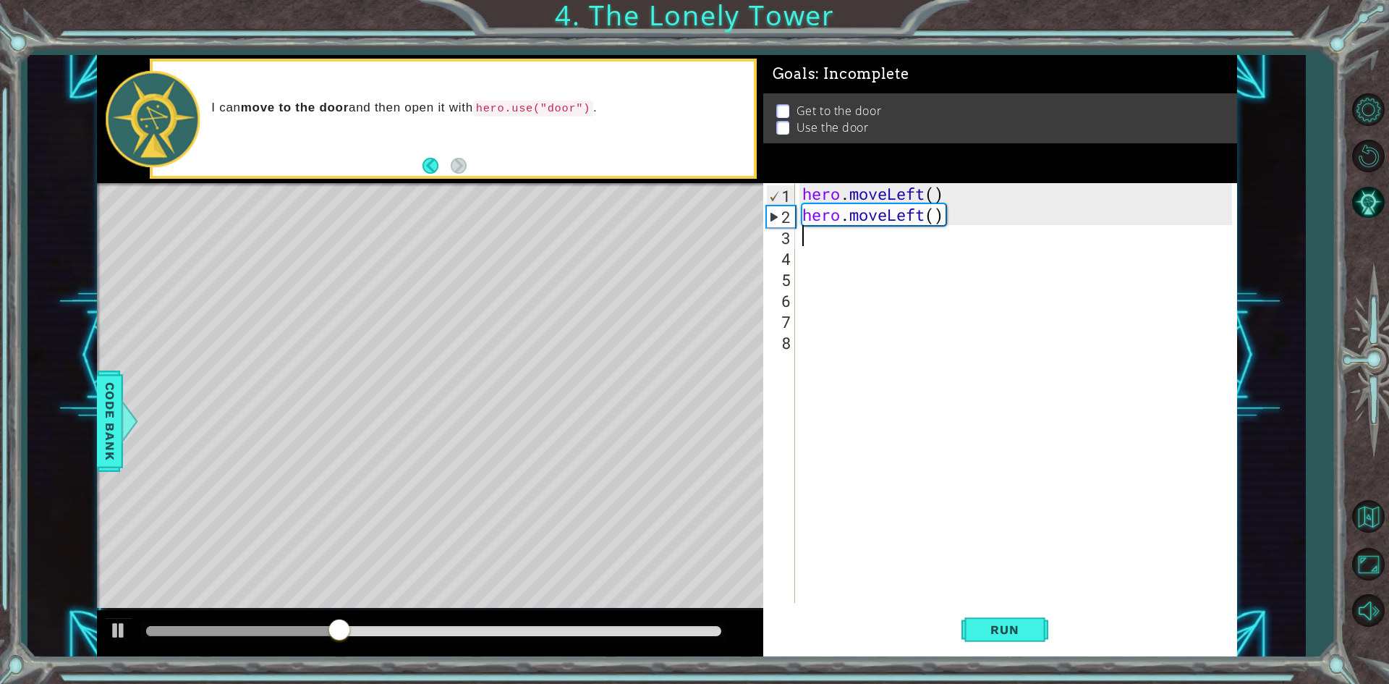
type textarea "h"
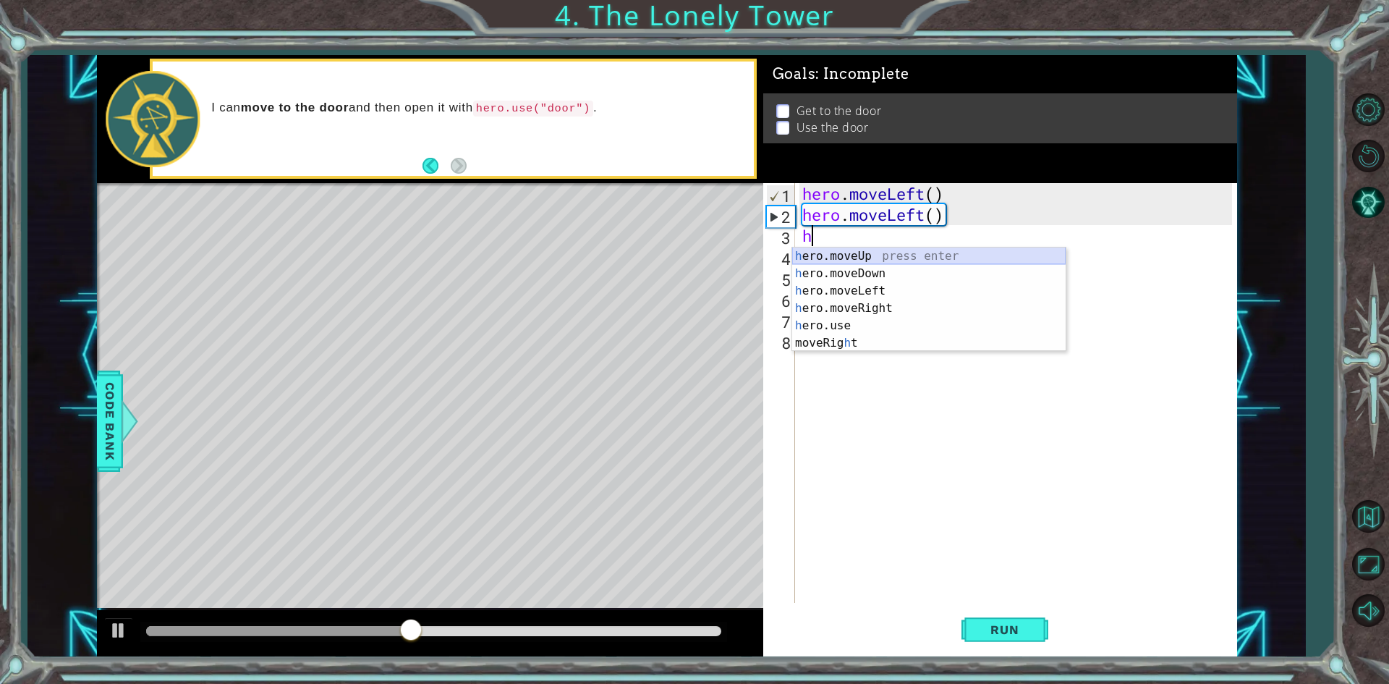
click at [863, 255] on div "h ero.moveUp press enter h ero.moveDown press enter h ero.moveLeft press enter …" at bounding box center [928, 316] width 273 height 139
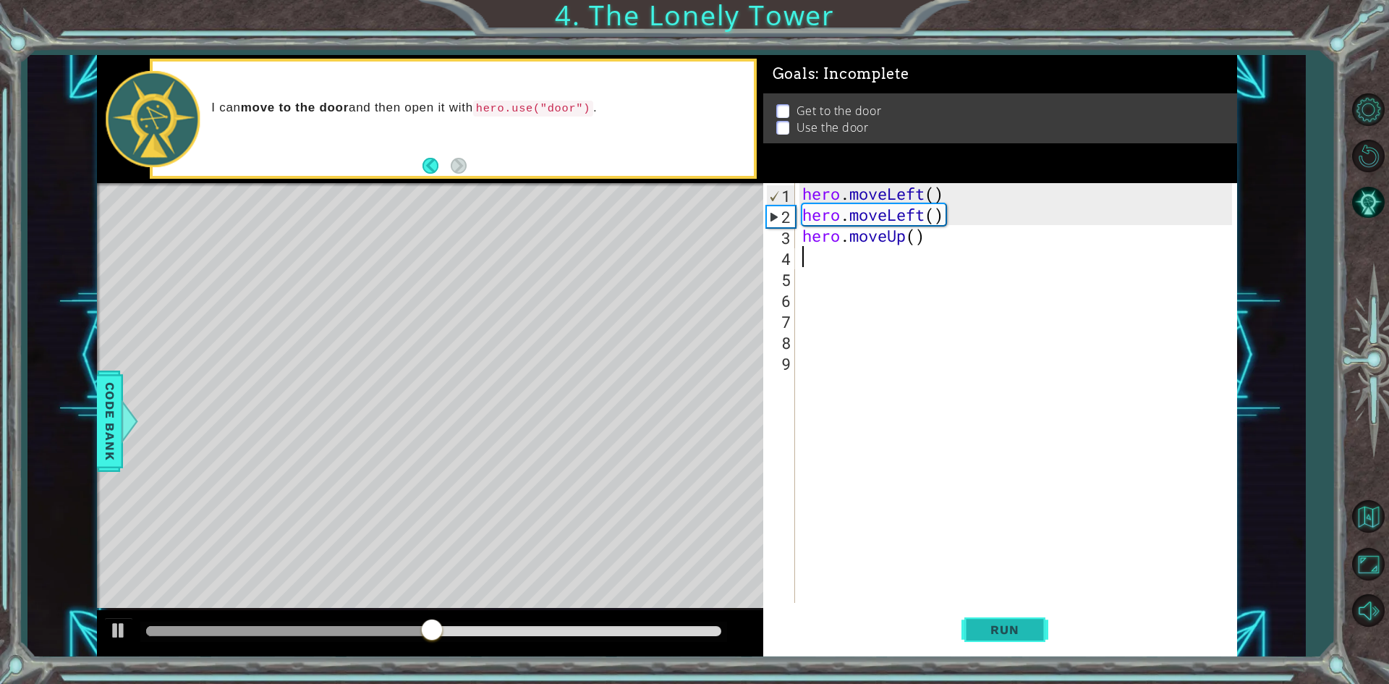
click at [994, 637] on button "Run" at bounding box center [1004, 629] width 87 height 47
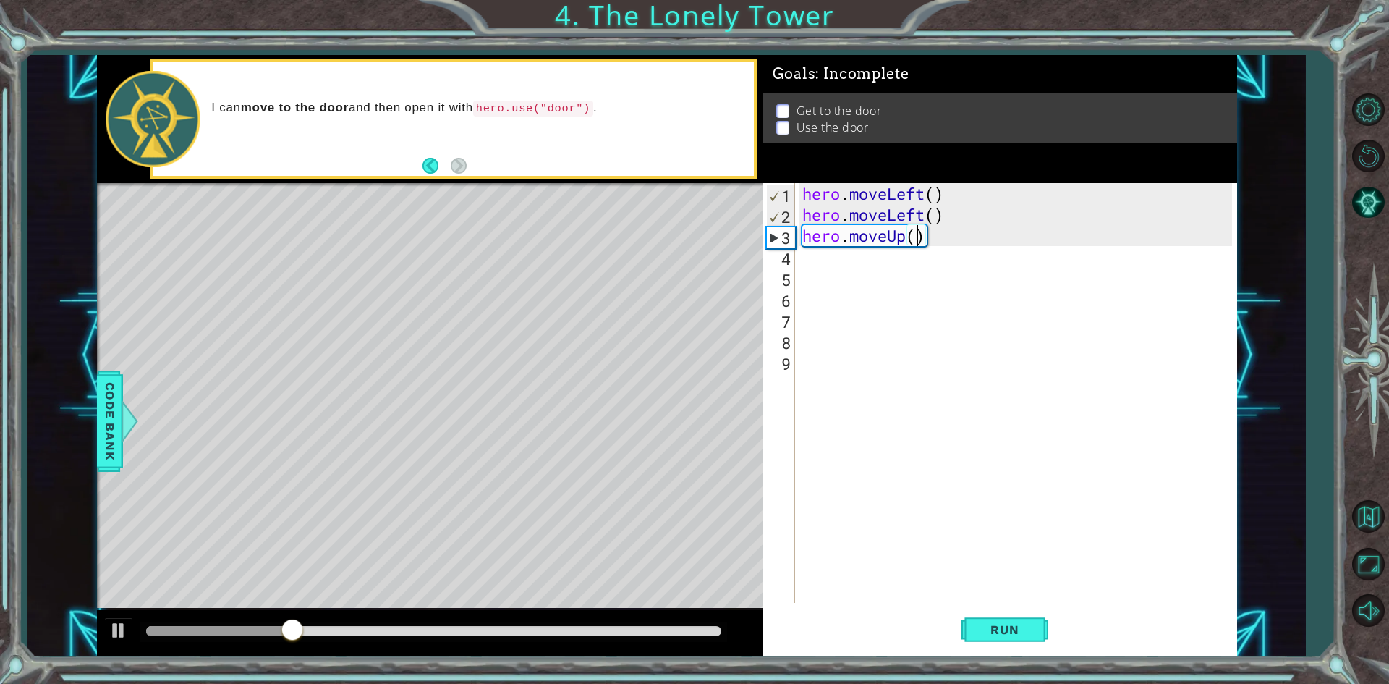
click at [917, 235] on div "hero . moveLeft ( ) hero . moveLeft ( ) hero . moveUp ( )" at bounding box center [1019, 414] width 440 height 462
type textarea "hero.moveUp(2)"
click at [818, 263] on div "hero . moveLeft ( ) hero . moveLeft ( ) hero . moveUp ( 2 )" at bounding box center [1019, 414] width 440 height 462
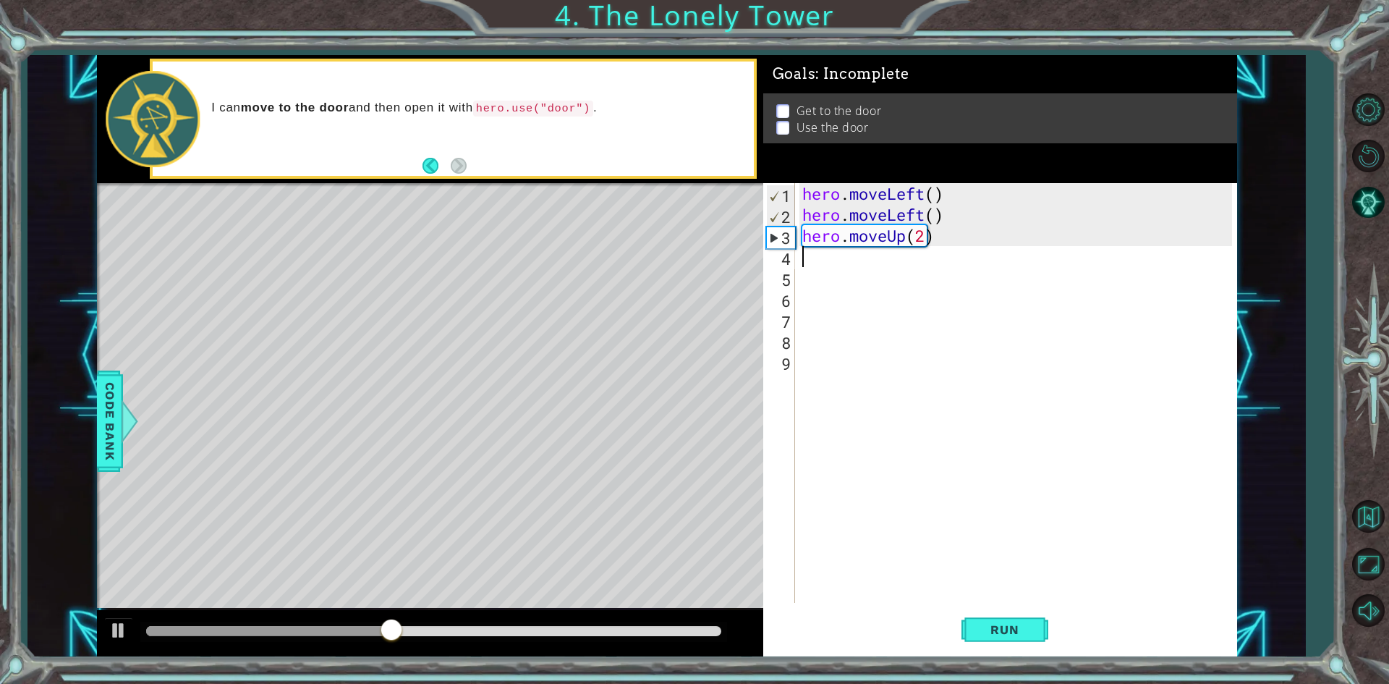
type textarea "h"
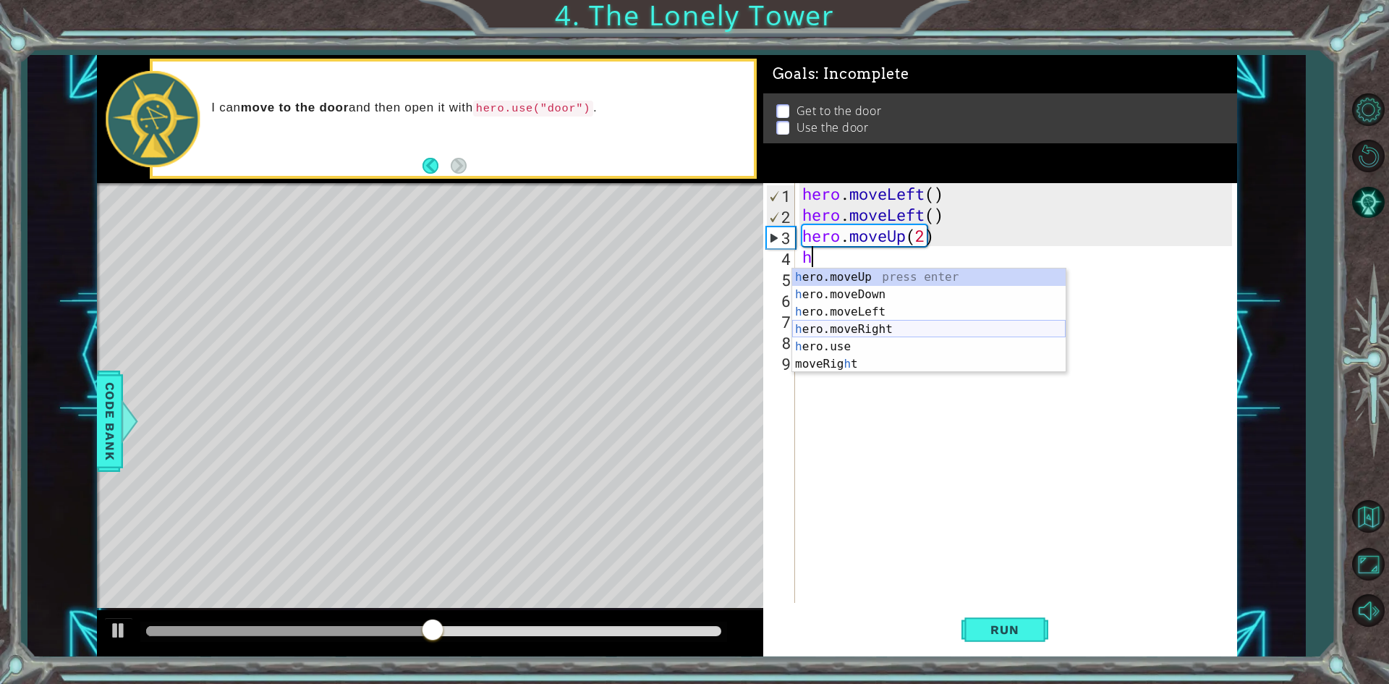
click at [886, 326] on div "h ero.moveUp press enter h ero.moveDown press enter h ero.moveLeft press enter …" at bounding box center [928, 337] width 273 height 139
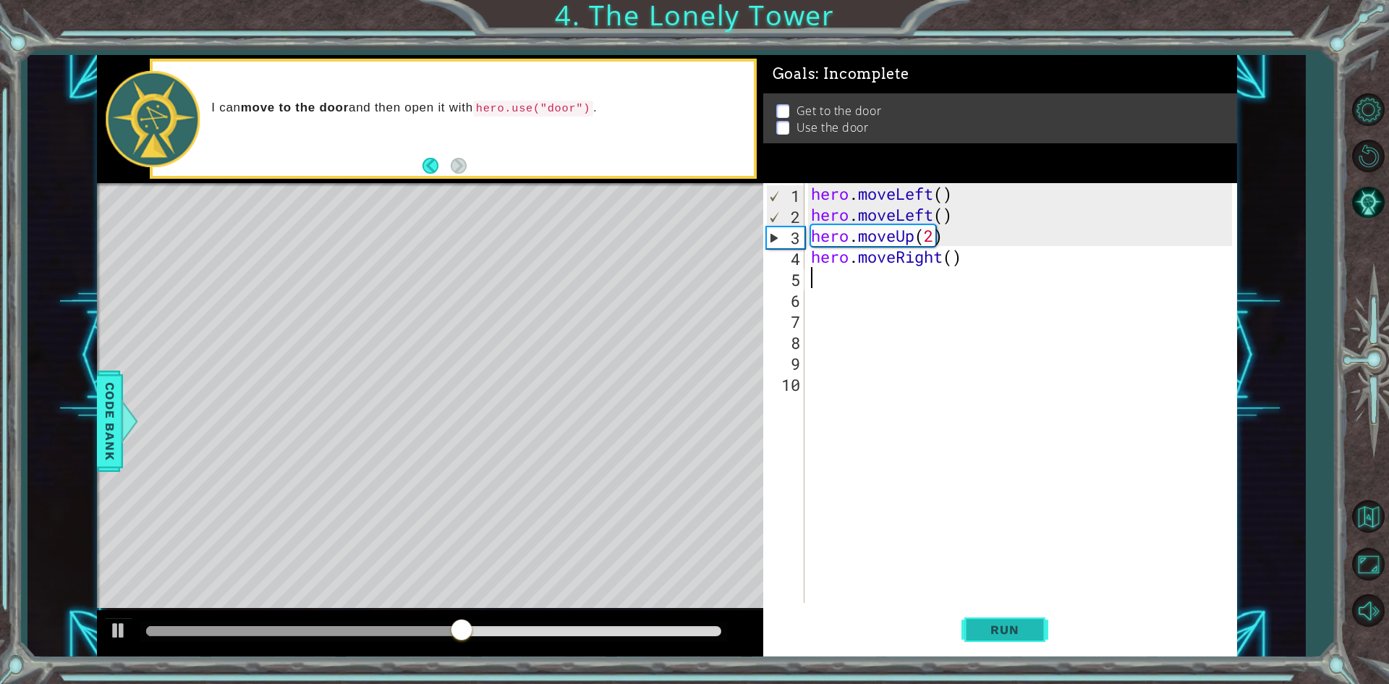
click at [1009, 642] on button "Run" at bounding box center [1004, 629] width 87 height 47
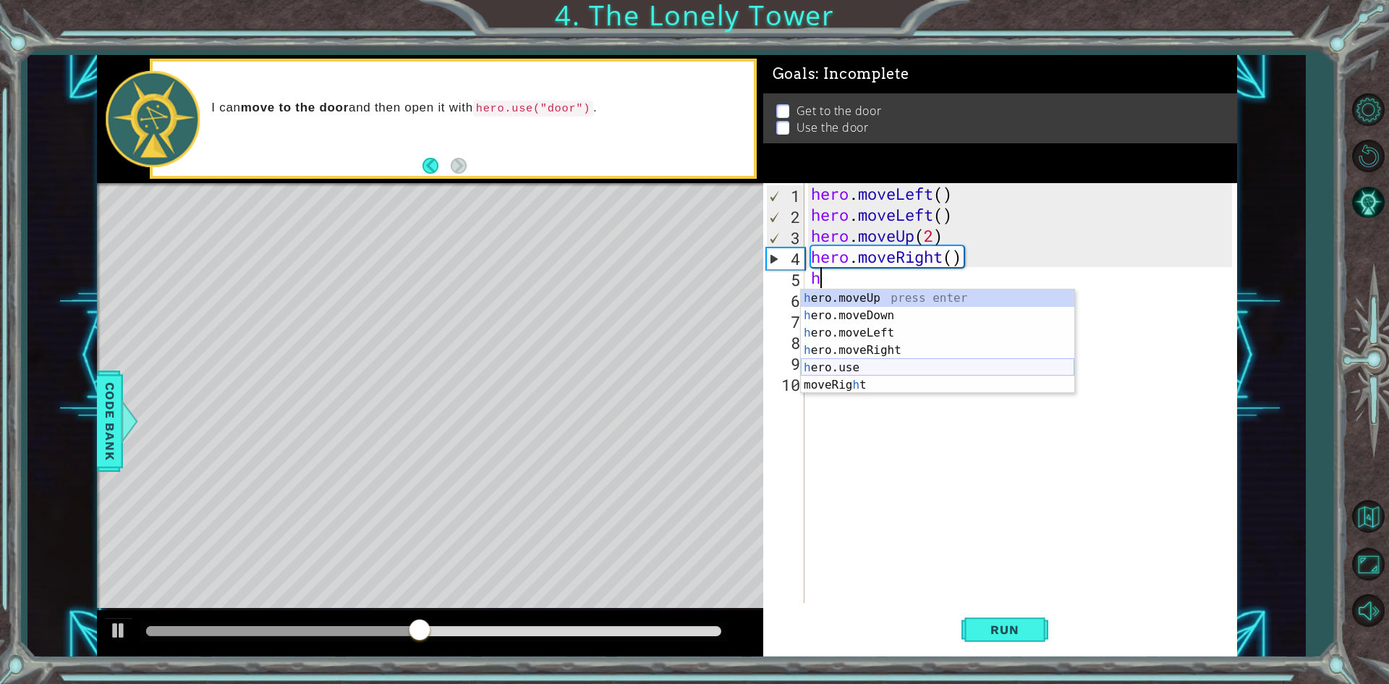
type textarea "he"
click at [898, 292] on div "he ro.moveUp press enter he ro.moveDown press enter he ro.moveLeft press enter …" at bounding box center [937, 350] width 273 height 122
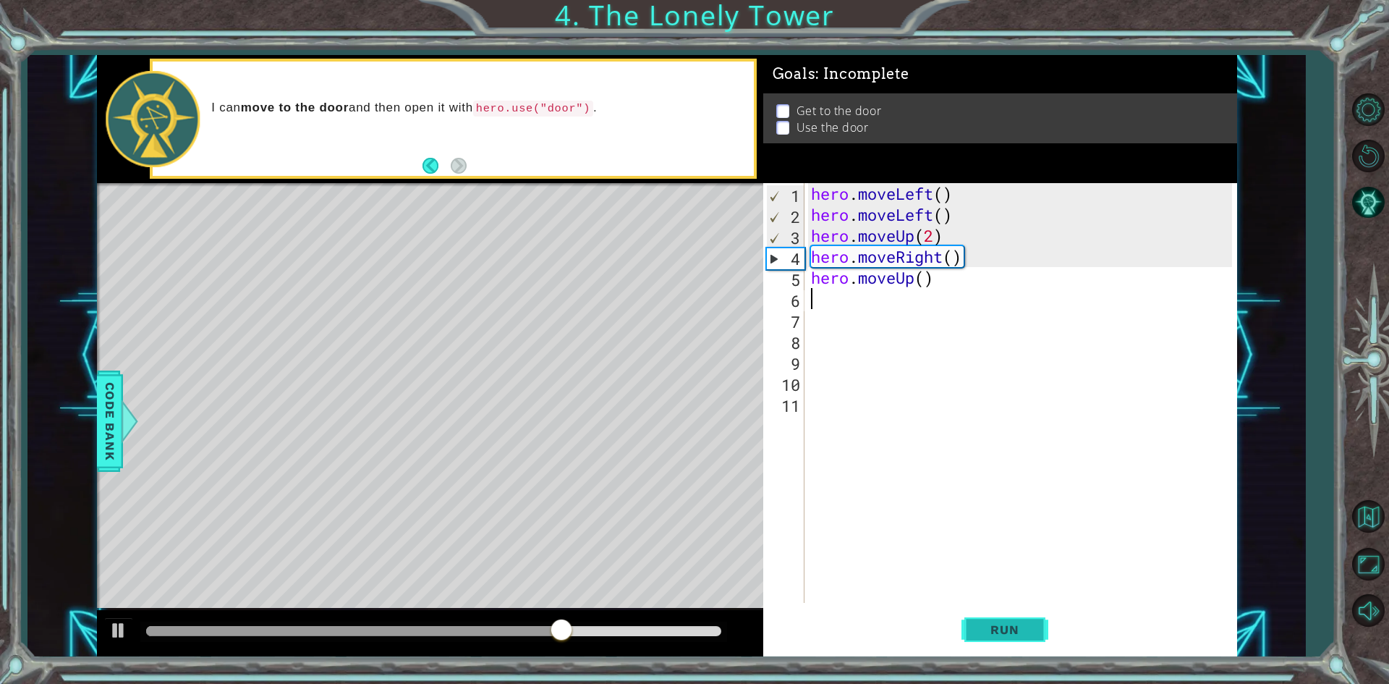
click at [1019, 620] on button "Run" at bounding box center [1004, 629] width 87 height 47
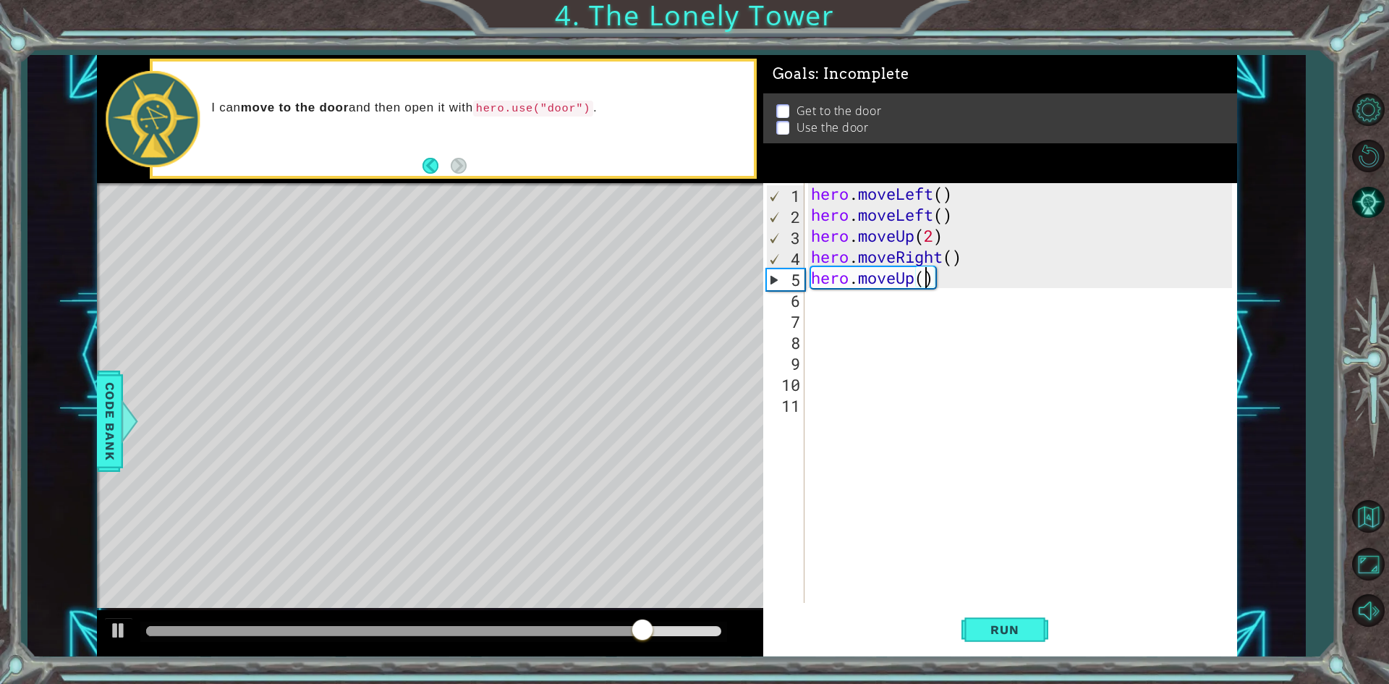
click at [927, 281] on div "hero . moveLeft ( ) hero . moveLeft ( ) hero . moveUp ( 2 ) hero . moveRight ( …" at bounding box center [1023, 414] width 431 height 462
click at [1026, 636] on span "Run" at bounding box center [1004, 629] width 57 height 14
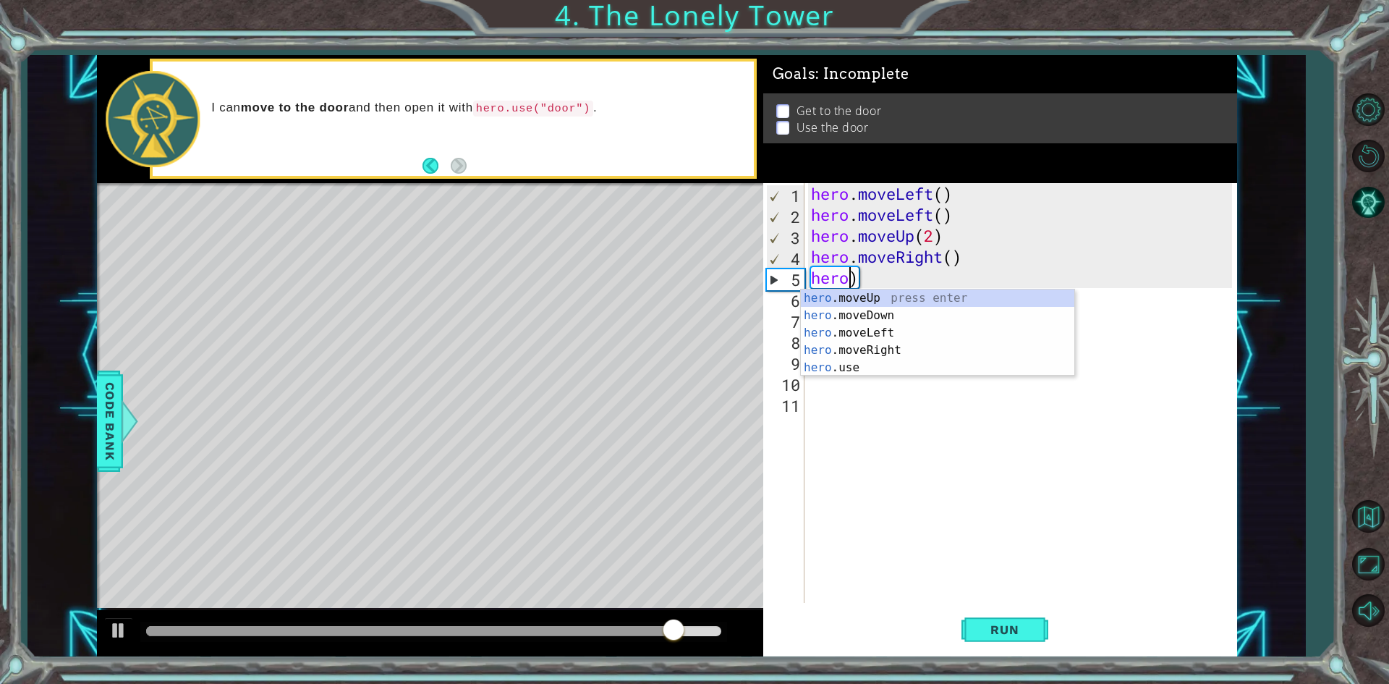
scroll to position [0, 0]
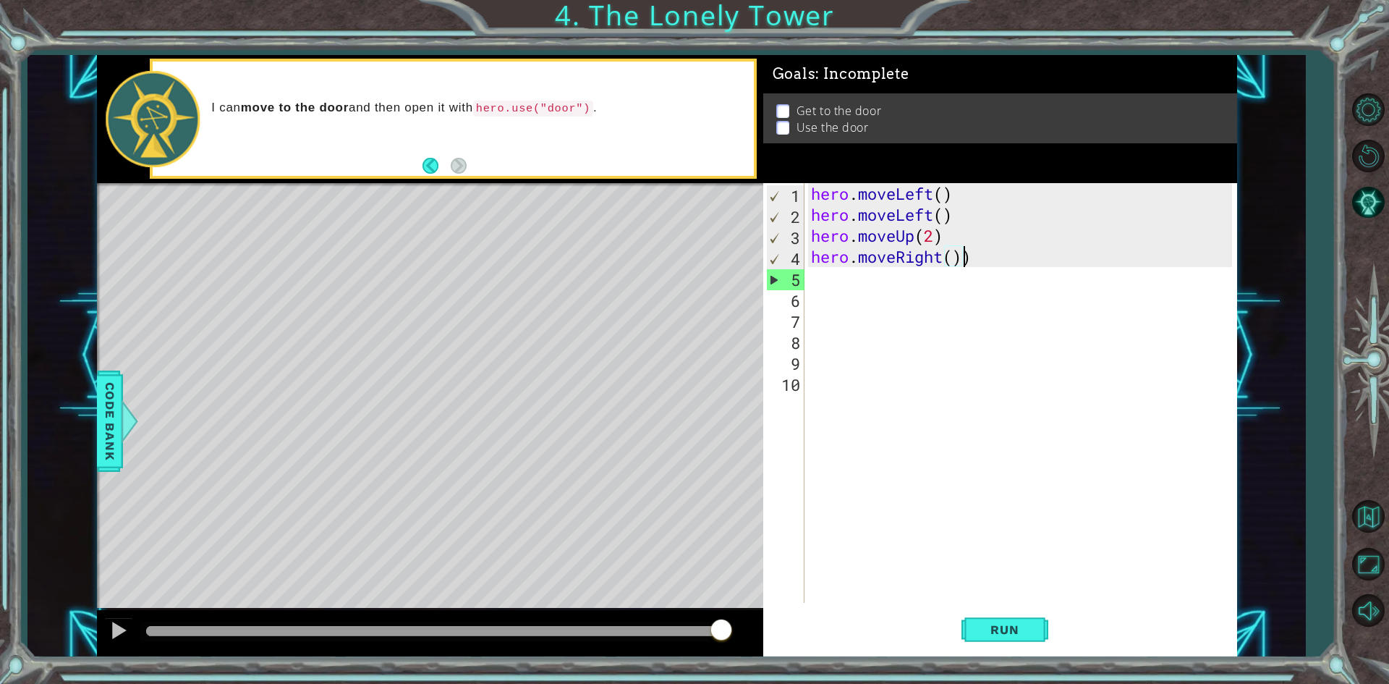
click at [980, 264] on div "hero . moveLeft ( ) hero . moveLeft ( ) hero . moveUp ( 2 ) hero . moveRight ( …" at bounding box center [1023, 414] width 431 height 462
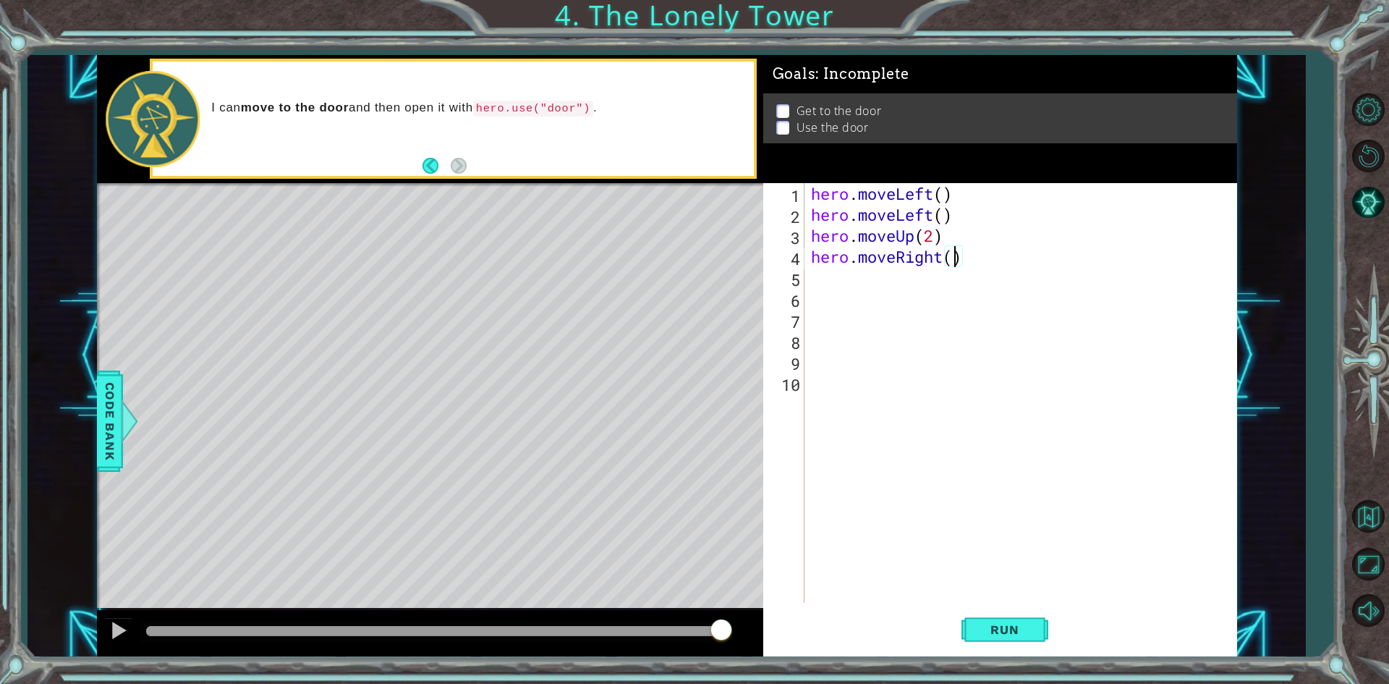
click at [958, 260] on div "hero . moveLeft ( ) hero . moveLeft ( ) hero . moveUp ( 2 ) hero . moveRight ( )" at bounding box center [1023, 414] width 431 height 462
type textarea "hero.moveRight(2)"
click at [1035, 636] on button "Run" at bounding box center [1004, 629] width 87 height 47
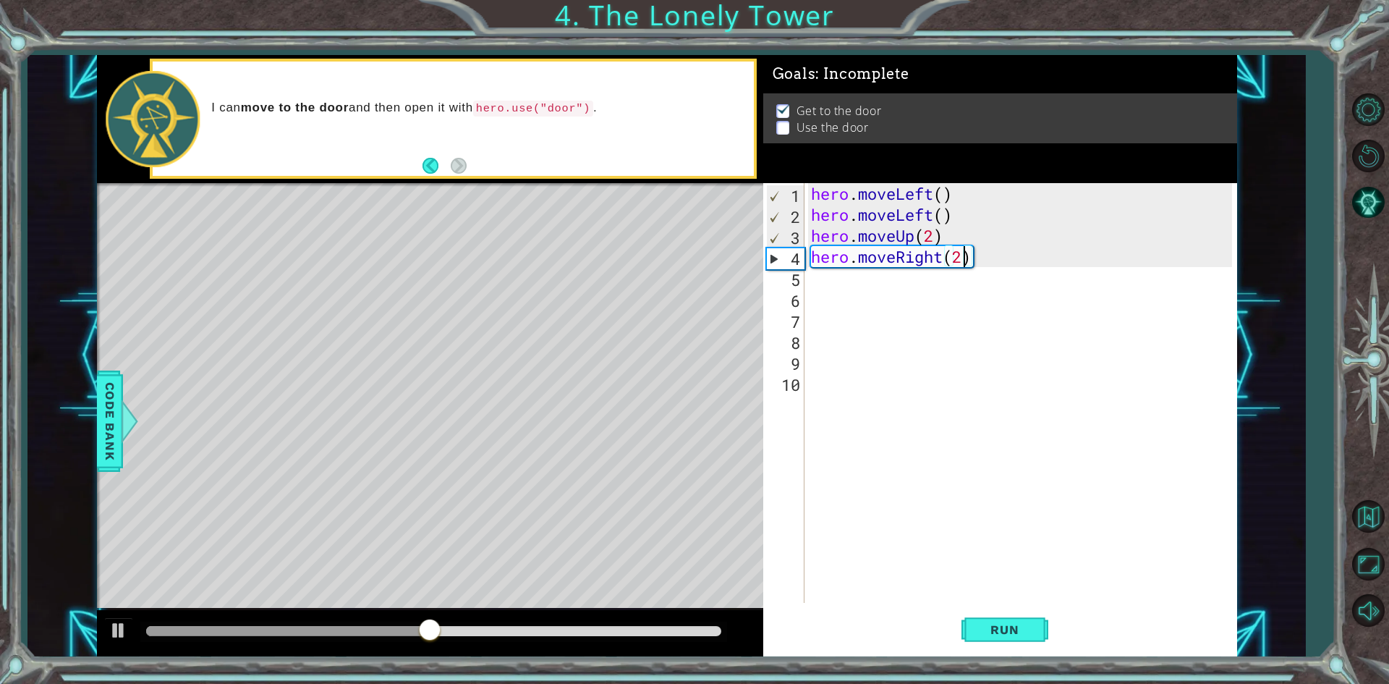
click at [1030, 655] on div "hero.moveRight(2) 1 2 3 4 5 6 7 8 9 10 hero . moveLeft ( ) hero . moveLeft ( ) …" at bounding box center [1000, 419] width 474 height 473
click at [1030, 648] on button "Run" at bounding box center [1004, 629] width 87 height 47
click at [823, 287] on div "hero . moveLeft ( ) hero . moveLeft ( ) hero . moveUp ( 2 ) hero . moveRight ( …" at bounding box center [1023, 414] width 431 height 462
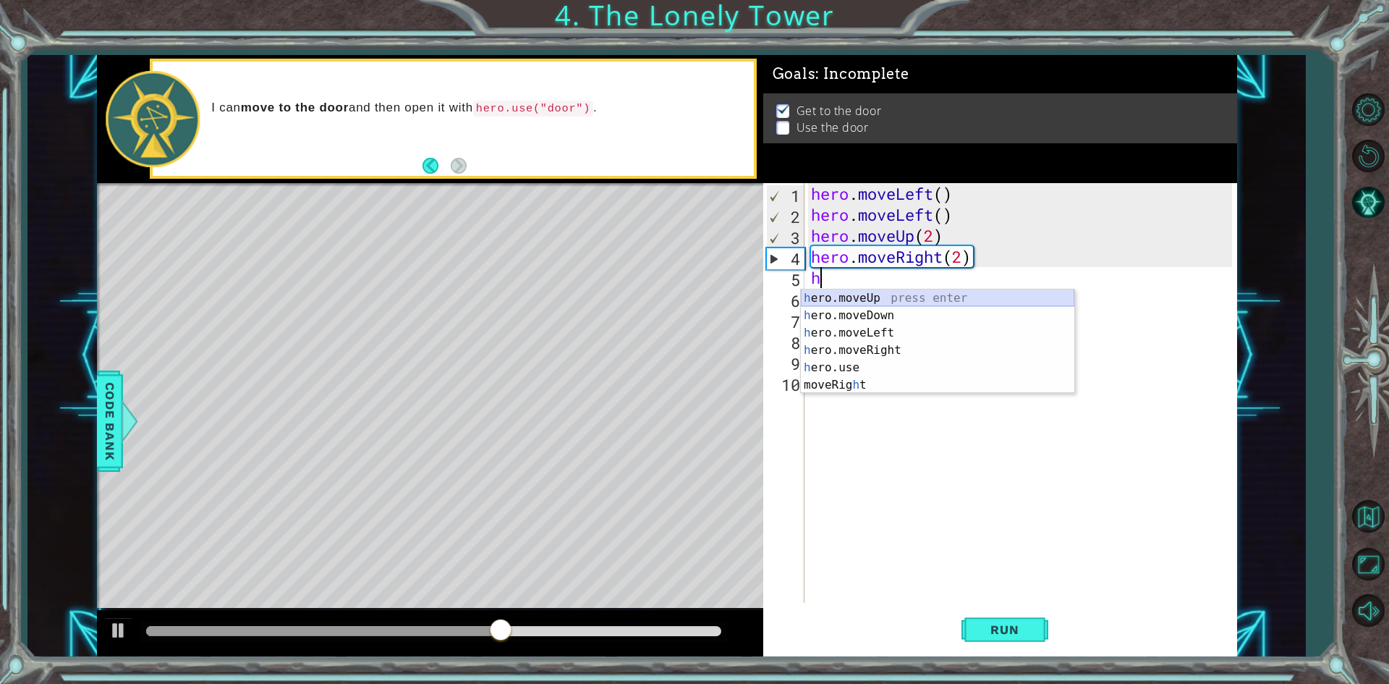
type textarea "he"
click at [859, 296] on div "he ro.moveUp press enter he ro.moveDown press enter he ro.moveLeft press enter …" at bounding box center [937, 350] width 273 height 122
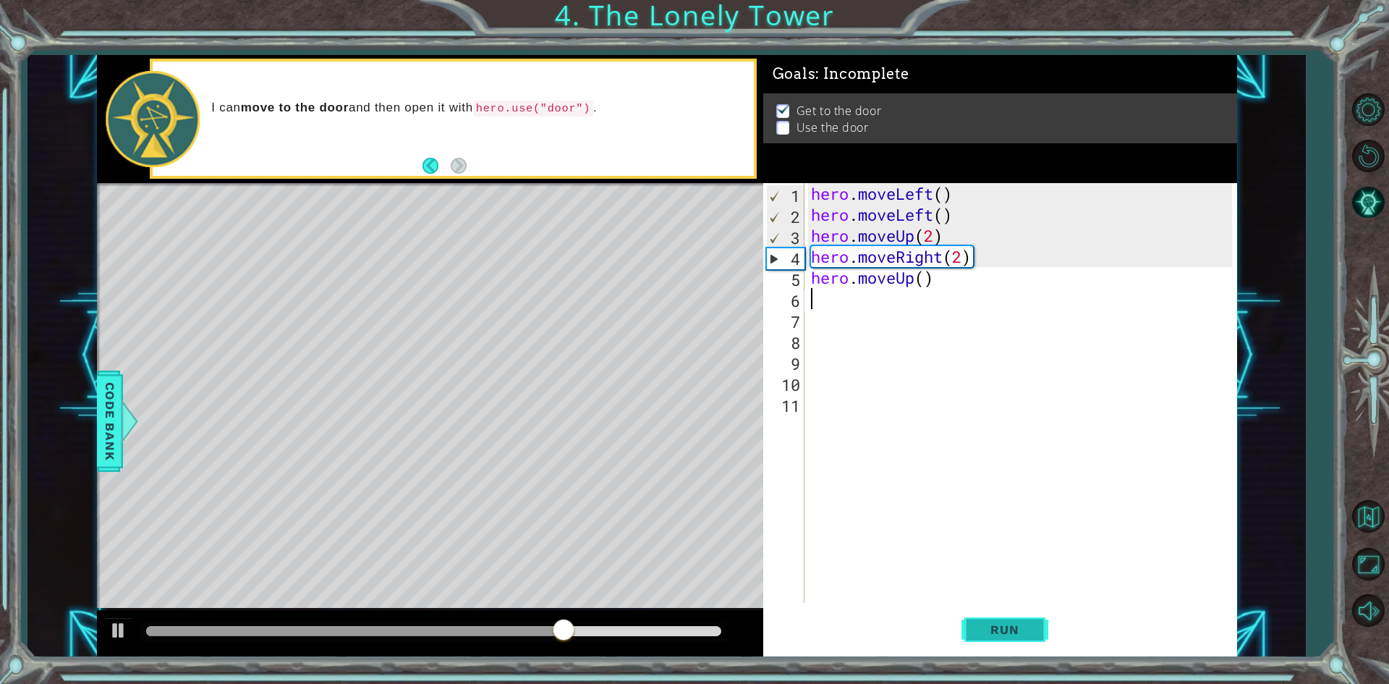
click at [1033, 617] on button "Run" at bounding box center [1004, 629] width 87 height 47
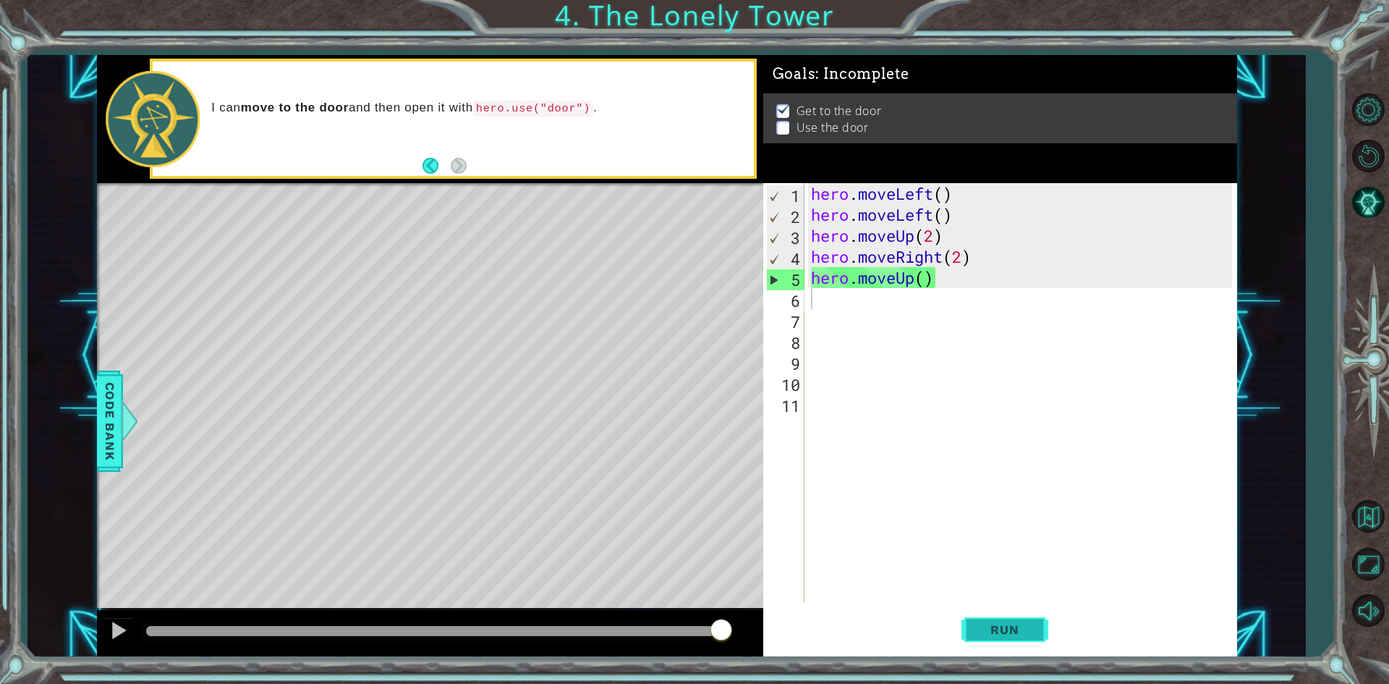
click at [1023, 635] on span "Run" at bounding box center [1004, 629] width 57 height 14
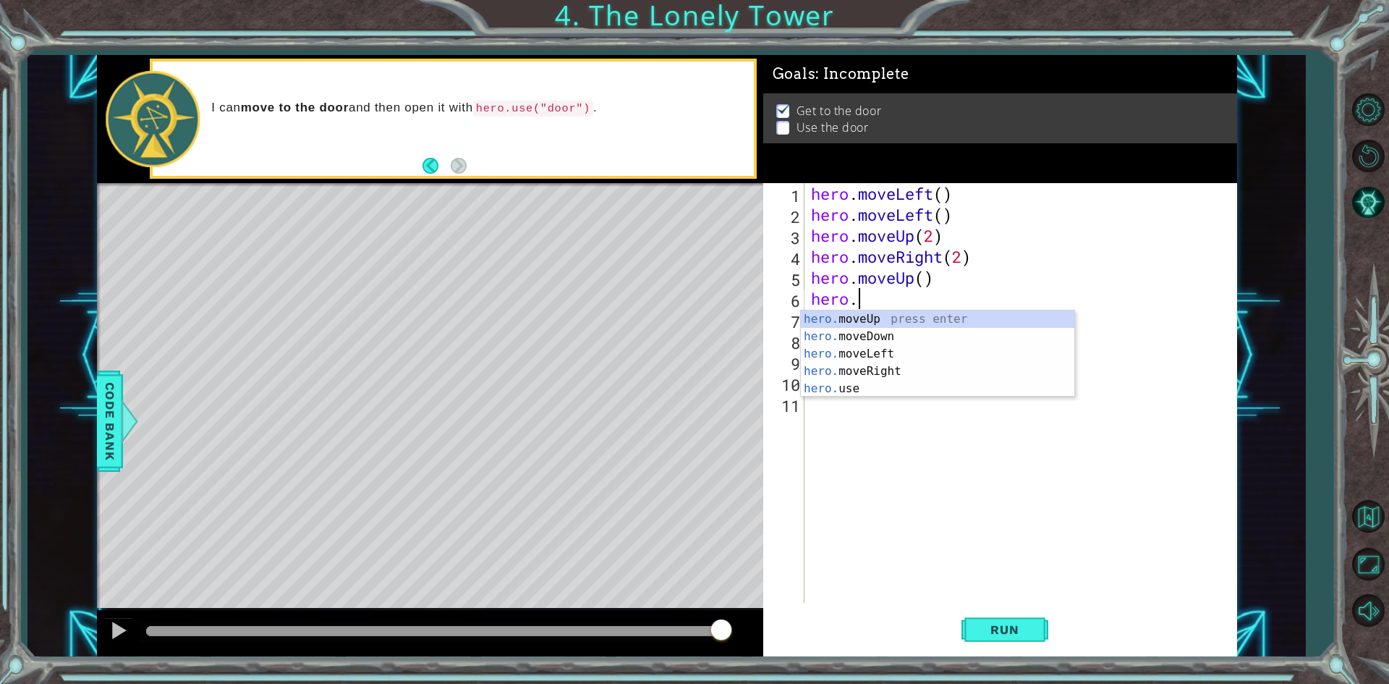
scroll to position [0, 1]
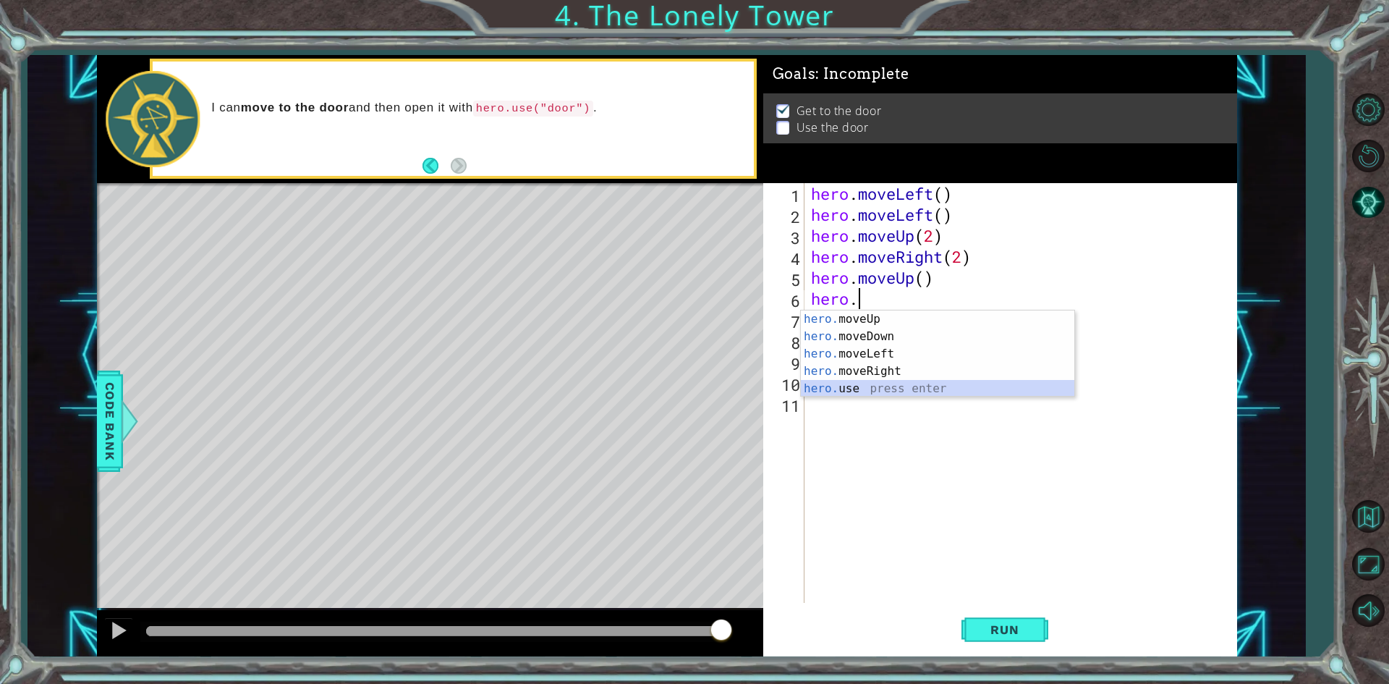
click at [891, 387] on div "hero. moveUp press enter hero. moveDown press enter hero. moveLeft press enter …" at bounding box center [937, 371] width 273 height 122
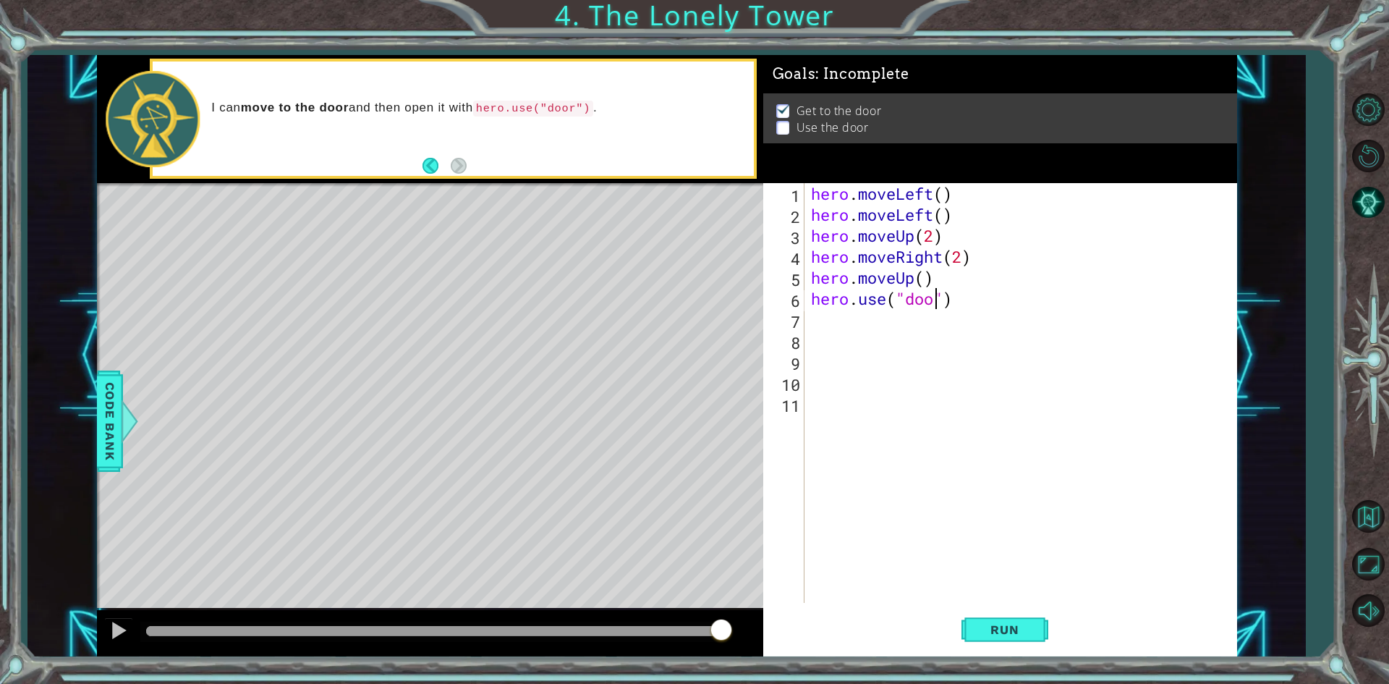
scroll to position [0, 6]
click at [977, 627] on span "Run" at bounding box center [1004, 629] width 57 height 14
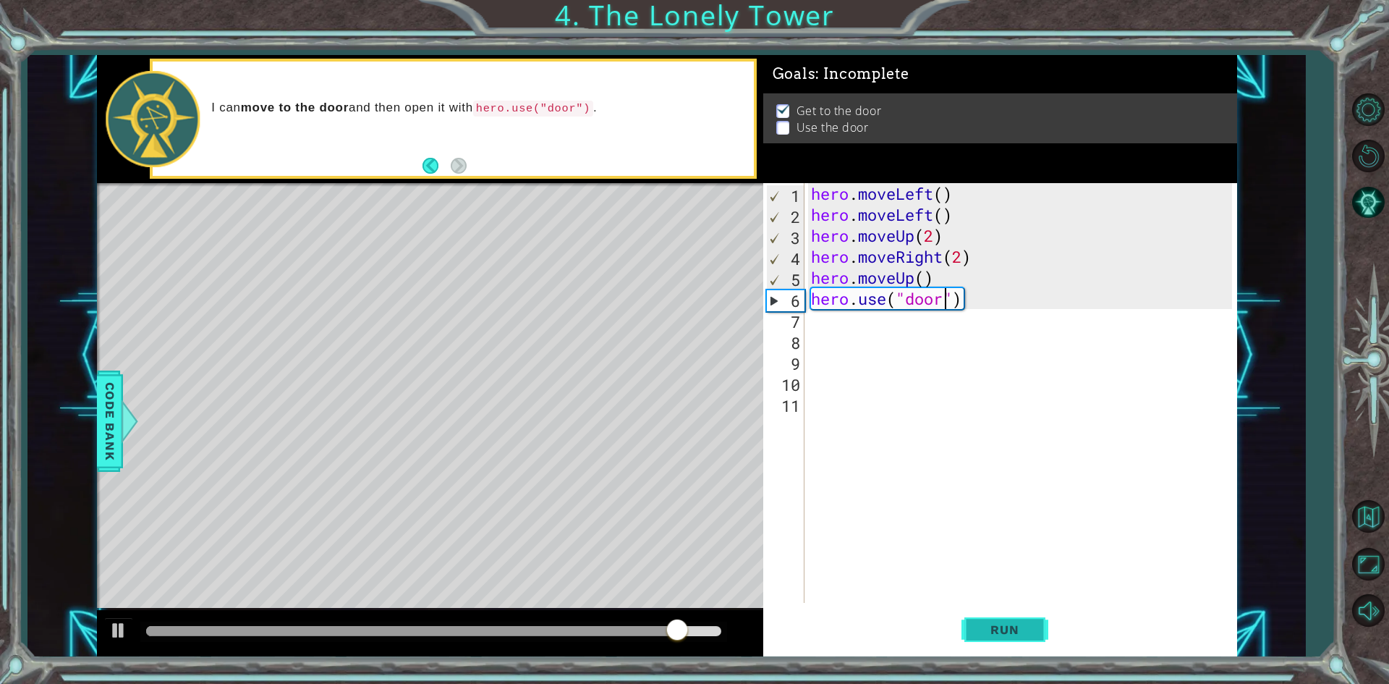
click at [1008, 642] on button "Run" at bounding box center [1004, 629] width 87 height 47
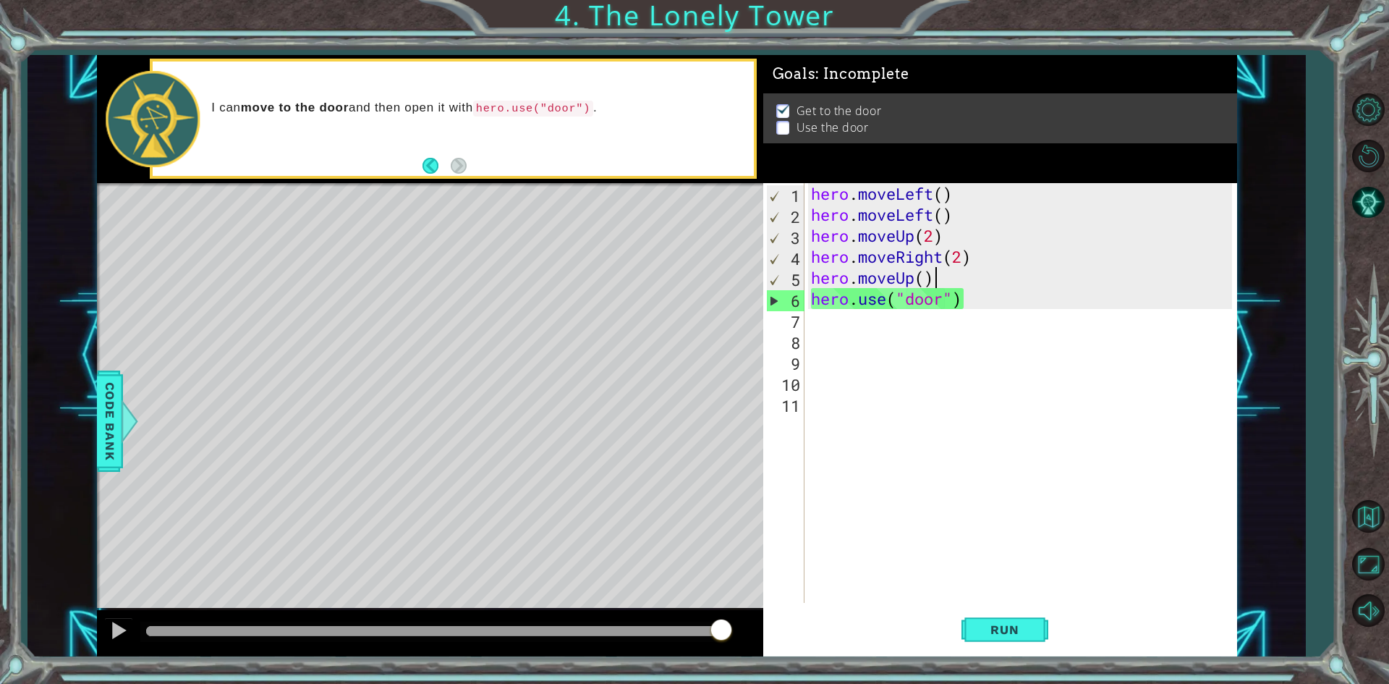
click at [943, 281] on div "hero . moveLeft ( ) hero . moveLeft ( ) hero . moveUp ( 2 ) hero . moveRight ( …" at bounding box center [1023, 414] width 431 height 462
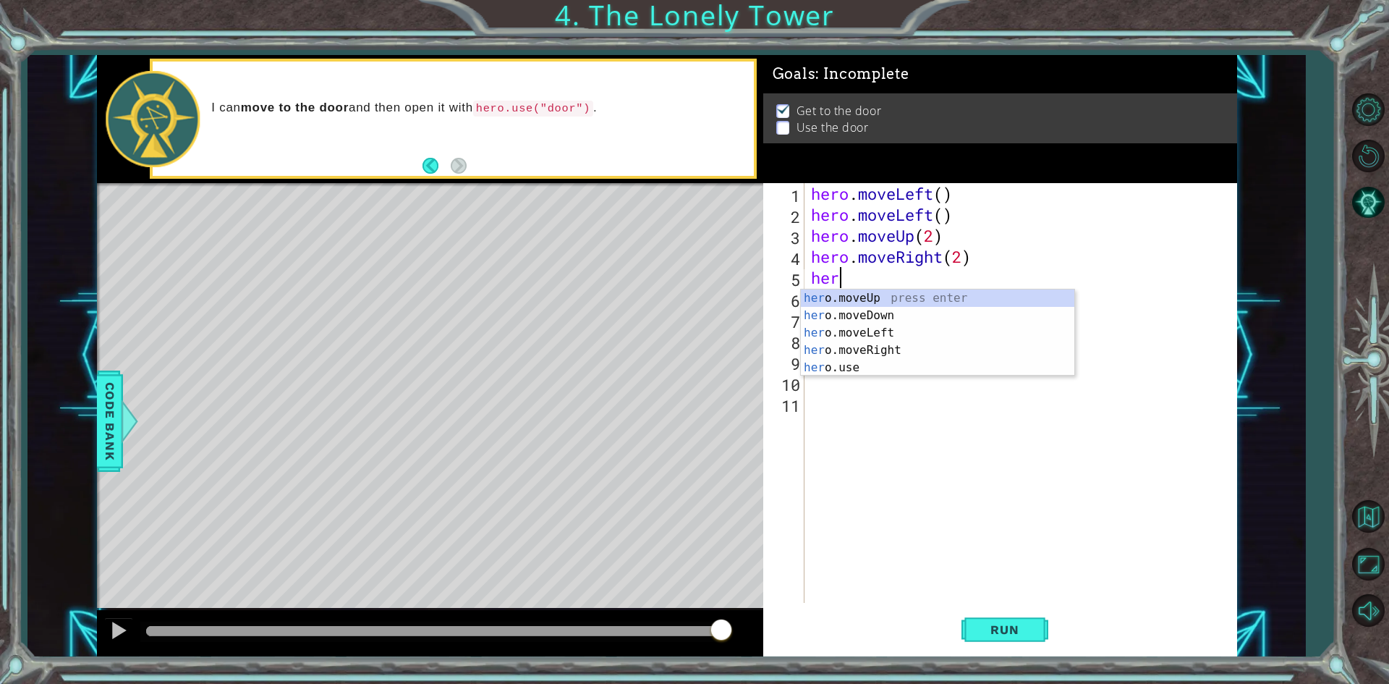
scroll to position [0, 0]
type textarea "h"
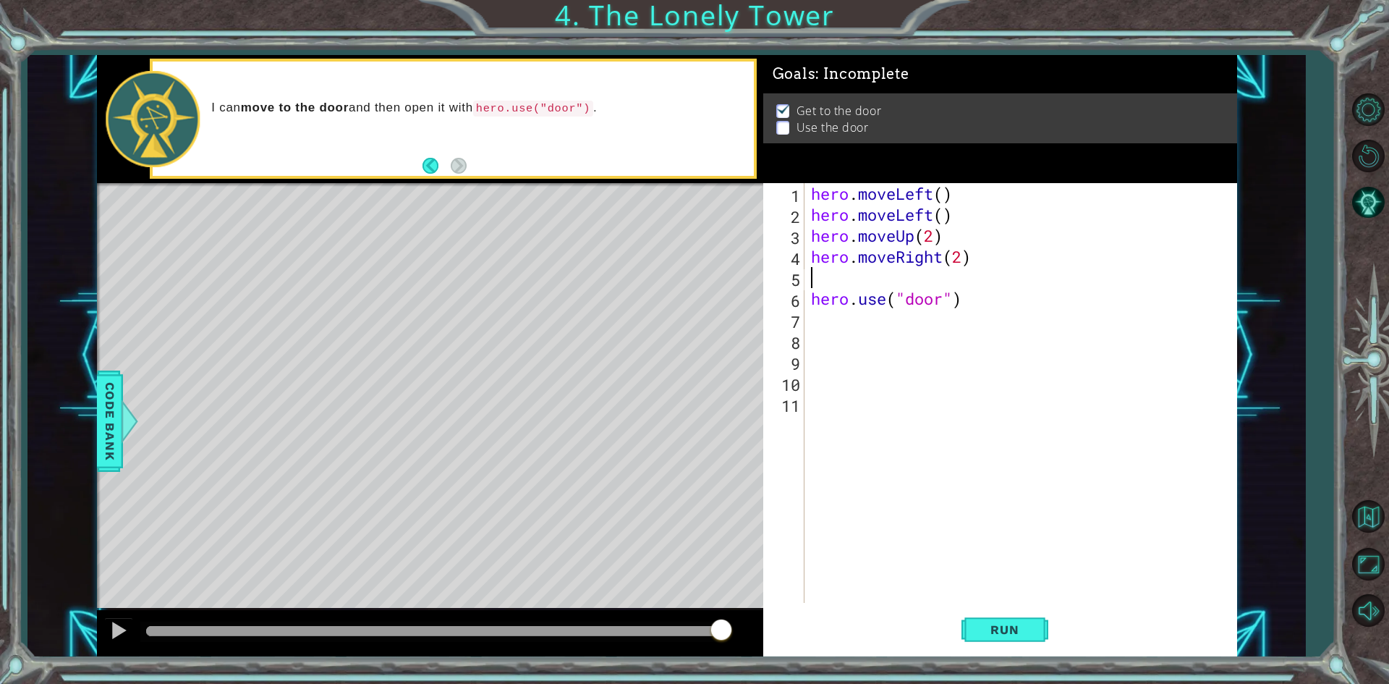
type textarea "hero.moveRight(2)"
click at [995, 634] on span "Run" at bounding box center [1004, 629] width 57 height 14
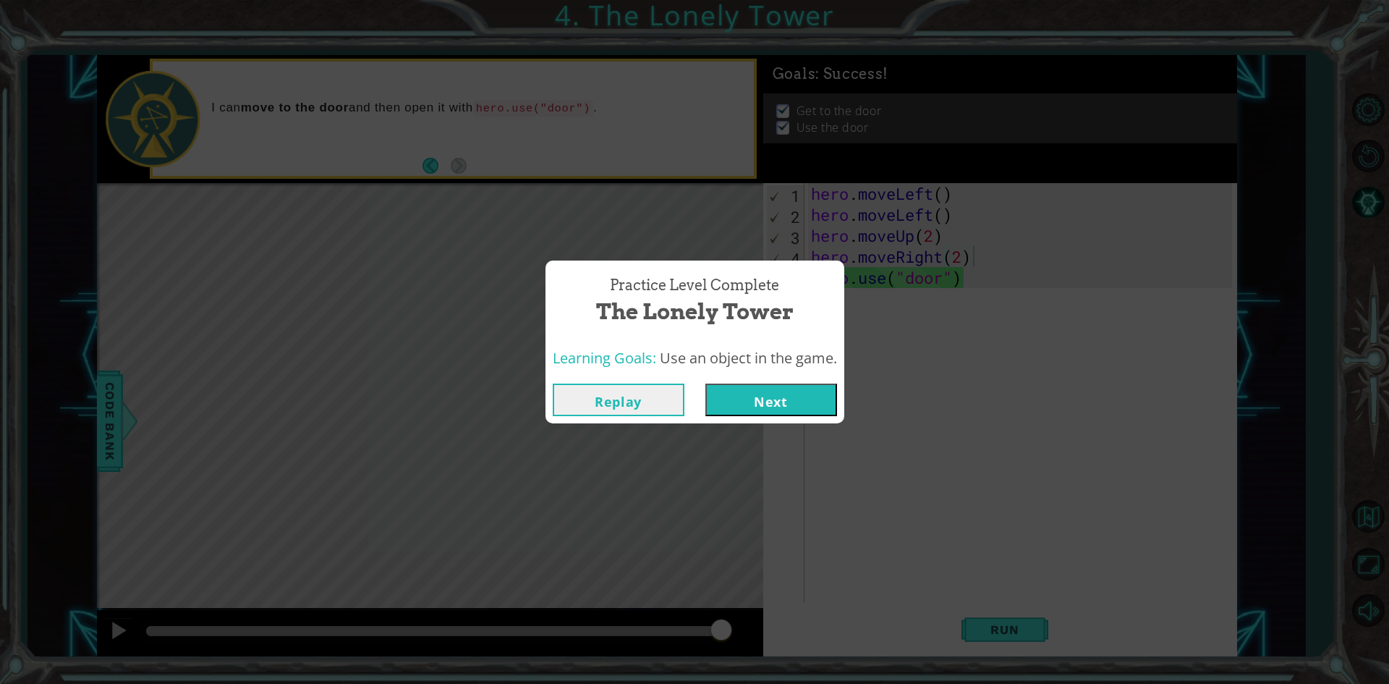
click at [756, 398] on button "Next" at bounding box center [771, 399] width 132 height 33
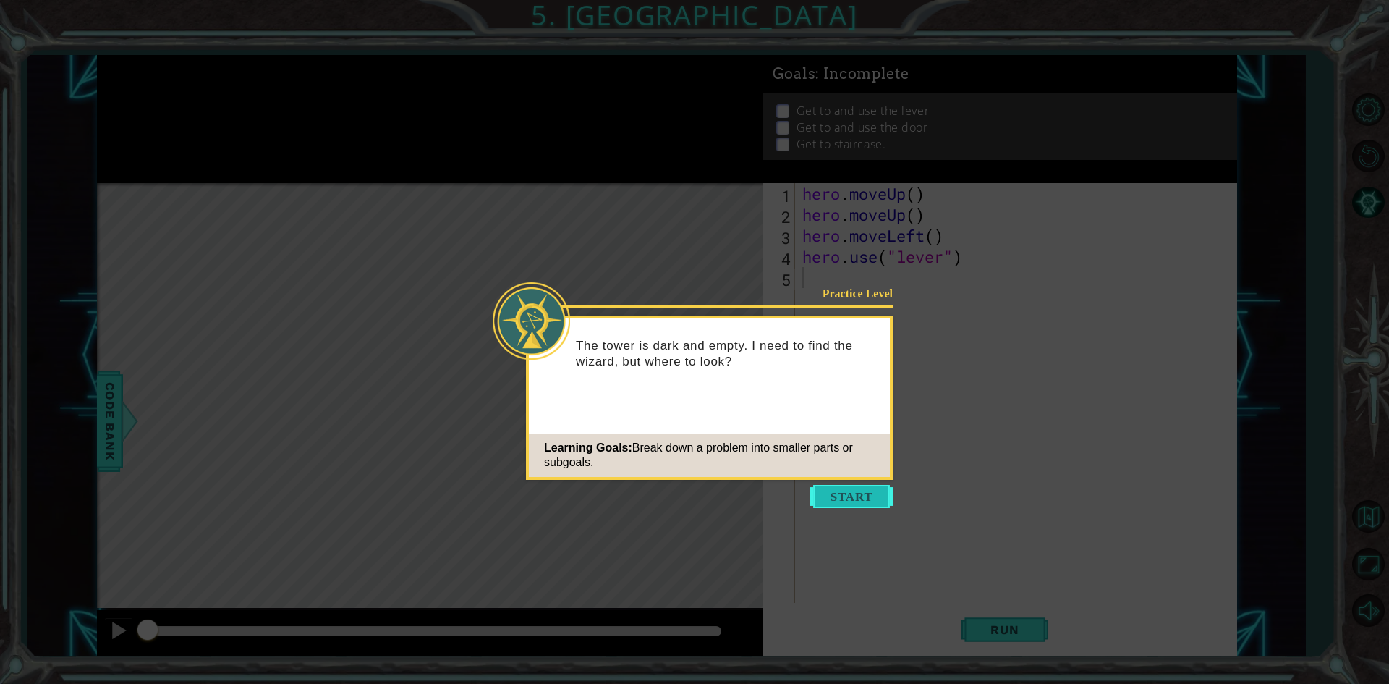
click at [863, 493] on button "Start" at bounding box center [851, 496] width 82 height 23
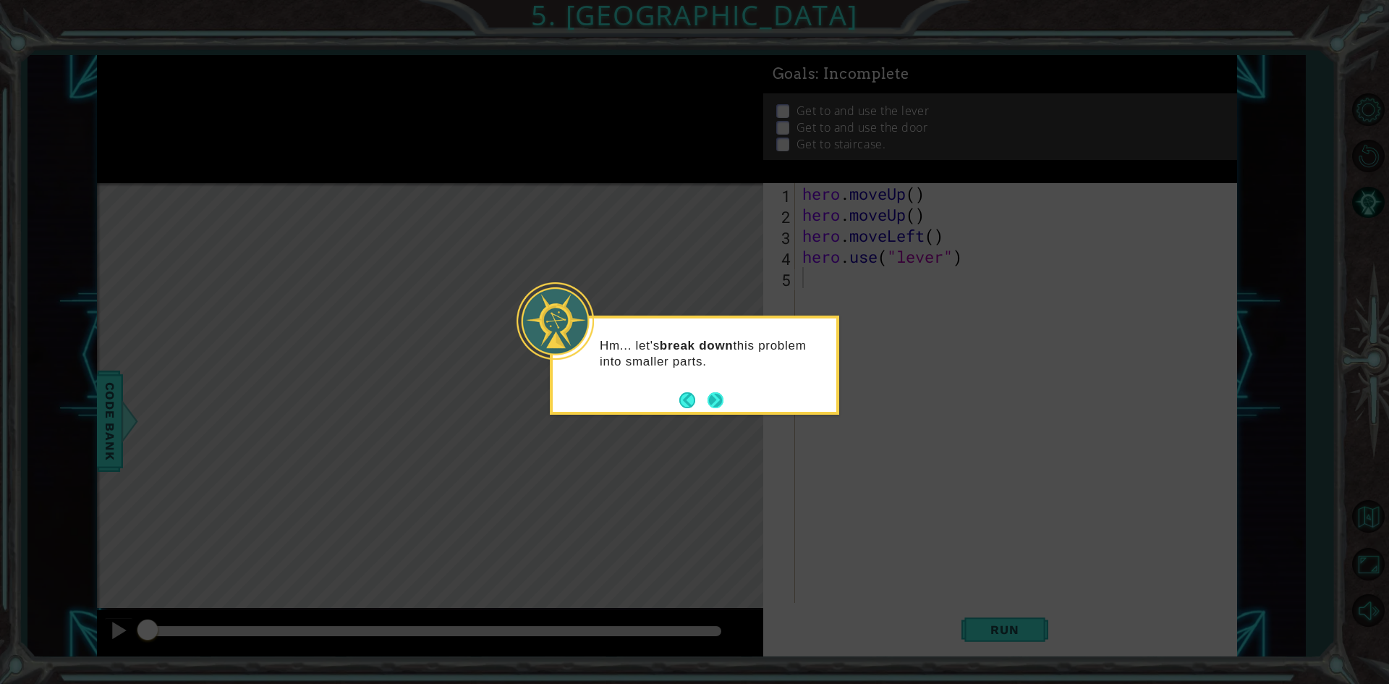
click at [721, 395] on button "Next" at bounding box center [715, 399] width 17 height 17
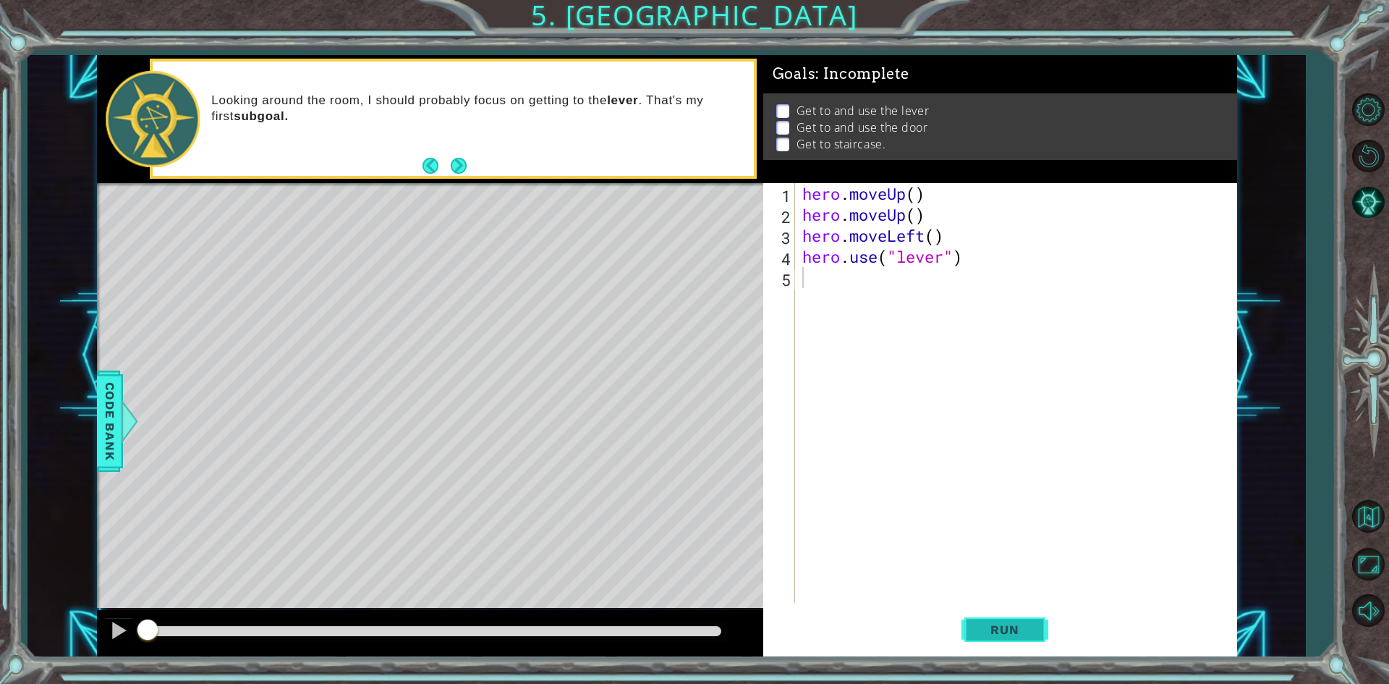
click at [969, 625] on button "Run" at bounding box center [1004, 629] width 87 height 47
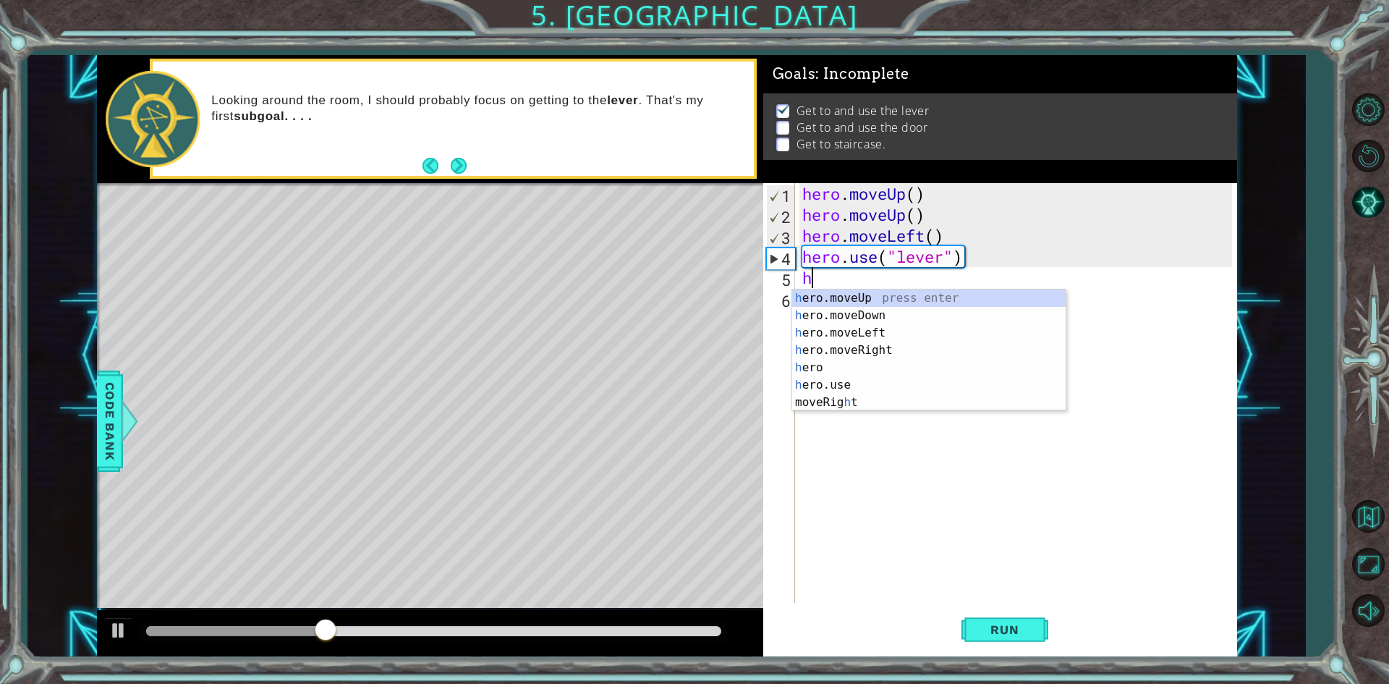
type textarea "he"
drag, startPoint x: 862, startPoint y: 297, endPoint x: 909, endPoint y: 417, distance: 129.0
click at [861, 297] on div "he ro.moveUp press enter he ro.moveDown press enter he ro.moveLeft press enter …" at bounding box center [928, 358] width 273 height 139
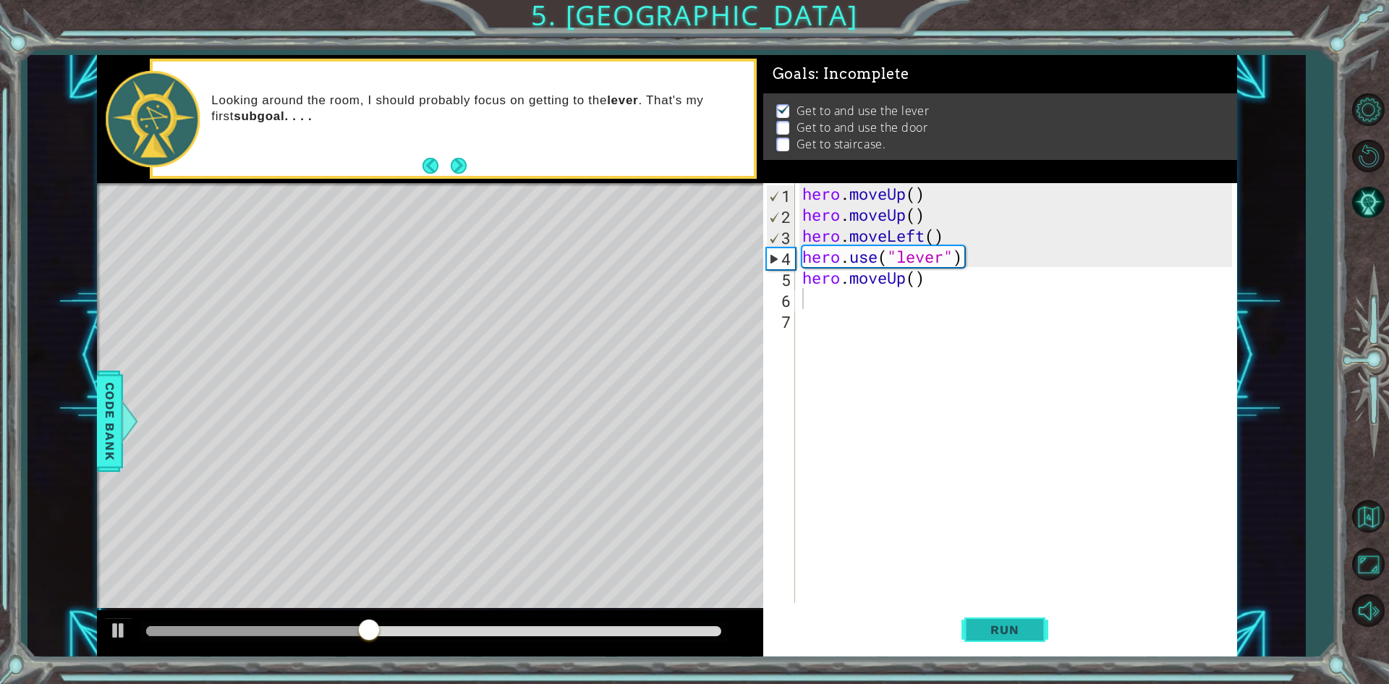
click at [992, 623] on span "Run" at bounding box center [1004, 629] width 57 height 14
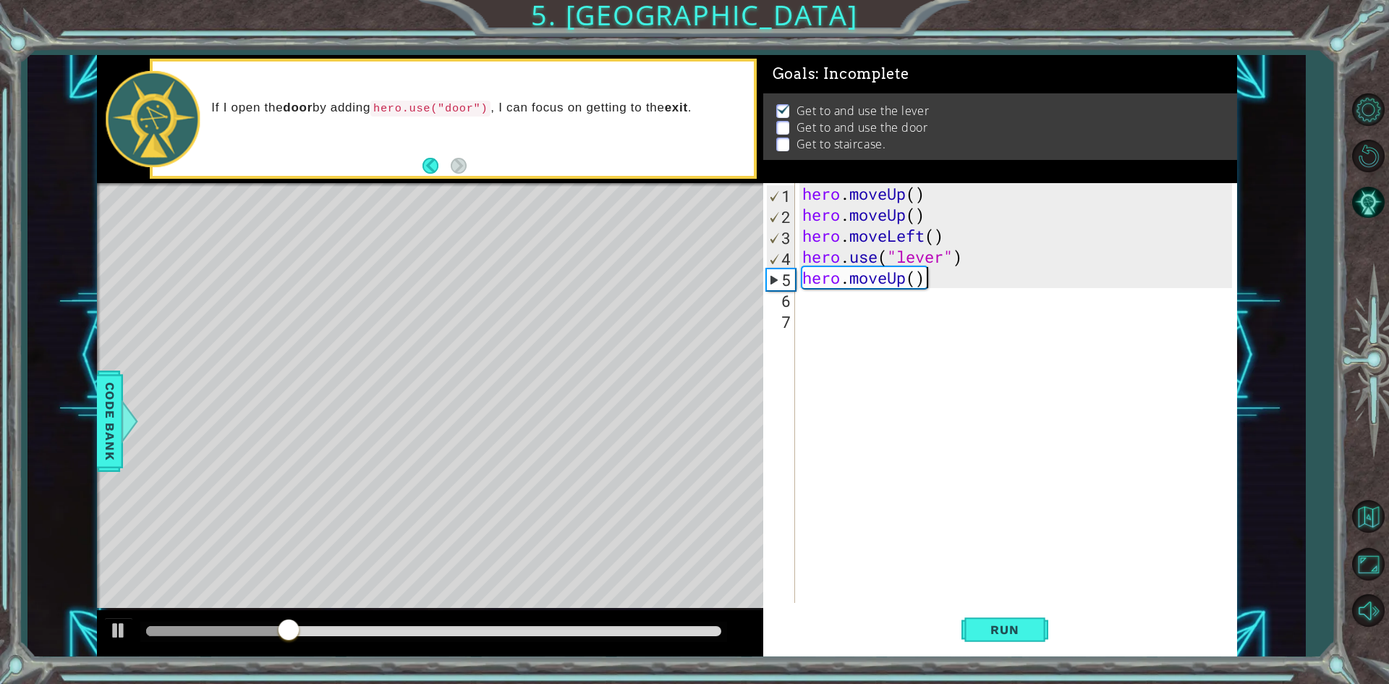
click at [932, 285] on div "hero . moveUp ( ) hero . moveUp ( ) hero . moveLeft ( ) hero . use ( "lever" ) …" at bounding box center [1019, 414] width 440 height 462
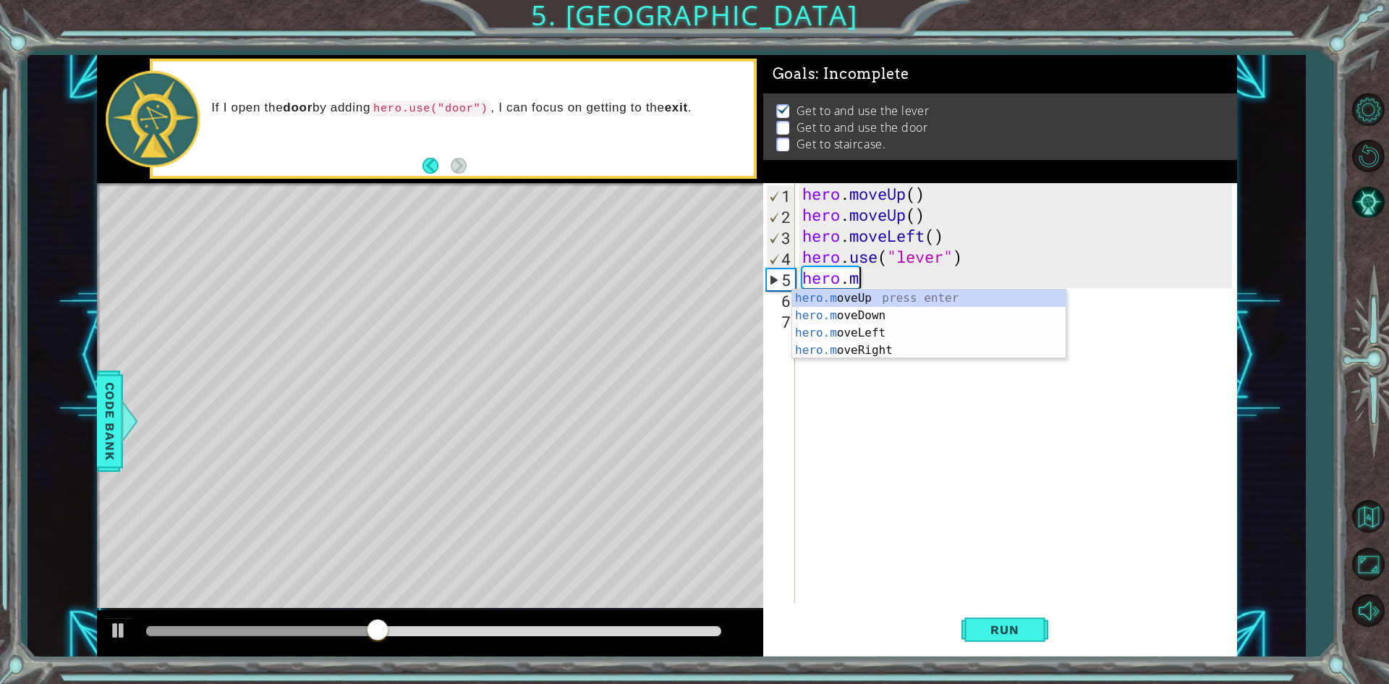
type textarea "hero."
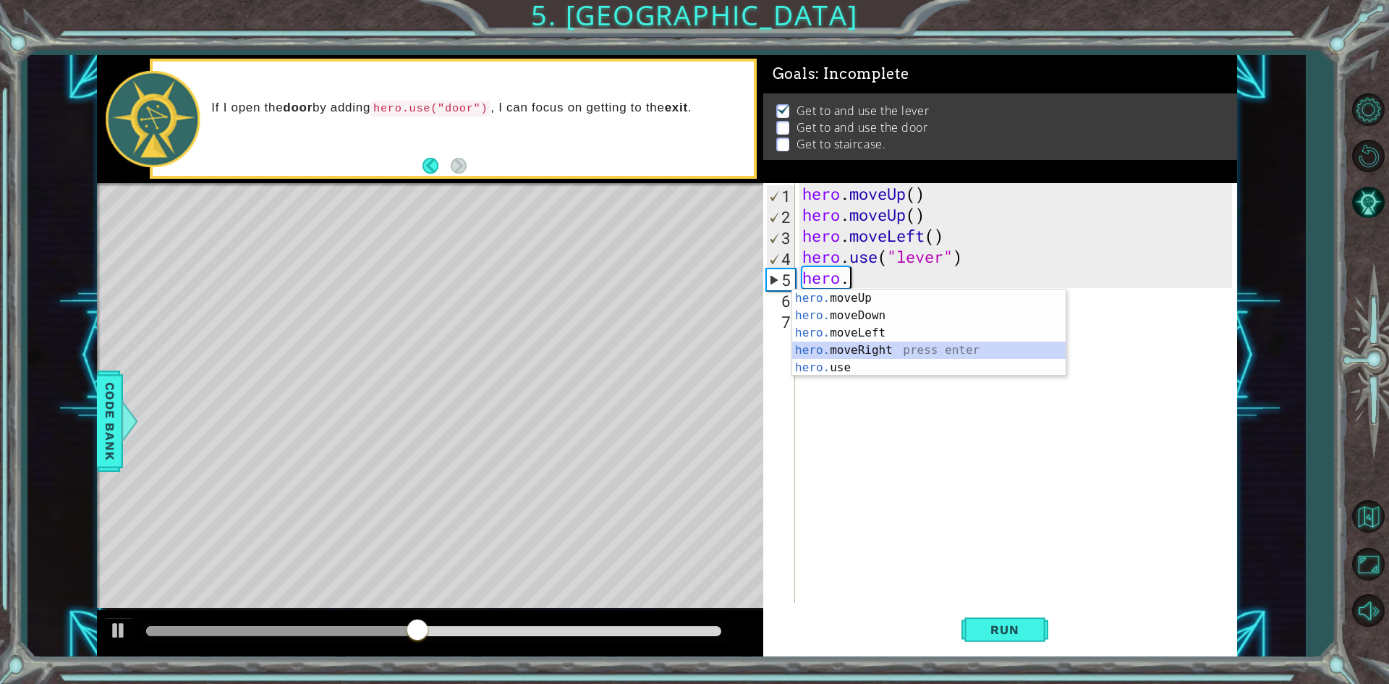
click at [857, 347] on div "hero. moveUp press enter hero. moveDown press enter hero. moveLeft press enter …" at bounding box center [928, 350] width 273 height 122
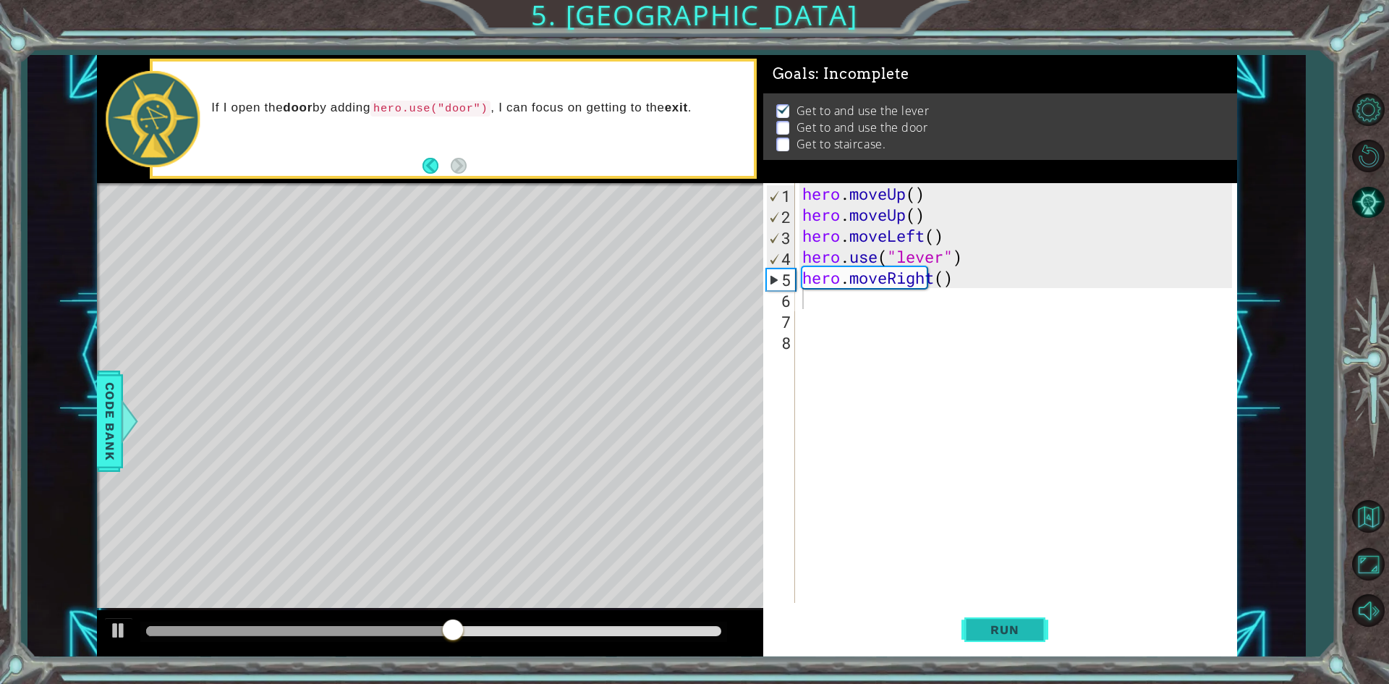
click at [992, 635] on span "Run" at bounding box center [1004, 629] width 57 height 14
click at [945, 284] on div "hero . moveUp ( ) hero . moveUp ( ) hero . moveLeft ( ) hero . use ( "lever" ) …" at bounding box center [1019, 414] width 440 height 462
type textarea "hero.moveRight(3)"
click at [998, 632] on span "Run" at bounding box center [1004, 629] width 57 height 14
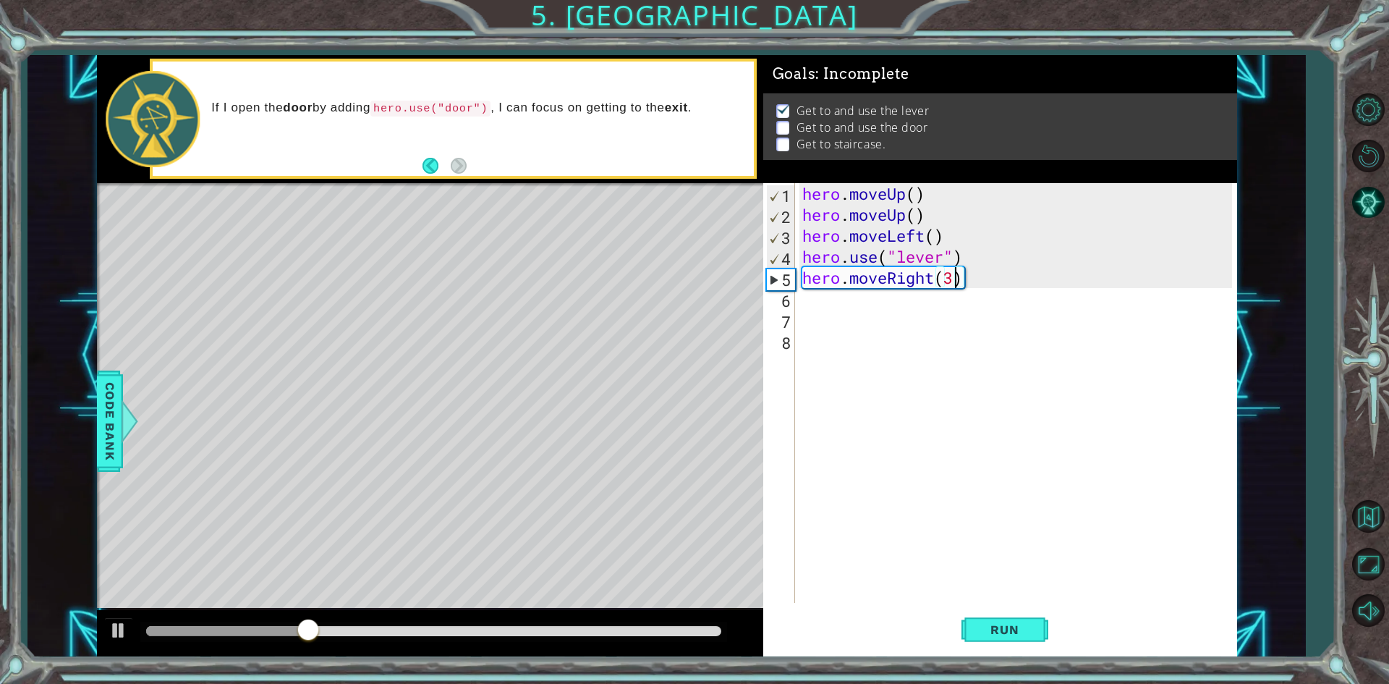
click at [813, 304] on div "hero . moveUp ( ) hero . moveUp ( ) hero . moveLeft ( ) hero . use ( "lever" ) …" at bounding box center [1019, 414] width 440 height 462
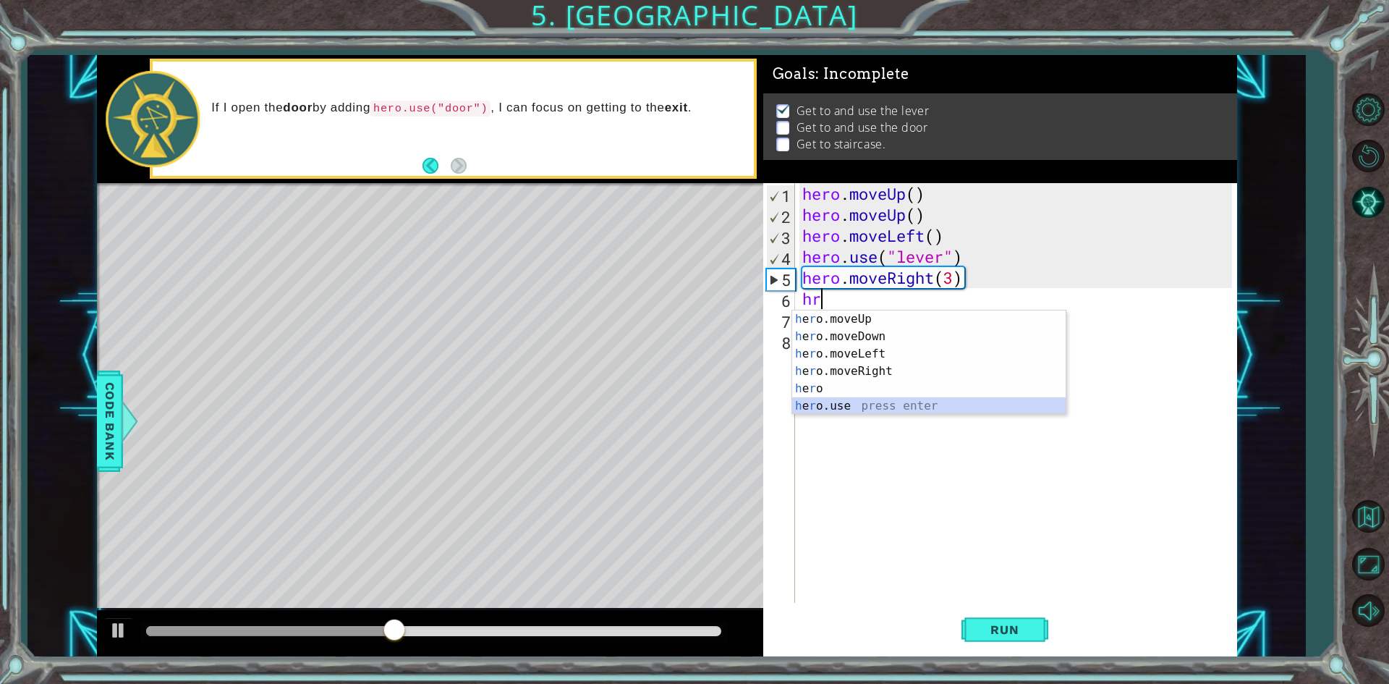
click at [836, 400] on div "h e r o.moveUp press enter h e r o.moveDown press enter h e r o.moveLeft press …" at bounding box center [928, 379] width 273 height 139
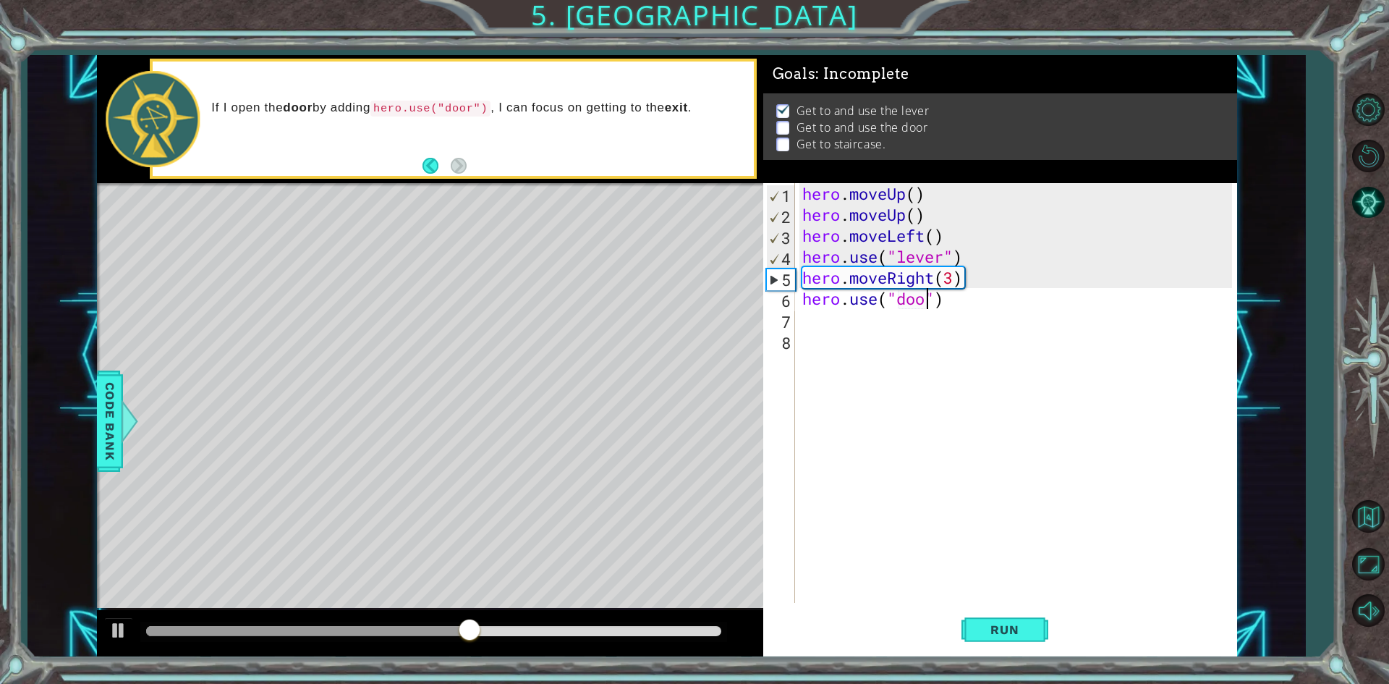
type textarea "hero.use("door")"
click at [1033, 624] on span "Run" at bounding box center [1004, 629] width 57 height 14
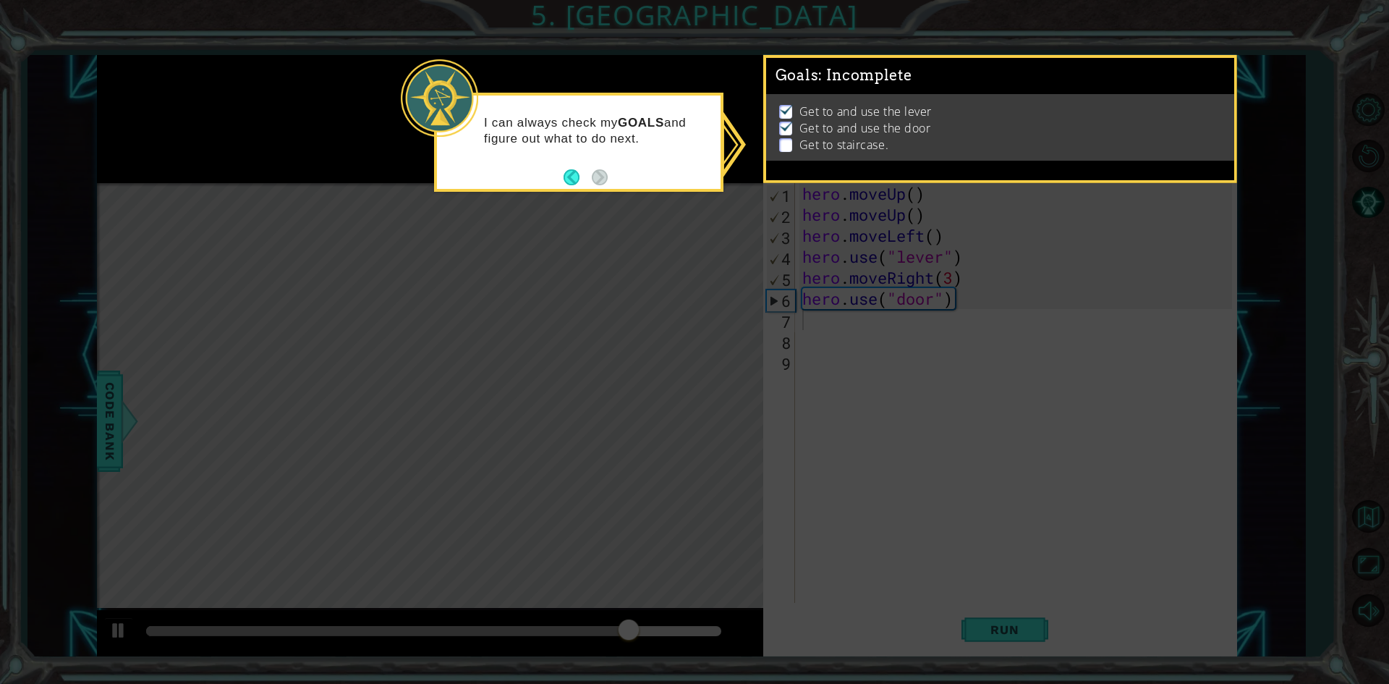
click at [935, 360] on icon at bounding box center [694, 342] width 1389 height 684
click at [919, 381] on icon at bounding box center [694, 342] width 1389 height 684
click at [971, 581] on icon at bounding box center [694, 342] width 1389 height 684
click at [828, 180] on div "Goals : Incomplete Get to and use the lever Get to and use the door Get to stai…" at bounding box center [1000, 119] width 474 height 128
click at [788, 139] on p at bounding box center [785, 145] width 13 height 14
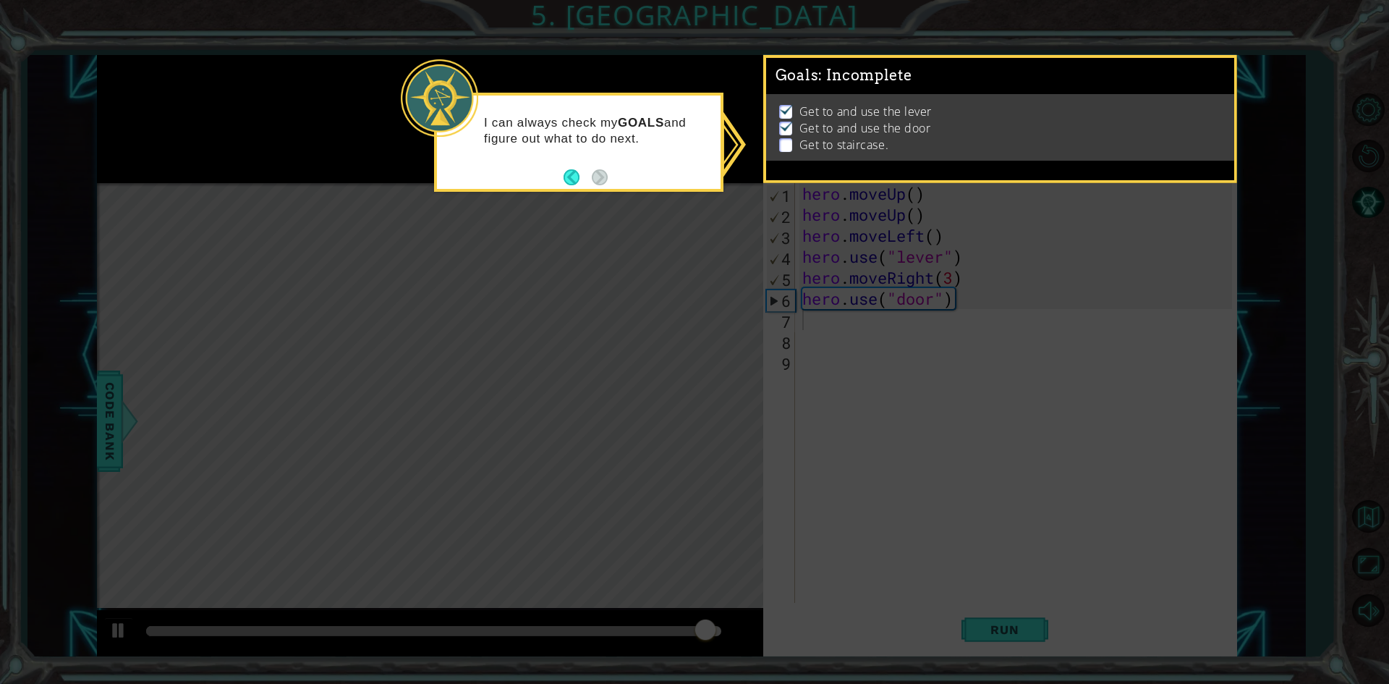
click at [788, 143] on p at bounding box center [785, 145] width 13 height 14
drag, startPoint x: 728, startPoint y: 179, endPoint x: 684, endPoint y: 190, distance: 45.3
click at [710, 187] on body "1 ההההההההההההההההההההההההההההההההההההההההההההההההההההההההההההההההההההההההההההה…" at bounding box center [694, 342] width 1389 height 684
drag, startPoint x: 612, startPoint y: 184, endPoint x: 645, endPoint y: 194, distance: 34.8
click at [613, 184] on div "I can always check my GOALS and figure out what to do next." at bounding box center [578, 142] width 289 height 99
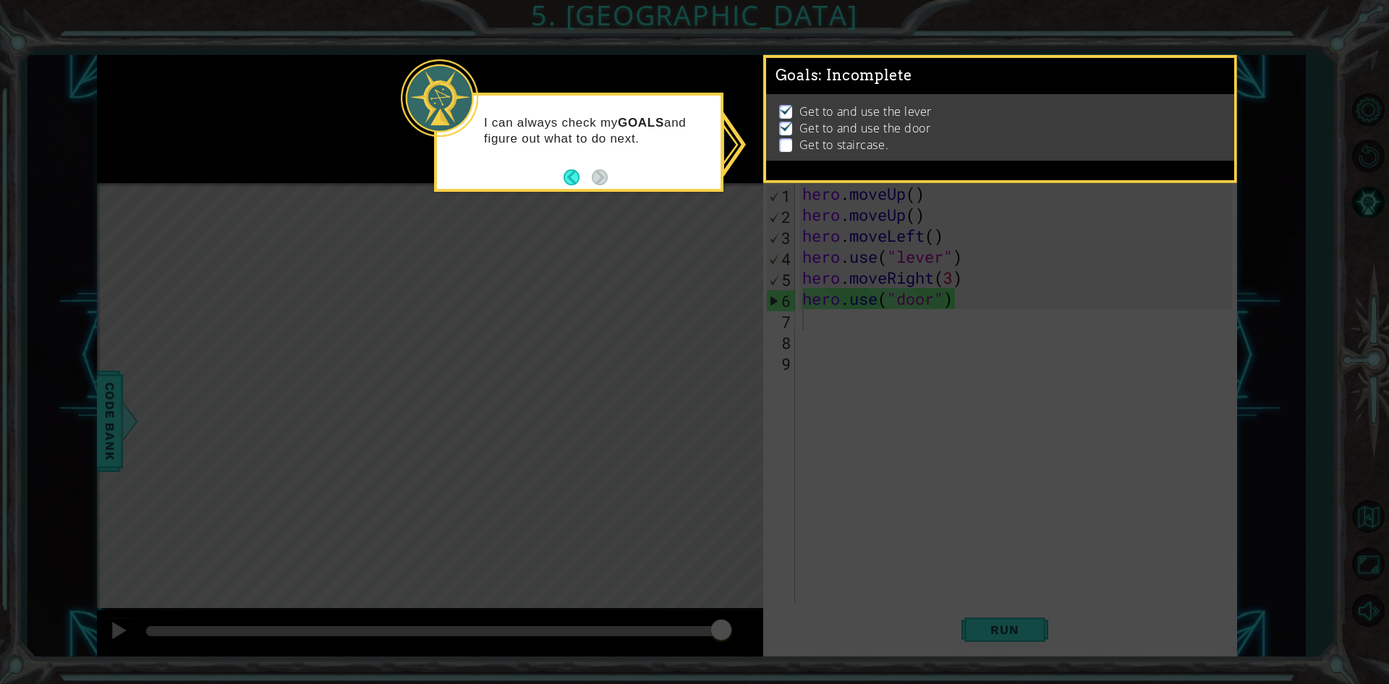
click at [824, 324] on icon at bounding box center [694, 342] width 1389 height 684
click at [761, 339] on icon at bounding box center [694, 342] width 1389 height 684
drag, startPoint x: 764, startPoint y: 347, endPoint x: 769, endPoint y: 353, distance: 7.7
click at [768, 353] on icon at bounding box center [694, 342] width 1389 height 684
drag, startPoint x: 770, startPoint y: 362, endPoint x: 781, endPoint y: 374, distance: 15.9
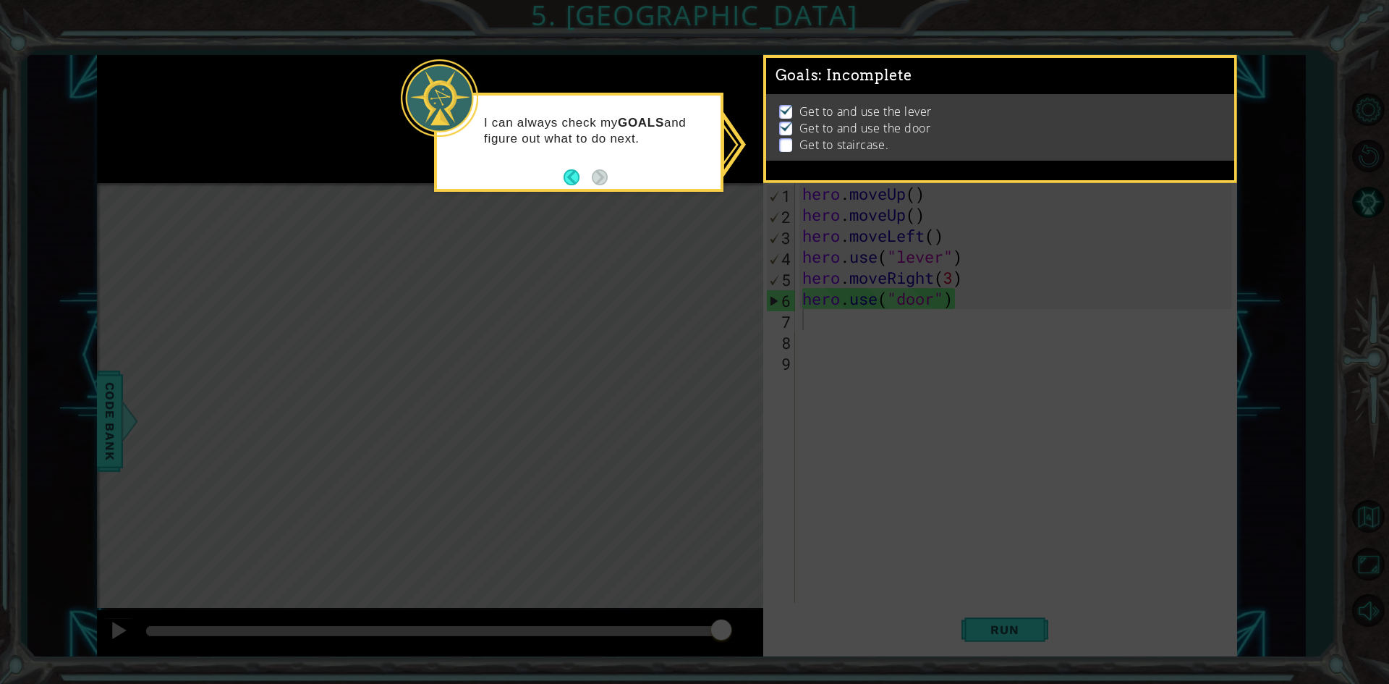
click at [779, 375] on icon at bounding box center [694, 342] width 1389 height 684
click at [786, 376] on icon at bounding box center [694, 342] width 1389 height 684
click at [794, 382] on icon at bounding box center [694, 342] width 1389 height 684
click at [796, 406] on icon at bounding box center [694, 342] width 1389 height 684
click at [796, 405] on icon at bounding box center [694, 342] width 1389 height 684
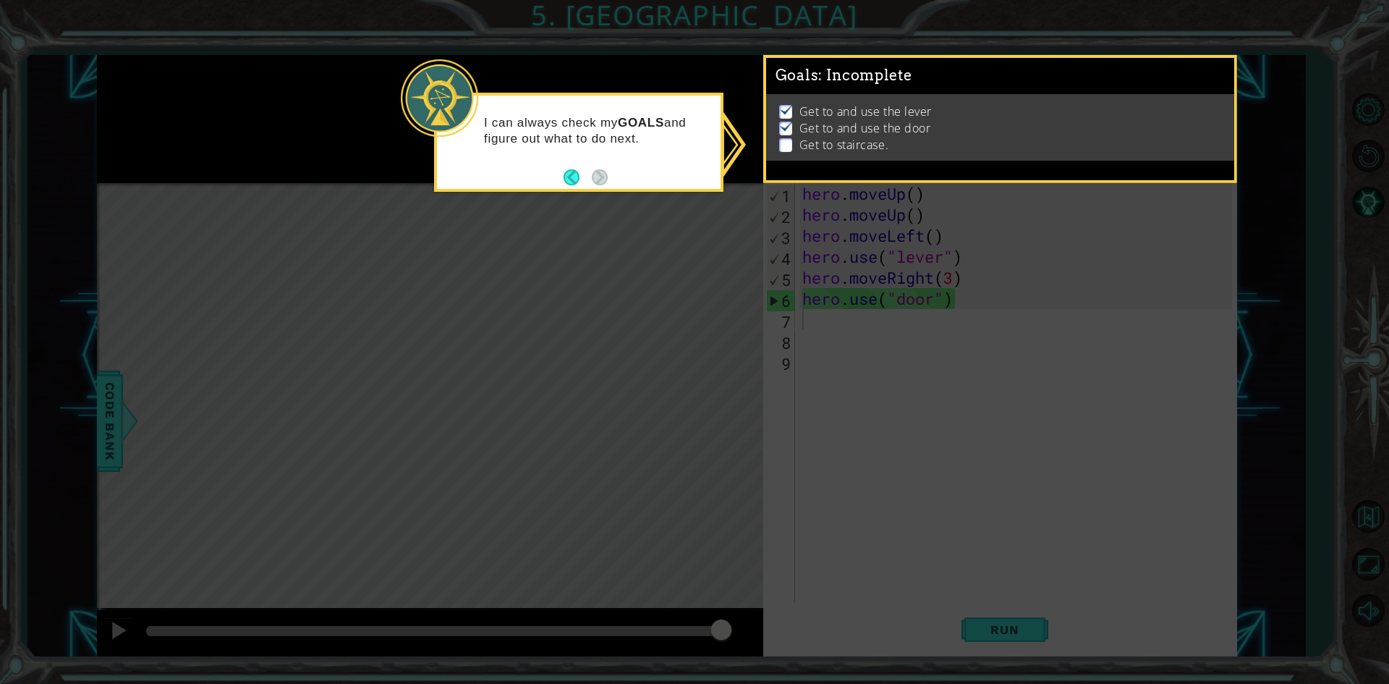
click at [800, 399] on icon at bounding box center [694, 342] width 1389 height 684
drag, startPoint x: 800, startPoint y: 399, endPoint x: 1018, endPoint y: 255, distance: 261.0
click at [817, 392] on icon at bounding box center [694, 342] width 1389 height 684
click at [888, 153] on div "Get to and use the lever Get to and use the door Get to staircase." at bounding box center [1000, 127] width 468 height 67
click at [1220, 181] on div "Goals : Incomplete Get to and use the lever Get to and use the door Get to stai…" at bounding box center [1000, 119] width 474 height 128
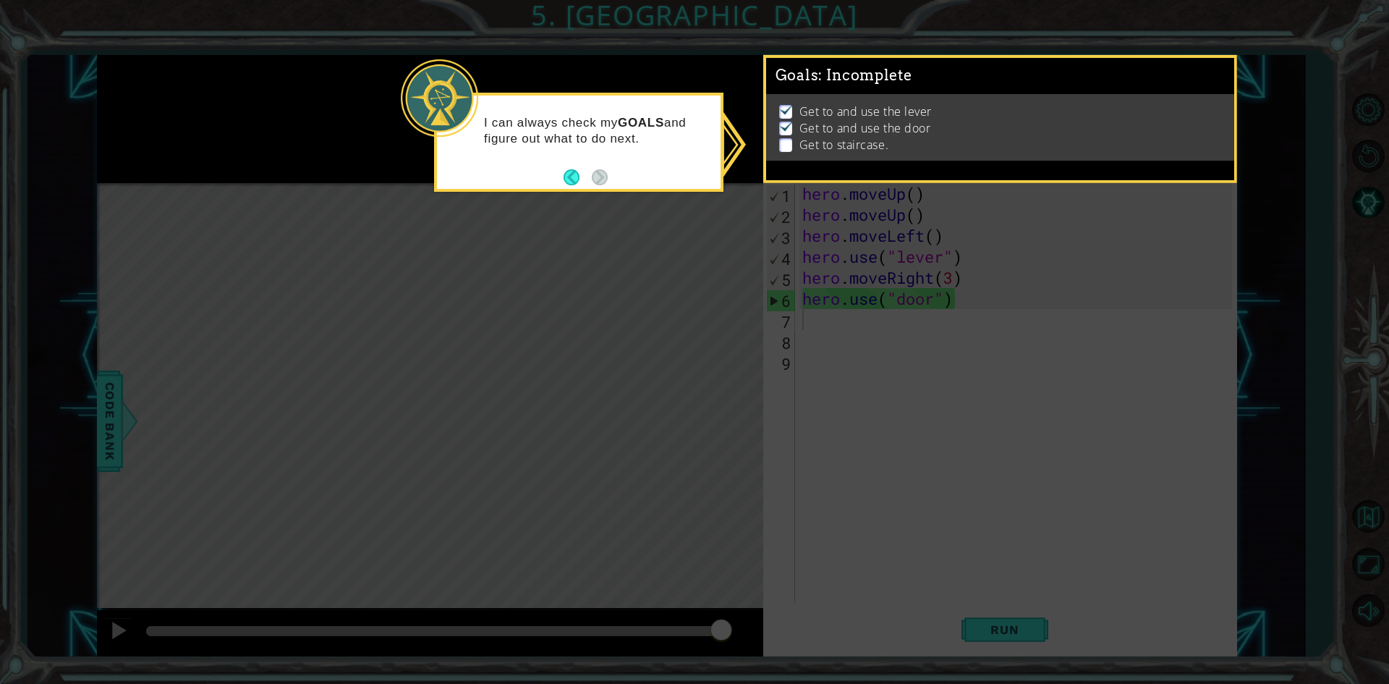
click at [785, 145] on p at bounding box center [785, 145] width 13 height 14
click at [824, 181] on div "Goals : Incomplete Get to and use the lever Get to and use the door Get to stai…" at bounding box center [1000, 119] width 474 height 128
click at [978, 258] on icon at bounding box center [694, 342] width 1389 height 684
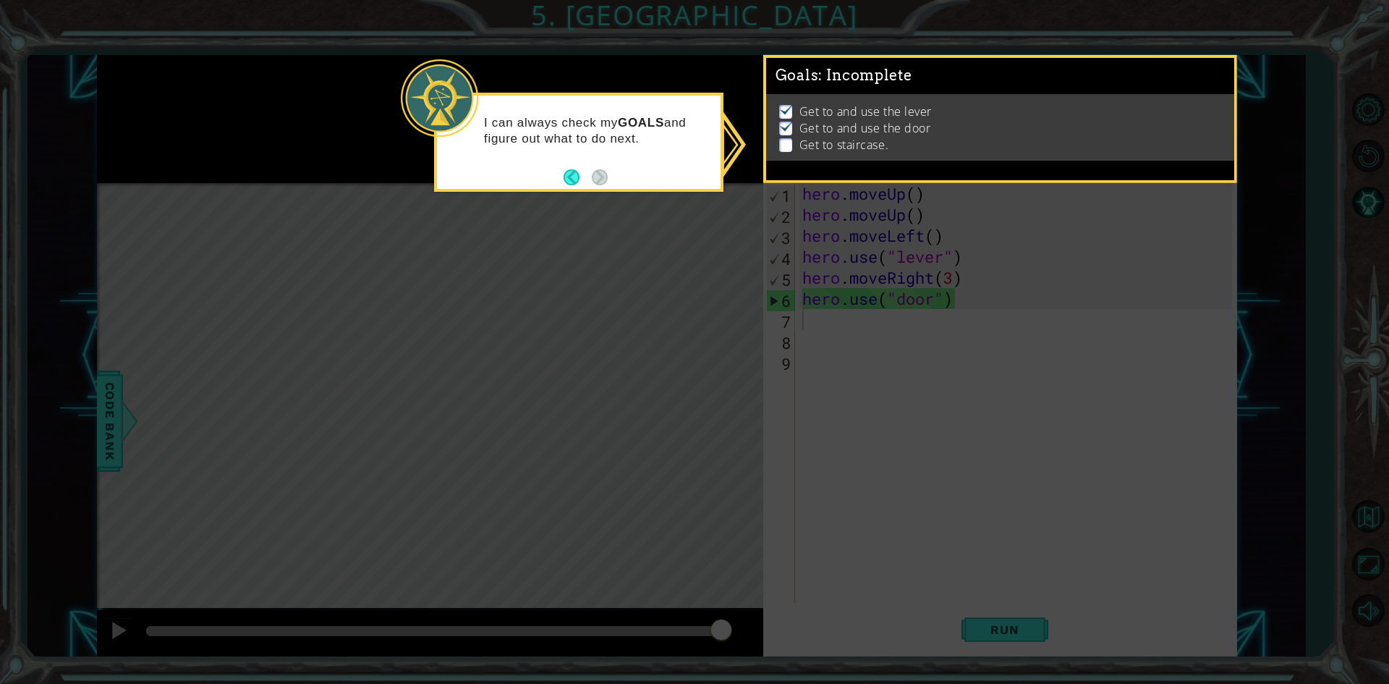
click at [1027, 200] on icon at bounding box center [694, 342] width 1389 height 684
click at [1054, 261] on icon at bounding box center [694, 342] width 1389 height 684
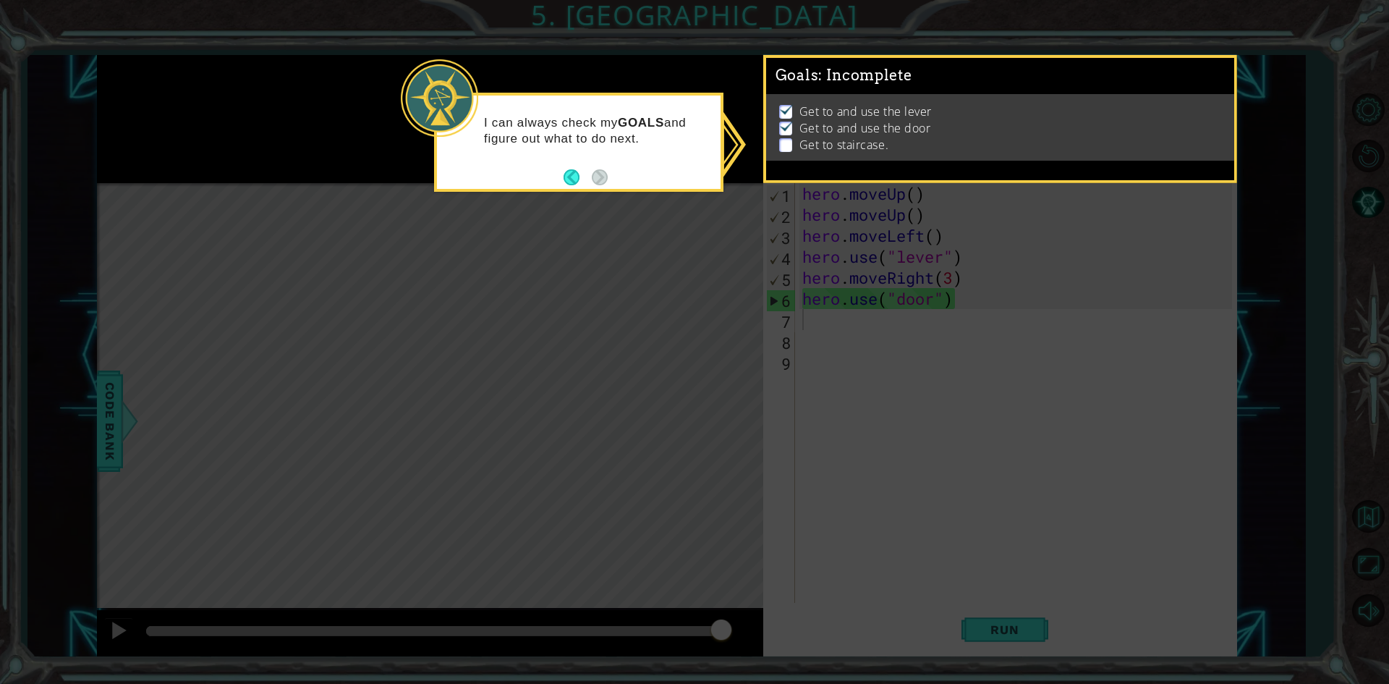
click at [1054, 261] on icon at bounding box center [694, 342] width 1389 height 684
click at [580, 173] on button "Back" at bounding box center [578, 177] width 28 height 16
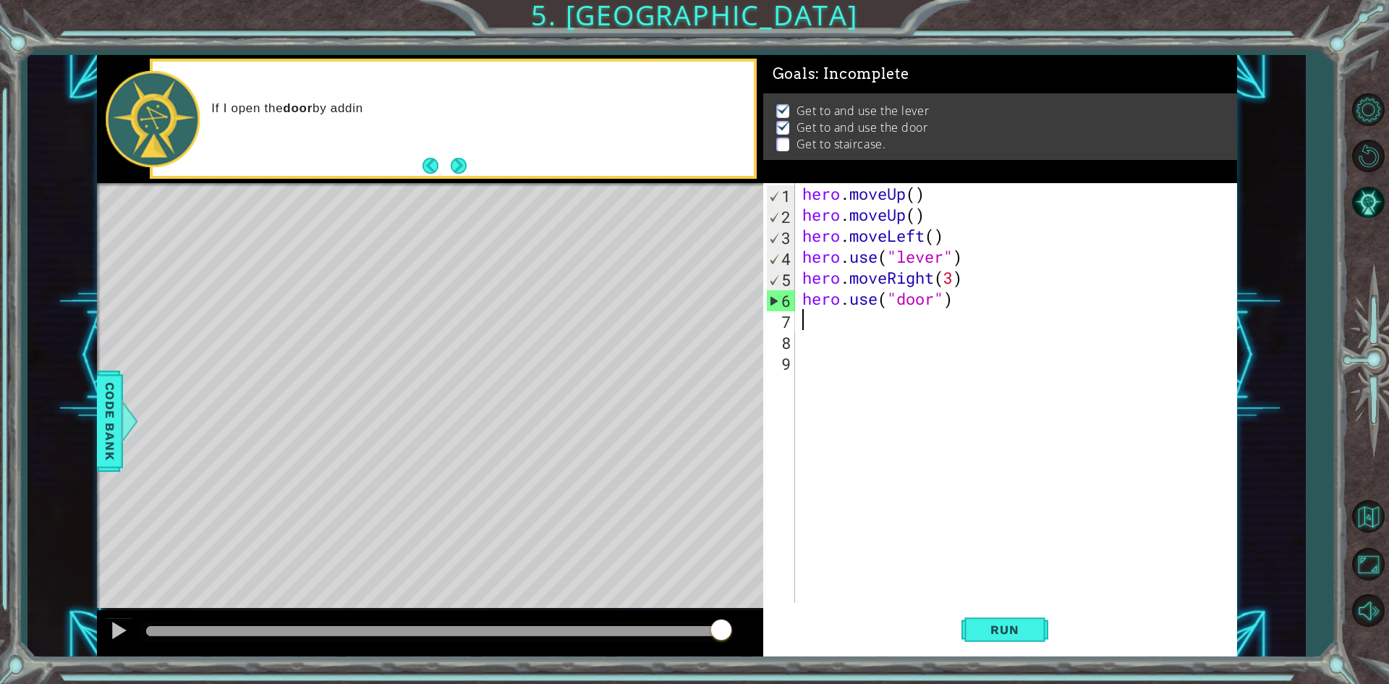
click at [829, 344] on div "hero . moveUp ( ) hero . moveUp ( ) hero . moveLeft ( ) hero . use ( "lever" ) …" at bounding box center [1019, 414] width 440 height 462
click at [807, 326] on div "hero . moveUp ( ) hero . moveUp ( ) hero . moveLeft ( ) hero . use ( "lever" ) …" at bounding box center [1019, 414] width 440 height 462
drag, startPoint x: 807, startPoint y: 326, endPoint x: 1040, endPoint y: 344, distance: 232.9
click at [1040, 344] on div "hero . moveUp ( ) hero . moveUp ( ) hero . moveLeft ( ) hero . use ( "lever" ) …" at bounding box center [1019, 414] width 440 height 462
click at [852, 329] on div "hero . moveUp ( ) hero . moveUp ( ) hero . moveLeft ( ) hero . use ( "lever" ) …" at bounding box center [1019, 414] width 440 height 462
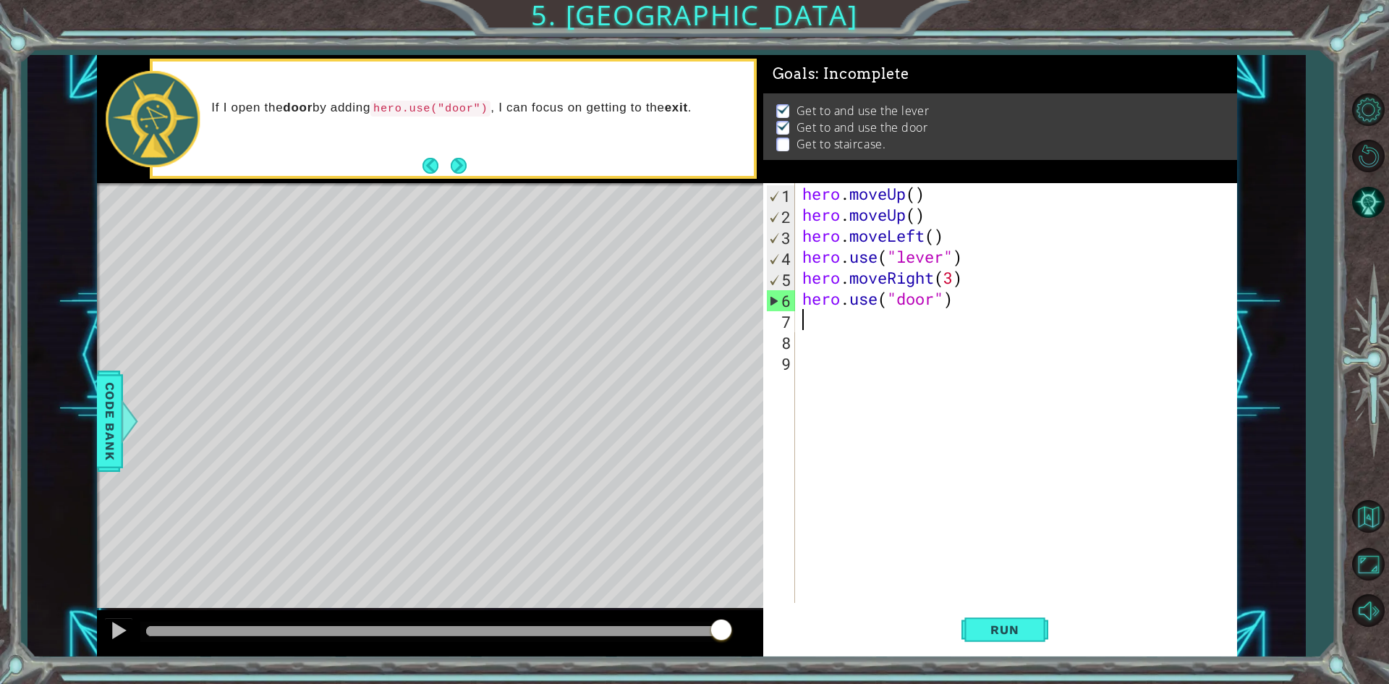
type textarea "h"
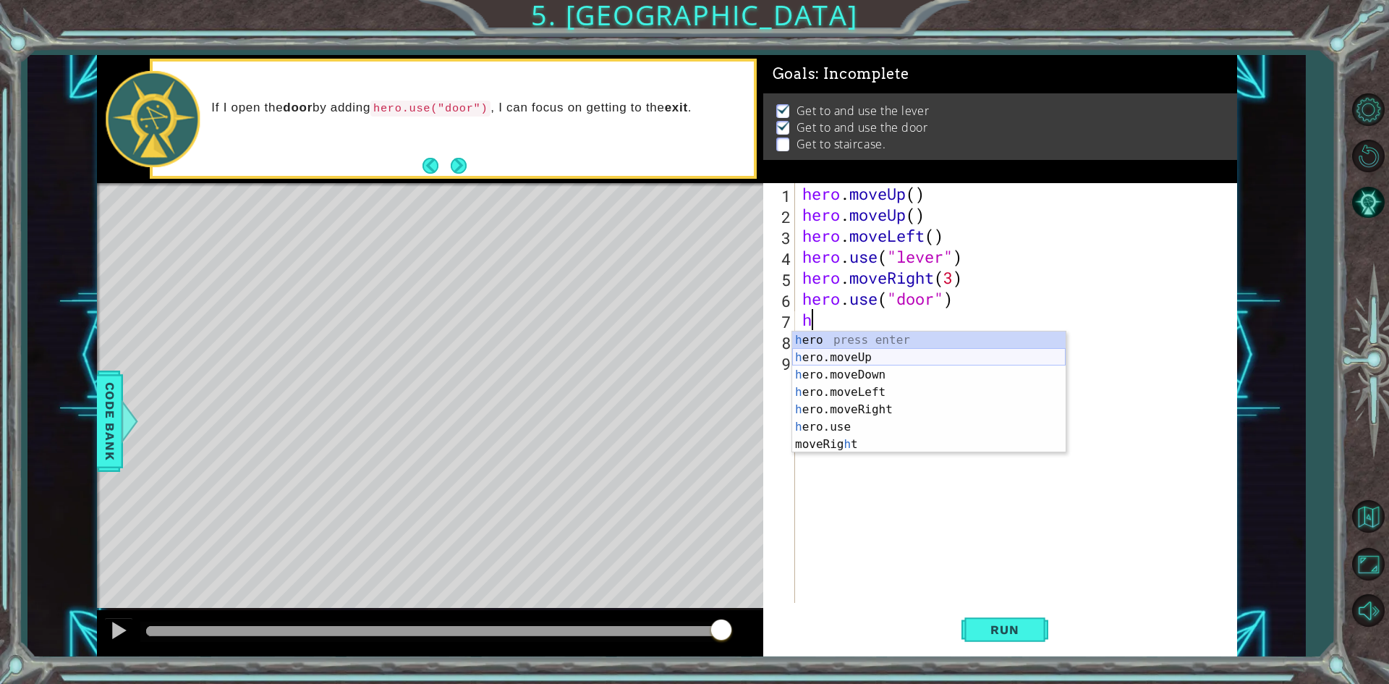
click at [867, 357] on div "h ero press enter h ero.moveUp press enter h ero.moveDown press enter h ero.mov…" at bounding box center [928, 409] width 273 height 156
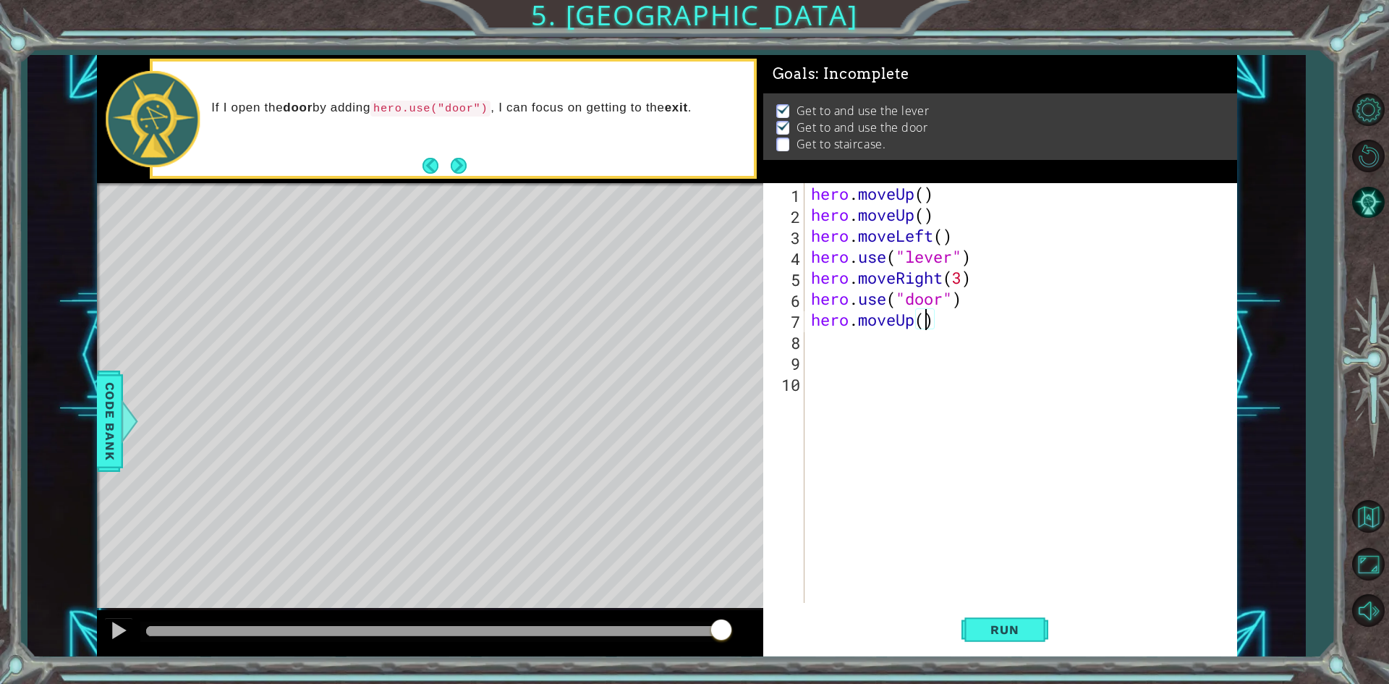
click at [922, 324] on div "hero . moveUp ( ) hero . moveUp ( ) hero . moveLeft ( ) hero . use ( "lever" ) …" at bounding box center [1023, 414] width 431 height 462
type textarea "hero.moveUp(2)"
click at [987, 642] on button "Run" at bounding box center [1004, 629] width 87 height 47
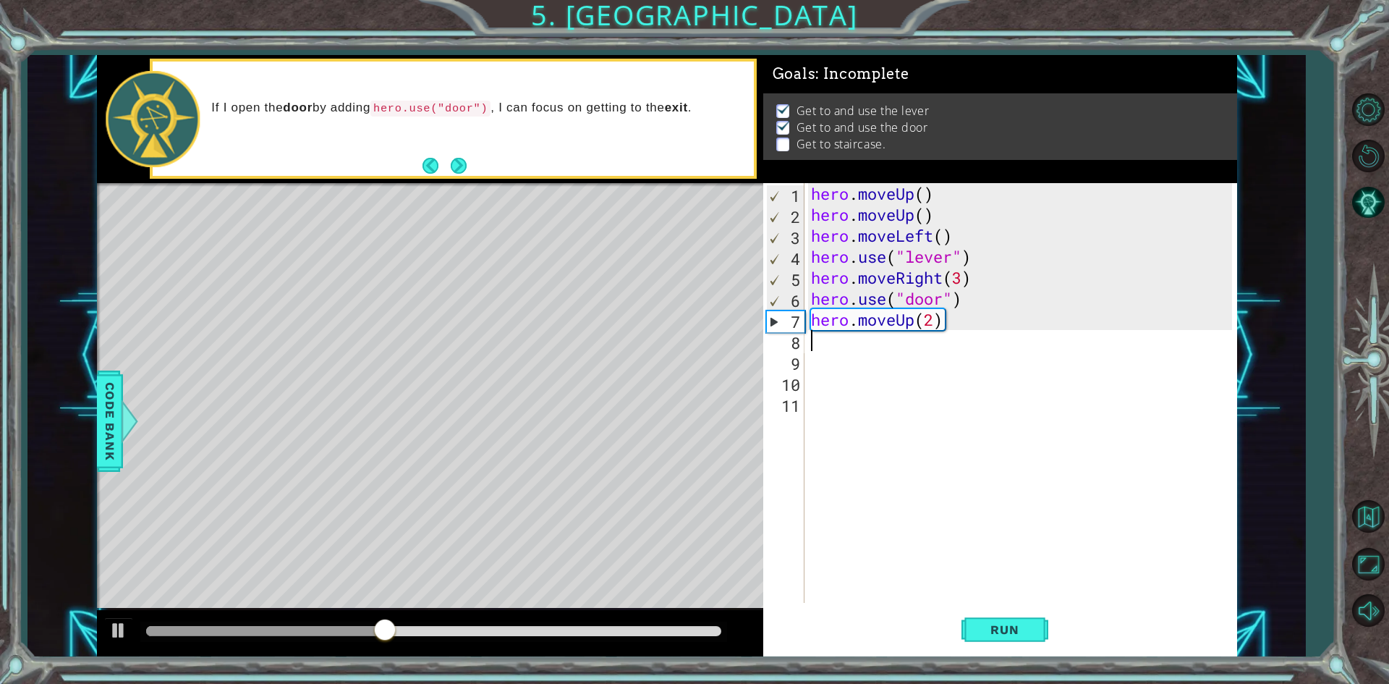
click at [937, 325] on div "hero . moveUp ( ) hero . moveUp ( ) hero . moveLeft ( ) hero . use ( "lever" ) …" at bounding box center [1023, 414] width 431 height 462
click at [1004, 644] on button "Run" at bounding box center [1004, 629] width 87 height 47
type textarea "hero.moveUp(2)"
click at [859, 357] on div "hero . moveUp ( ) hero . moveUp ( ) hero . moveLeft ( ) hero . use ( "lever" ) …" at bounding box center [1023, 414] width 431 height 462
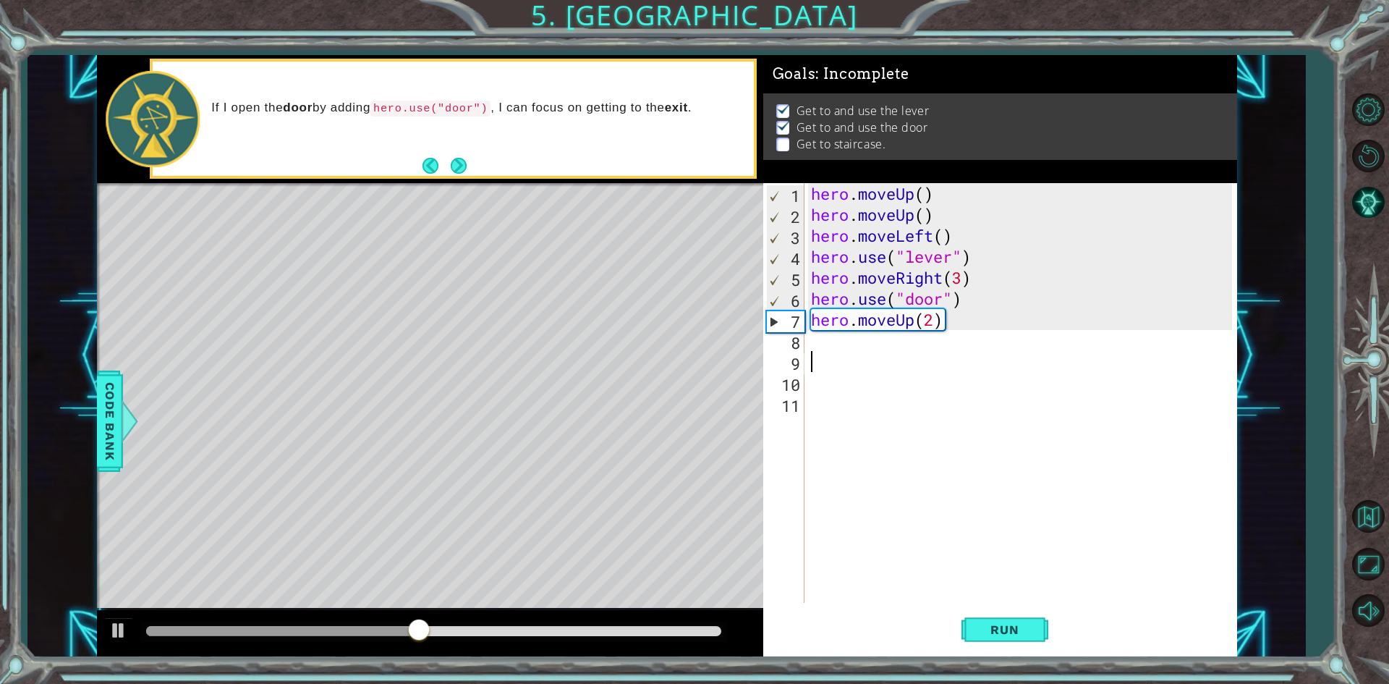
scroll to position [0, 0]
click at [846, 357] on div "hero . moveUp ( ) hero . moveUp ( ) hero . moveLeft ( ) hero . use ( "lever" ) …" at bounding box center [1023, 414] width 431 height 462
click at [848, 354] on div "hero . moveUp ( ) hero . moveUp ( ) hero . moveLeft ( ) hero . use ( "lever" ) …" at bounding box center [1023, 414] width 431 height 462
click at [851, 350] on div "hero . moveUp ( ) hero . moveUp ( ) hero . moveLeft ( ) hero . use ( "lever" ) …" at bounding box center [1023, 414] width 431 height 462
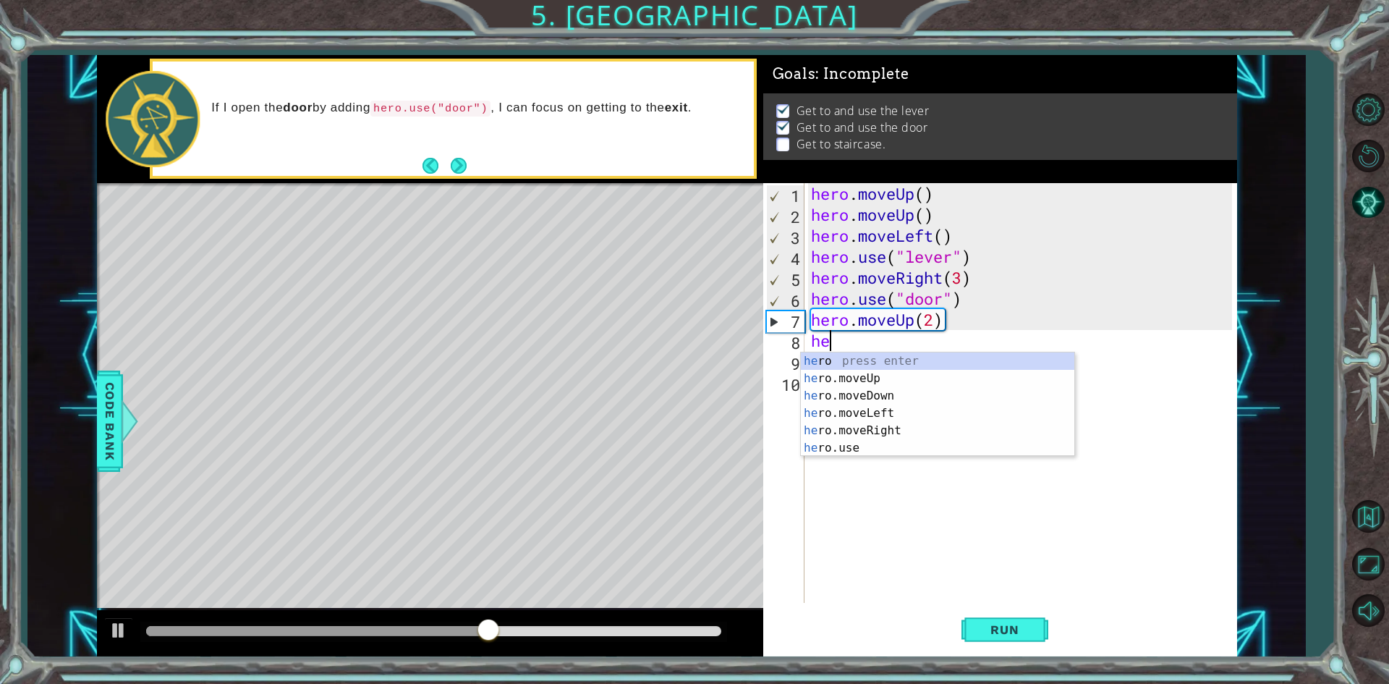
type textarea "her"
click at [914, 409] on div "her o press enter her o.moveUp press enter her o.moveDown press enter her o.mov…" at bounding box center [937, 421] width 273 height 139
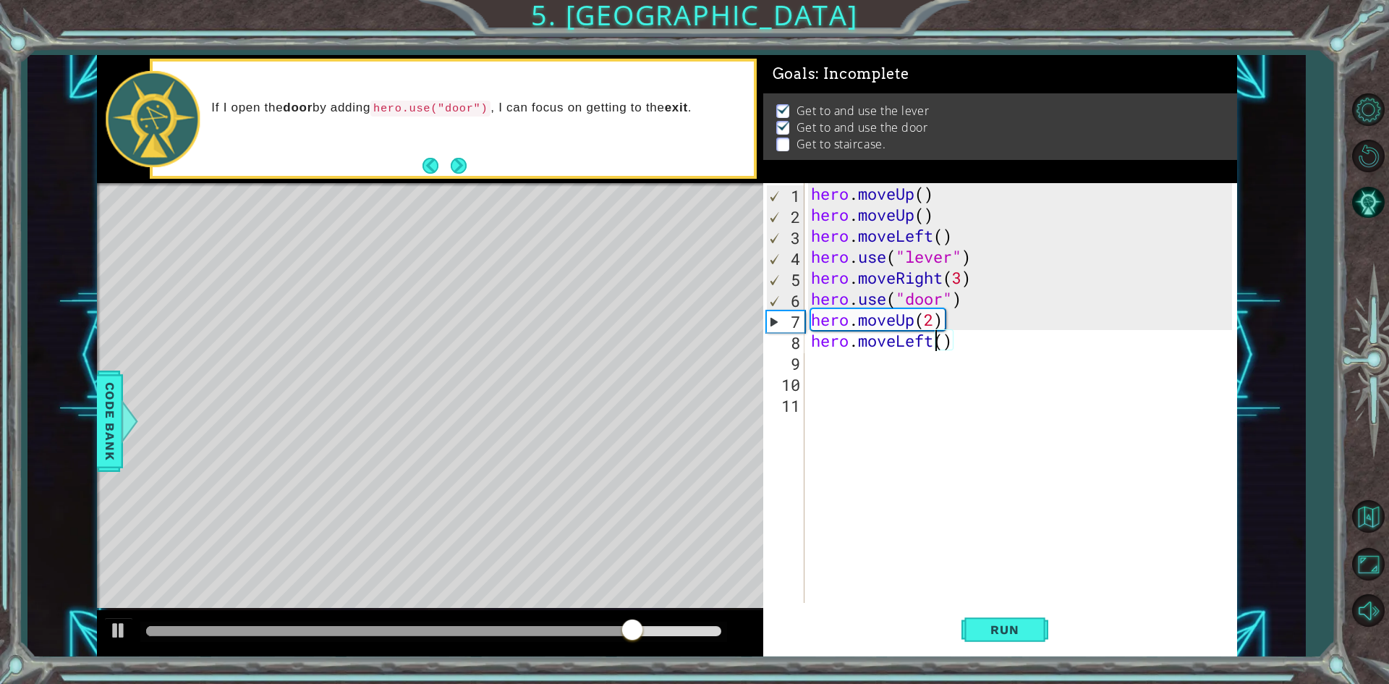
click at [939, 344] on div "hero . moveUp ( ) hero . moveUp ( ) hero . moveLeft ( ) hero . use ( "lever" ) …" at bounding box center [1023, 414] width 431 height 462
click at [943, 344] on div "hero . moveUp ( ) hero . moveUp ( ) hero . moveLeft ( ) hero . use ( "lever" ) …" at bounding box center [1023, 414] width 431 height 462
type textarea "hero.moveLeft(3)"
click at [995, 634] on span "Run" at bounding box center [1004, 629] width 57 height 14
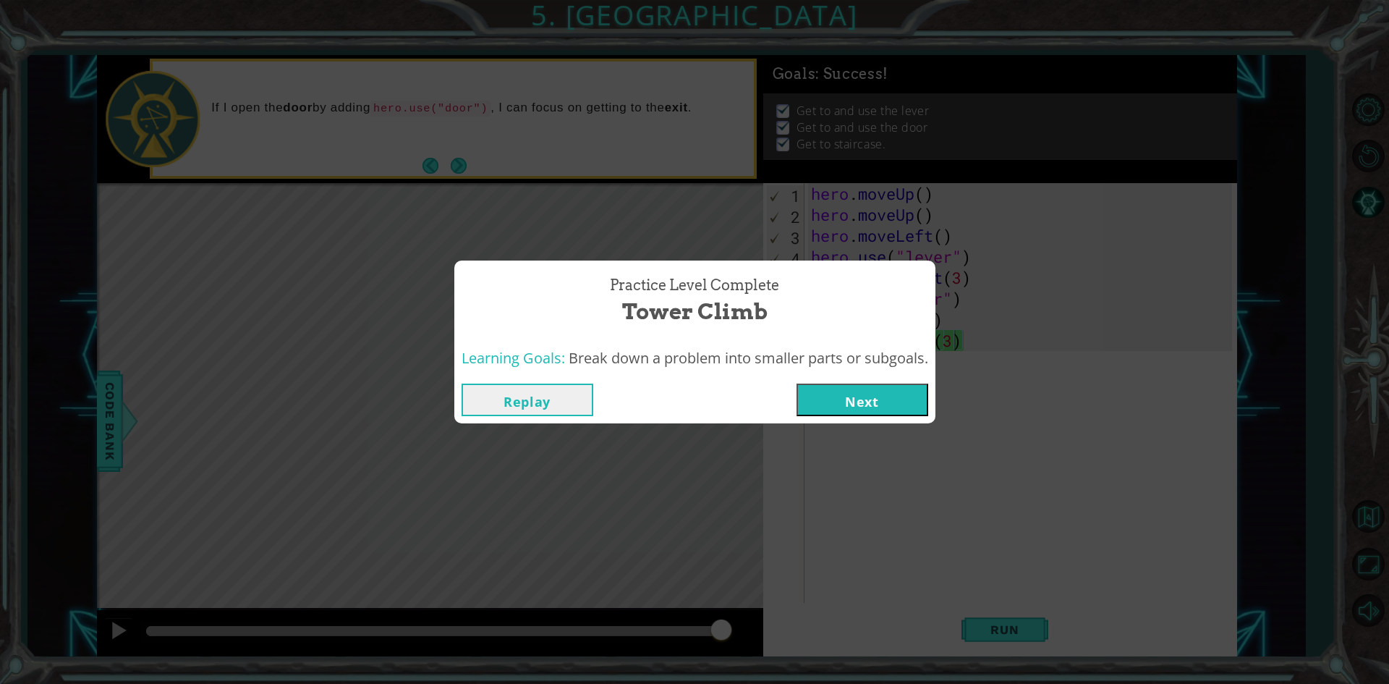
click at [858, 399] on button "Next" at bounding box center [862, 399] width 132 height 33
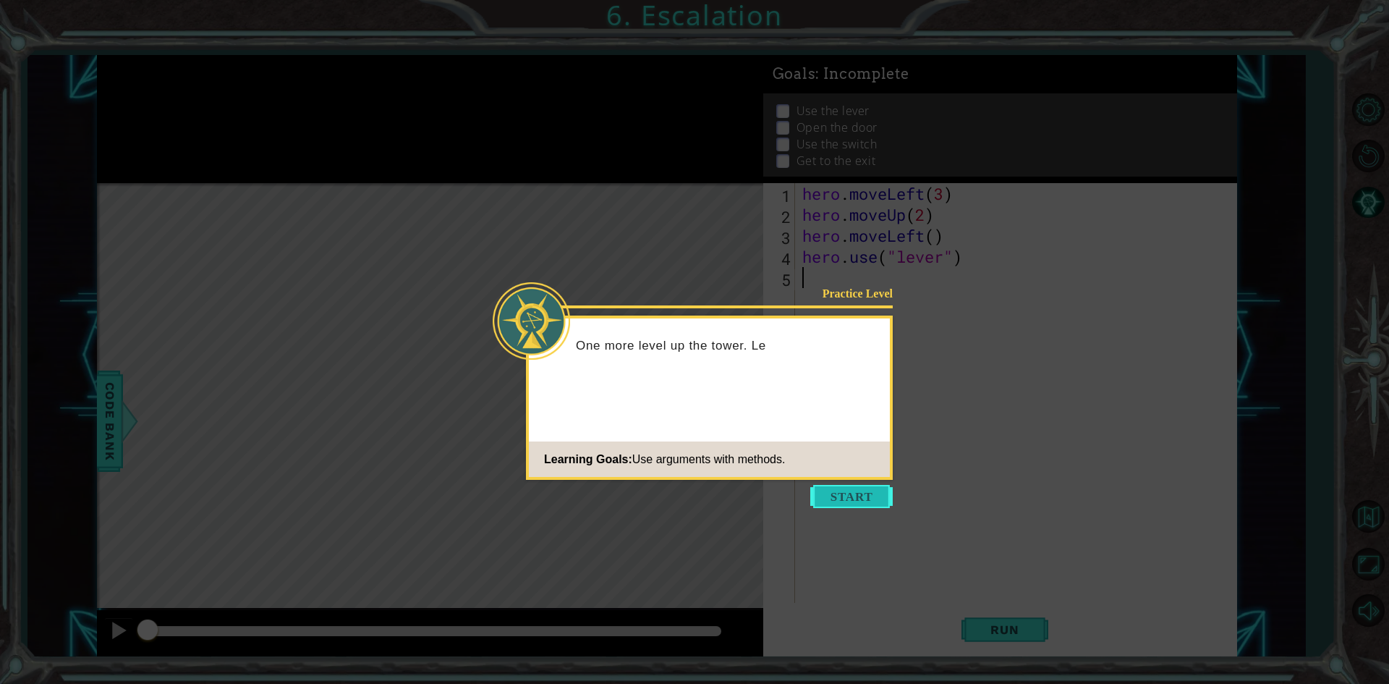
click at [883, 491] on button "Start" at bounding box center [851, 496] width 82 height 23
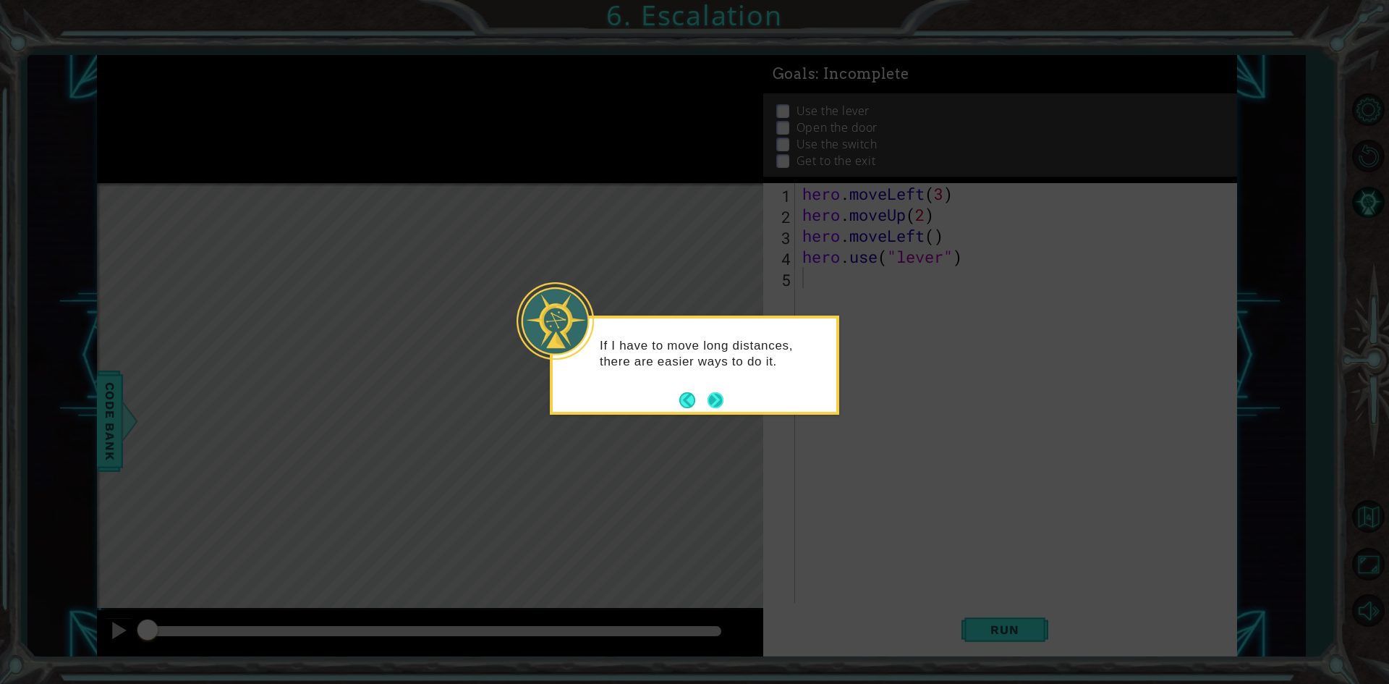
click at [717, 394] on button "Next" at bounding box center [715, 399] width 17 height 17
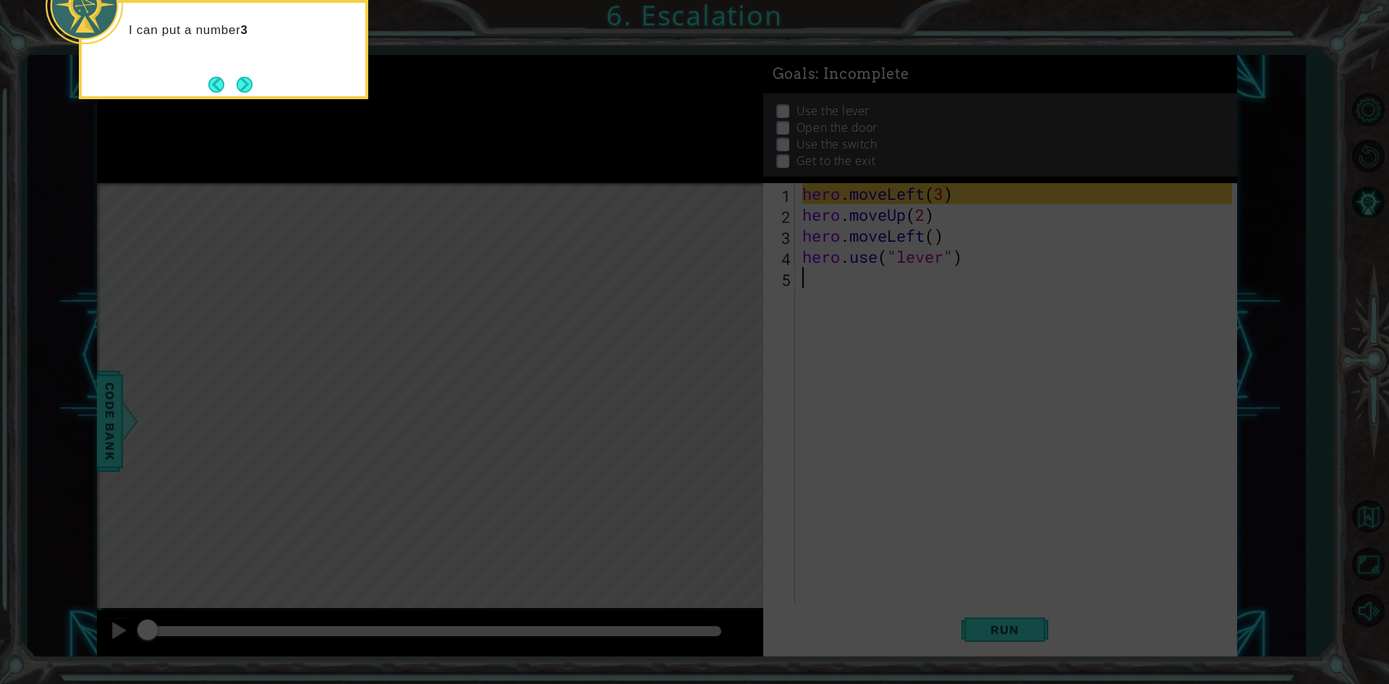
click at [918, 488] on icon at bounding box center [694, 102] width 1389 height 1163
drag, startPoint x: 918, startPoint y: 488, endPoint x: 748, endPoint y: 318, distance: 240.4
click at [907, 474] on icon at bounding box center [694, 102] width 1389 height 1163
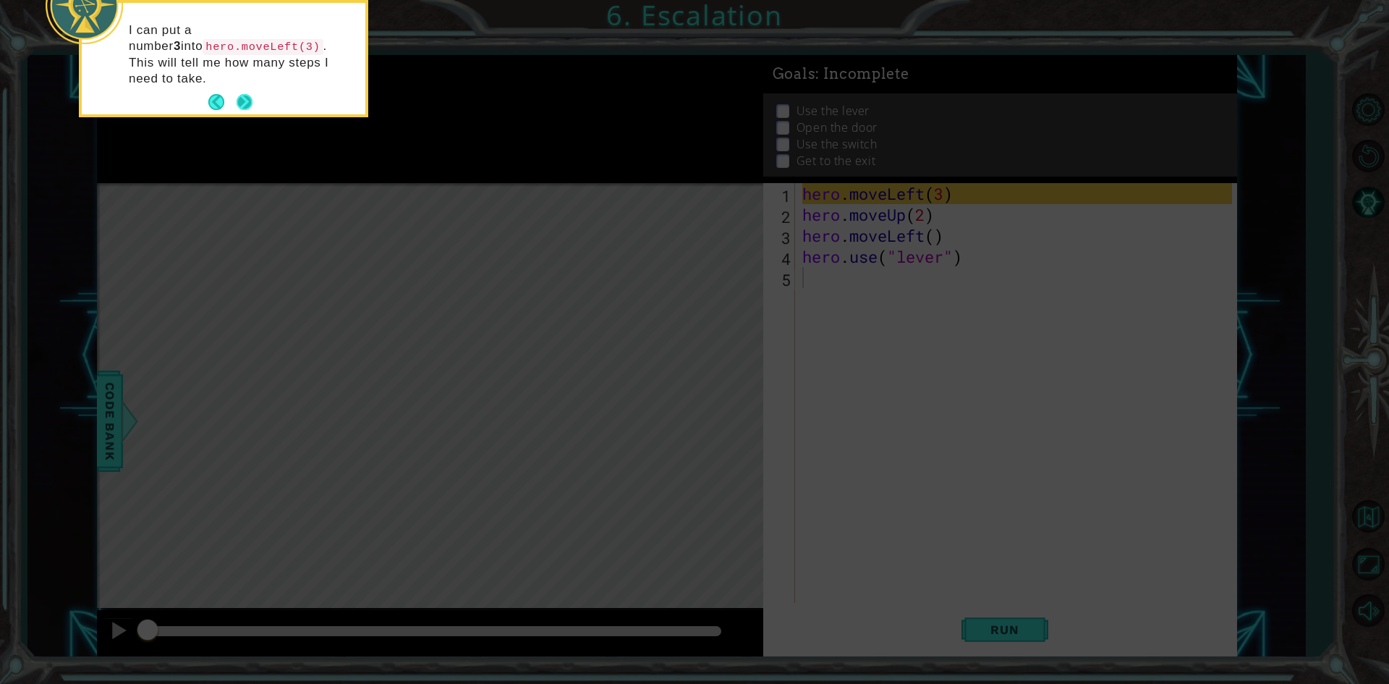
click at [237, 94] on button "Next" at bounding box center [245, 102] width 17 height 17
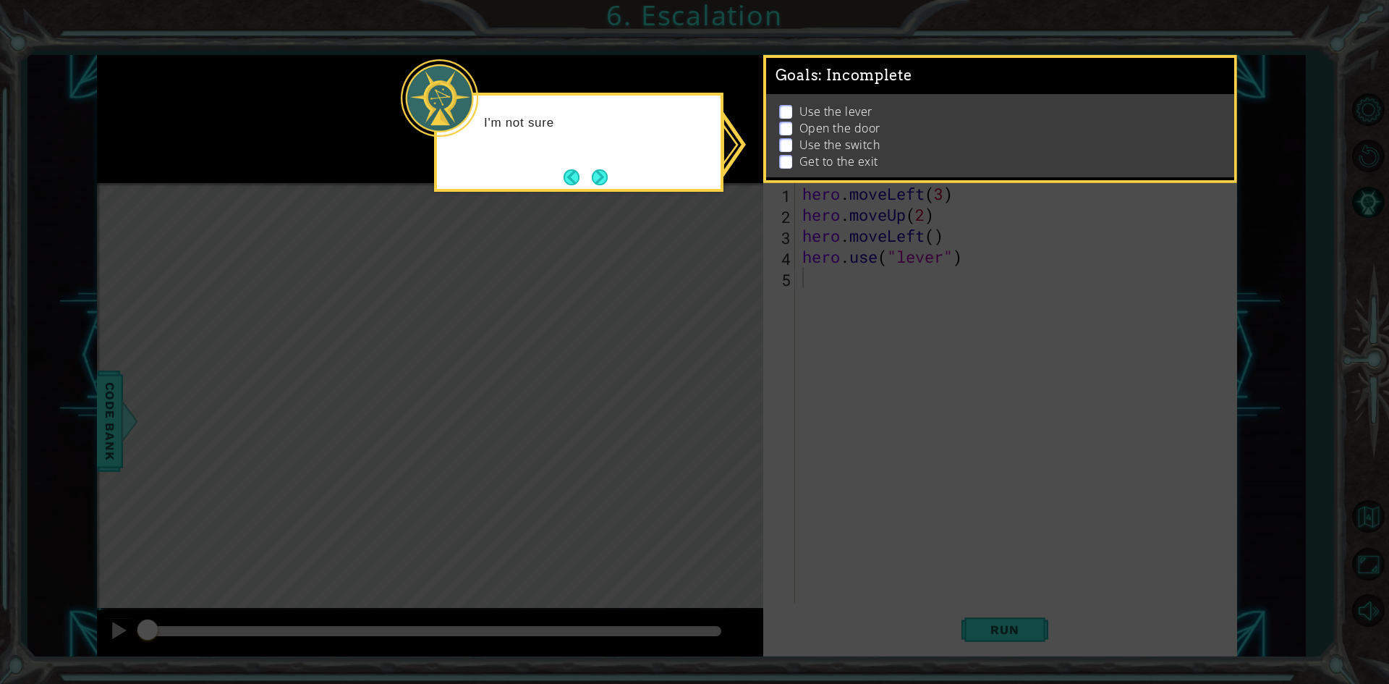
drag, startPoint x: 503, startPoint y: 247, endPoint x: 540, endPoint y: 226, distance: 42.8
click at [523, 234] on icon at bounding box center [694, 342] width 1389 height 684
drag, startPoint x: 702, startPoint y: 140, endPoint x: 716, endPoint y: 140, distance: 13.7
click at [710, 140] on div "I'm not sure where t" at bounding box center [579, 129] width 284 height 57
drag, startPoint x: 746, startPoint y: 145, endPoint x: 564, endPoint y: 163, distance: 183.3
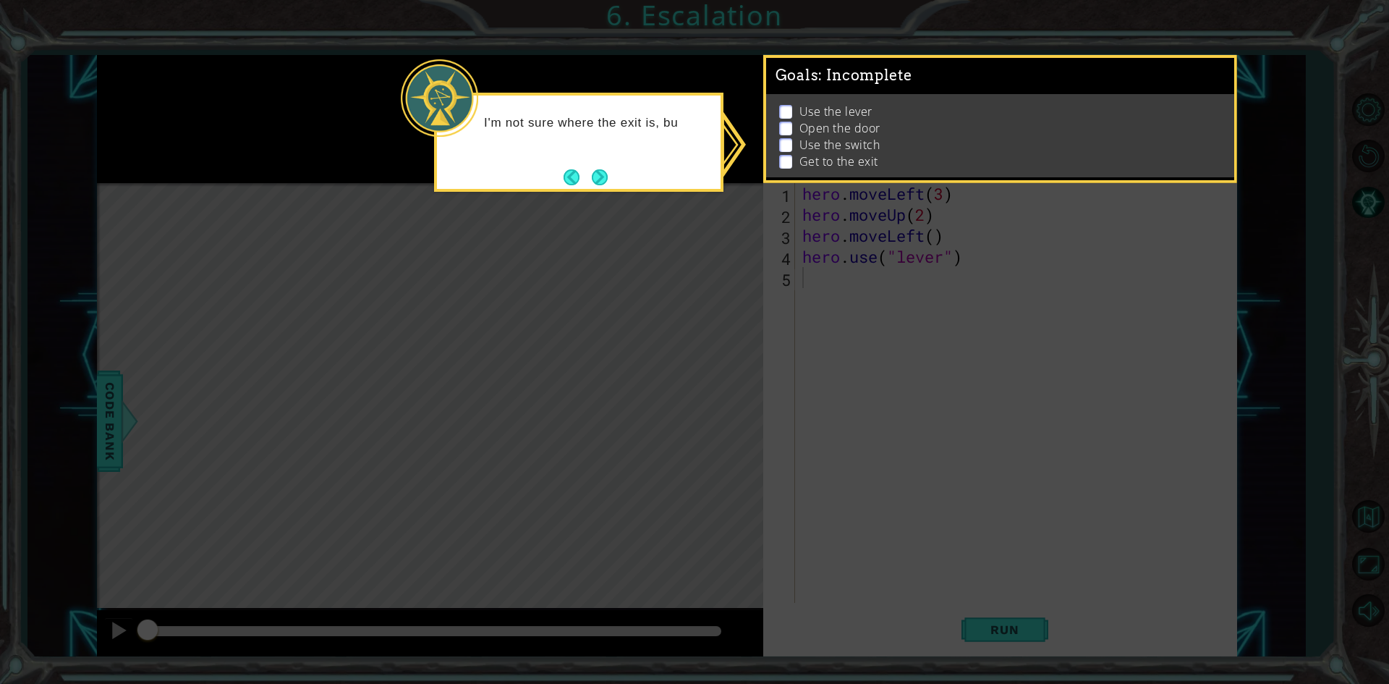
click at [729, 152] on icon at bounding box center [694, 342] width 1389 height 684
click at [591, 170] on footer at bounding box center [586, 177] width 44 height 22
click at [595, 172] on button "Next" at bounding box center [600, 179] width 20 height 20
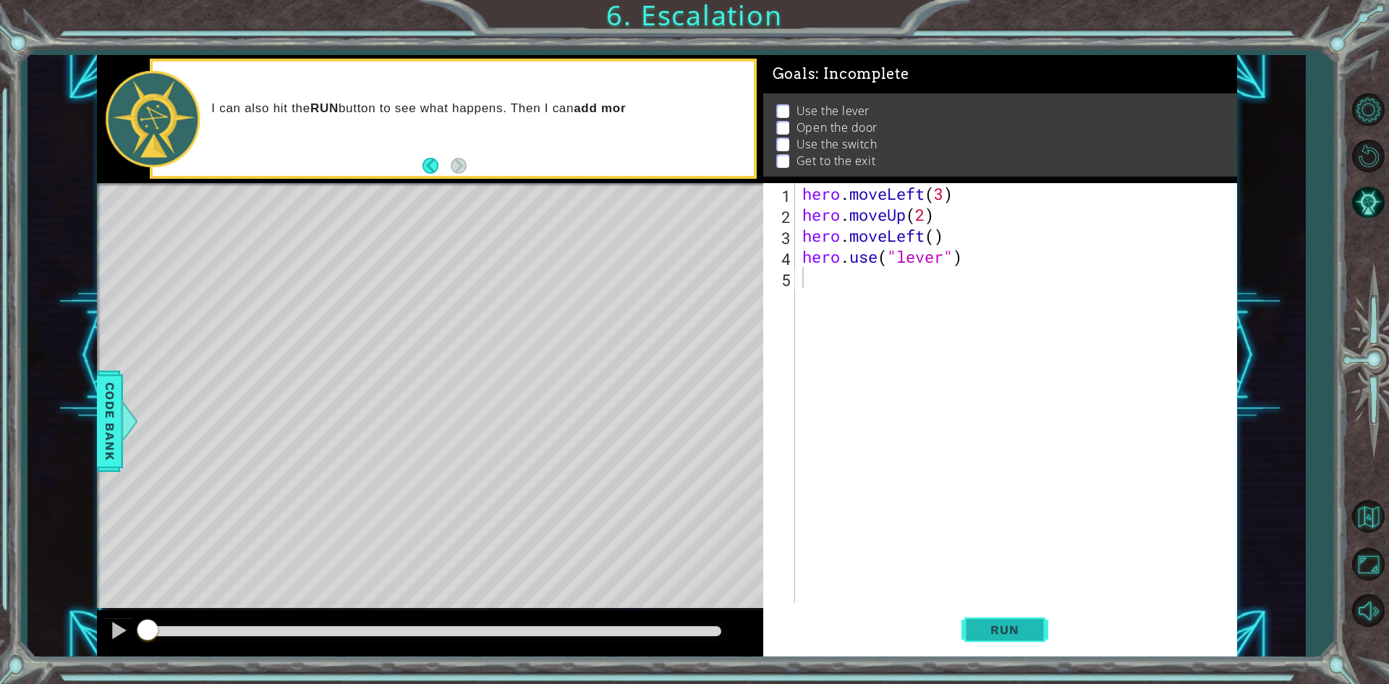
click at [1005, 627] on span "Run" at bounding box center [1004, 629] width 57 height 14
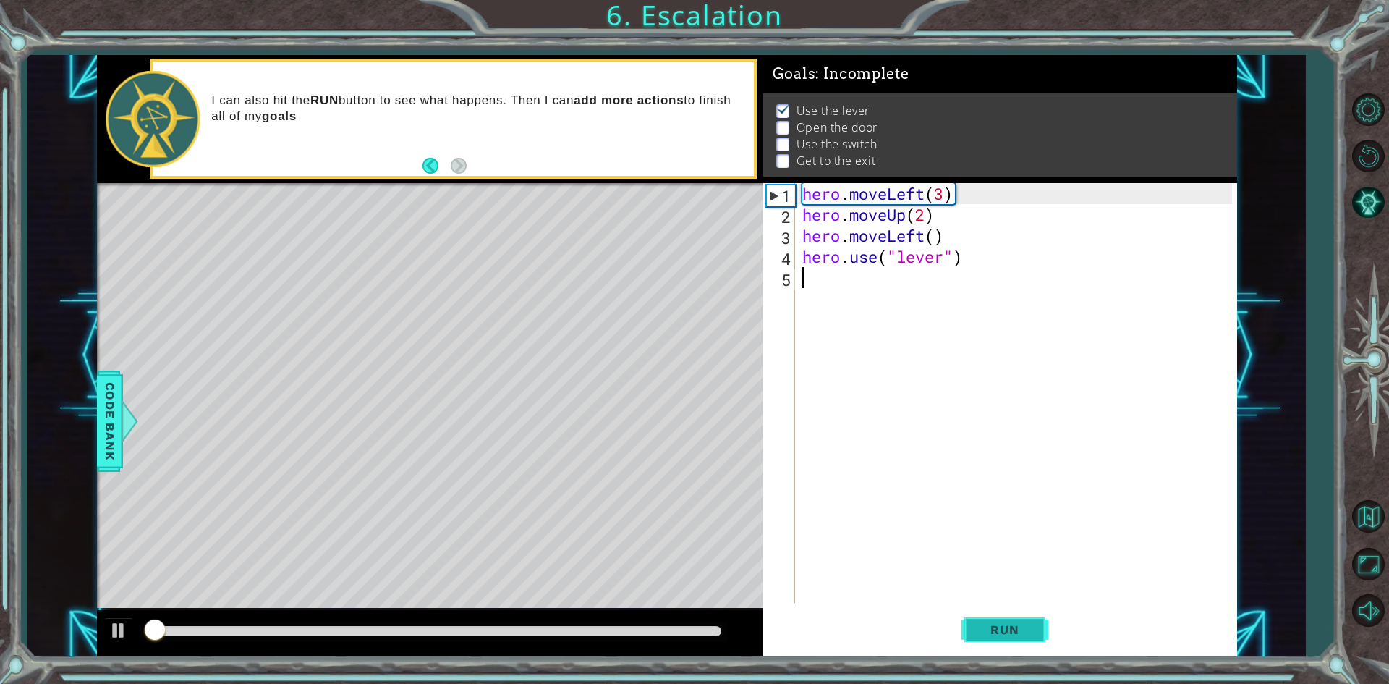
scroll to position [6, 0]
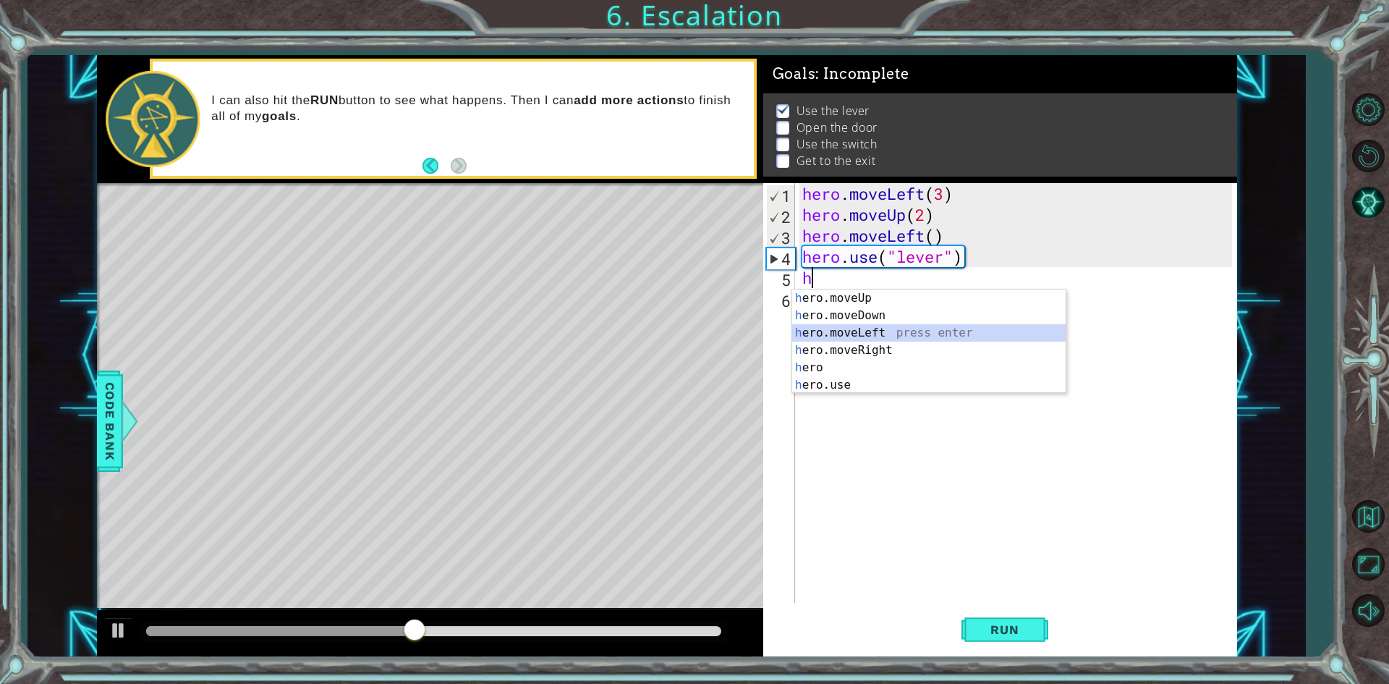
click at [889, 331] on div "h ero.moveUp press enter h ero.moveDown press enter h ero.moveLeft press enter …" at bounding box center [928, 358] width 273 height 139
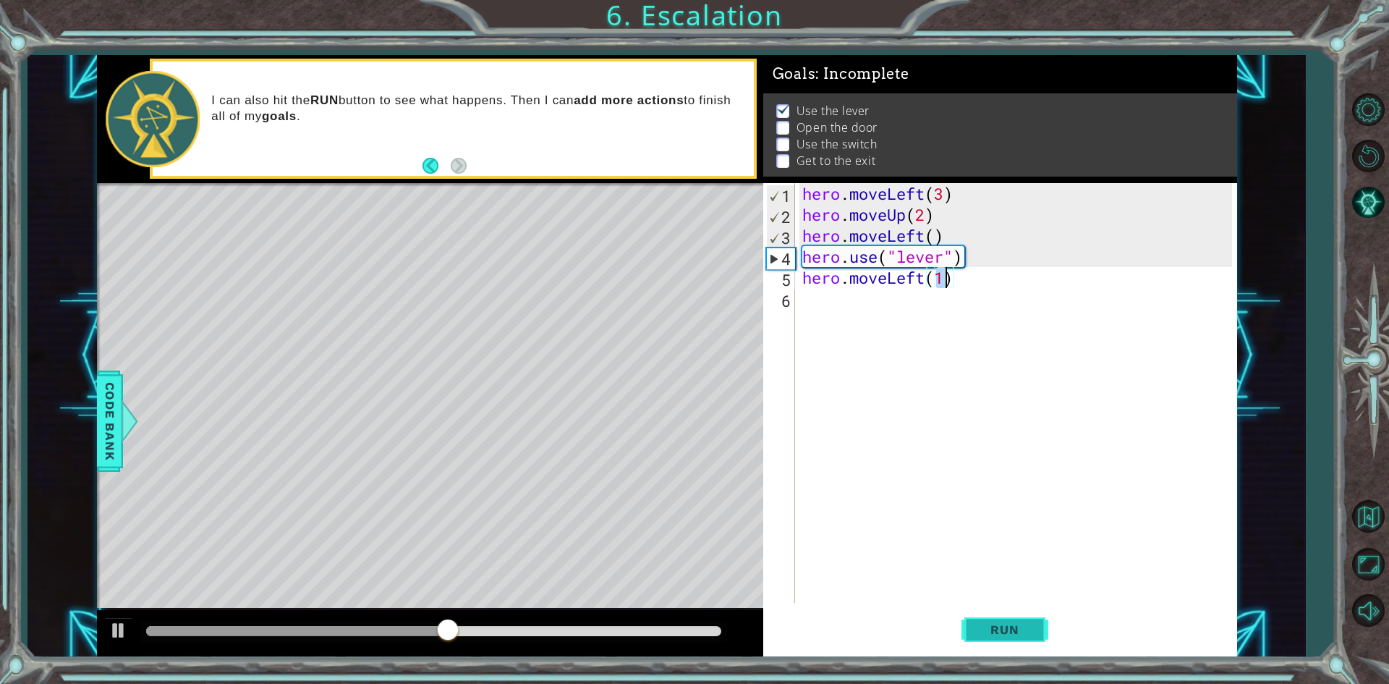
type textarea "hero.moveLeft(1)"
click at [966, 628] on button "Run" at bounding box center [1004, 629] width 87 height 47
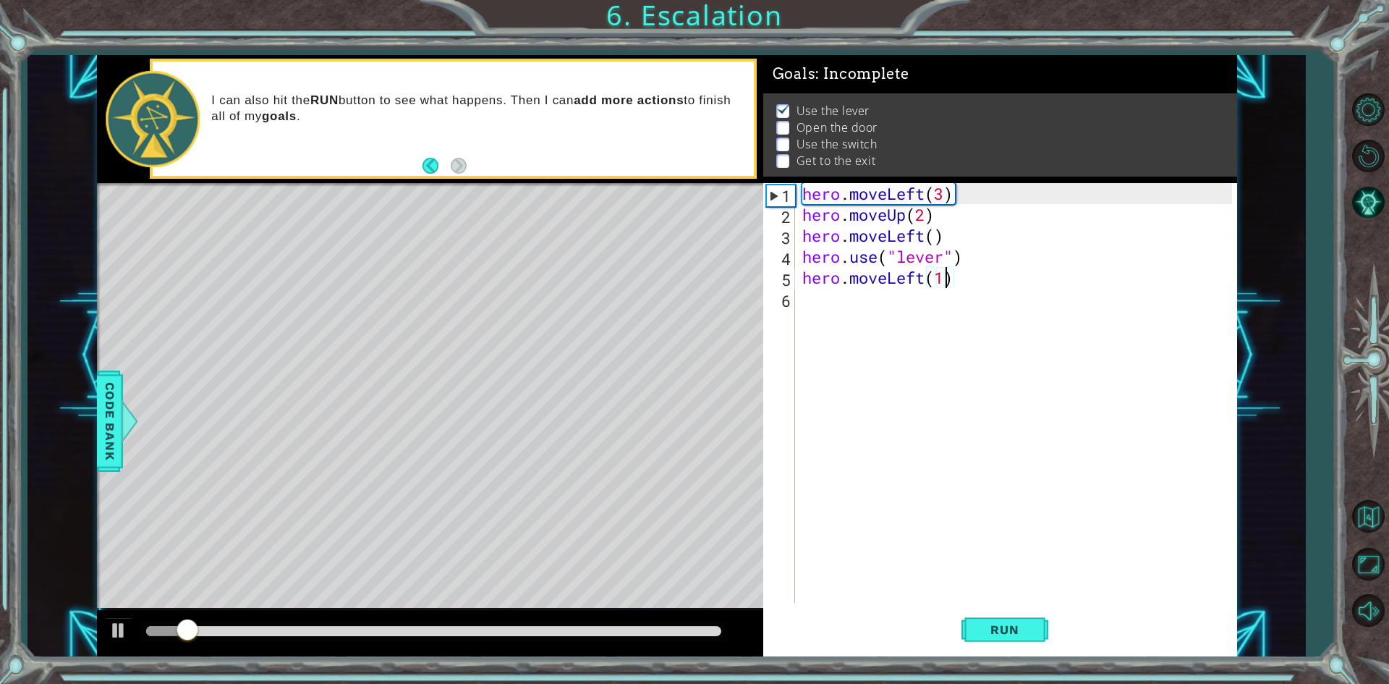
click at [841, 309] on div "hero . moveLeft ( 3 ) hero . moveUp ( 2 ) hero . moveLeft ( ) hero . use ( "lev…" at bounding box center [1019, 414] width 440 height 462
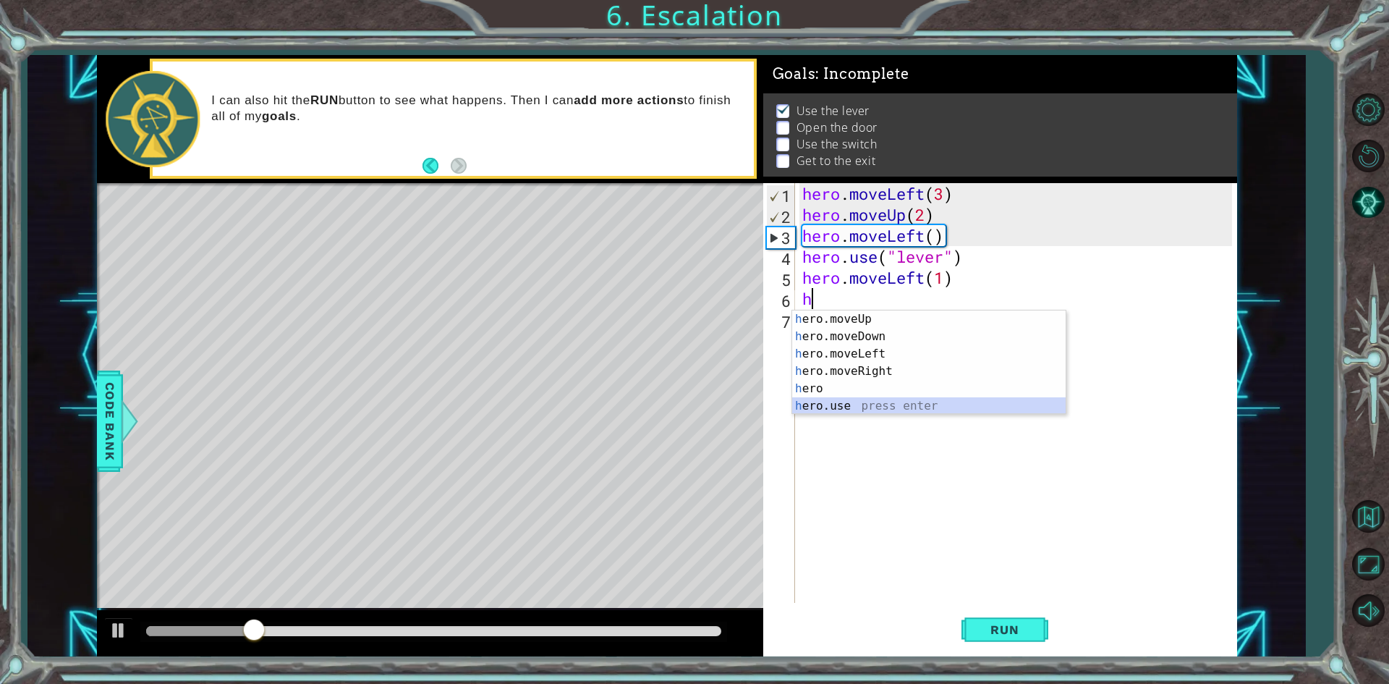
click at [830, 399] on div "h ero.moveUp press enter h ero.moveDown press enter h ero.moveLeft press enter …" at bounding box center [928, 379] width 273 height 139
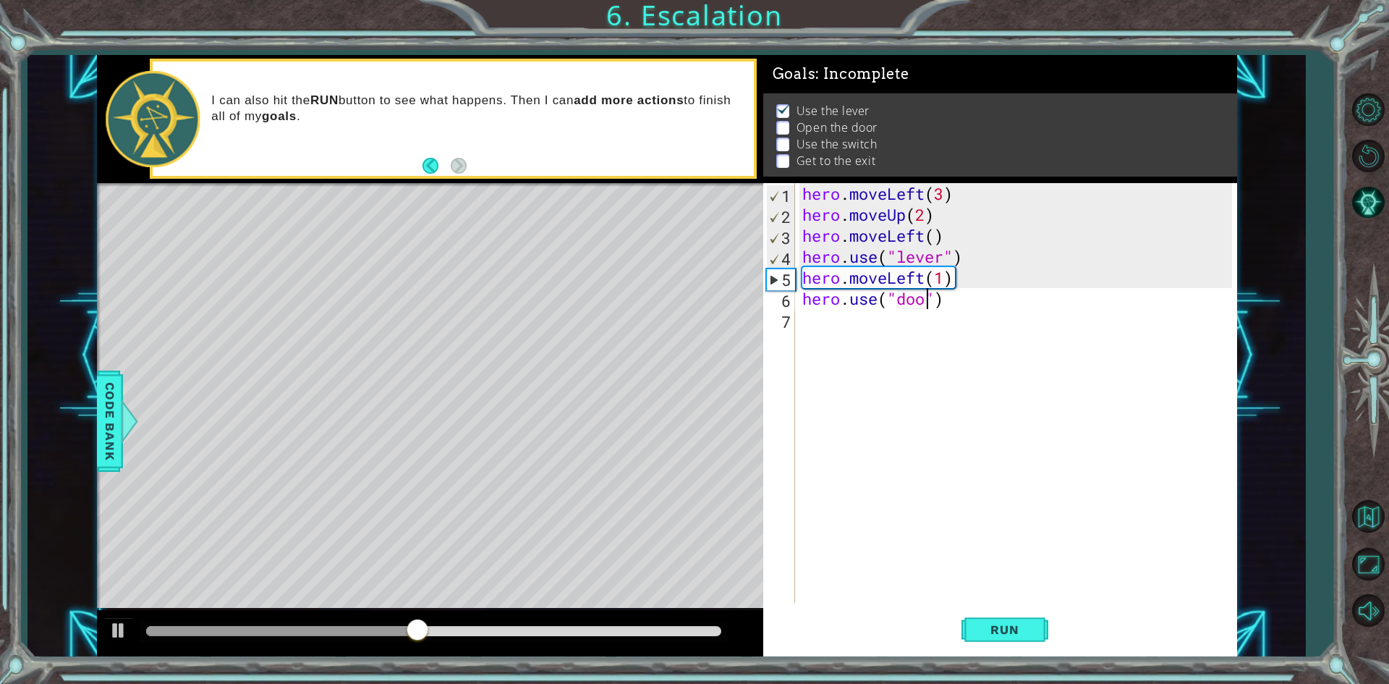
type textarea "hero.use("door")"
click at [974, 616] on button "Run" at bounding box center [1004, 629] width 87 height 47
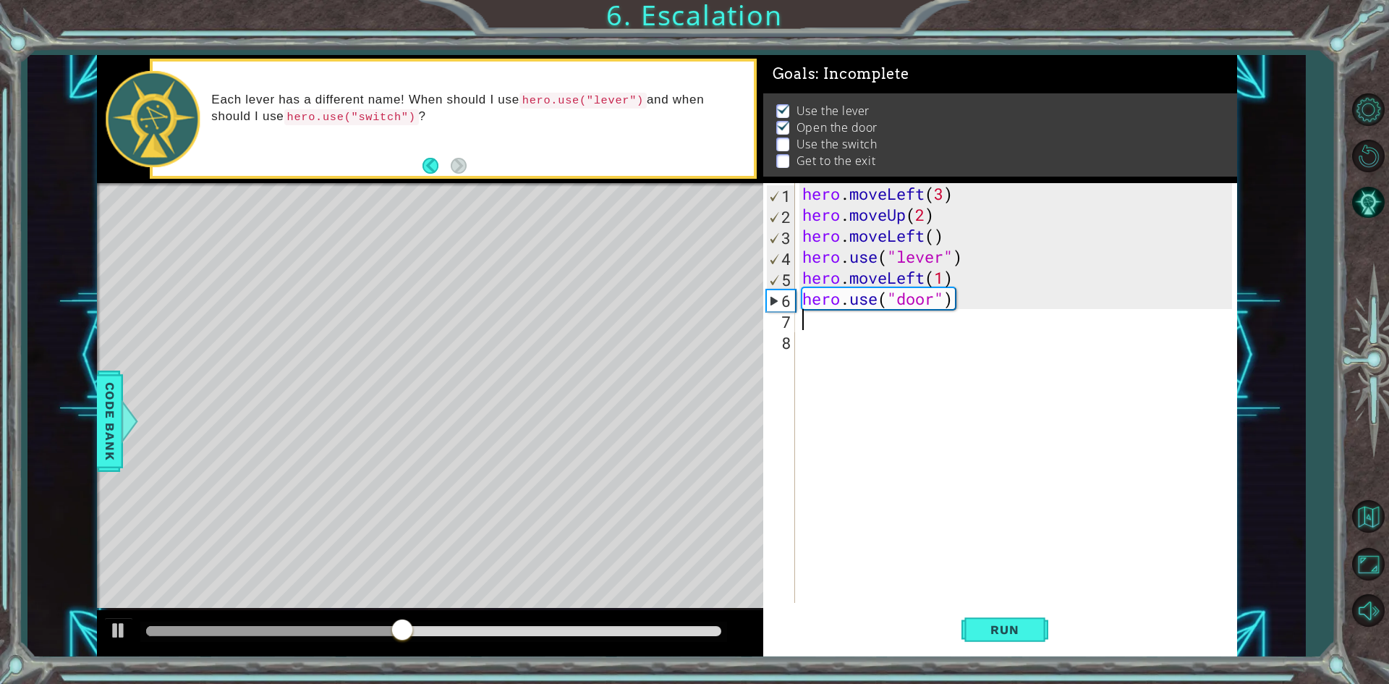
click at [848, 322] on div "hero . moveLeft ( 3 ) hero . moveUp ( 2 ) hero . moveLeft ( ) hero . use ( "lev…" at bounding box center [1019, 414] width 440 height 462
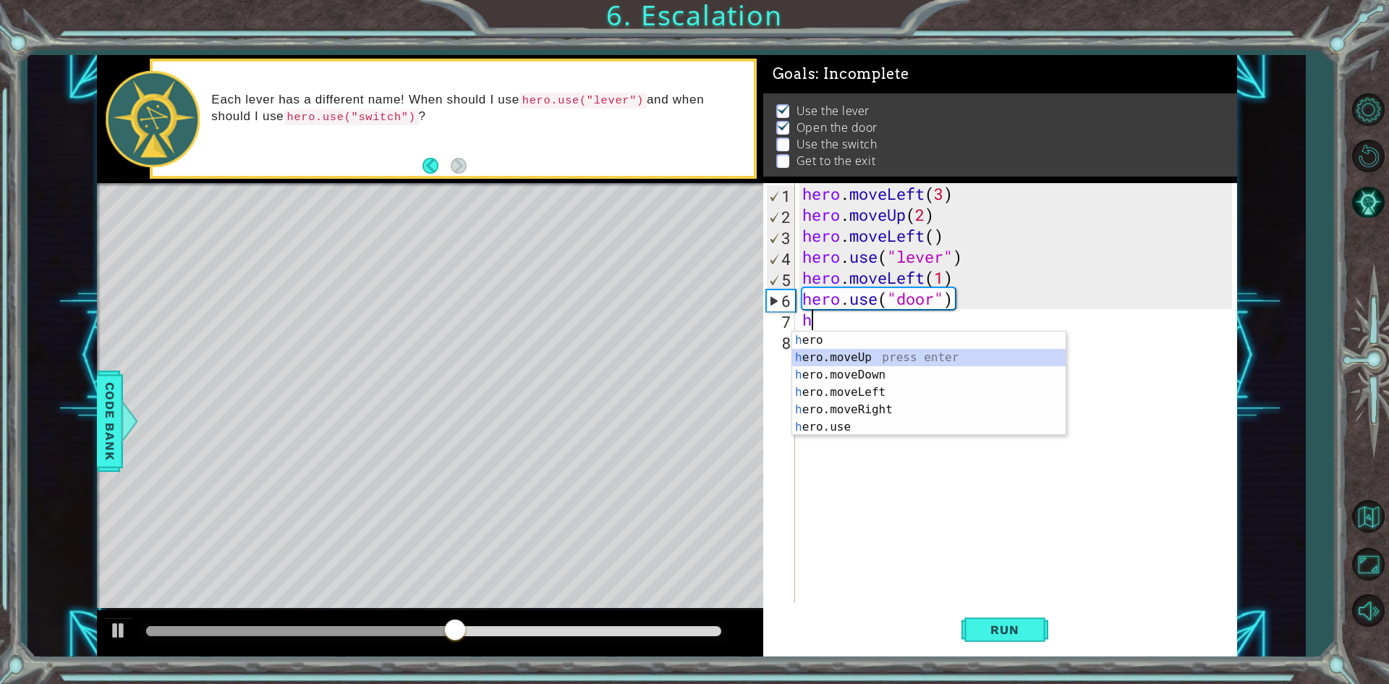
click at [862, 351] on div "h ero press enter h ero.moveUp press enter h ero.moveDown press enter h ero.mov…" at bounding box center [928, 400] width 273 height 139
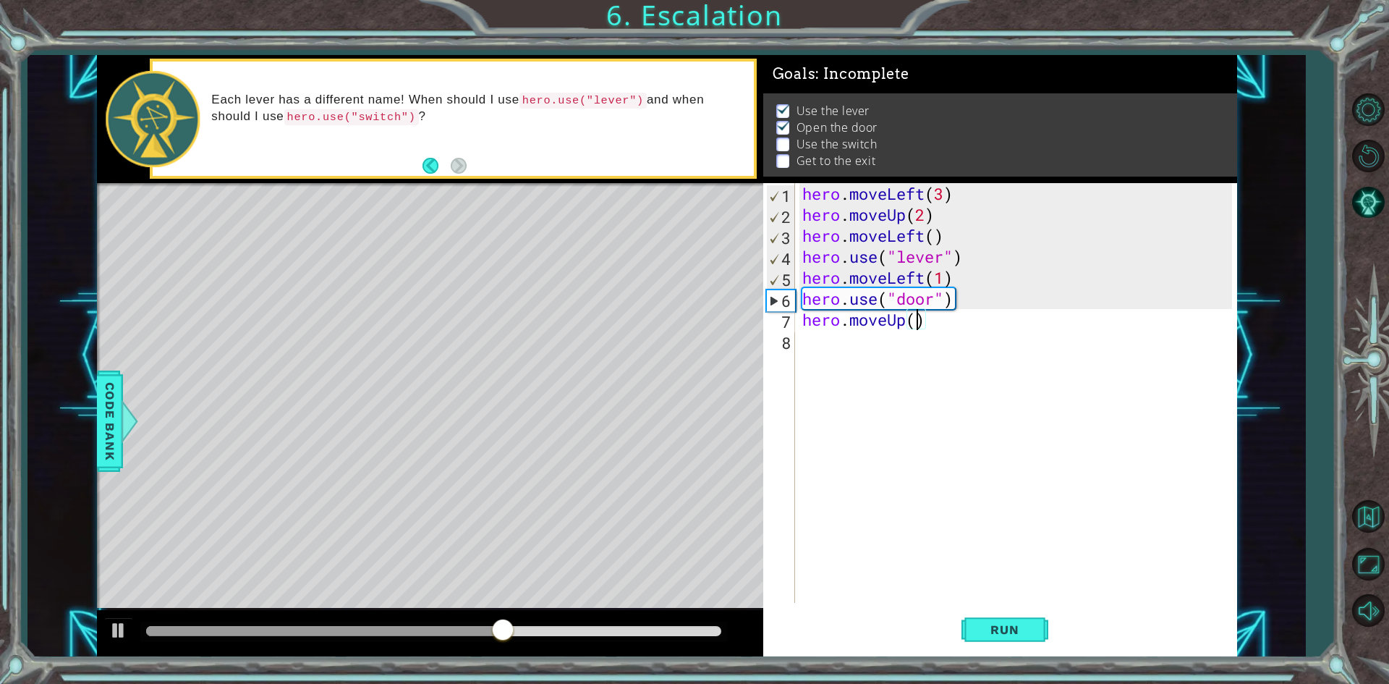
scroll to position [0, 5]
type textarea "hero.moveUp(2)"
click at [1014, 620] on button "Run" at bounding box center [1004, 629] width 87 height 47
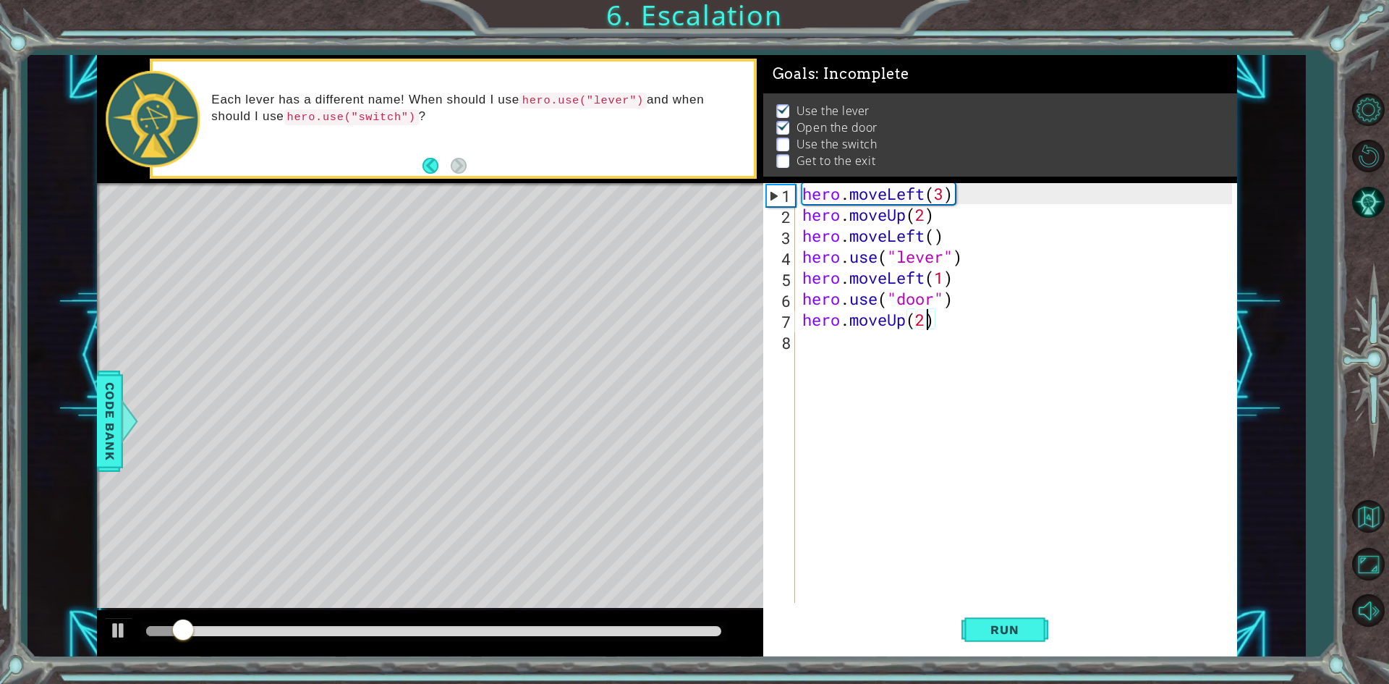
click at [872, 367] on div "hero . moveLeft ( 3 ) hero . moveUp ( 2 ) hero . moveLeft ( ) hero . use ( "lev…" at bounding box center [1019, 414] width 440 height 462
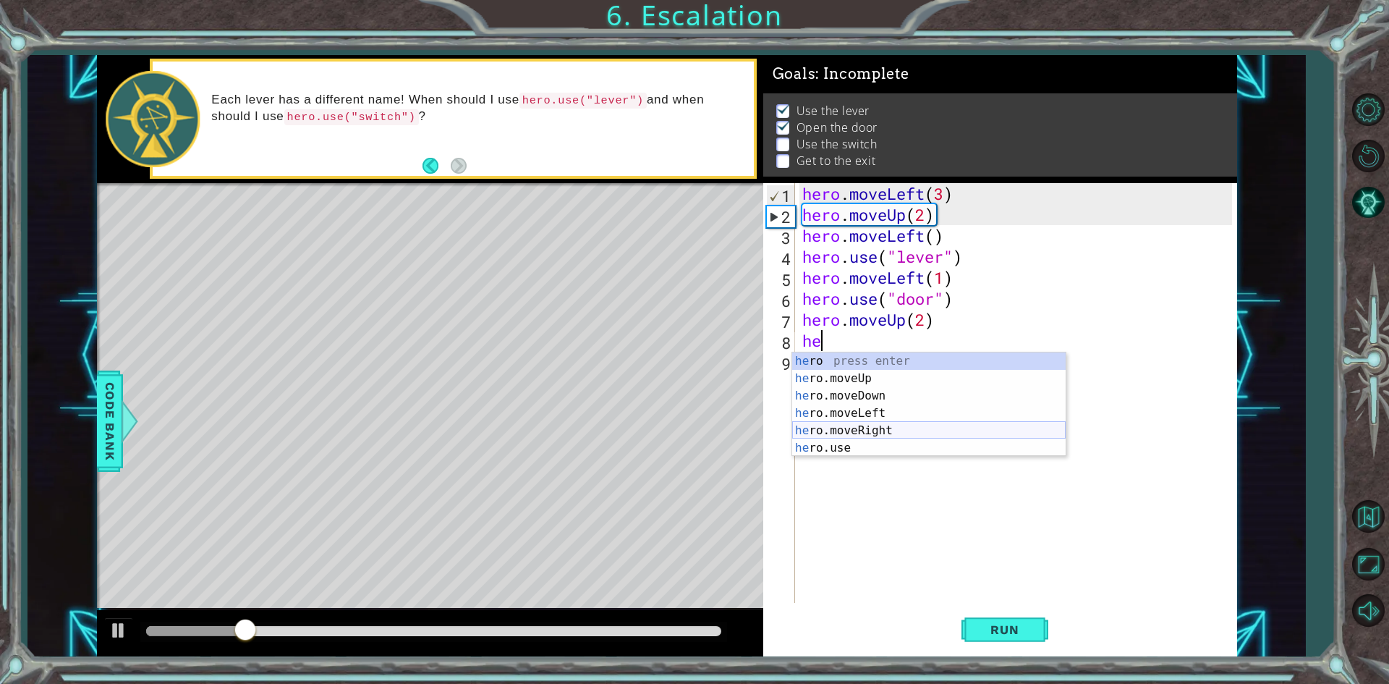
click at [882, 426] on div "he ro press enter he ro.moveUp press enter he ro.moveDown press enter he ro.mov…" at bounding box center [928, 421] width 273 height 139
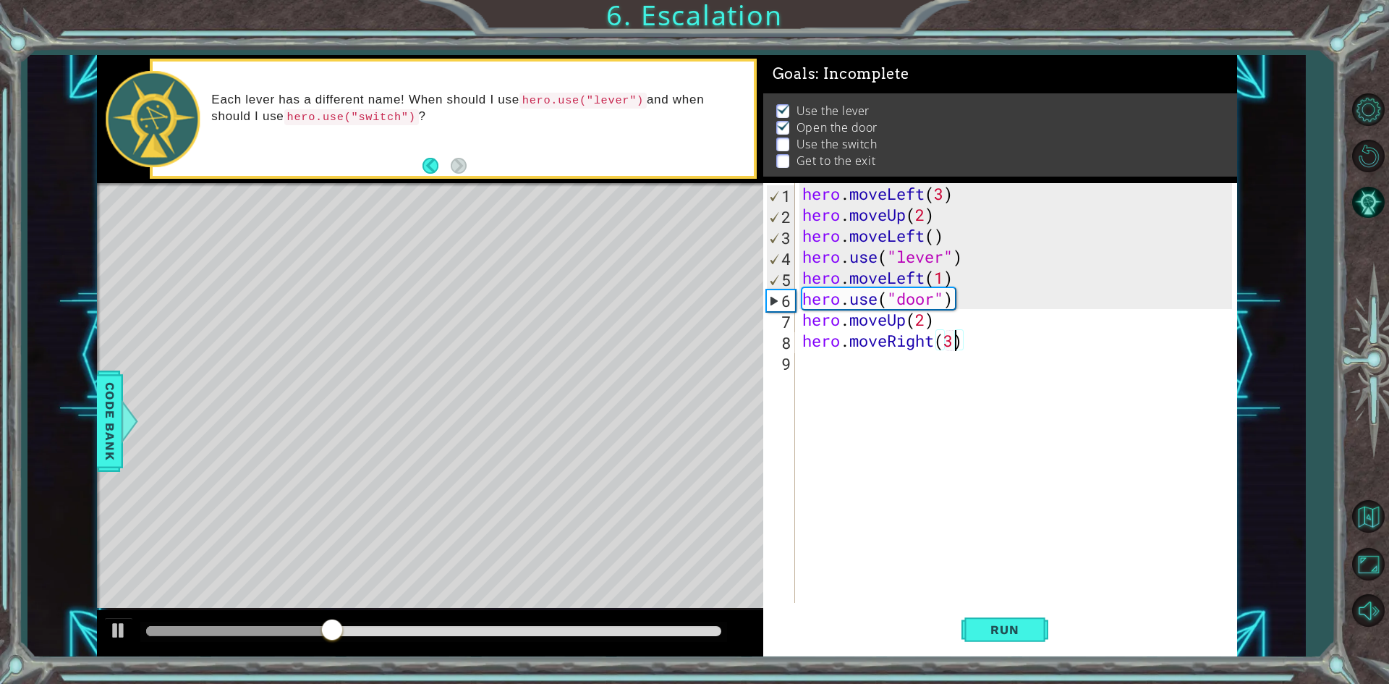
scroll to position [0, 7]
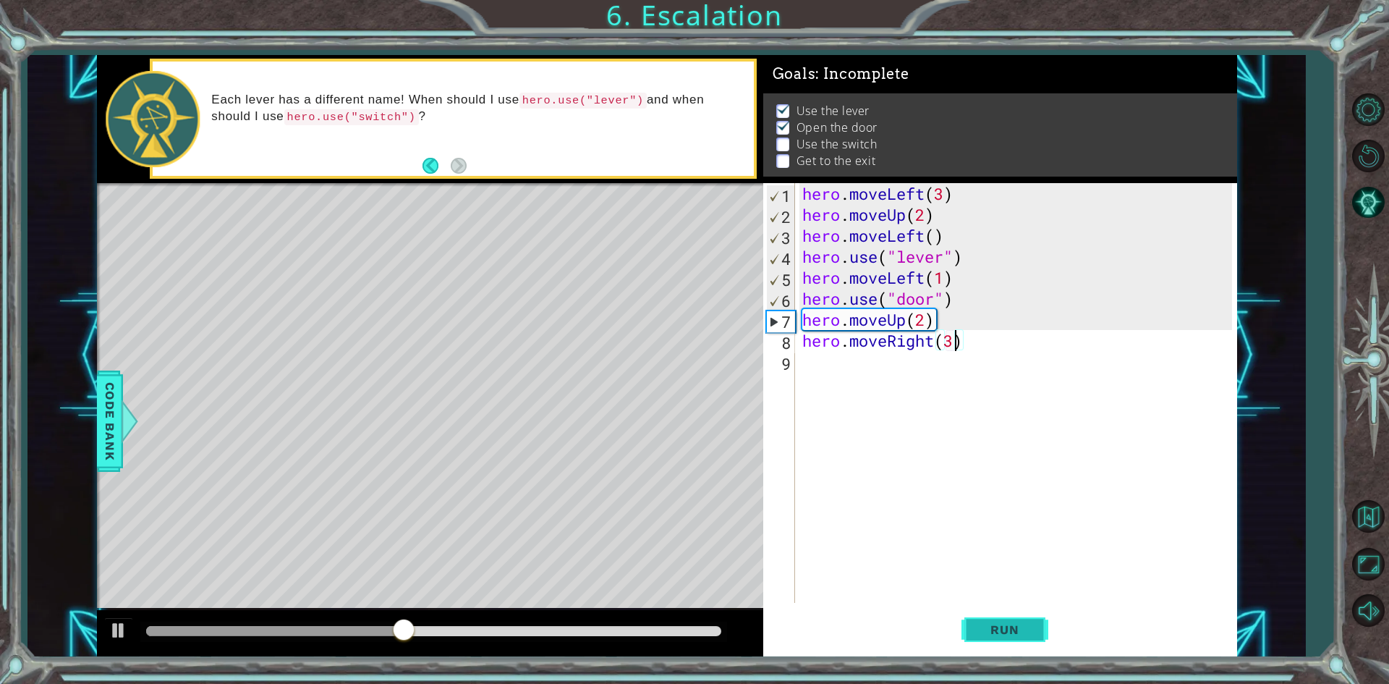
type textarea "hero.moveRight(3)"
click at [976, 634] on span "Run" at bounding box center [1004, 629] width 57 height 14
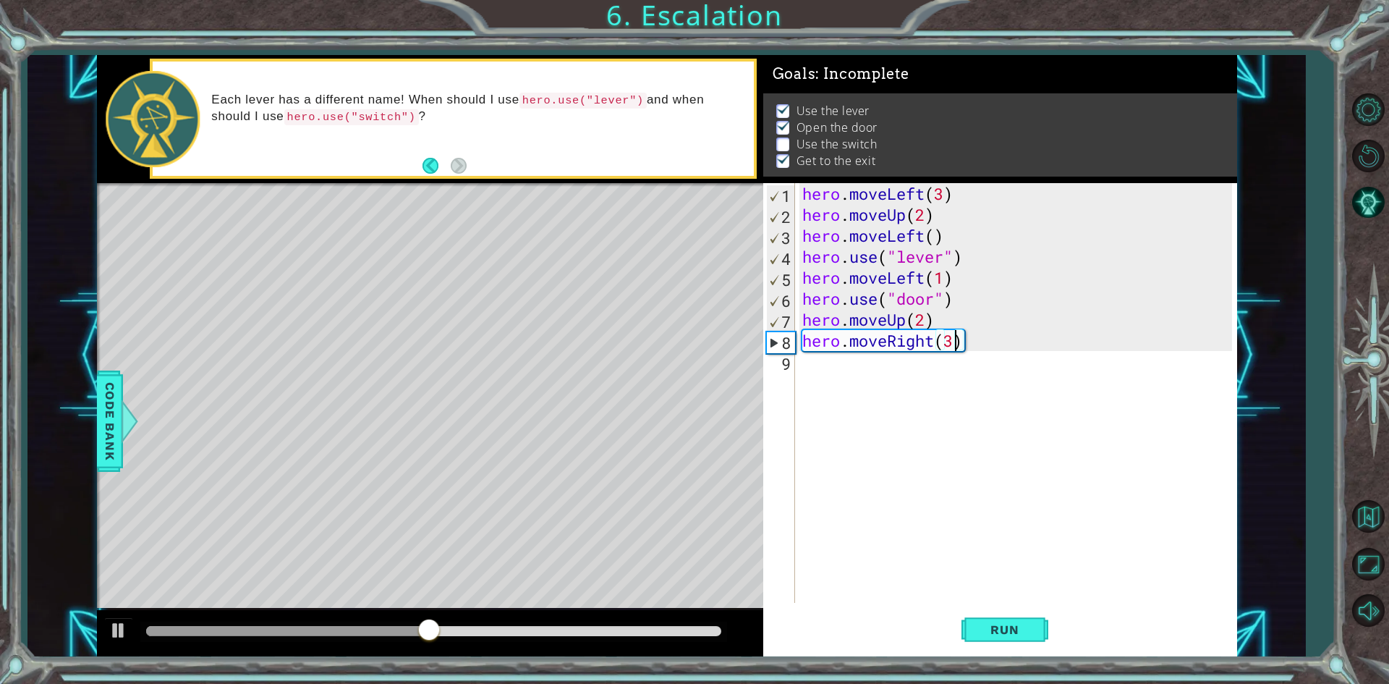
click at [870, 383] on div "hero . moveLeft ( 3 ) hero . moveUp ( 2 ) hero . moveLeft ( ) hero . use ( "lev…" at bounding box center [1019, 414] width 440 height 462
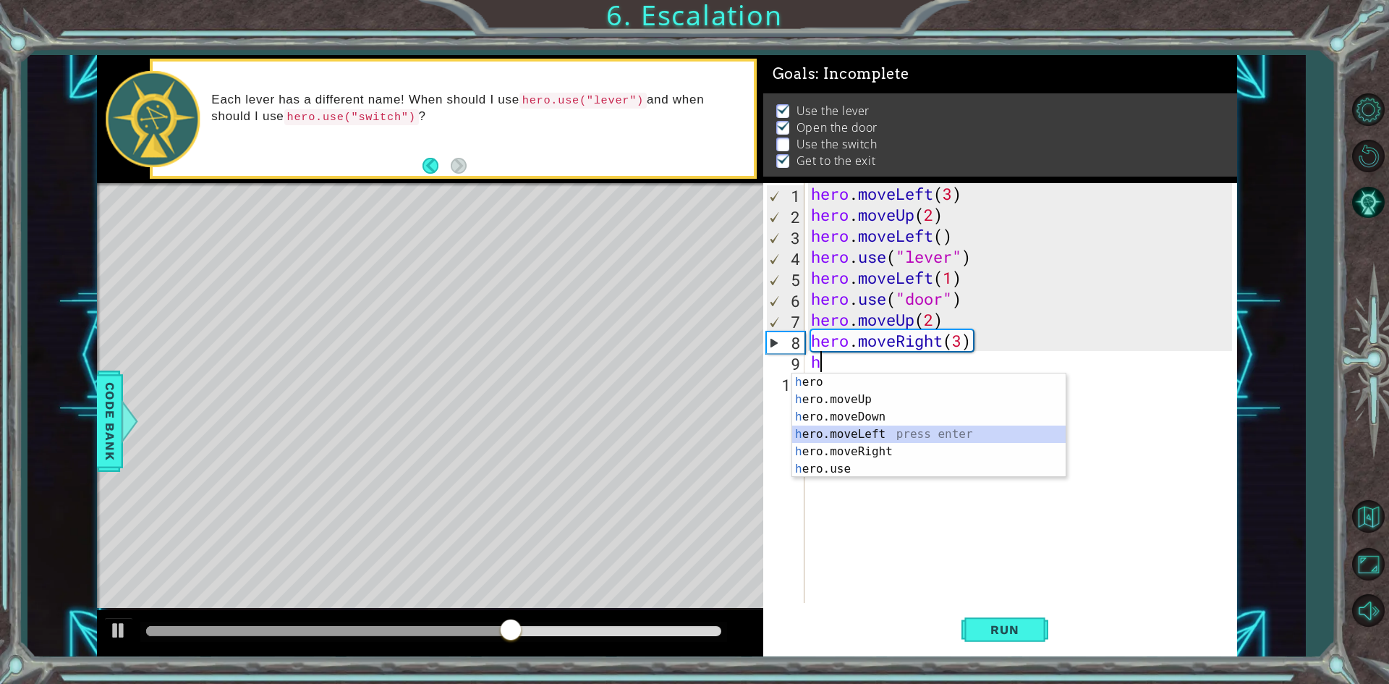
click at [875, 432] on div "h ero press enter h ero.moveUp press enter h ero.moveDown press enter h ero.mov…" at bounding box center [928, 442] width 273 height 139
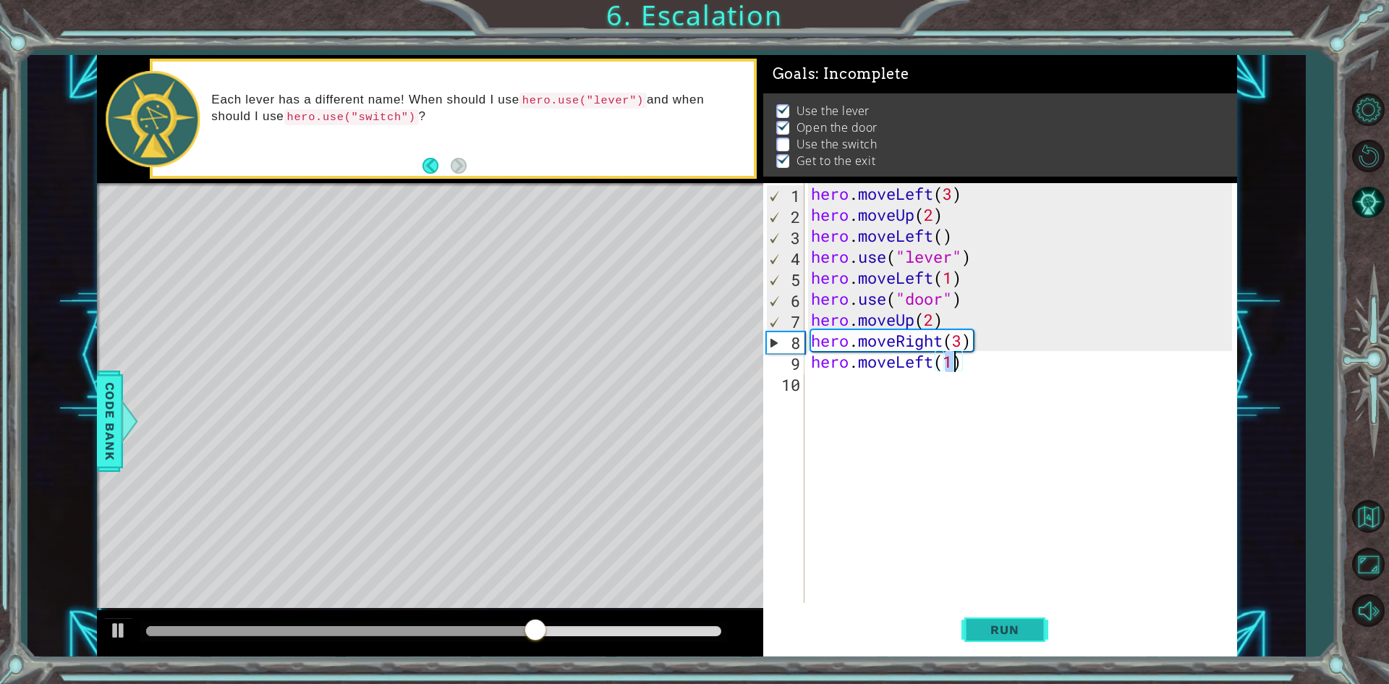
click at [1008, 627] on span "Run" at bounding box center [1004, 629] width 57 height 14
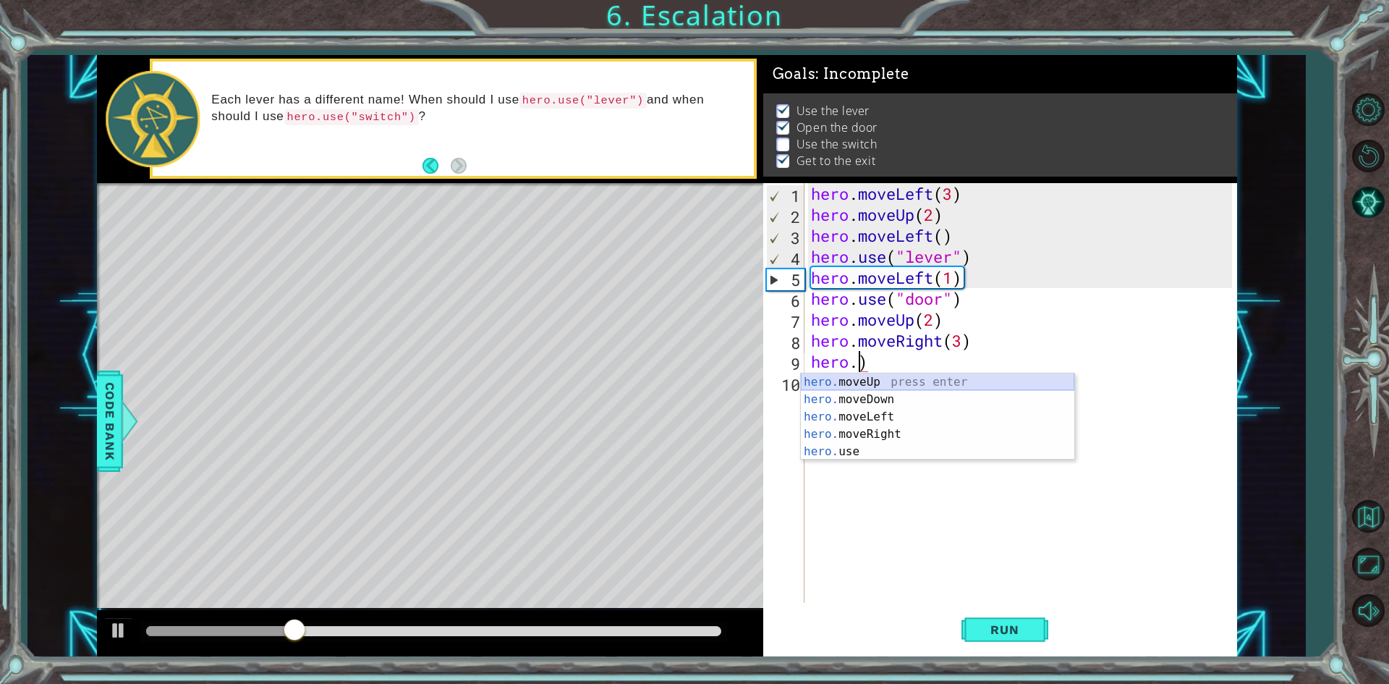
click at [872, 380] on div "hero. moveUp press enter hero. moveDown press enter hero. moveLeft press enter …" at bounding box center [937, 434] width 273 height 122
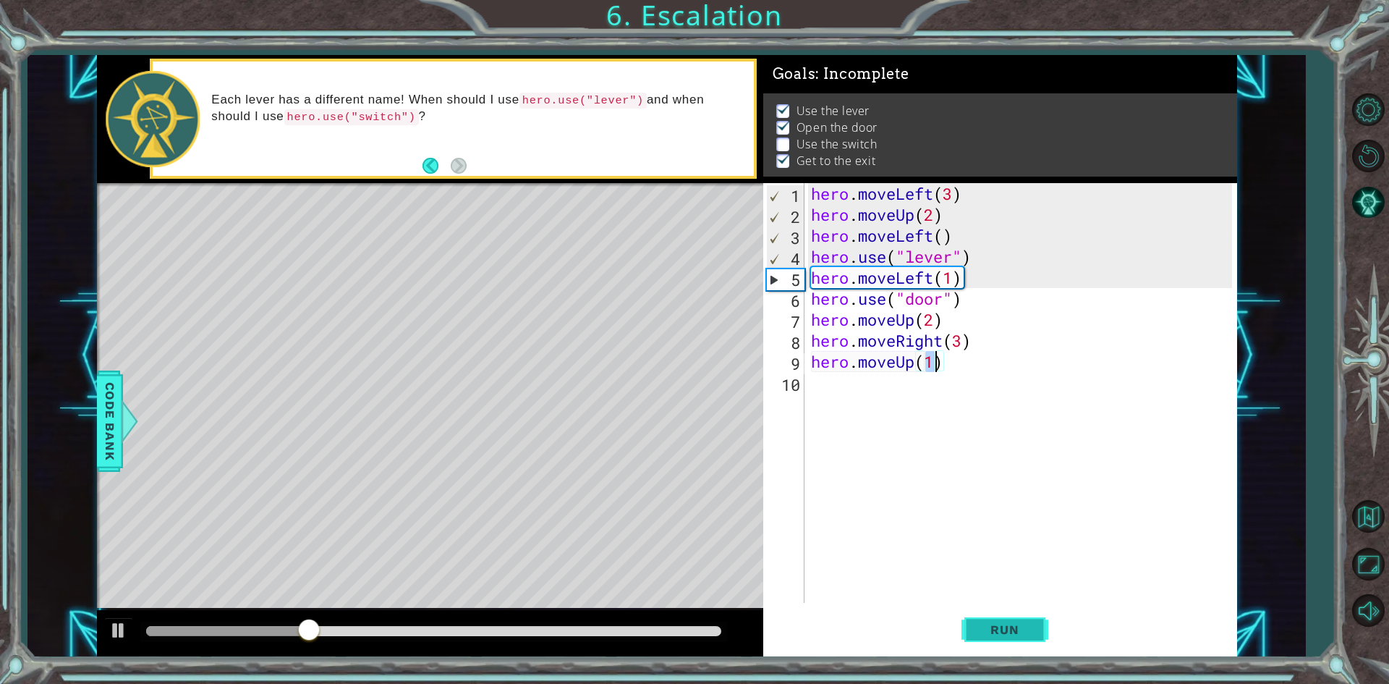
click at [978, 632] on span "Run" at bounding box center [1004, 629] width 57 height 14
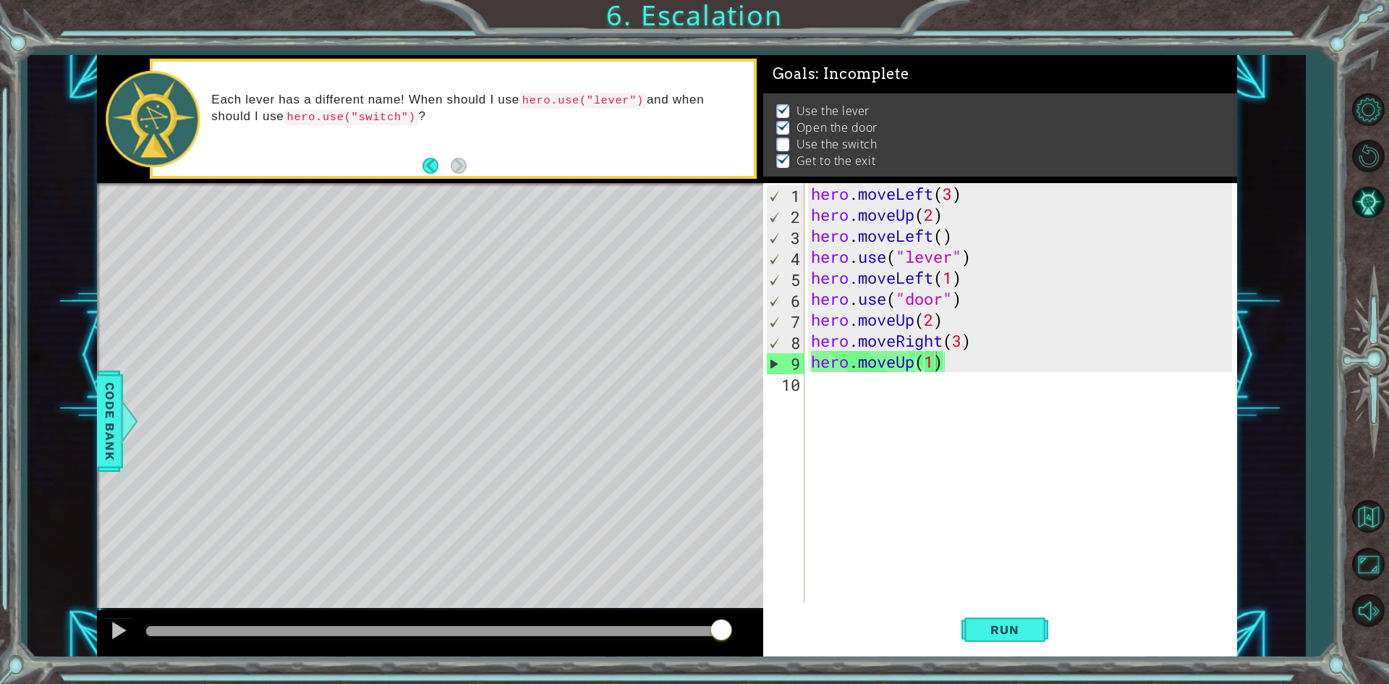
click at [451, 335] on div "Level Map" at bounding box center [431, 396] width 668 height 426
click at [448, 325] on div "Level Map" at bounding box center [431, 396] width 668 height 426
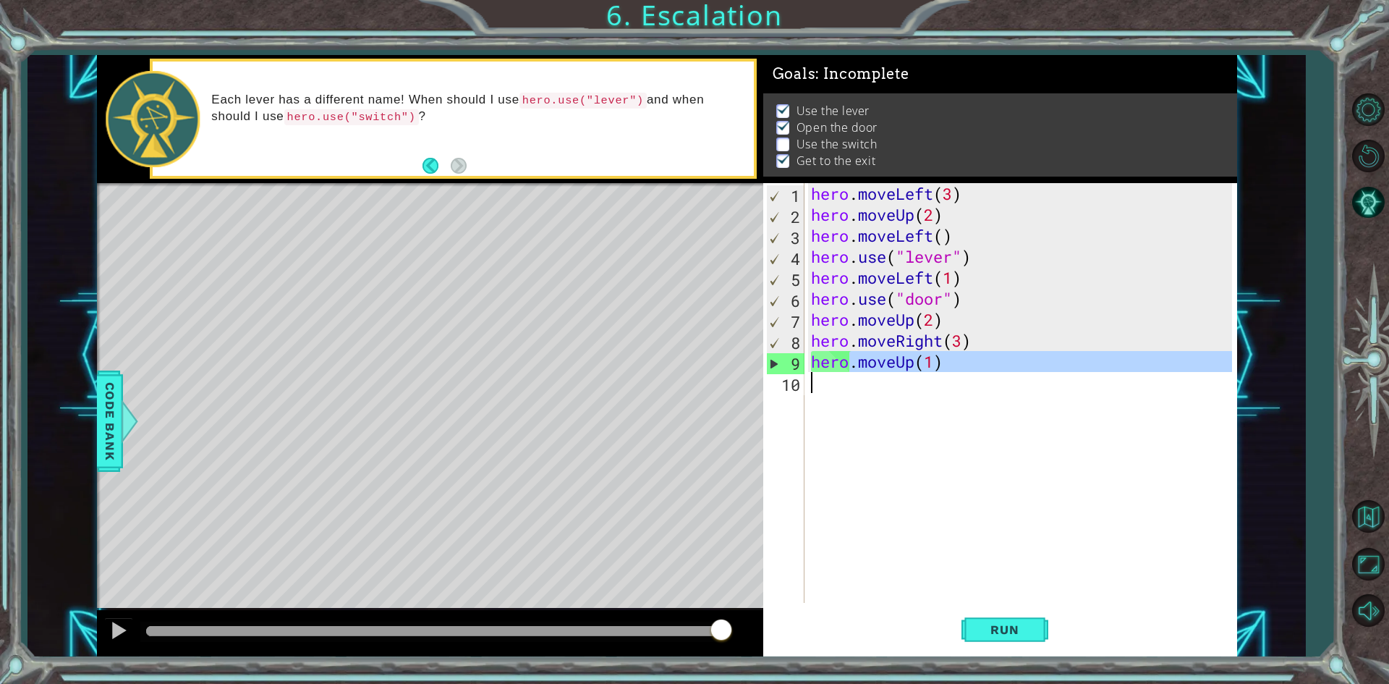
drag, startPoint x: 846, startPoint y: 361, endPoint x: 919, endPoint y: 406, distance: 85.1
click at [919, 406] on div "hero . moveLeft ( 3 ) hero . moveUp ( 2 ) hero . moveLeft ( ) hero . use ( "lev…" at bounding box center [1023, 414] width 431 height 462
click at [945, 362] on div "hero . moveLeft ( 3 ) hero . moveUp ( 2 ) hero . moveLeft ( ) hero . use ( "lev…" at bounding box center [1020, 393] width 424 height 420
click at [976, 346] on div "hero . moveLeft ( 3 ) hero . moveUp ( 2 ) hero . moveLeft ( ) hero . use ( "lev…" at bounding box center [1023, 414] width 431 height 462
type textarea "hero.moveRight(3)"
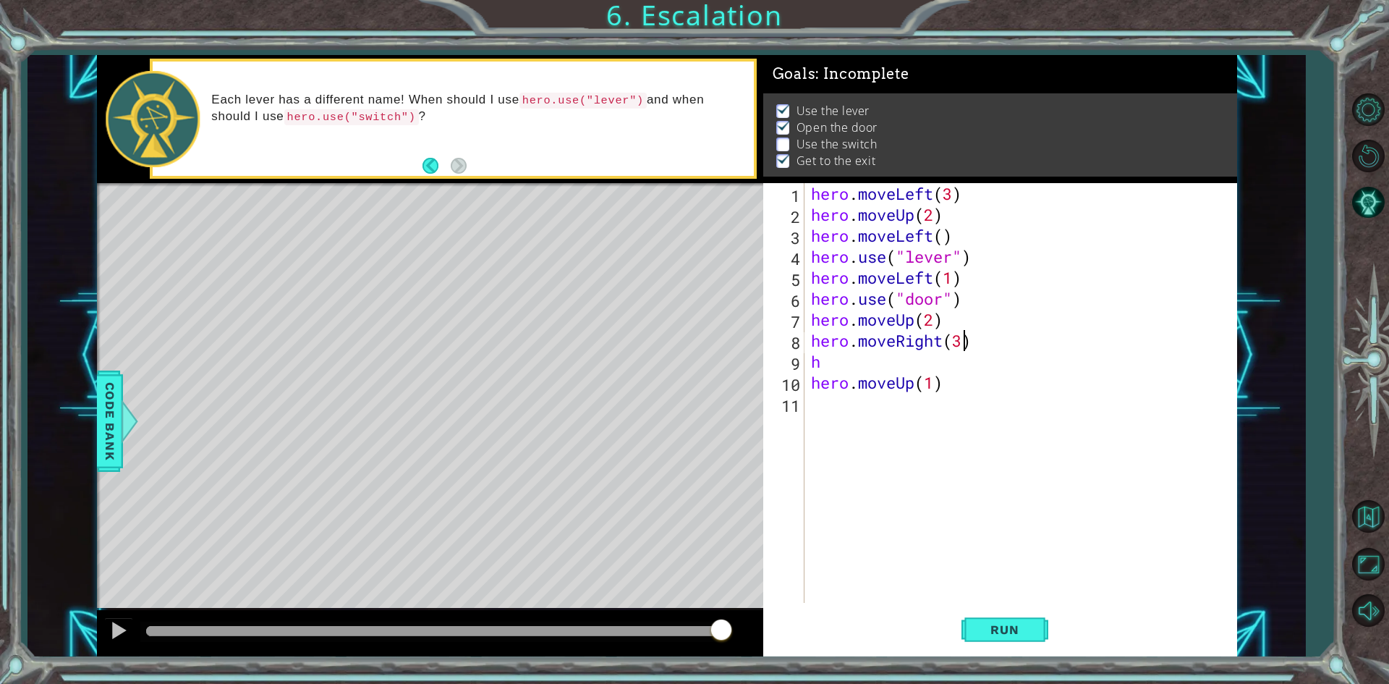
click at [964, 347] on div "hero . moveLeft ( 3 ) hero . moveUp ( 2 ) hero . moveLeft ( ) hero . use ( "lev…" at bounding box center [1023, 414] width 431 height 462
click at [1003, 640] on button "Run" at bounding box center [1004, 629] width 87 height 47
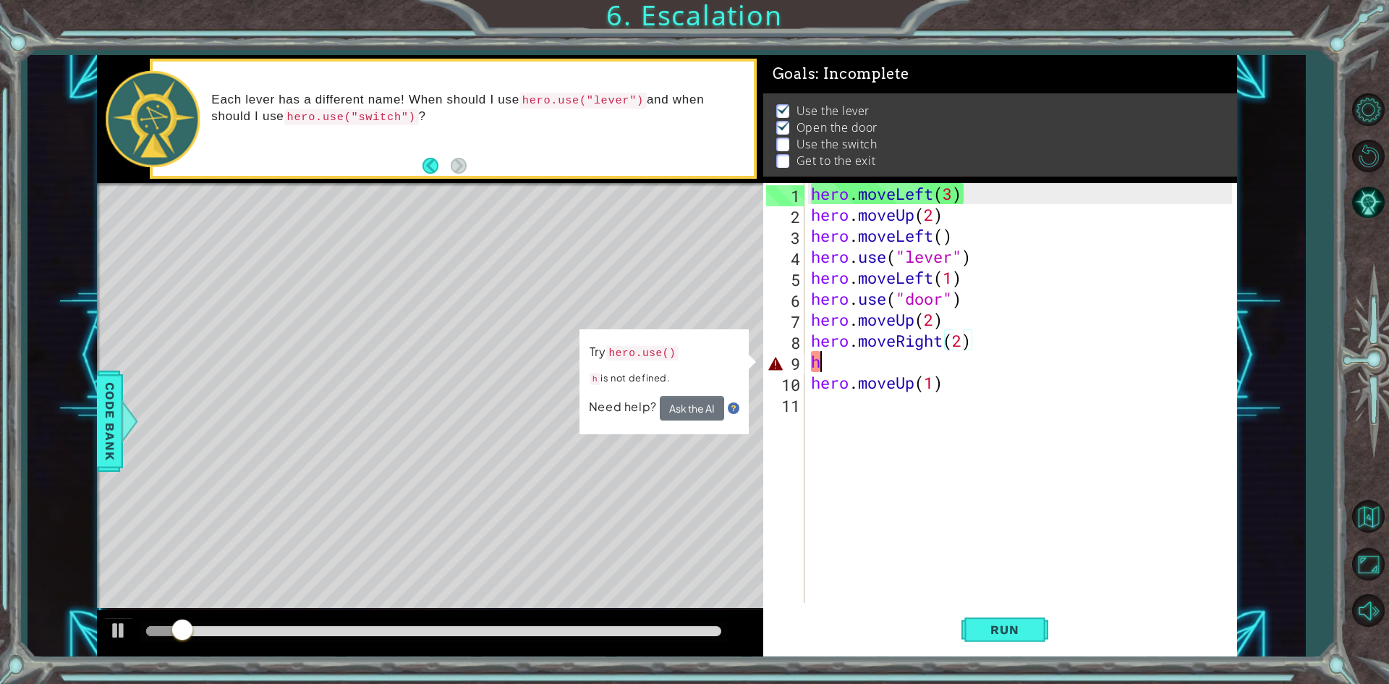
click at [840, 364] on div "hero . moveLeft ( 3 ) hero . moveUp ( 2 ) hero . moveLeft ( ) hero . use ( "lev…" at bounding box center [1023, 414] width 431 height 462
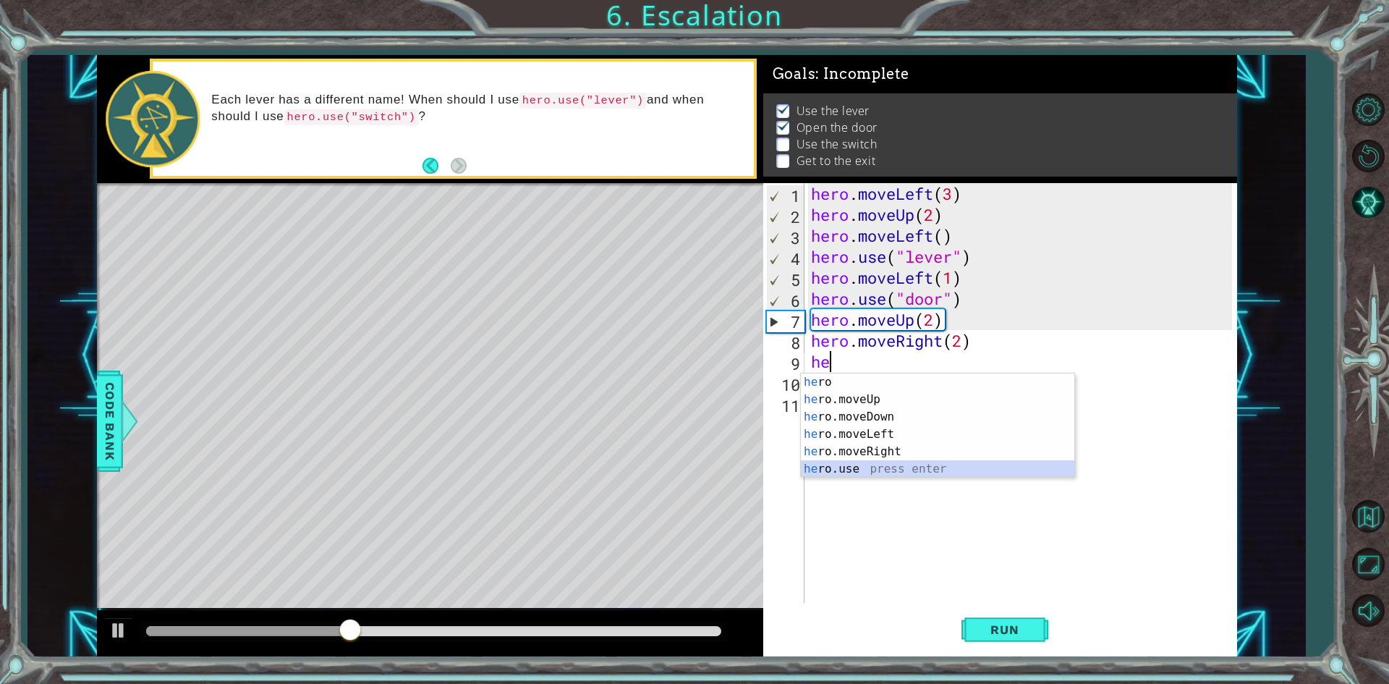
click at [863, 468] on div "he ro press enter he ro.moveUp press enter he ro.moveDown press enter he ro.mov…" at bounding box center [937, 442] width 273 height 139
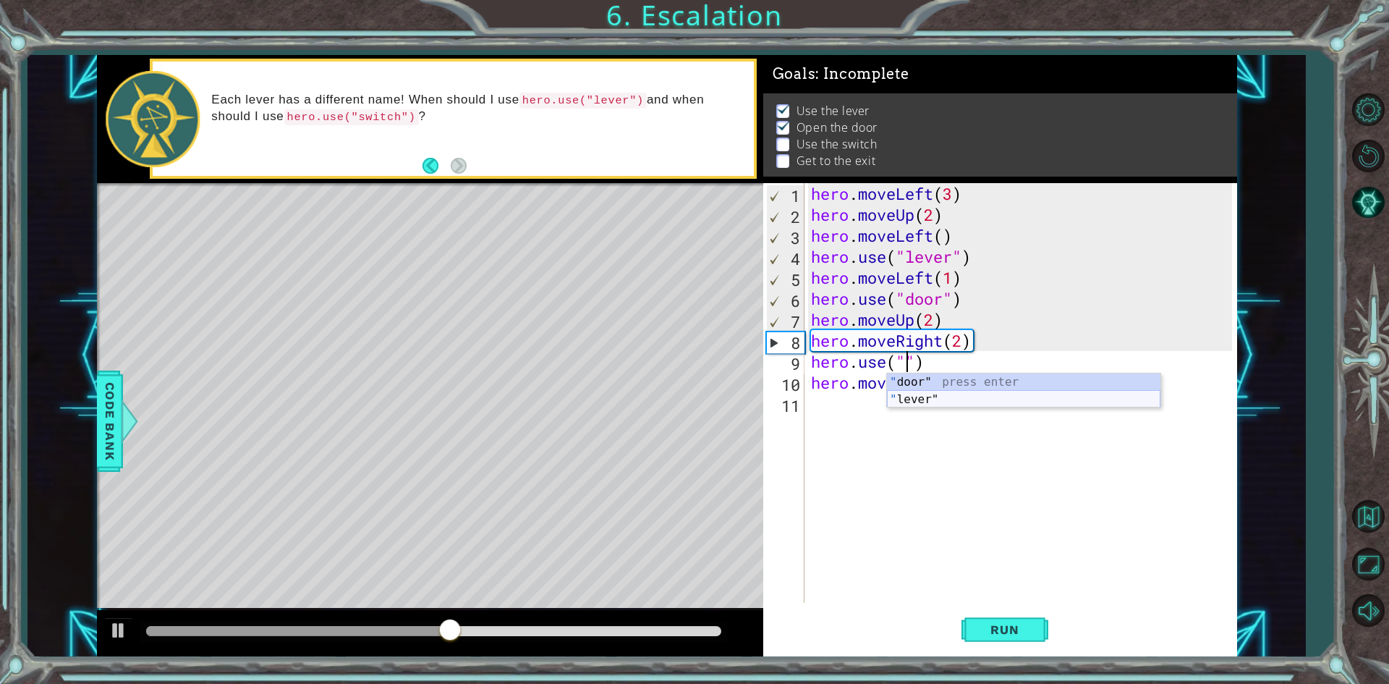
click at [914, 399] on div "" door" press enter " lever" press enter" at bounding box center [1023, 407] width 273 height 69
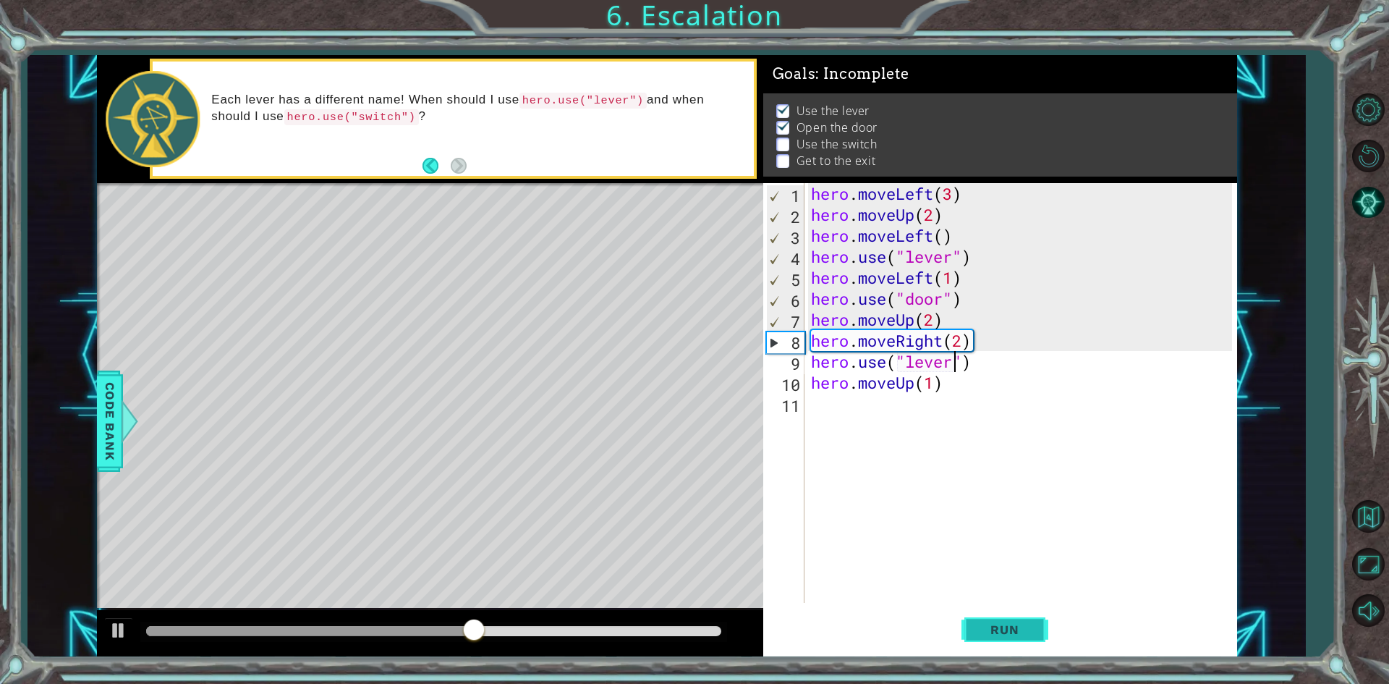
click at [990, 627] on span "Run" at bounding box center [1004, 629] width 57 height 14
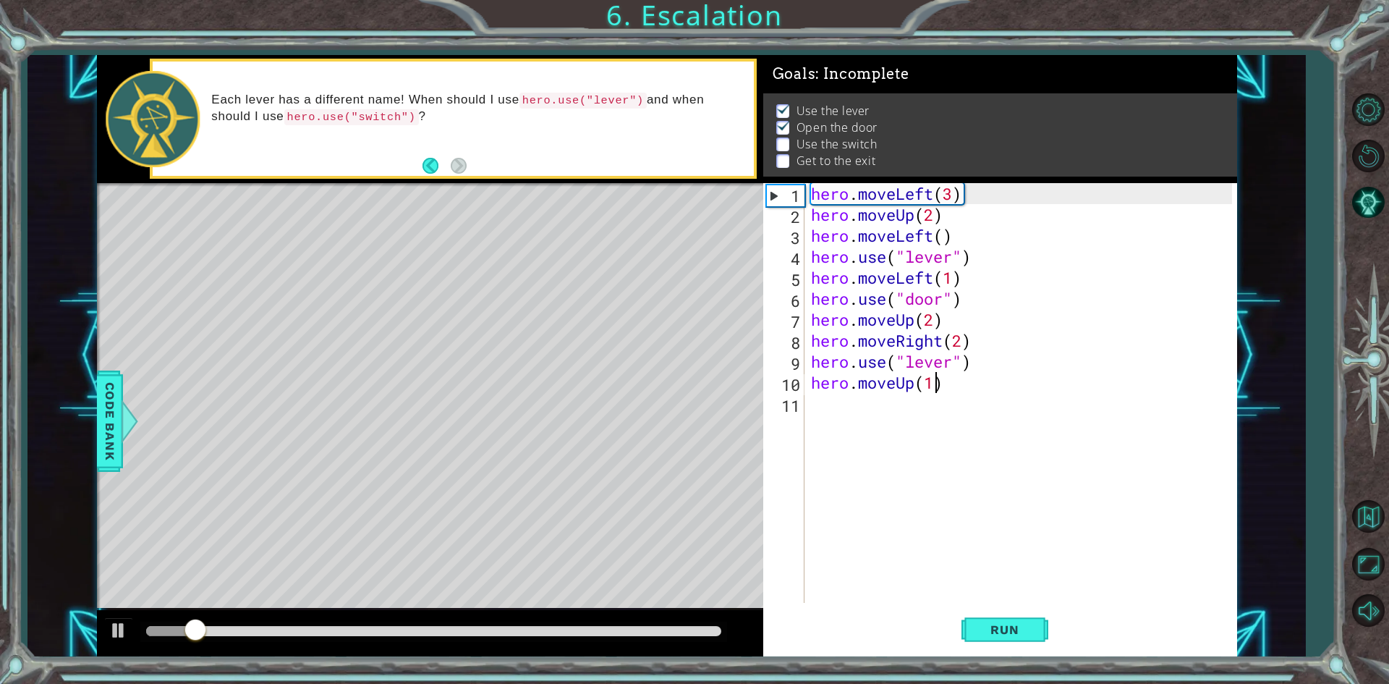
click at [932, 388] on div "hero . moveLeft ( 3 ) hero . moveUp ( 2 ) hero . moveLeft ( ) hero . use ( "lev…" at bounding box center [1023, 414] width 431 height 462
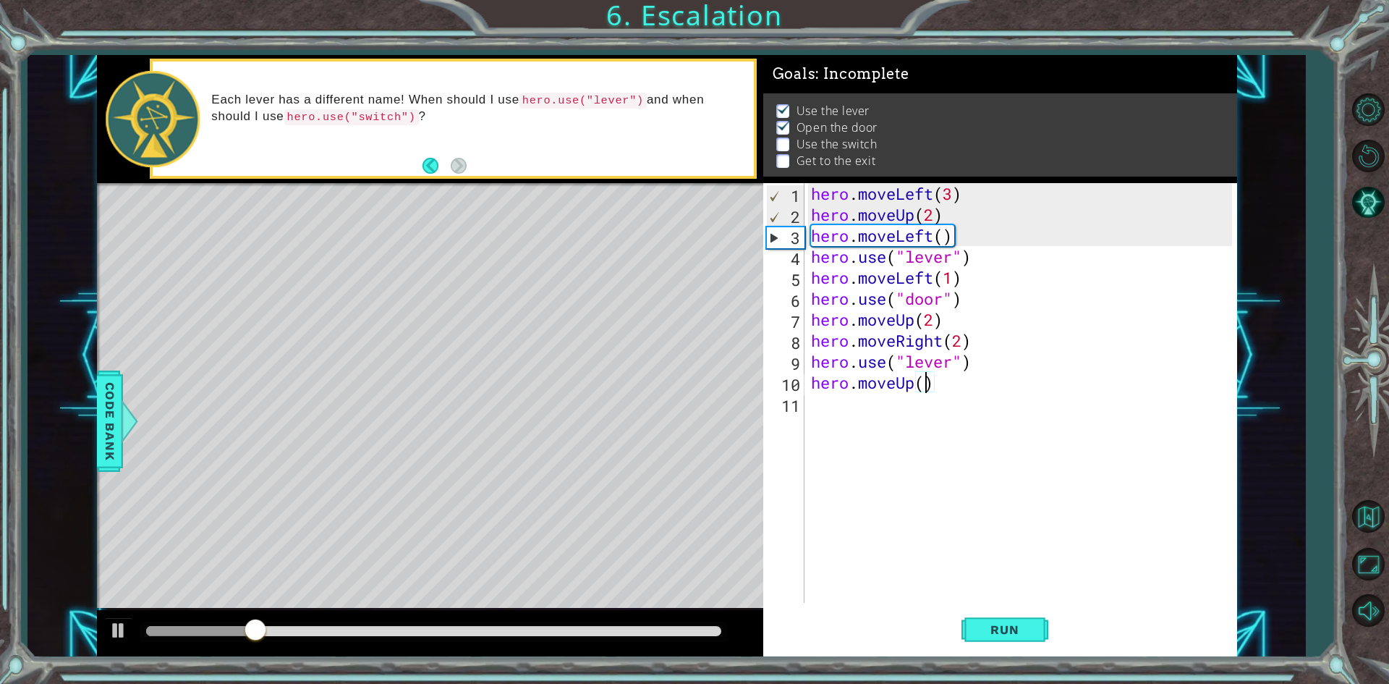
scroll to position [0, 5]
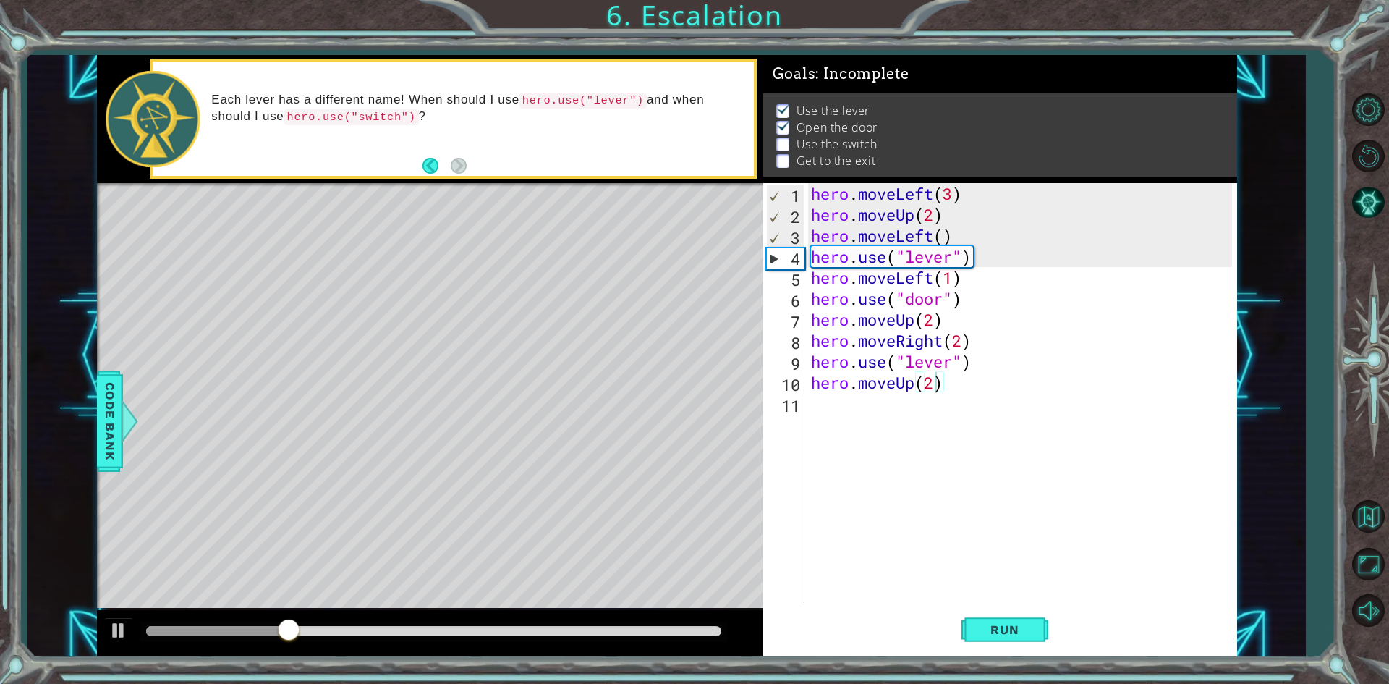
click at [980, 659] on div "1 ההההההההההההההההההההההההההההההההההההההההההההההההההההההההההההההההההההההההההההה…" at bounding box center [694, 342] width 1389 height 684
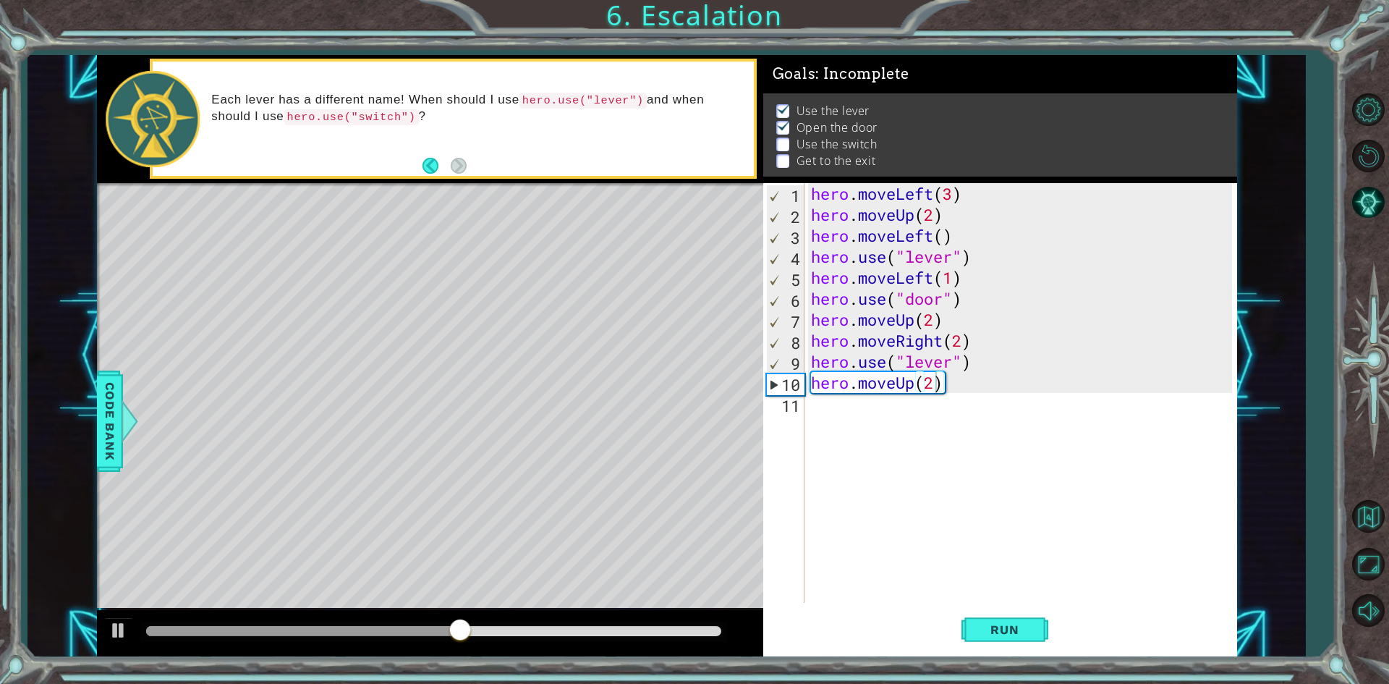
click at [947, 369] on div "hero . moveLeft ( 3 ) hero . moveUp ( 2 ) hero . moveLeft ( ) hero . use ( "lev…" at bounding box center [1023, 414] width 431 height 462
click at [982, 366] on div "hero . moveLeft ( 3 ) hero . moveUp ( 2 ) hero . moveLeft ( ) hero . use ( "lev…" at bounding box center [1023, 414] width 431 height 462
type textarea "h"
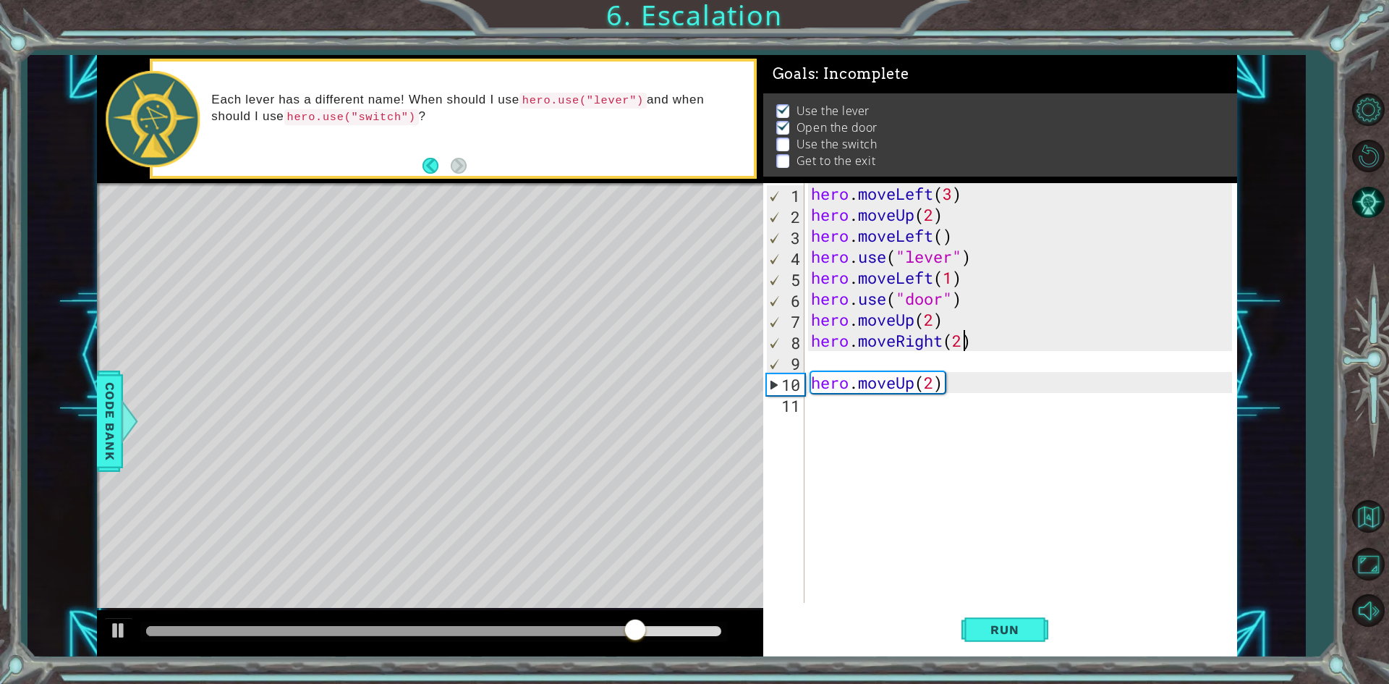
click at [964, 347] on div "hero . moveLeft ( 3 ) hero . moveUp ( 2 ) hero . moveLeft ( ) hero . use ( "lev…" at bounding box center [1023, 414] width 431 height 462
click at [1019, 625] on span "Run" at bounding box center [1004, 629] width 57 height 14
click at [932, 382] on div "hero . moveLeft ( 3 ) hero . moveUp ( 2 ) hero . moveLeft ( ) hero . use ( "lev…" at bounding box center [1023, 414] width 431 height 462
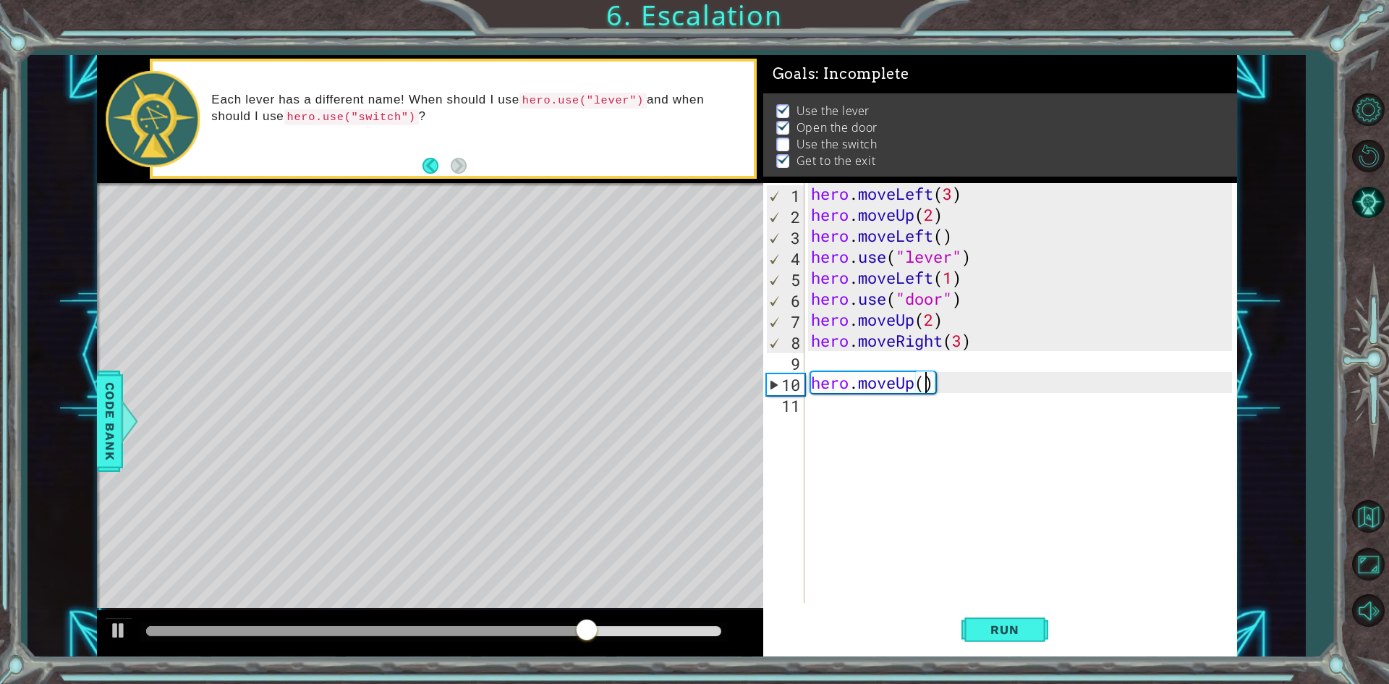
type textarea "hero.moveUp(3)"
click at [446, 347] on div "Level Map" at bounding box center [431, 396] width 668 height 426
type textarea "hero.moveRight(3)"
click at [824, 346] on div "hero . moveLeft ( 3 ) hero . moveUp ( 2 ) hero . moveLeft ( ) hero . use ( "lev…" at bounding box center [1023, 414] width 431 height 462
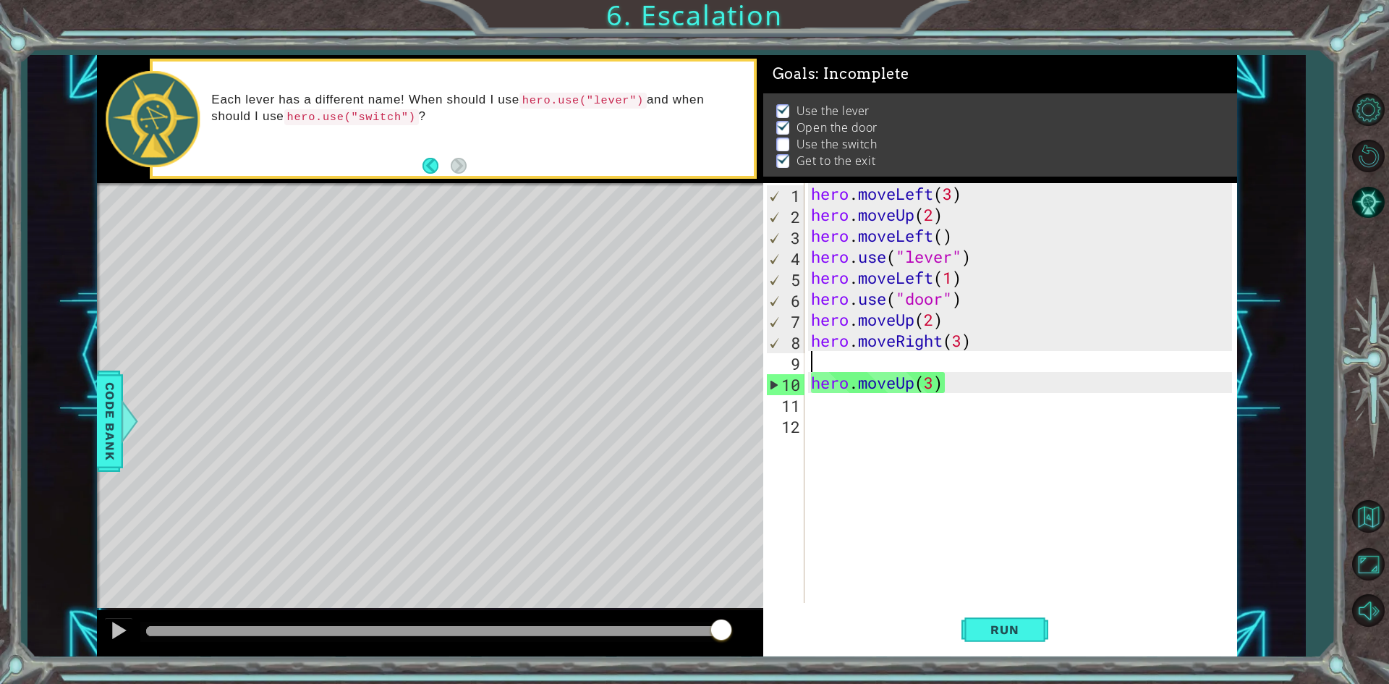
click at [854, 365] on div "hero . moveLeft ( 3 ) hero . moveUp ( 2 ) hero . moveLeft ( ) hero . use ( "lev…" at bounding box center [1023, 414] width 431 height 462
click at [936, 386] on div "hero . moveLeft ( 3 ) hero . moveUp ( 2 ) hero . moveLeft ( ) hero . use ( "lev…" at bounding box center [1023, 414] width 431 height 462
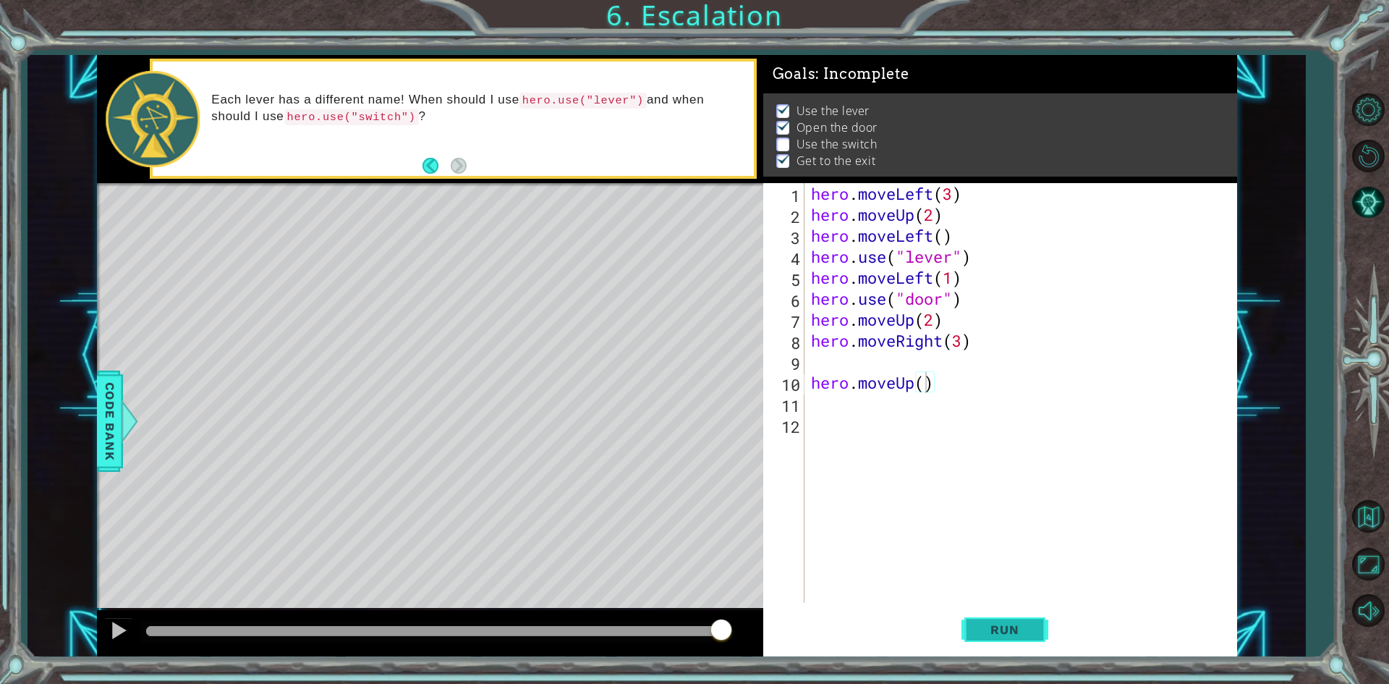
click at [1029, 629] on span "Run" at bounding box center [1004, 629] width 57 height 14
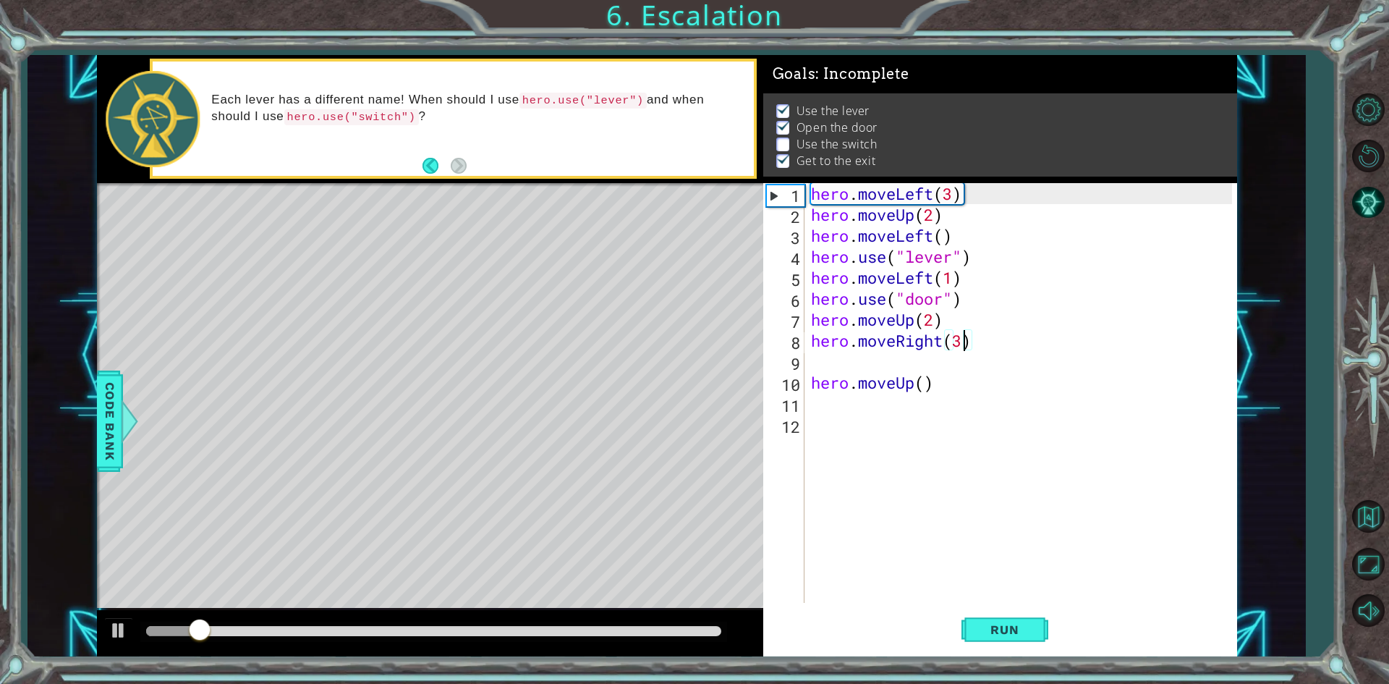
click at [960, 345] on div "hero . moveLeft ( 3 ) hero . moveUp ( 2 ) hero . moveLeft ( ) hero . use ( "lev…" at bounding box center [1023, 414] width 431 height 462
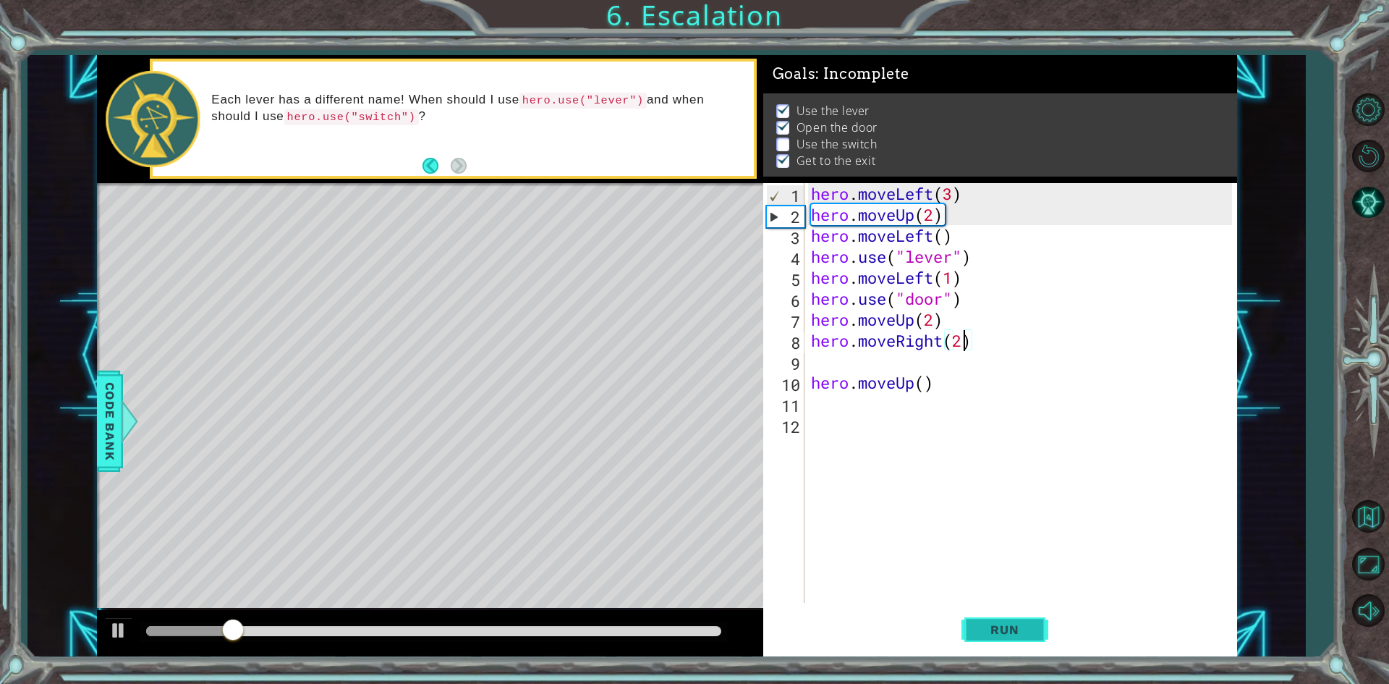
type textarea "hero.moveRight(2)"
click at [1041, 629] on button "Run" at bounding box center [1004, 629] width 87 height 47
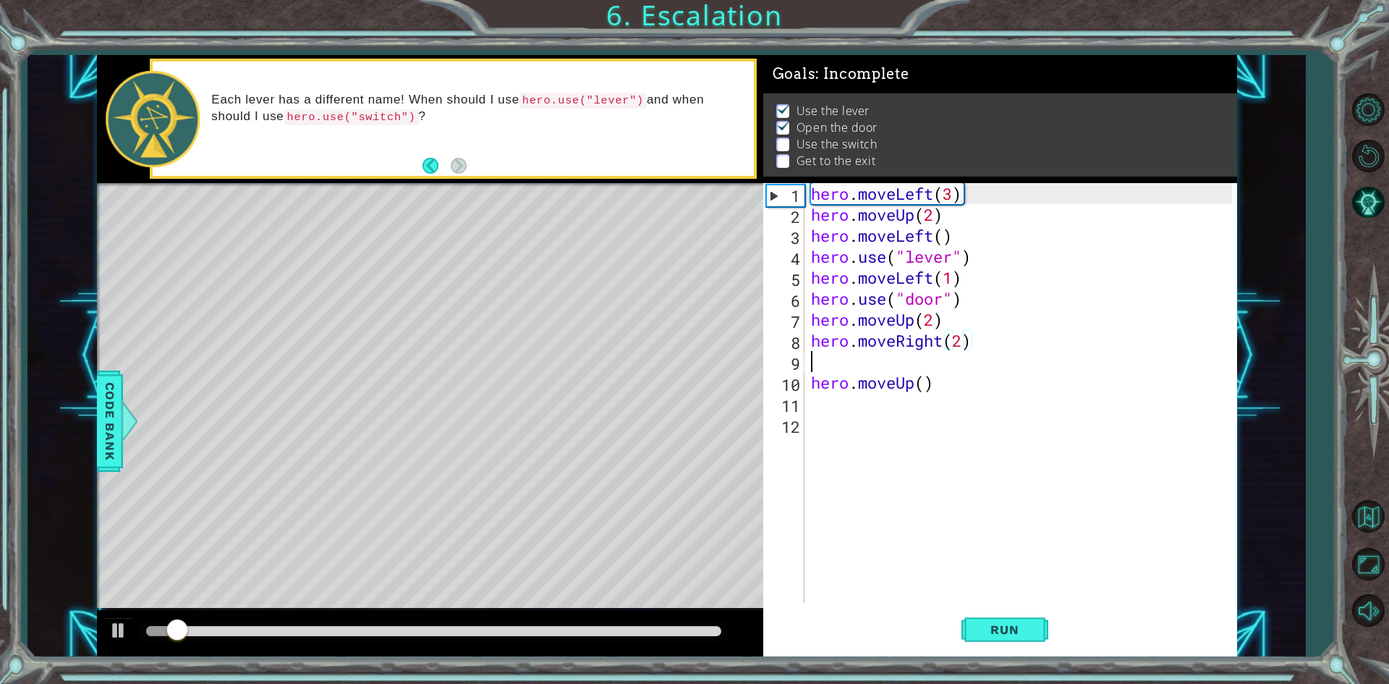
click at [876, 364] on div "hero . moveLeft ( 3 ) hero . moveUp ( 2 ) hero . moveLeft ( ) hero . use ( "lev…" at bounding box center [1023, 414] width 431 height 462
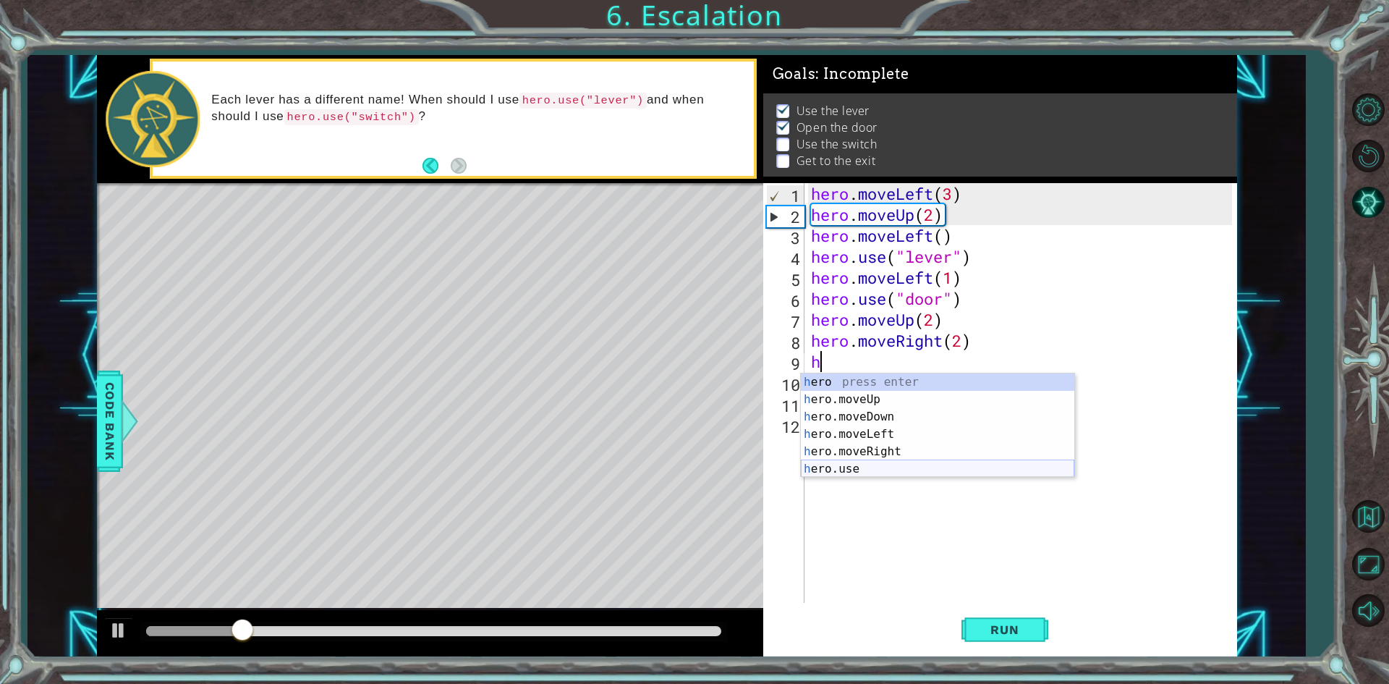
click at [896, 462] on div "h ero press enter h ero.moveUp press enter h ero.moveDown press enter h ero.mov…" at bounding box center [937, 442] width 273 height 139
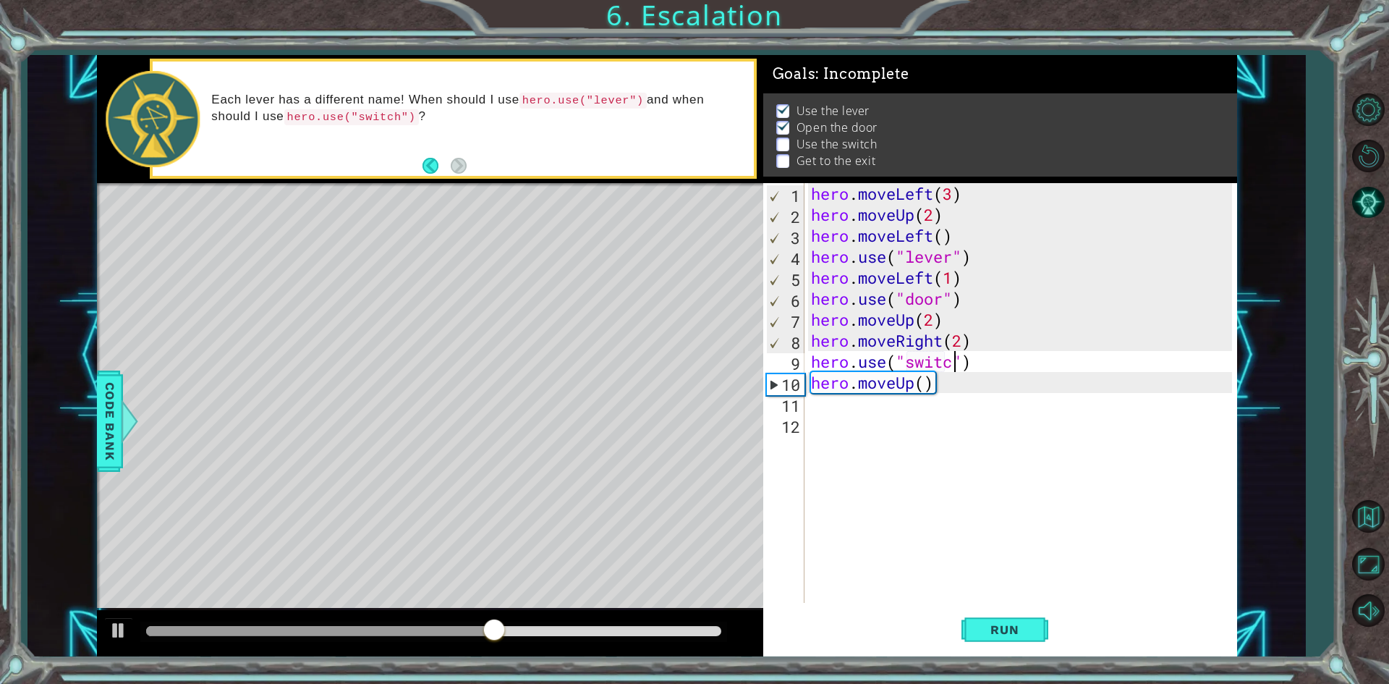
scroll to position [0, 7]
click at [1012, 627] on span "Run" at bounding box center [1004, 629] width 57 height 14
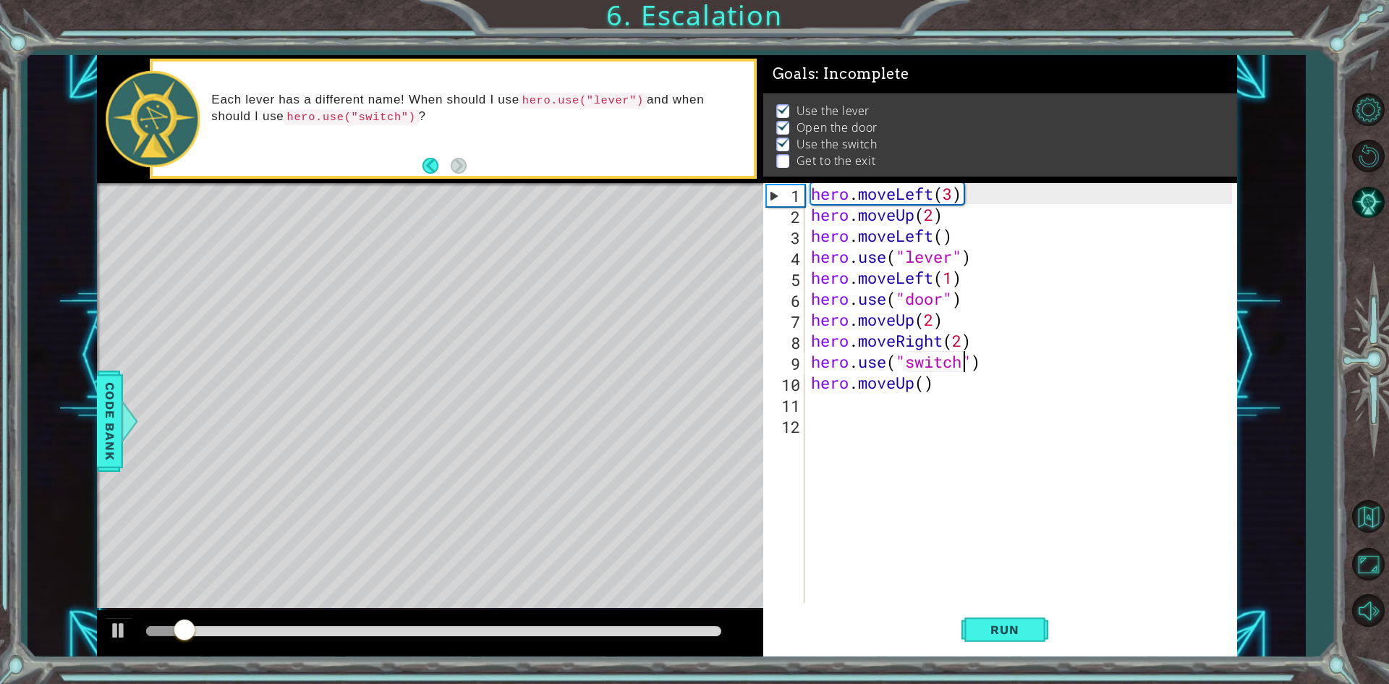
click at [927, 390] on div "hero . moveLeft ( 3 ) hero . moveUp ( 2 ) hero . moveLeft ( ) hero . use ( "lev…" at bounding box center [1023, 414] width 431 height 462
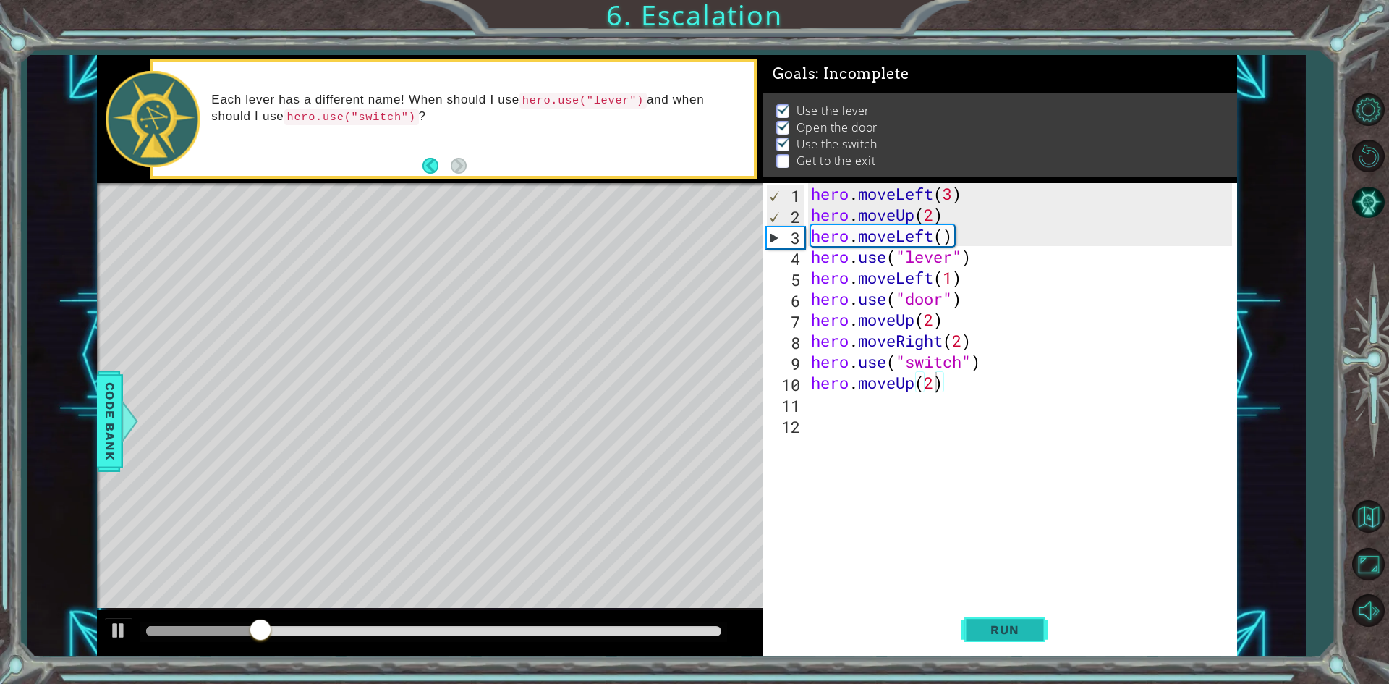
click at [1041, 635] on button "Run" at bounding box center [1004, 629] width 87 height 47
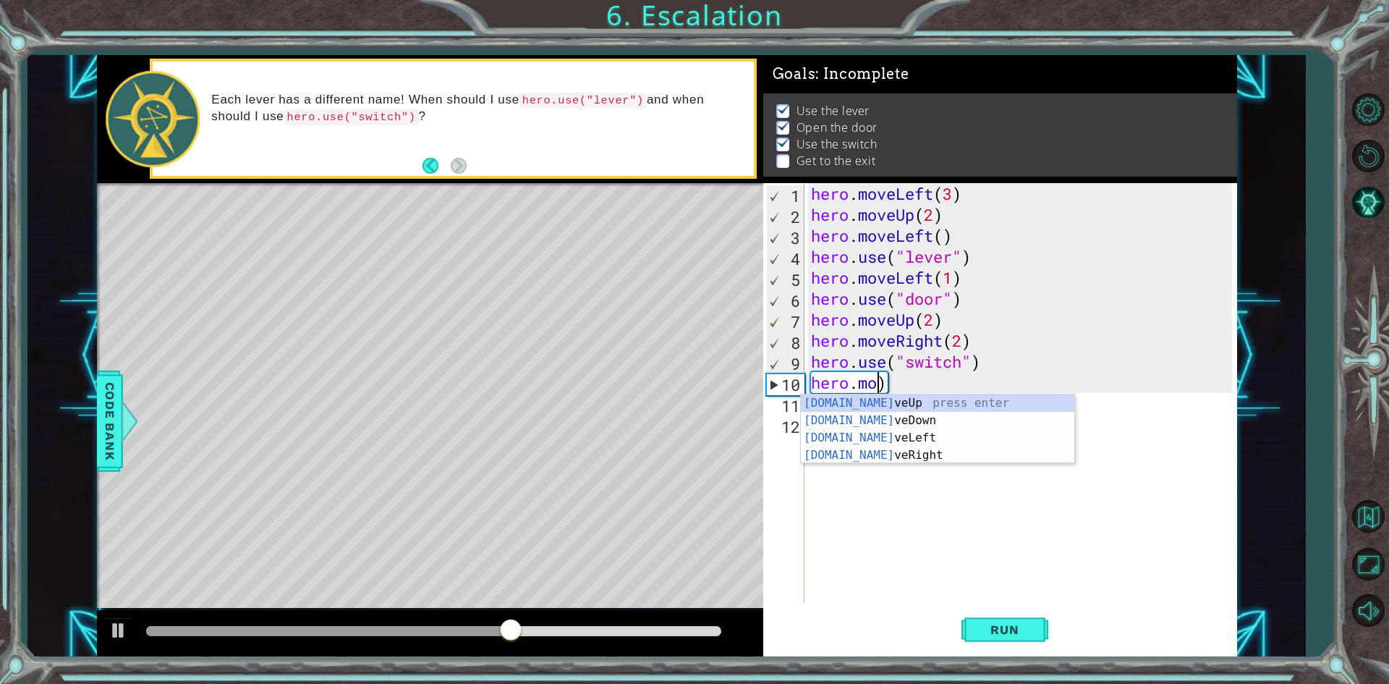
scroll to position [0, 2]
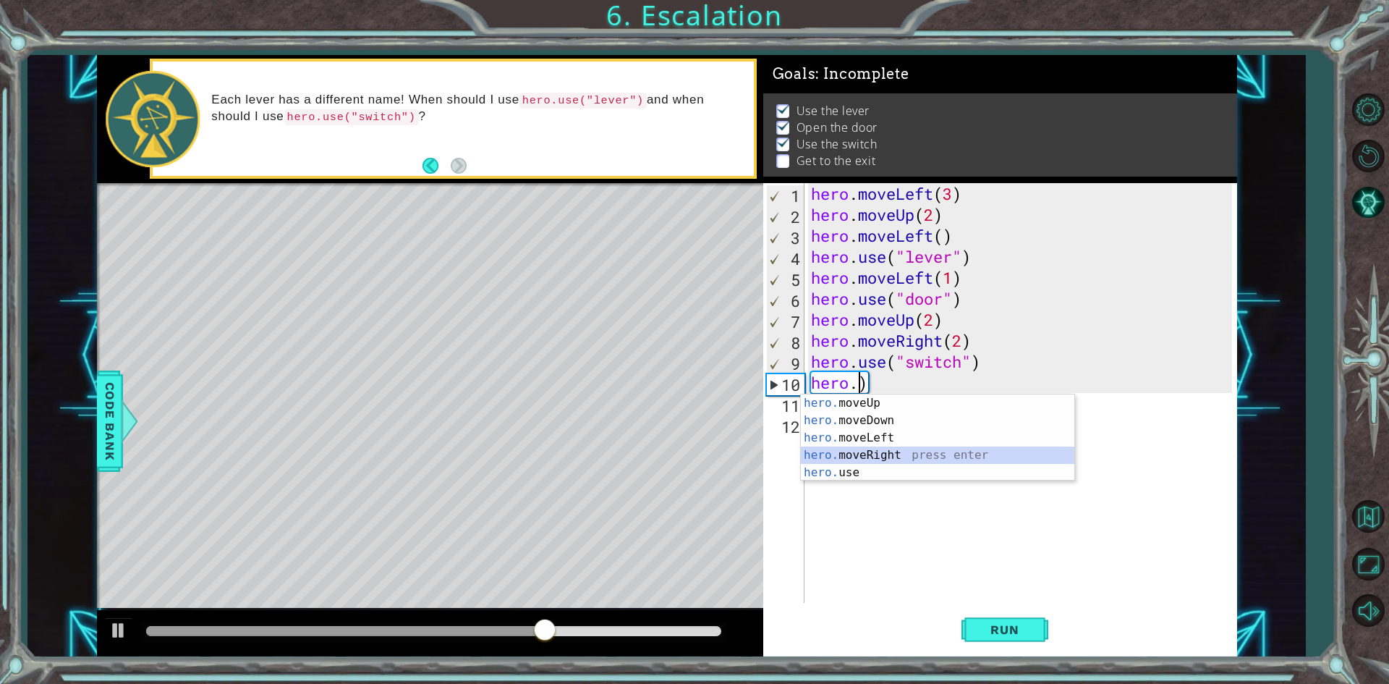
click at [901, 451] on div "hero. moveUp press enter hero. moveDown press enter hero. moveLeft press enter …" at bounding box center [937, 455] width 273 height 122
type textarea "hero.moveRight(1)"
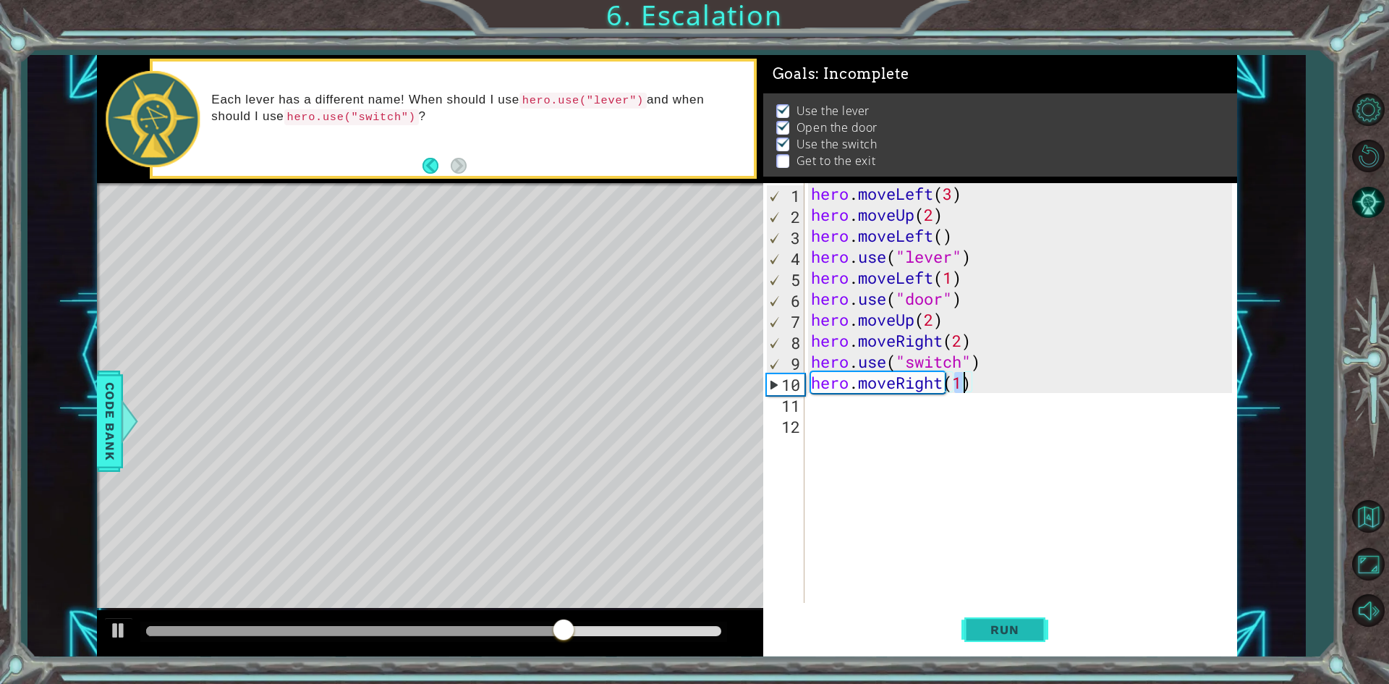
click at [982, 641] on button "Run" at bounding box center [1004, 629] width 87 height 47
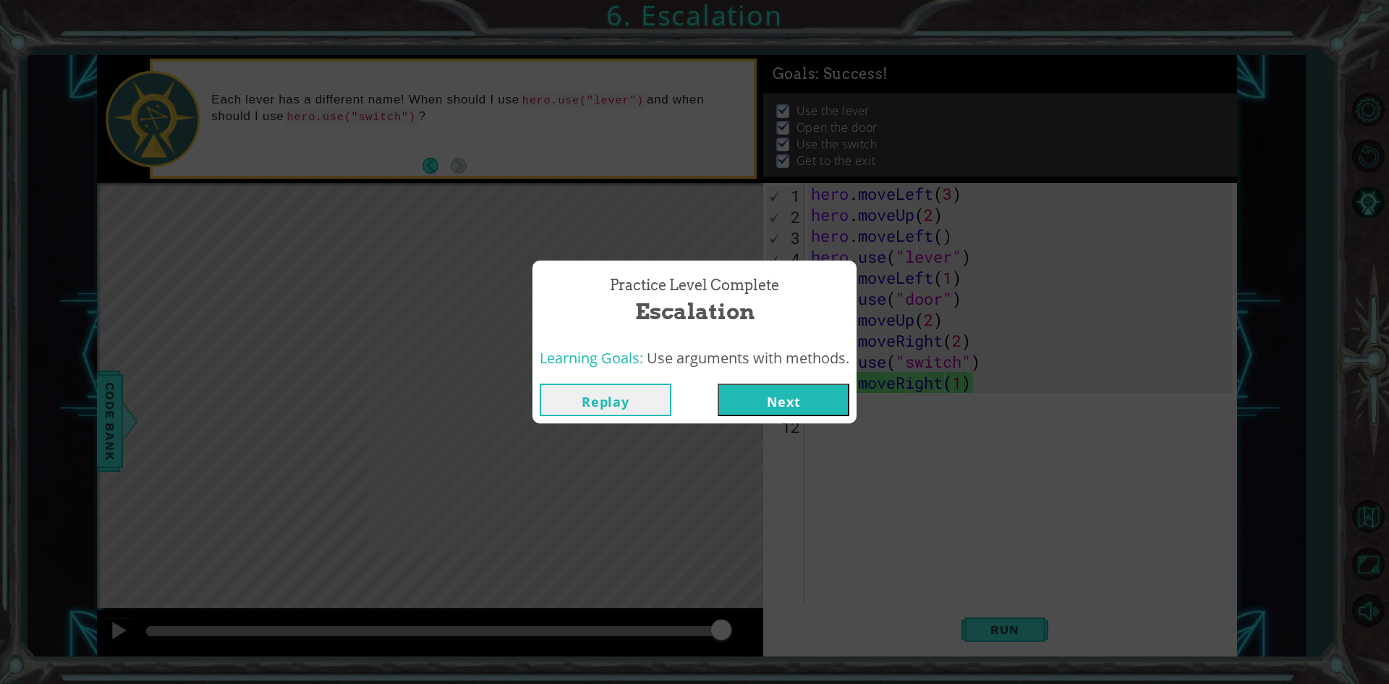
click at [779, 408] on button "Next" at bounding box center [784, 399] width 132 height 33
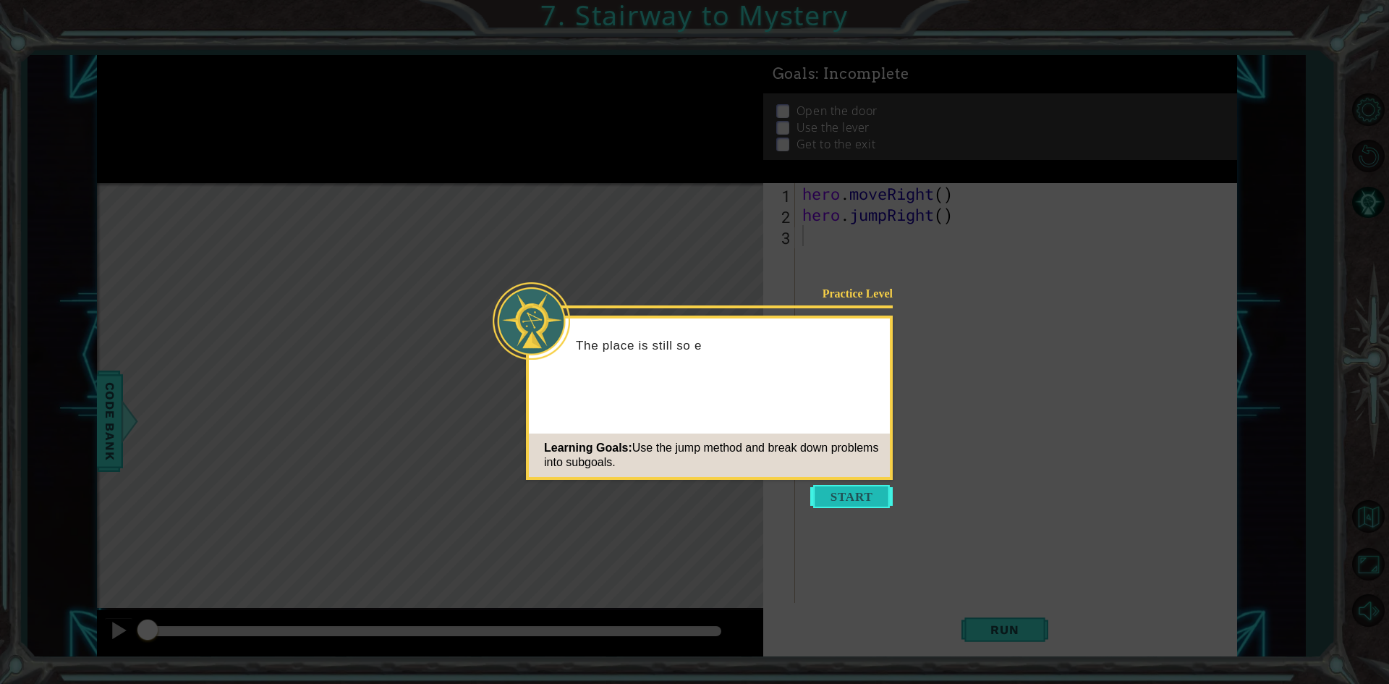
click at [829, 495] on button "Start" at bounding box center [851, 496] width 82 height 23
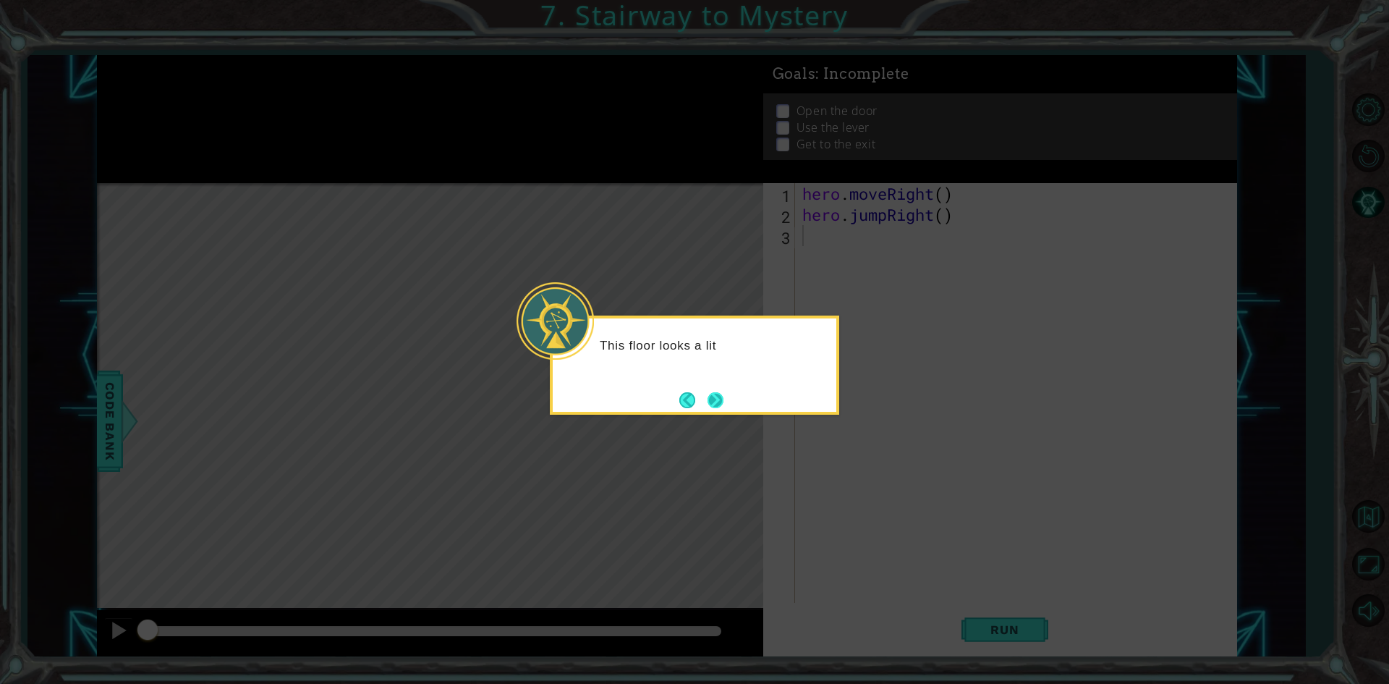
click at [712, 393] on button "Next" at bounding box center [715, 399] width 17 height 17
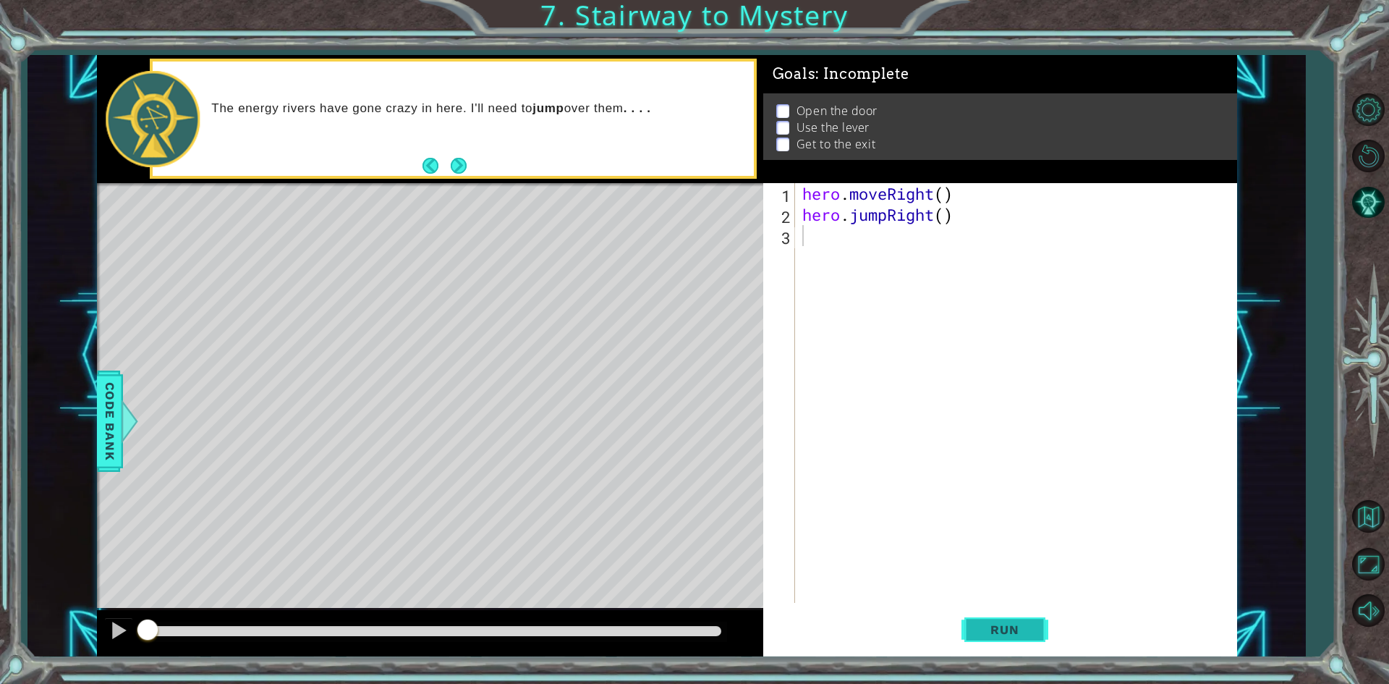
click at [1026, 630] on span "Run" at bounding box center [1004, 629] width 57 height 14
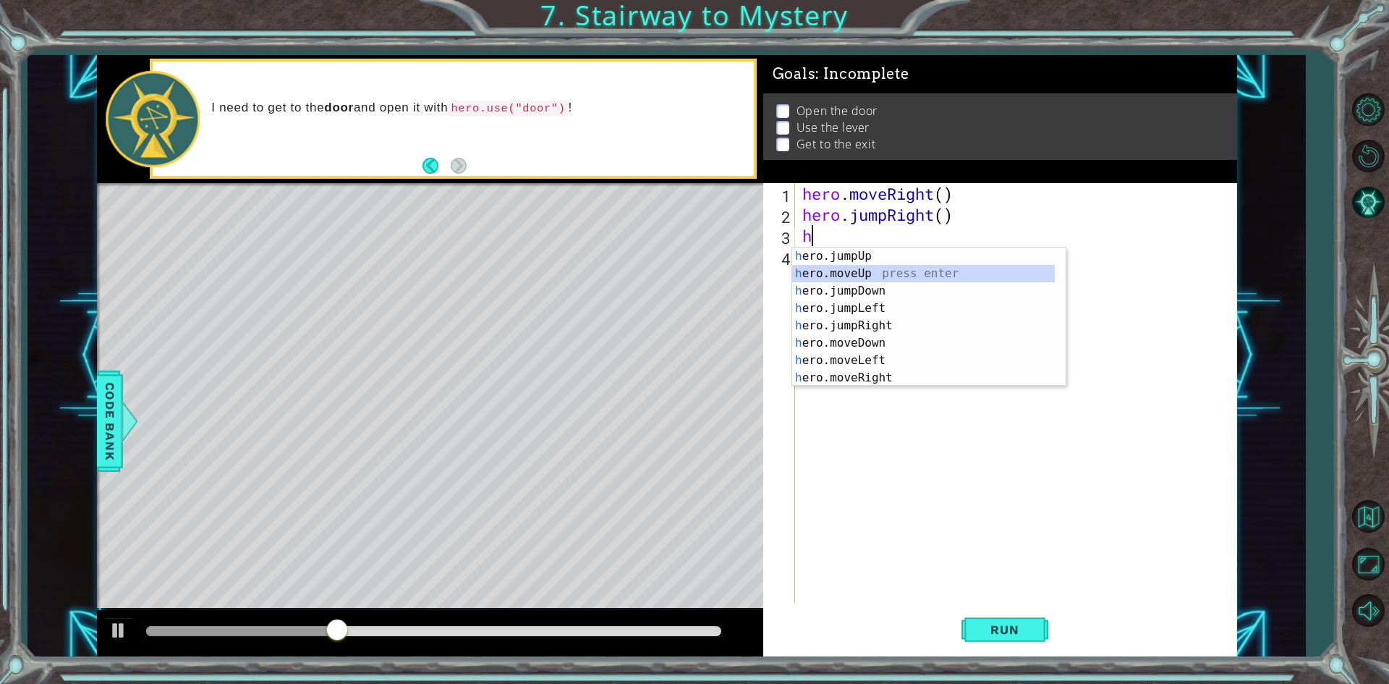
click at [860, 268] on div "h ero.jumpUp press enter h ero.moveUp press enter h ero.jumpDown press enter h …" at bounding box center [923, 334] width 263 height 174
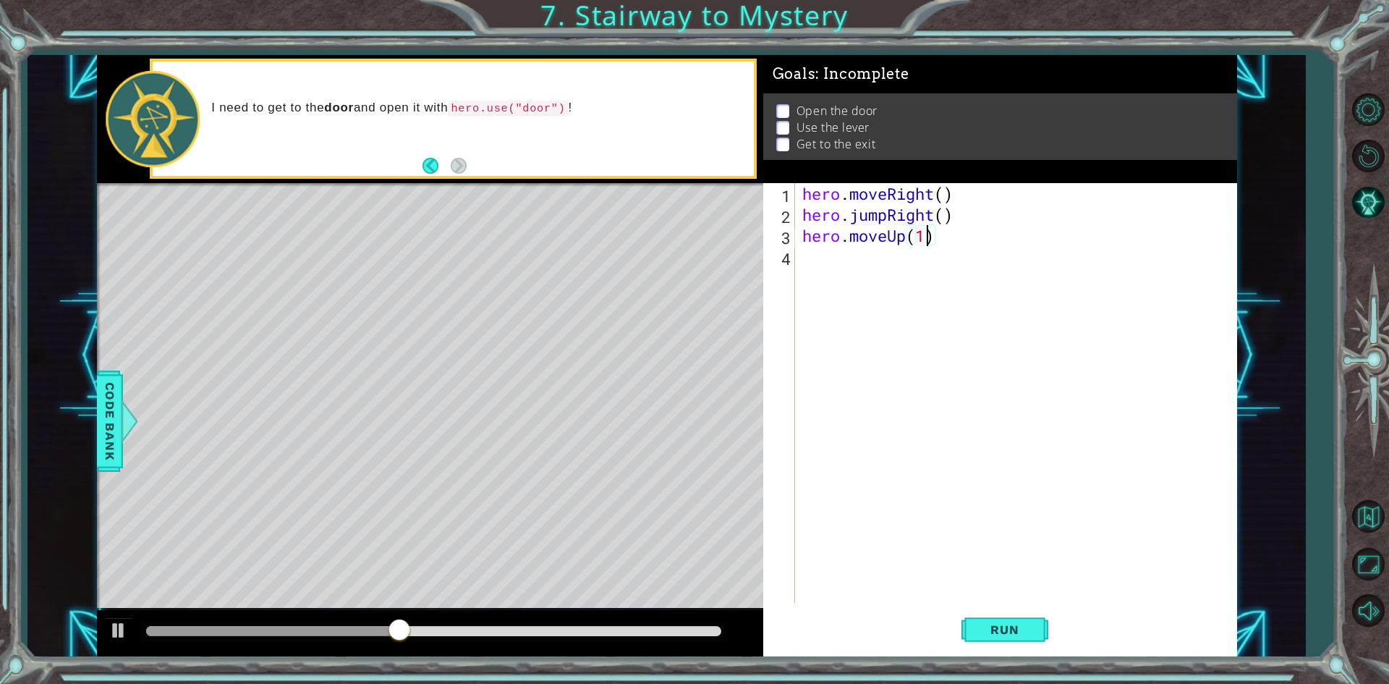
scroll to position [0, 5]
type textarea "hero.moveUp(1)"
click at [1042, 620] on button "Run" at bounding box center [1004, 629] width 87 height 47
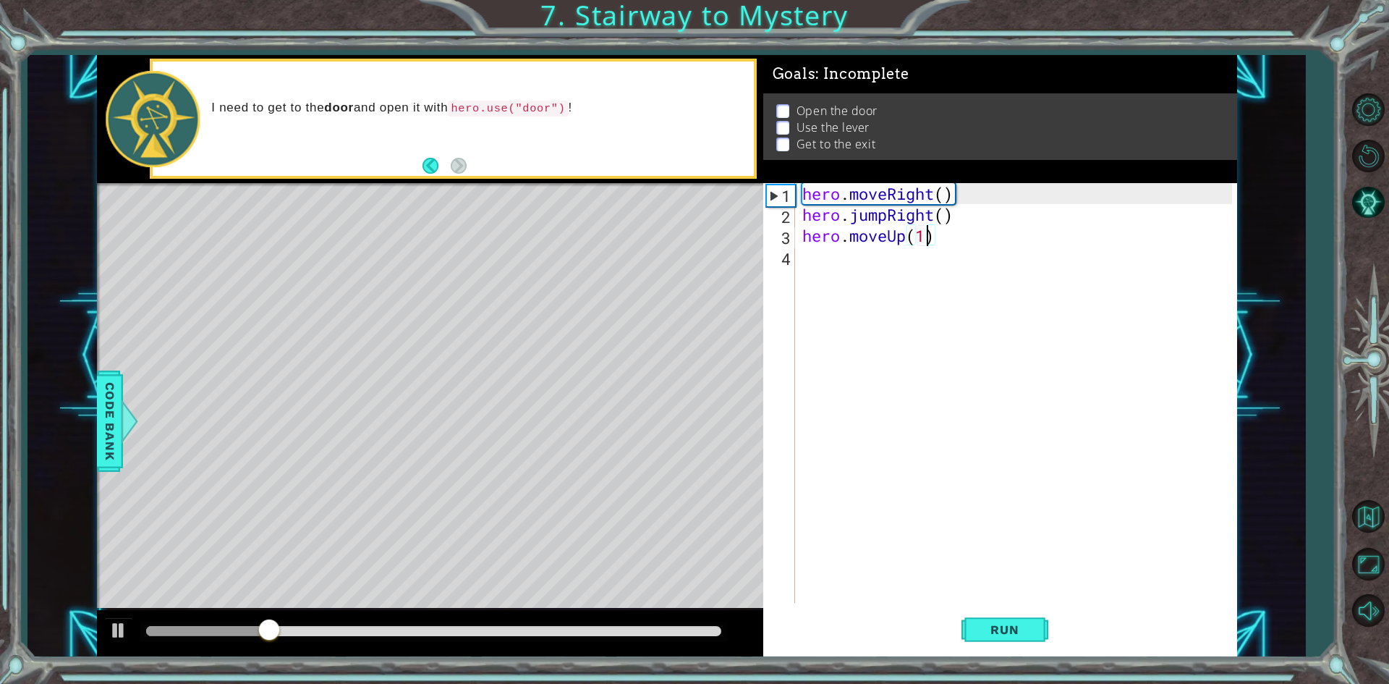
click at [813, 260] on div "hero . moveRight ( ) hero . jumpRight ( ) hero . moveUp ( 1 )" at bounding box center [1019, 414] width 440 height 462
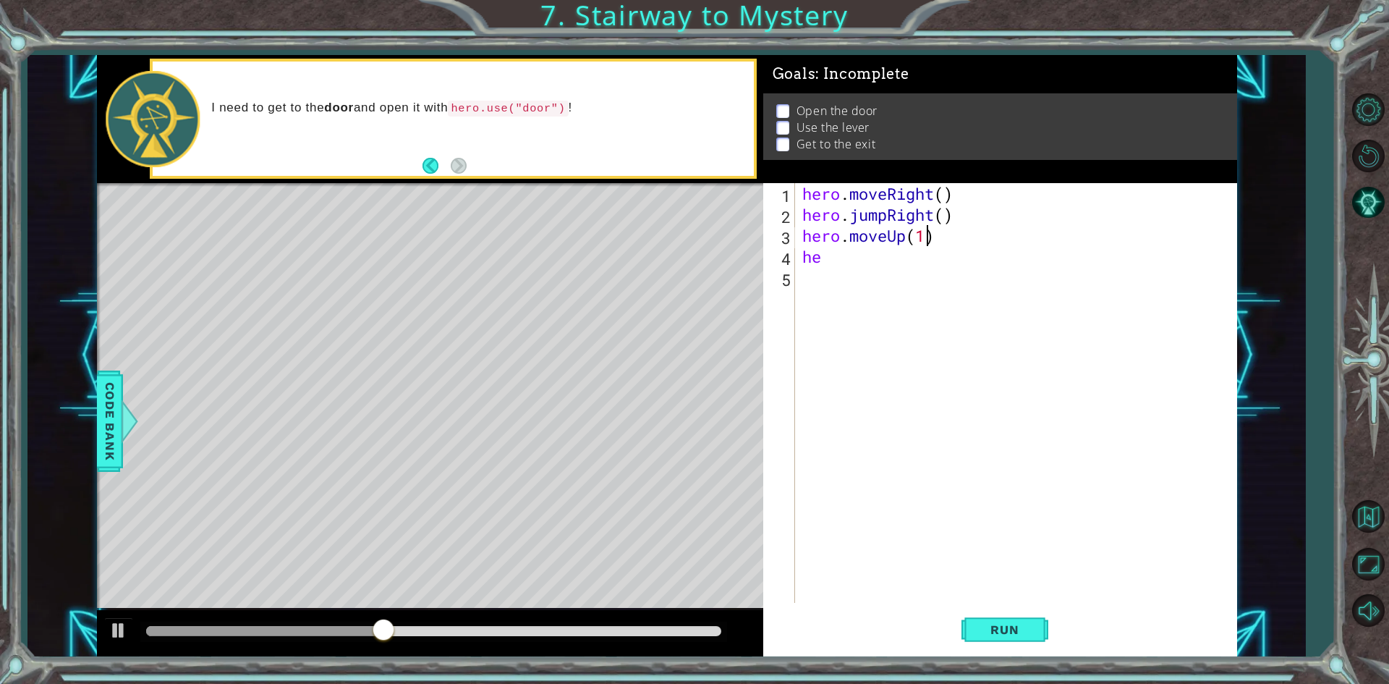
click at [923, 240] on div "hero . moveRight ( ) hero . jumpRight ( ) hero . moveUp ( 1 ) he" at bounding box center [1019, 414] width 440 height 462
type textarea "hero.moveUp(2)"
click at [1008, 639] on button "Run" at bounding box center [1004, 629] width 87 height 47
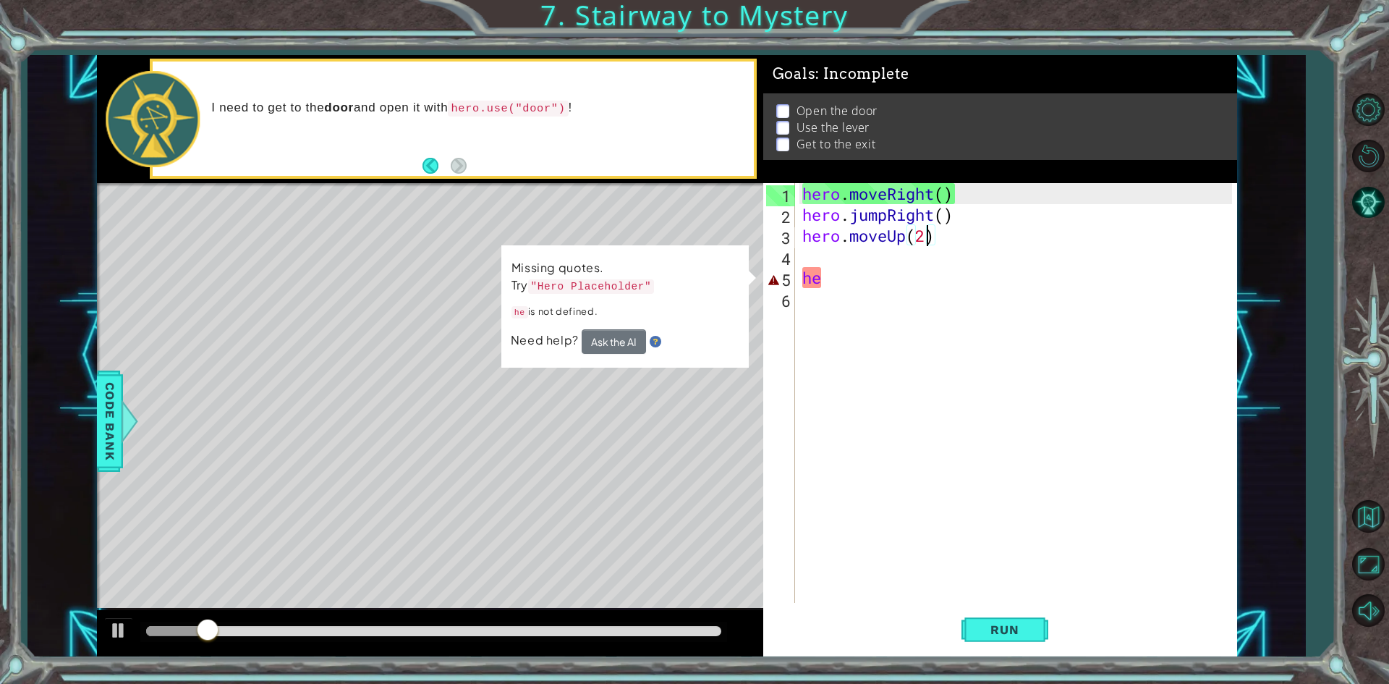
click at [927, 240] on div "hero . moveRight ( ) hero . jumpRight ( ) hero . moveUp ( 2 ) he" at bounding box center [1019, 414] width 440 height 462
type textarea "hero.moveUp()"
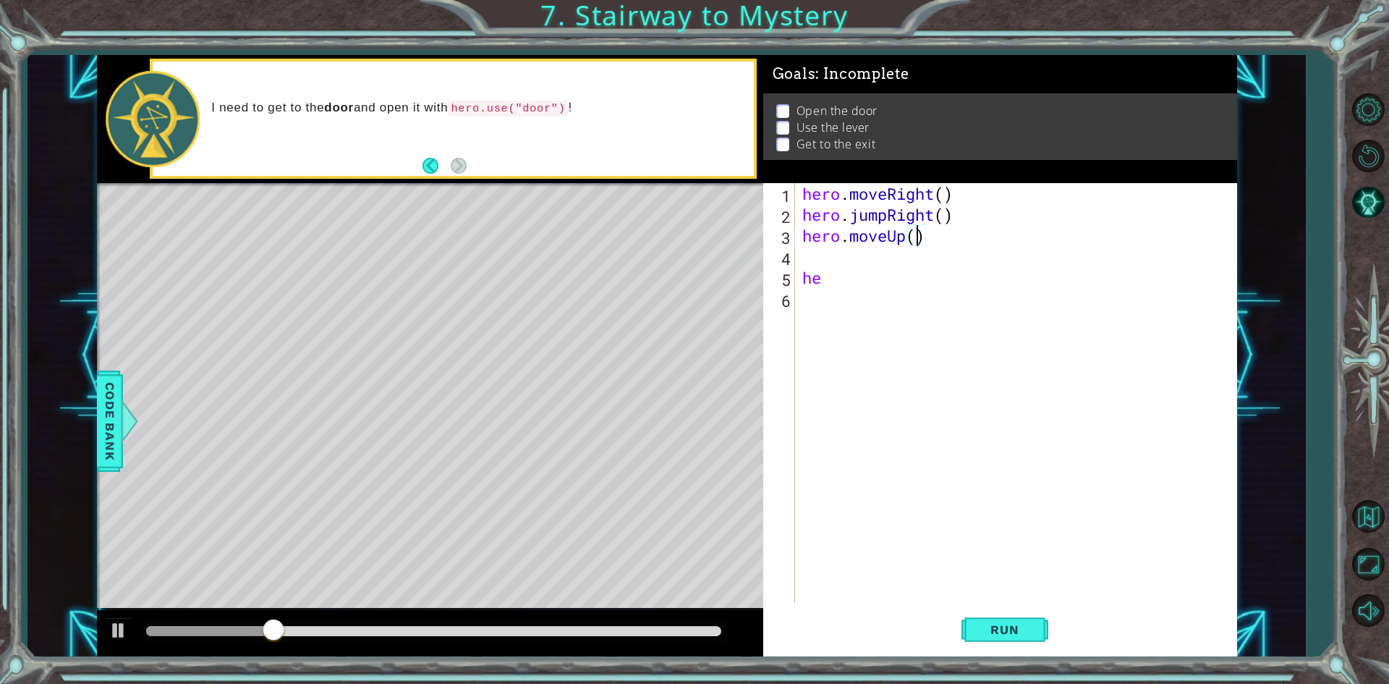
click at [826, 263] on div "hero . moveRight ( ) hero . jumpRight ( ) hero . moveUp ( ) he" at bounding box center [1019, 414] width 440 height 462
click at [797, 280] on div "1 2 3 4 5 6 hero . moveRight ( ) hero . jumpRight ( ) hero . moveUp ( ) he הההה…" at bounding box center [997, 393] width 469 height 420
click at [804, 276] on div "hero . moveRight ( ) hero . jumpRight ( ) hero . moveUp ( ) he" at bounding box center [1019, 414] width 440 height 462
click at [827, 261] on div "hero . moveRight ( ) hero . jumpRight ( ) hero . moveUp ( ) he" at bounding box center [1019, 414] width 440 height 462
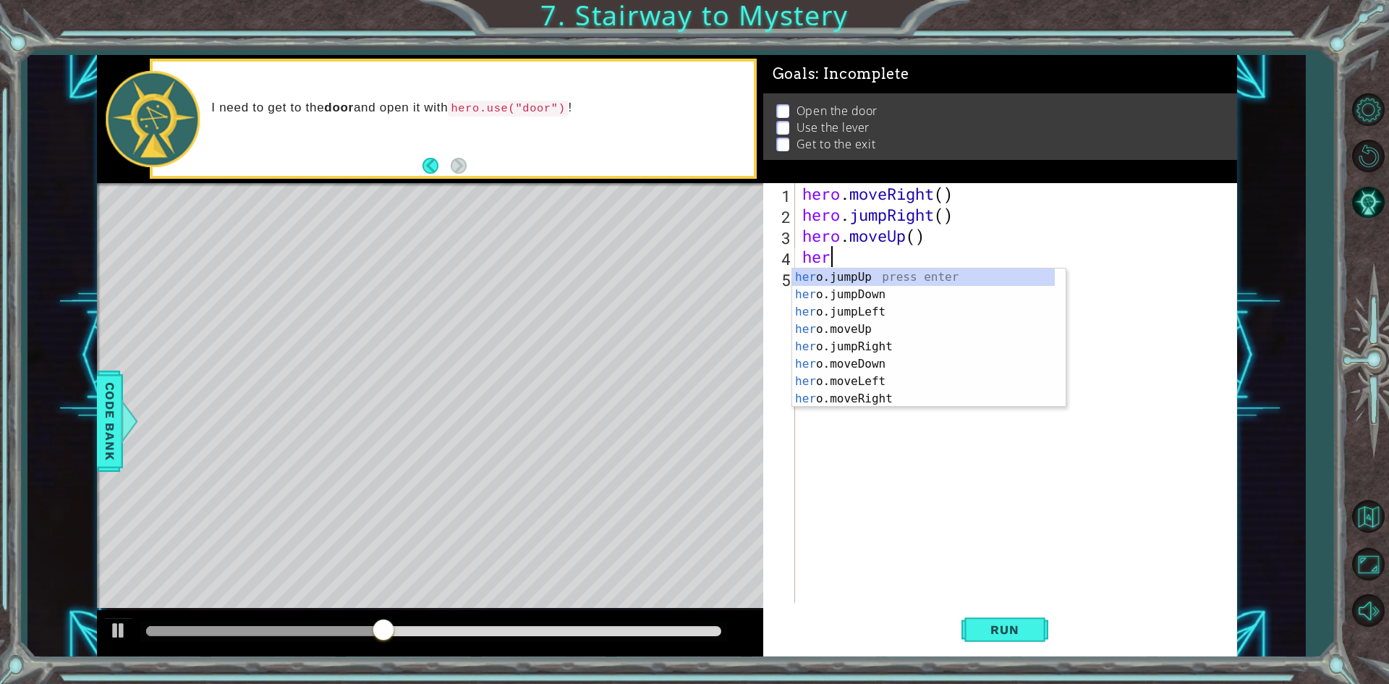
type textarea "hero"
click at [850, 321] on div "hero .jumpUp press enter hero .jumpDown press enter hero .jumpLeft press enter …" at bounding box center [923, 355] width 263 height 174
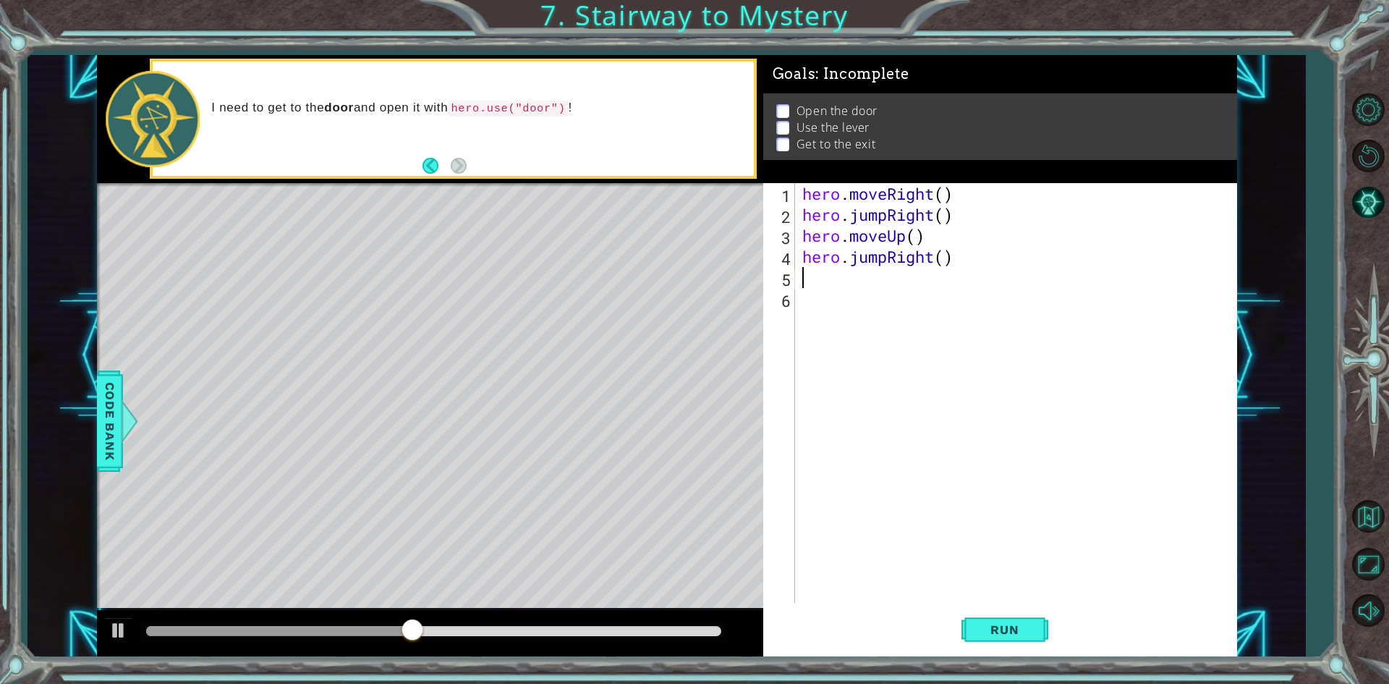
scroll to position [0, 0]
click at [992, 635] on span "Run" at bounding box center [1004, 629] width 57 height 14
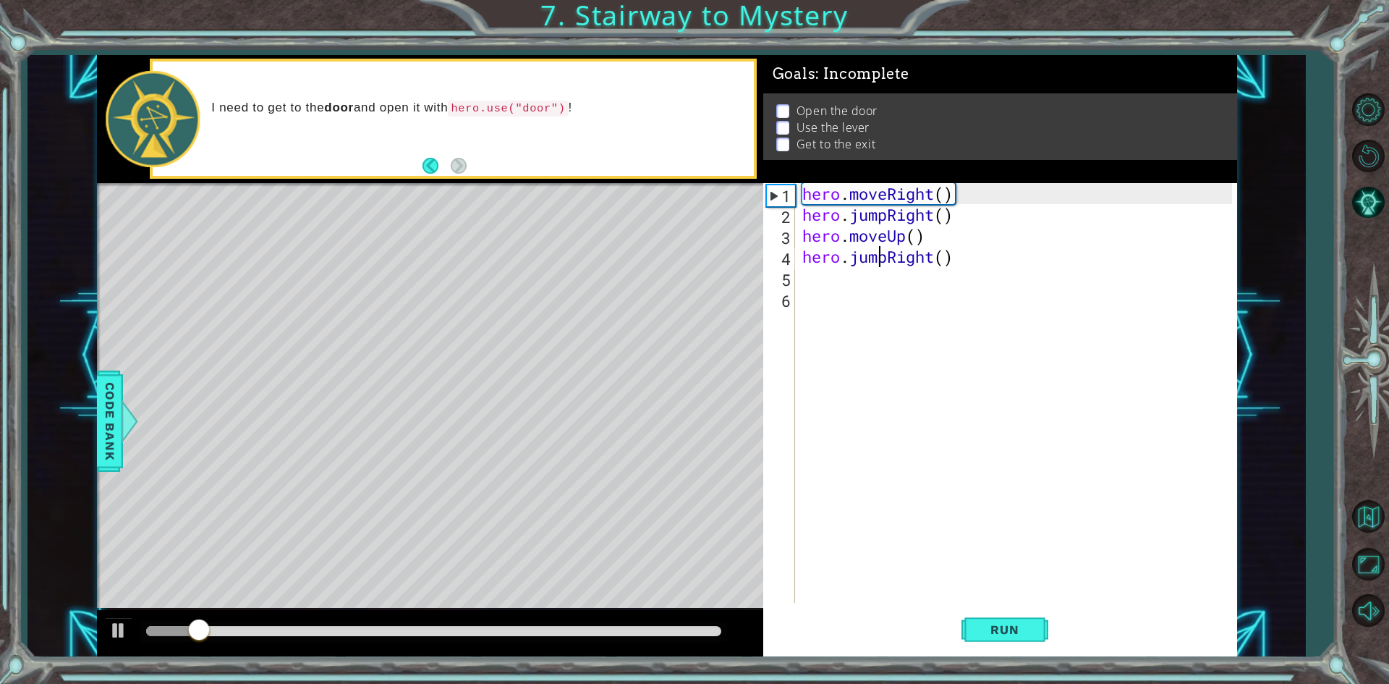
click at [883, 262] on div "hero . moveRight ( ) hero . jumpRight ( ) hero . moveUp ( ) hero . jumpRight ( )" at bounding box center [1019, 414] width 440 height 462
click at [883, 260] on div "hero . moveRight ( ) hero . jumpRight ( ) hero . moveUp ( ) hero . jumpRight ( )" at bounding box center [1019, 414] width 440 height 462
click at [885, 259] on div "hero . moveRight ( ) hero . jumpRight ( ) hero . moveUp ( ) hero . jumpRight ( )" at bounding box center [1019, 414] width 440 height 462
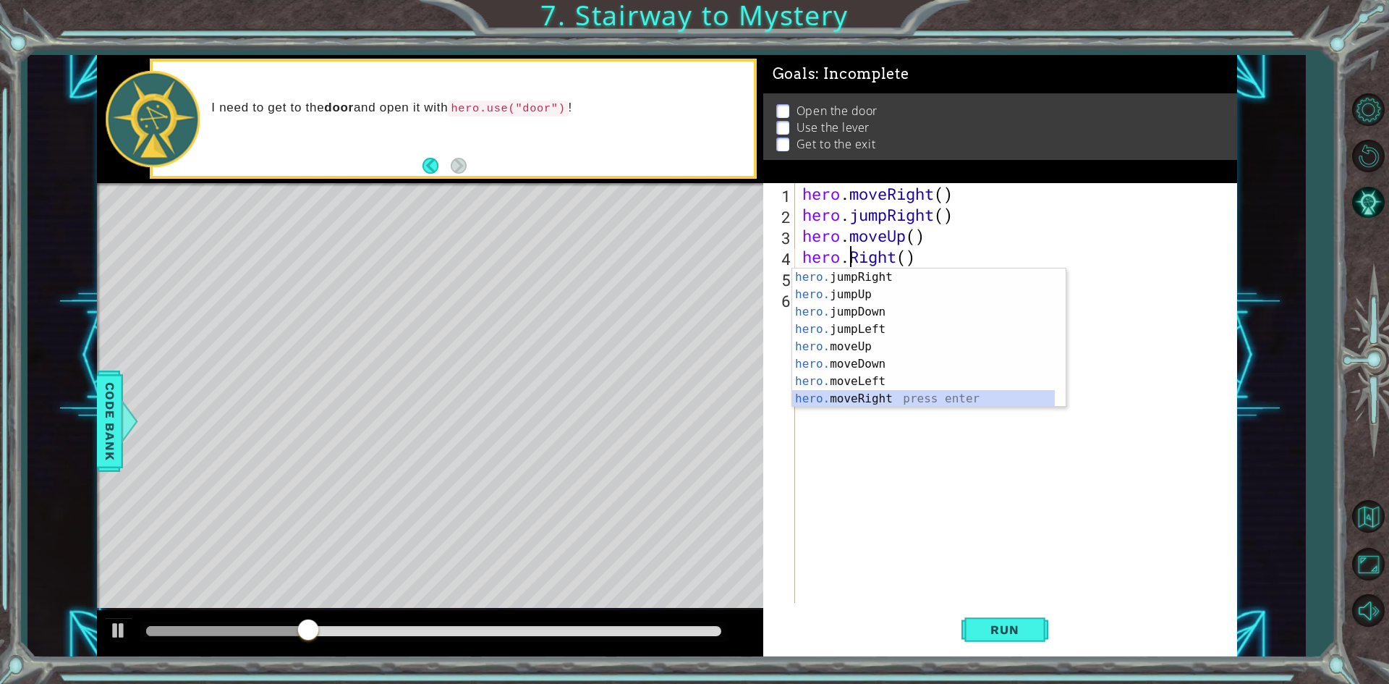
click at [879, 395] on div "hero. jumpRight press enter hero. jumpUp press enter hero. jumpDown press enter…" at bounding box center [923, 355] width 263 height 174
type textarea "hero.moveRight(1)"
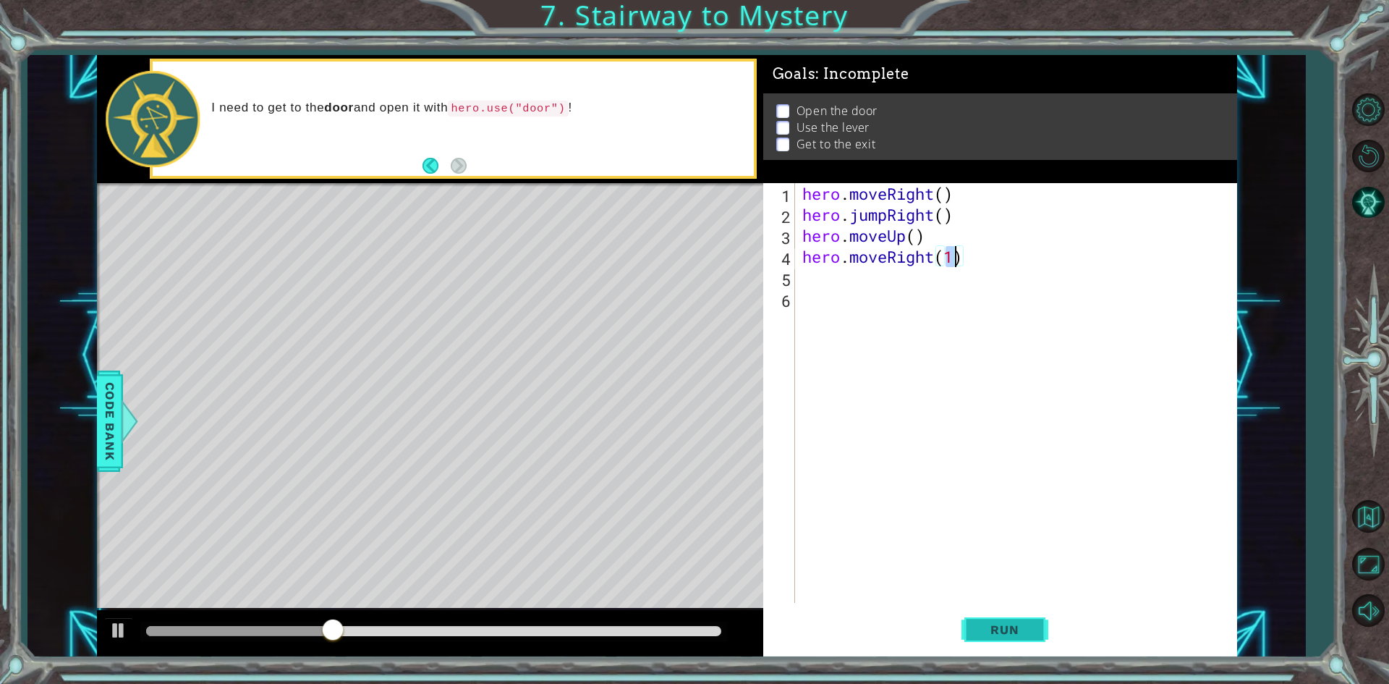
click at [978, 640] on button "Run" at bounding box center [1004, 629] width 87 height 47
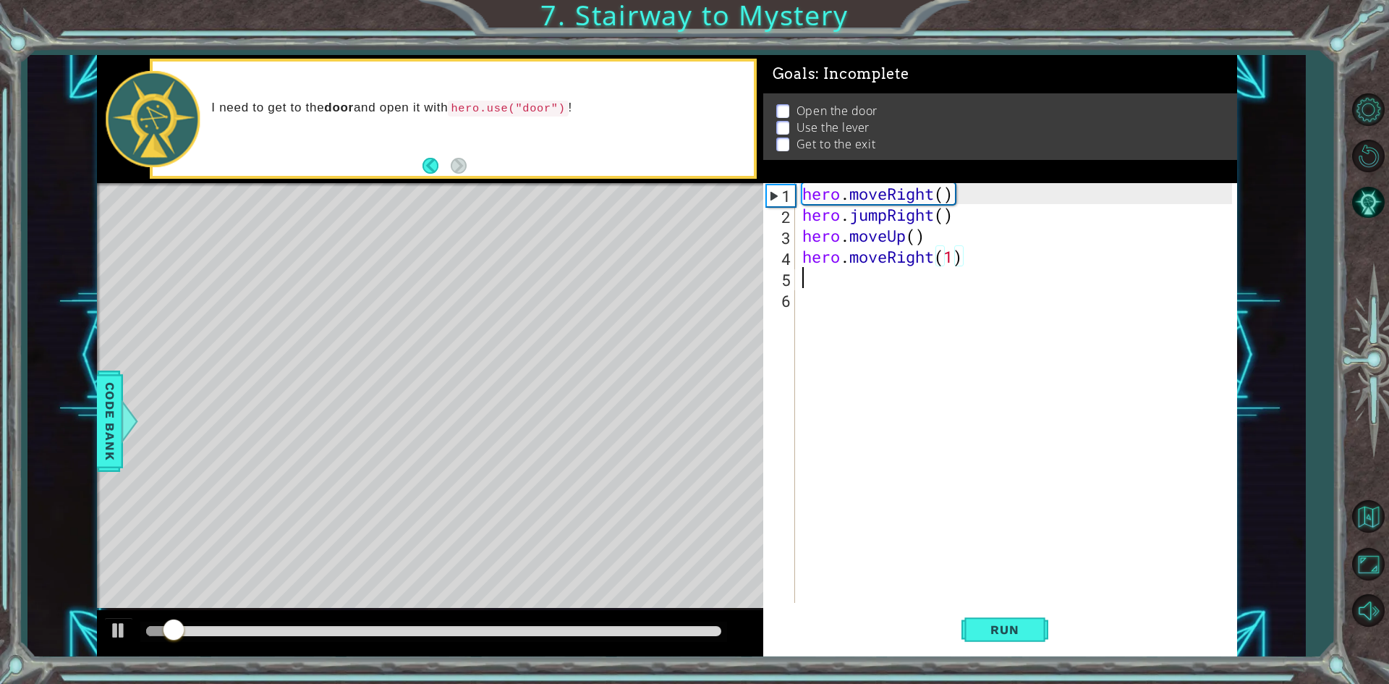
click at [854, 286] on div "hero . moveRight ( ) hero . jumpRight ( ) hero . moveUp ( ) hero . moveRight ( …" at bounding box center [1019, 414] width 440 height 462
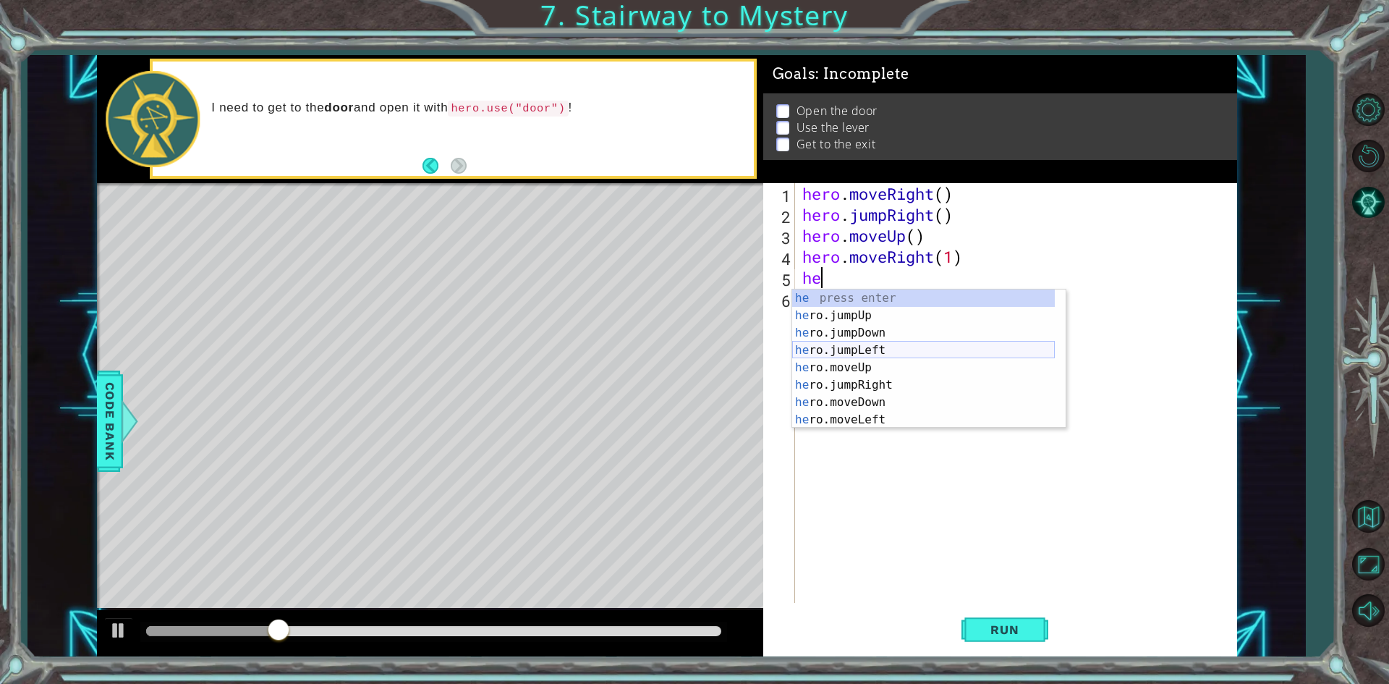
scroll to position [35, 0]
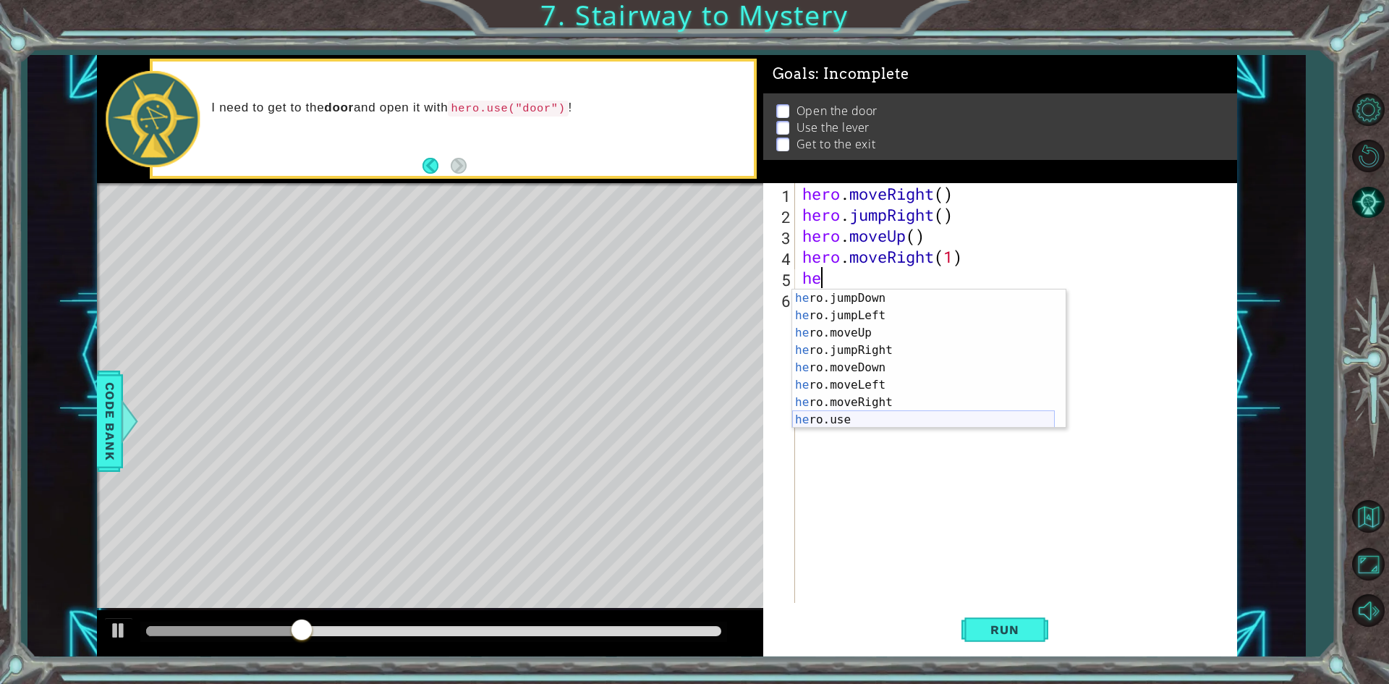
click at [861, 415] on div "he ro.jumpDown press enter he ro.jumpLeft press enter he ro.moveUp press enter …" at bounding box center [923, 376] width 263 height 174
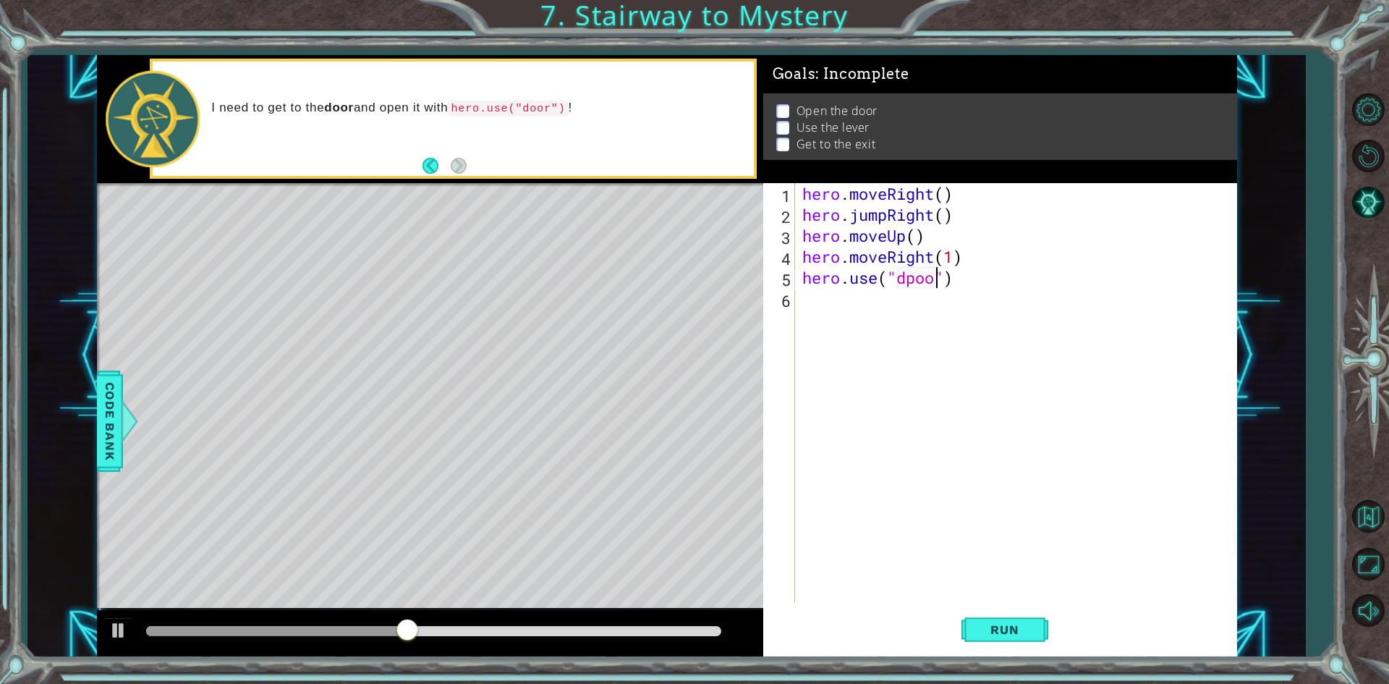
type textarea "hero.use("dpoor")"
click at [913, 280] on div "hero . moveRight ( ) hero . jumpRight ( ) hero . moveUp ( ) hero . moveRight ( …" at bounding box center [1019, 414] width 440 height 462
click at [914, 284] on div "hero . moveRight ( ) hero . jumpRight ( ) hero . moveUp ( ) hero . moveRight ( …" at bounding box center [1019, 414] width 440 height 462
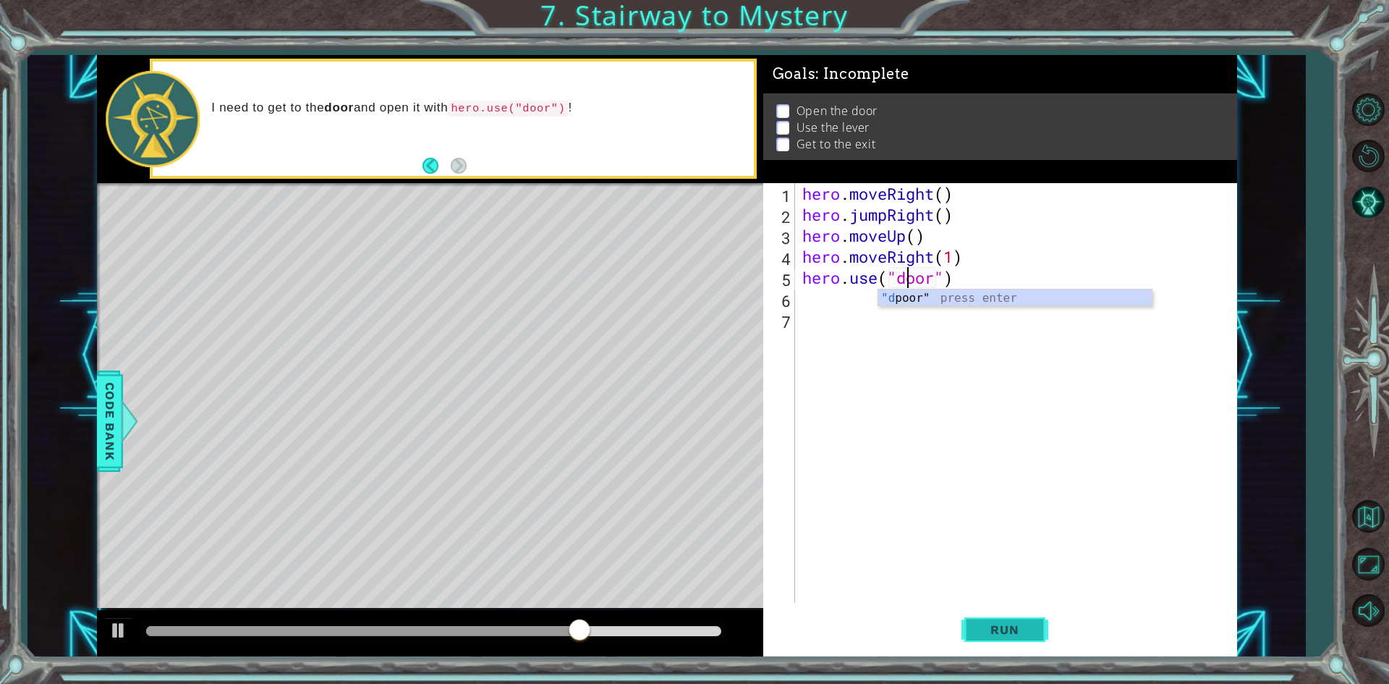
type textarea "hero.use("door")"
click at [987, 625] on span "Run" at bounding box center [1004, 629] width 57 height 14
